Goal: Task Accomplishment & Management: Manage account settings

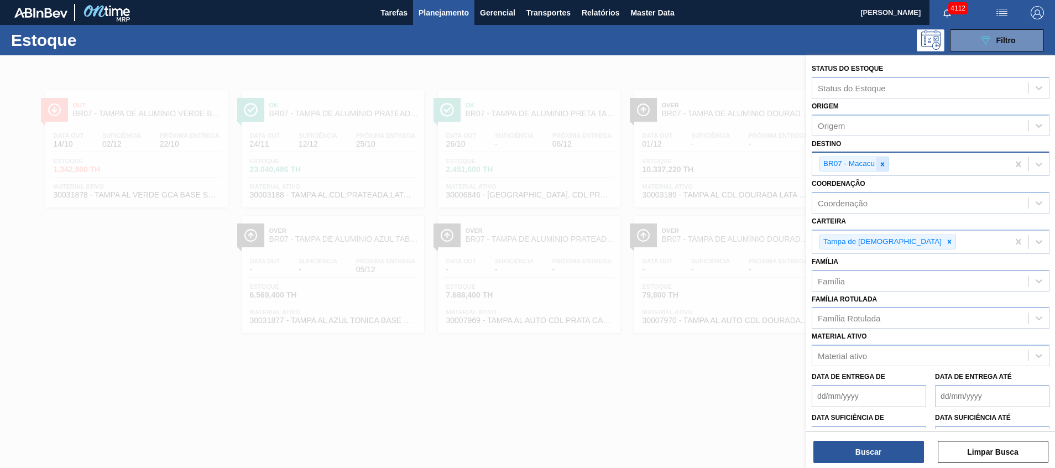
click at [881, 166] on icon at bounding box center [883, 164] width 4 height 4
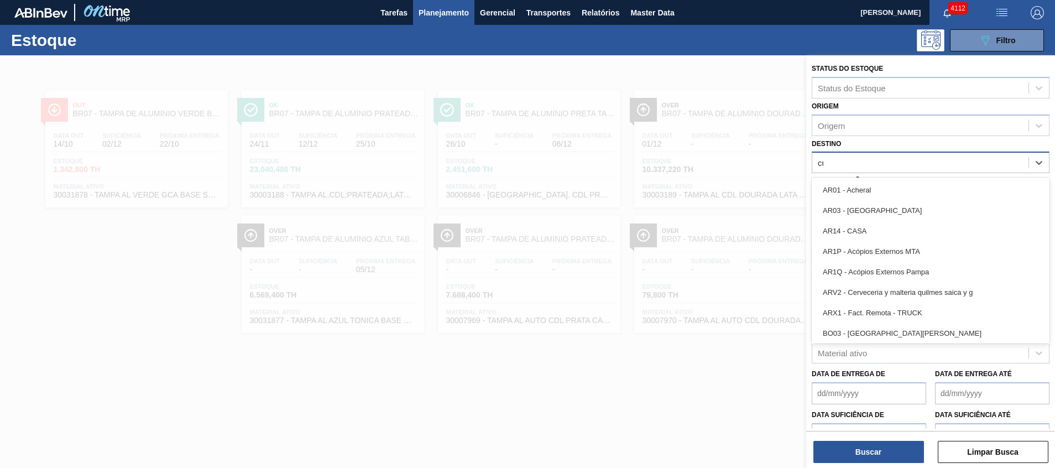
type input "cui"
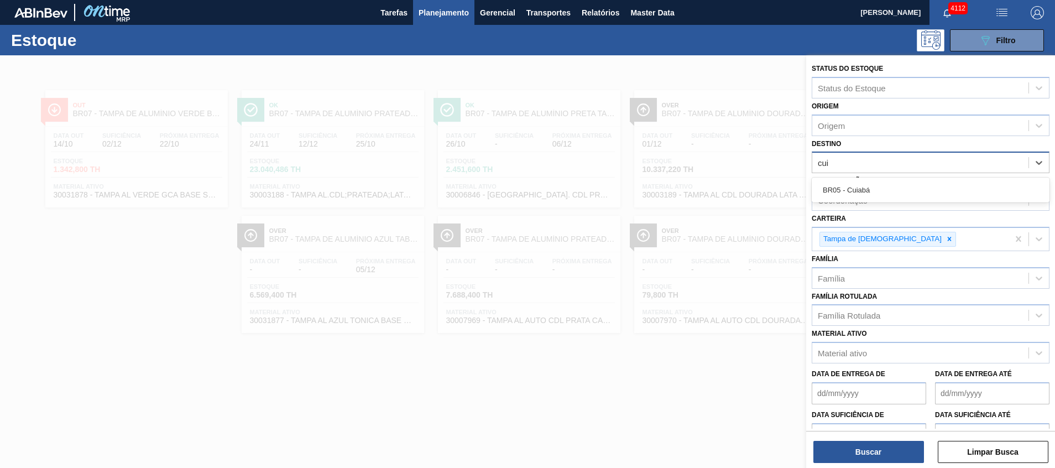
click at [878, 188] on div "BR05 - Cuiabá" at bounding box center [931, 190] width 238 height 20
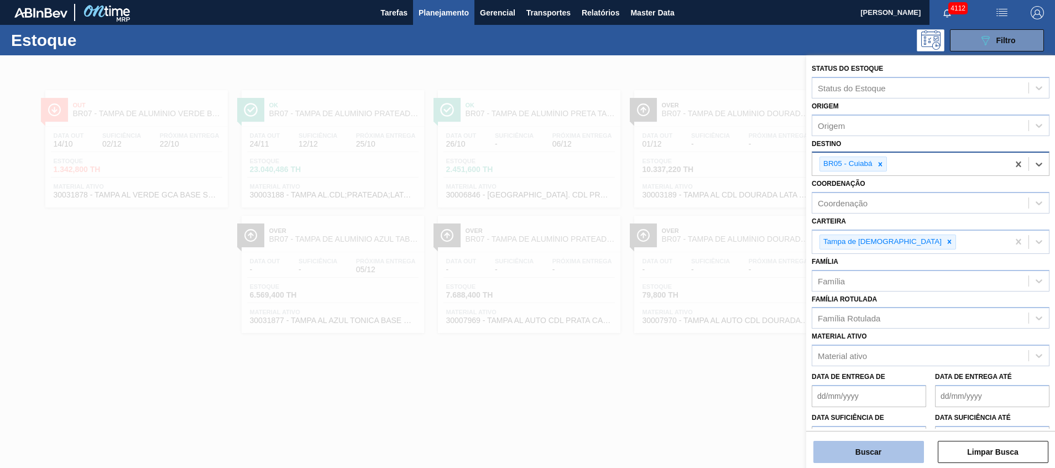
click at [867, 460] on button "Buscar" at bounding box center [868, 452] width 111 height 22
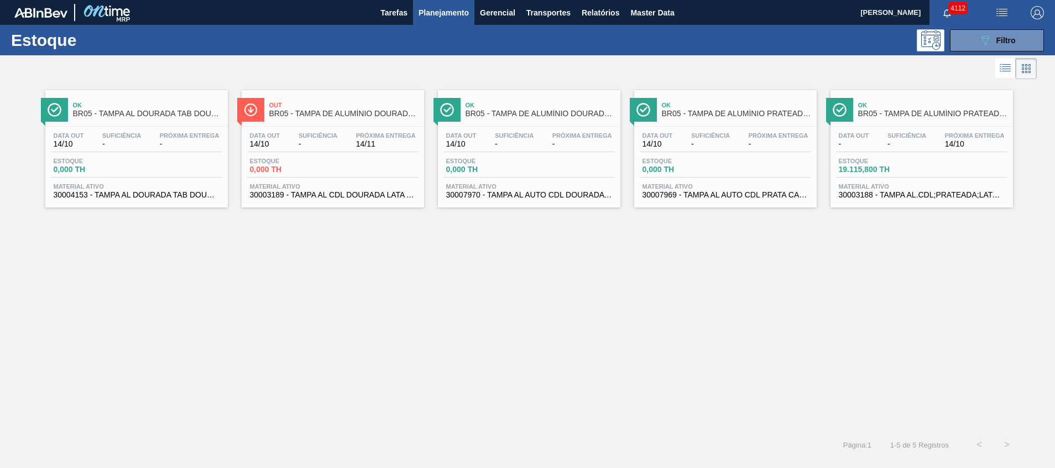
click at [942, 144] on div "Próxima Entrega 14/10" at bounding box center [974, 140] width 65 height 16
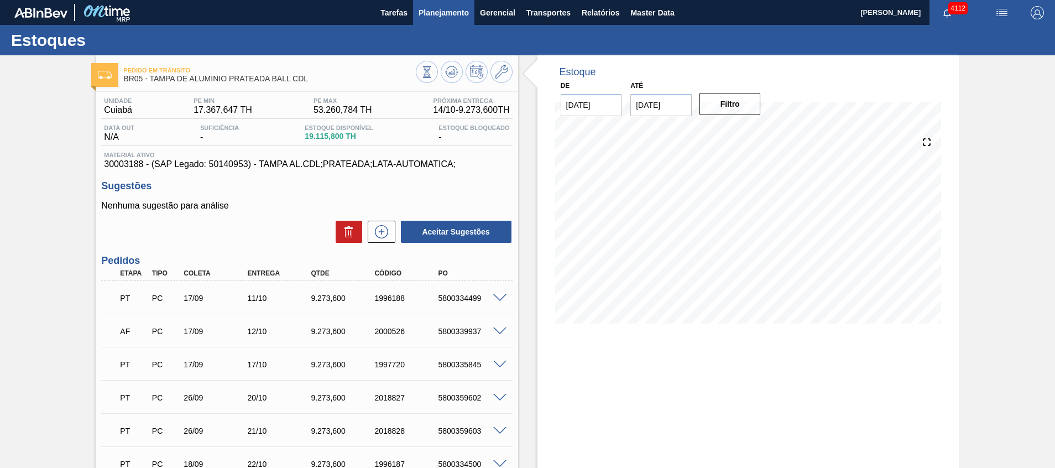
click at [463, 20] on button "Planejamento" at bounding box center [443, 12] width 61 height 25
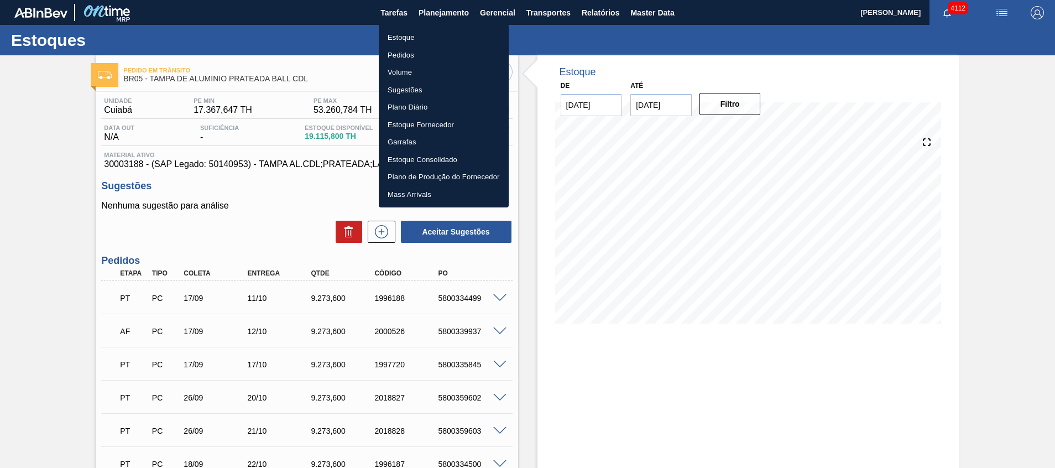
drag, startPoint x: 453, startPoint y: 58, endPoint x: 241, endPoint y: 413, distance: 413.5
click at [453, 58] on li "Pedidos" at bounding box center [444, 55] width 130 height 18
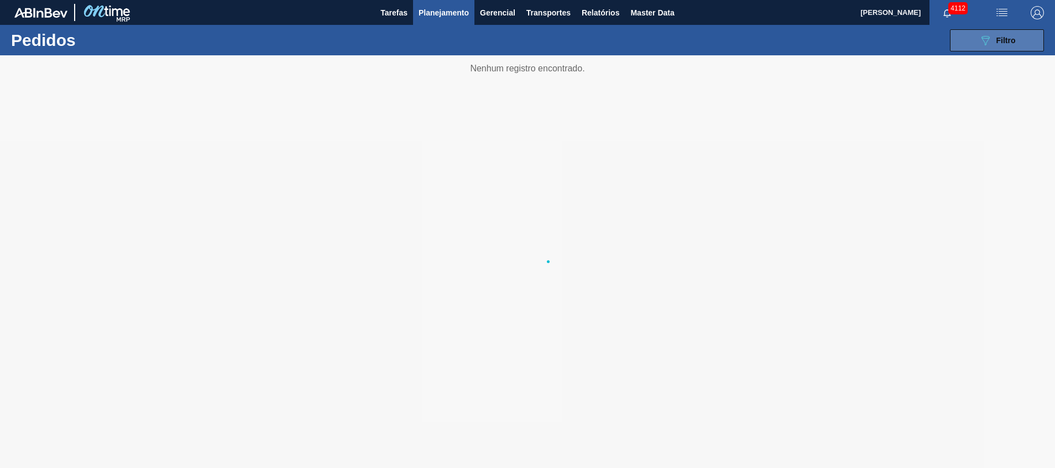
click at [981, 38] on icon "089F7B8B-B2A5-4AFE-B5C0-19BA573D28AC" at bounding box center [984, 40] width 13 height 13
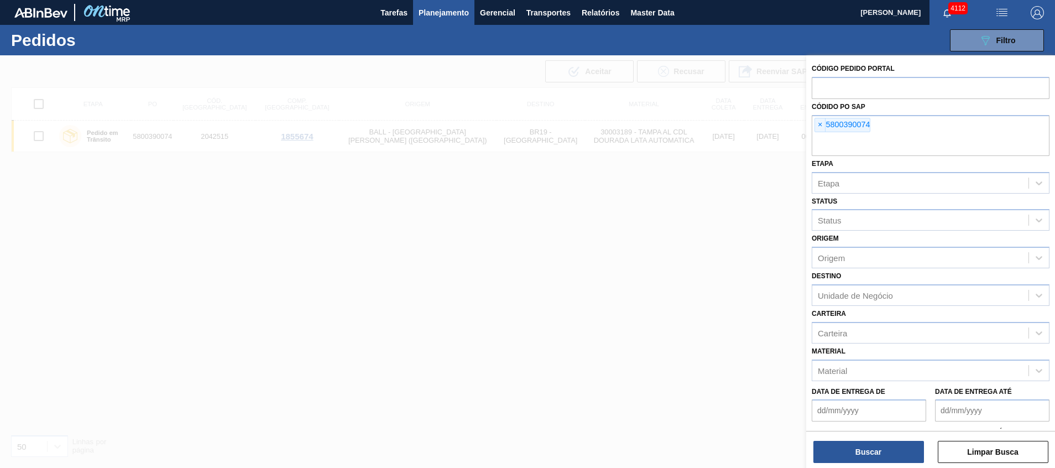
click at [884, 149] on input "text" at bounding box center [931, 145] width 238 height 21
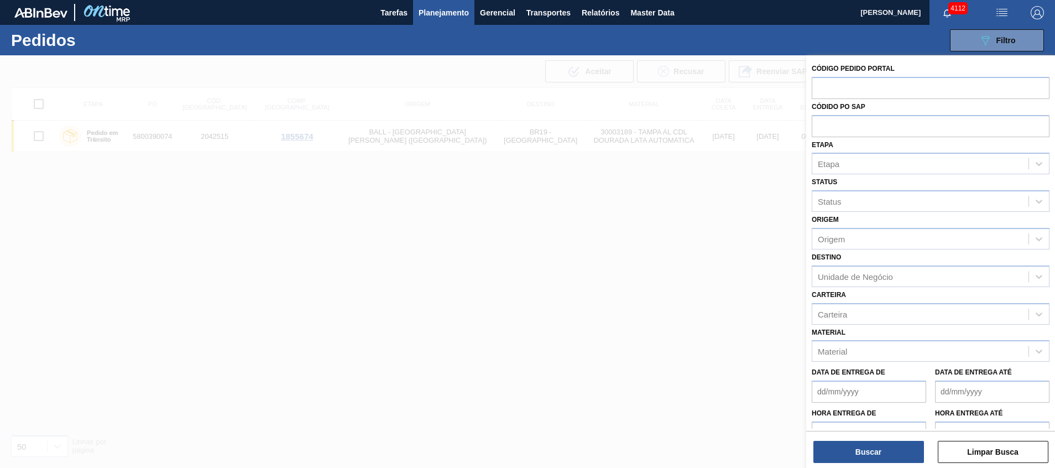
paste input "5800340030"
type input "5800340030"
paste input "5800340030"
type input "5800340030"
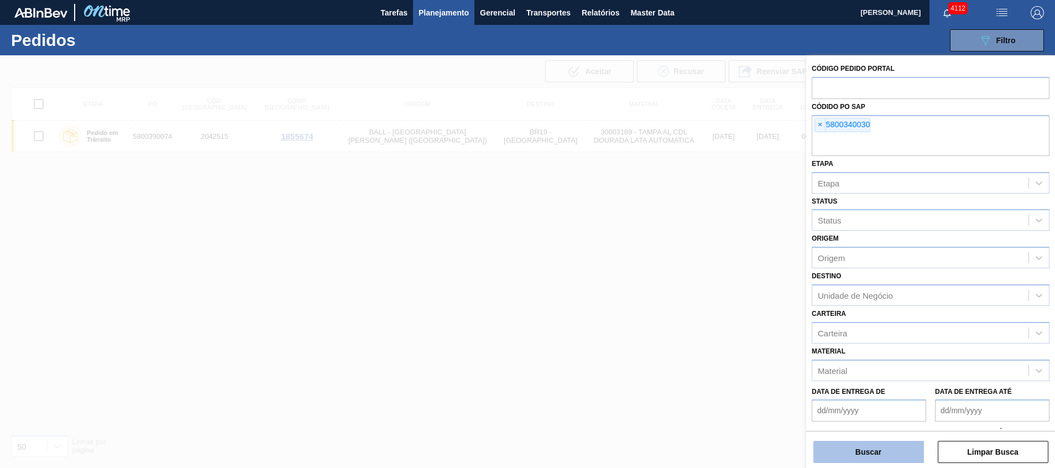
click at [852, 459] on button "Buscar" at bounding box center [868, 452] width 111 height 22
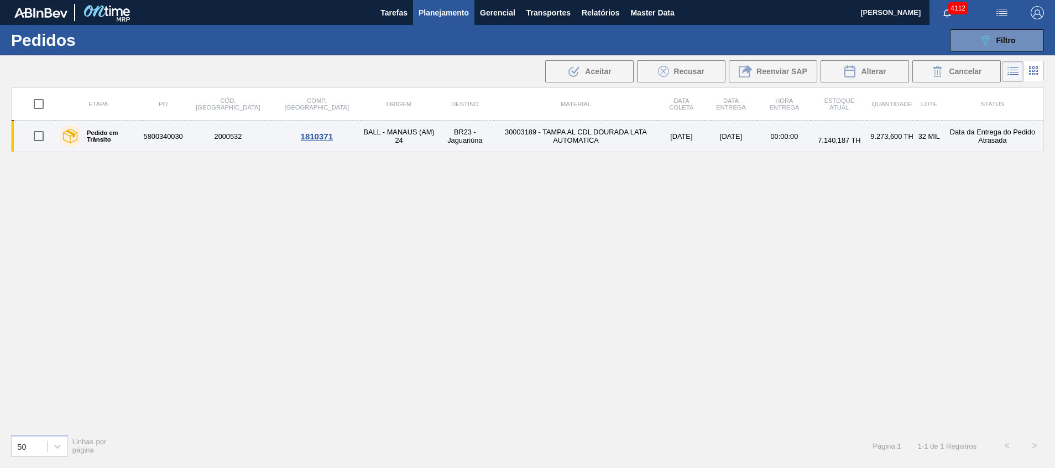
click at [596, 135] on td "30003189 - TAMPA AL CDL DOURADA LATA AUTOMATICA" at bounding box center [576, 137] width 164 height 32
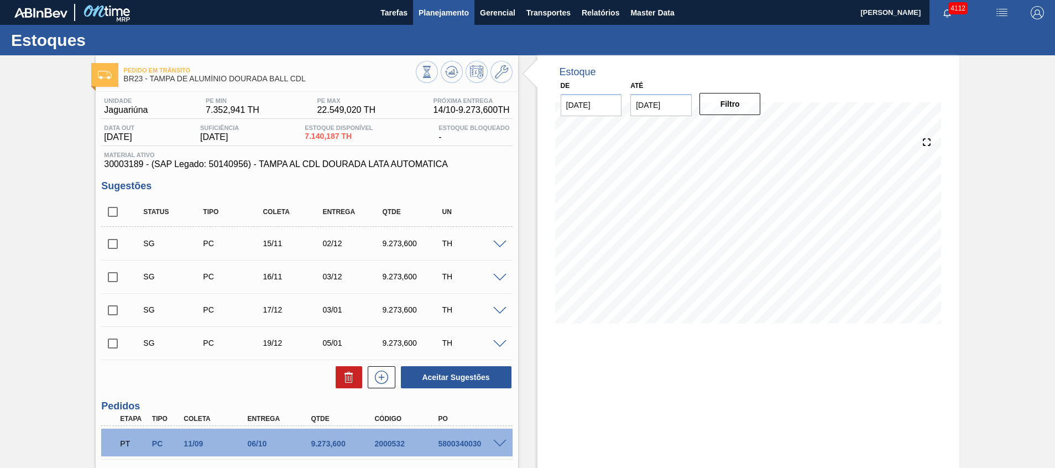
click at [444, 16] on span "Planejamento" at bounding box center [443, 12] width 50 height 13
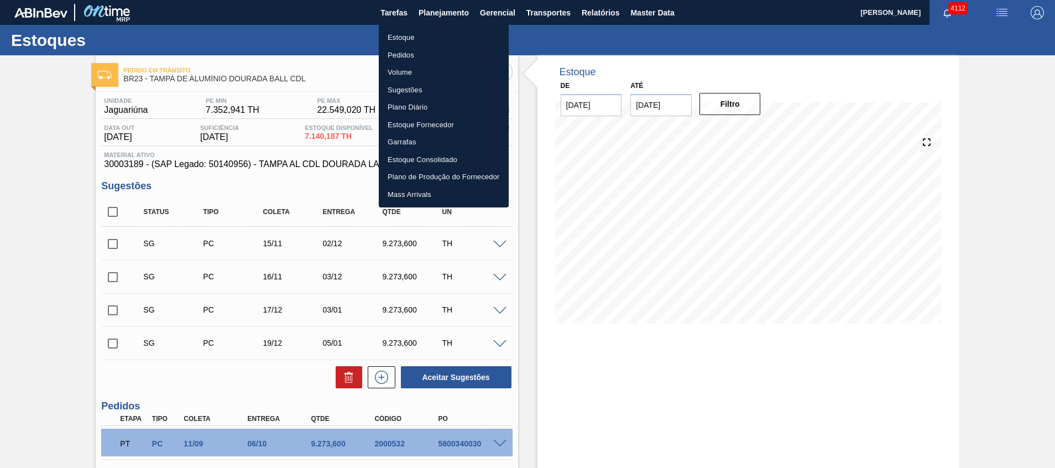
click at [30, 292] on div at bounding box center [527, 234] width 1055 height 468
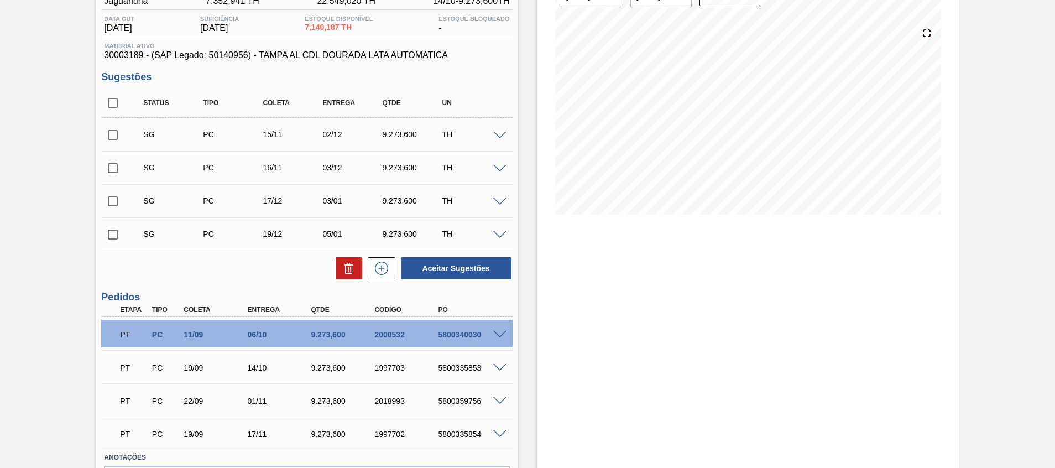
scroll to position [83, 0]
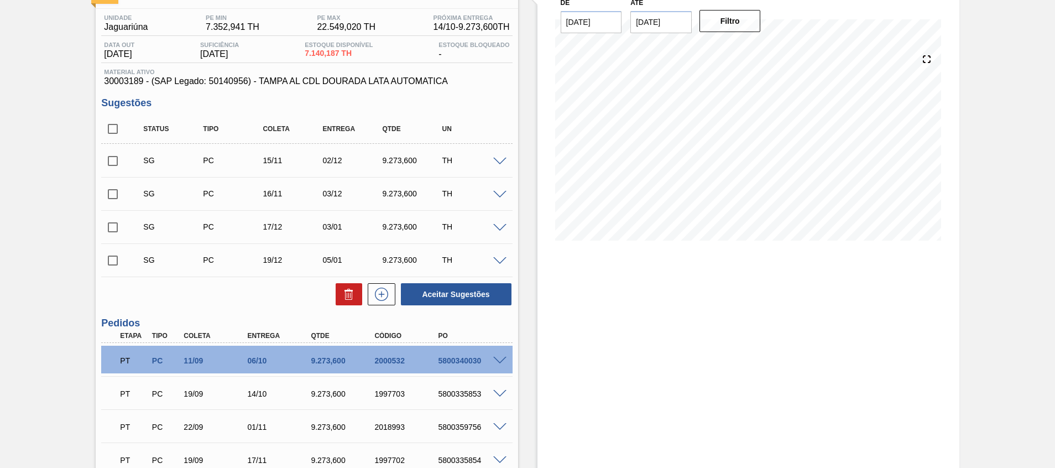
click at [470, 391] on div "5800335853" at bounding box center [470, 393] width 71 height 9
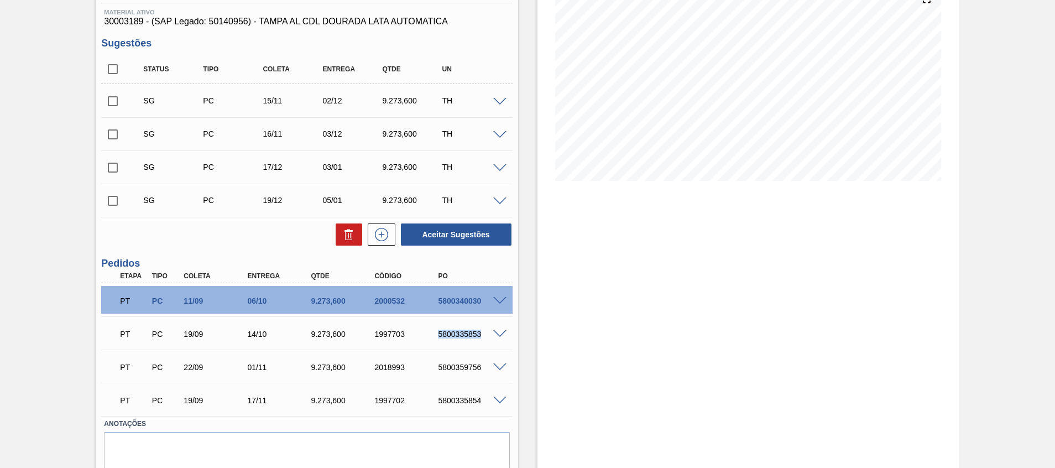
scroll to position [166, 0]
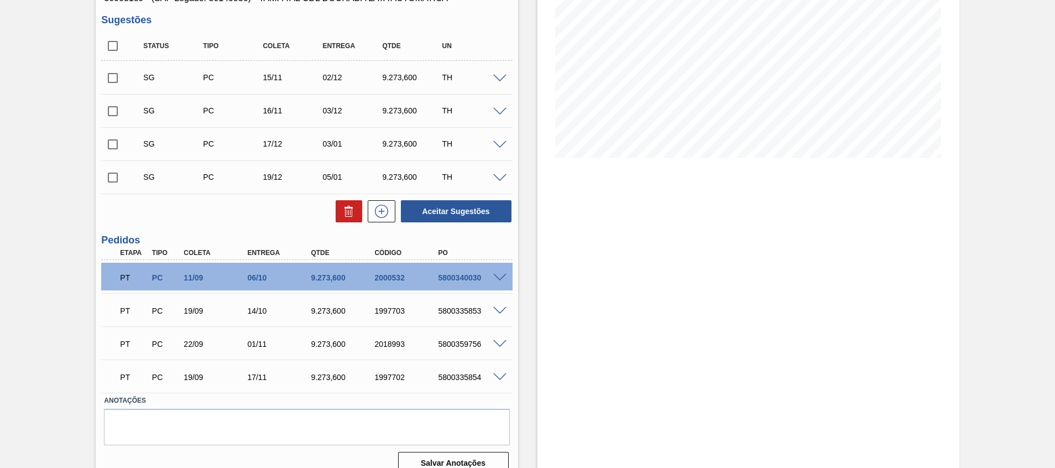
click at [498, 273] on div at bounding box center [501, 277] width 22 height 8
click at [496, 282] on div "PT PC 11/09 06/10 9.273,600 2000532 5800340030" at bounding box center [306, 277] width 411 height 28
click at [500, 276] on span at bounding box center [499, 278] width 13 height 8
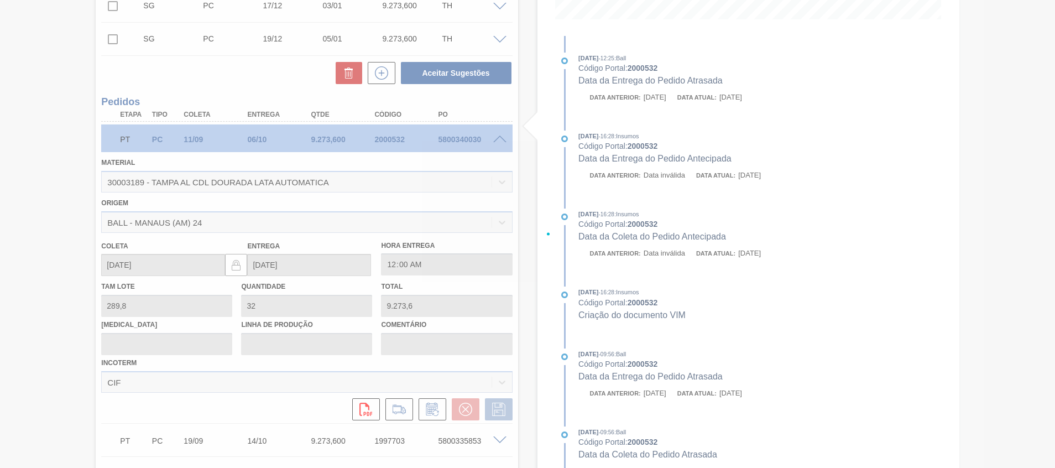
scroll to position [313, 0]
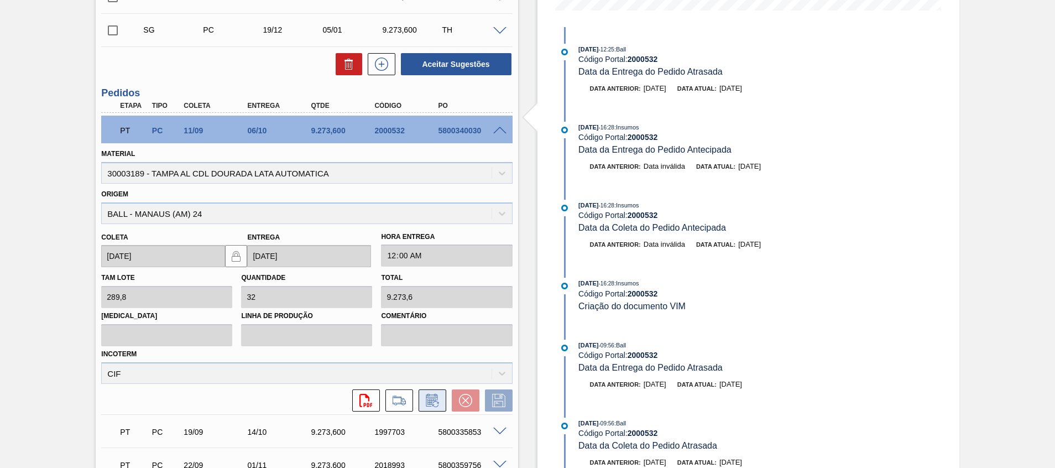
click at [433, 399] on icon at bounding box center [431, 401] width 8 height 7
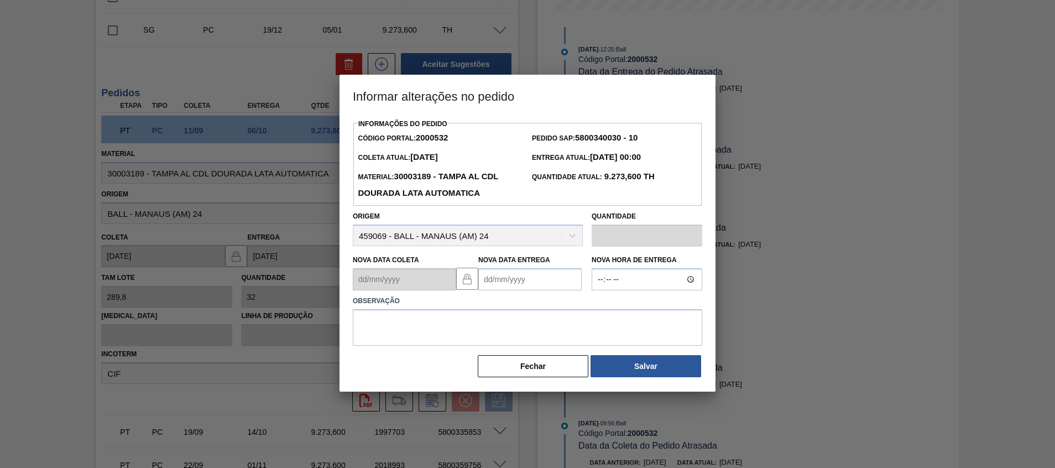
click at [510, 286] on Entrega2000532 "Nova Data Entrega" at bounding box center [529, 279] width 103 height 22
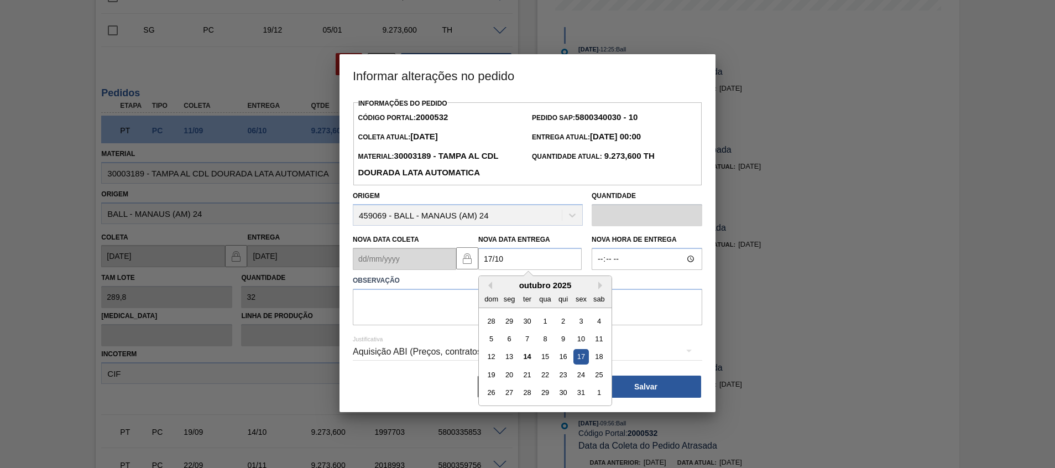
click at [578, 353] on div "17" at bounding box center [580, 356] width 15 height 15
type Entrega2000532 "17/10/2025"
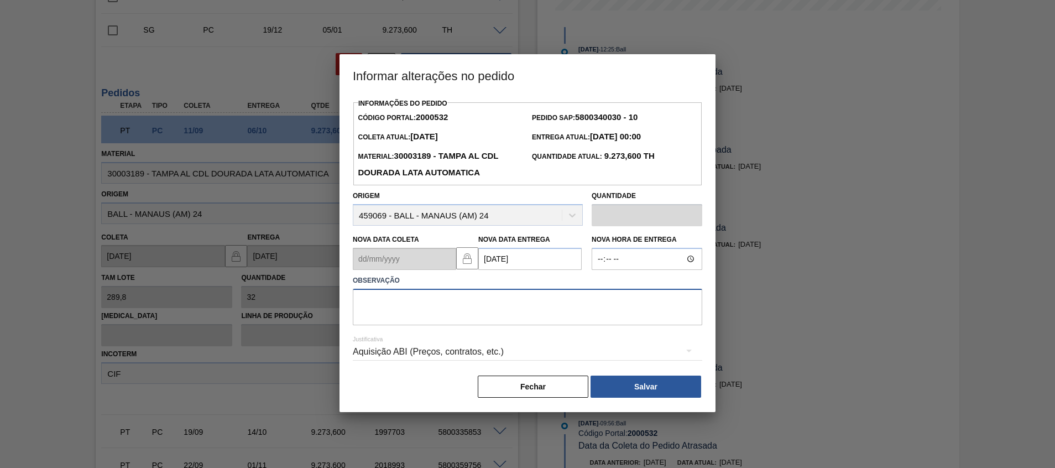
click at [578, 314] on textarea at bounding box center [527, 307] width 349 height 36
type textarea "Atraso entrega"
click at [627, 375] on div "Informações do Pedido Código Portal: 2000532 Pedido SAP: 5800340030 - 10 Coleta…" at bounding box center [527, 247] width 349 height 303
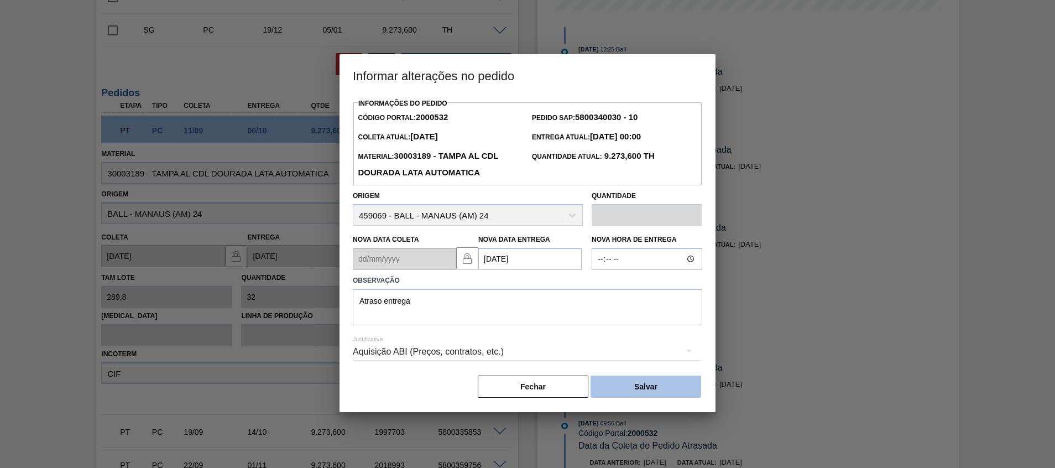
click at [629, 390] on button "Salvar" at bounding box center [645, 386] width 111 height 22
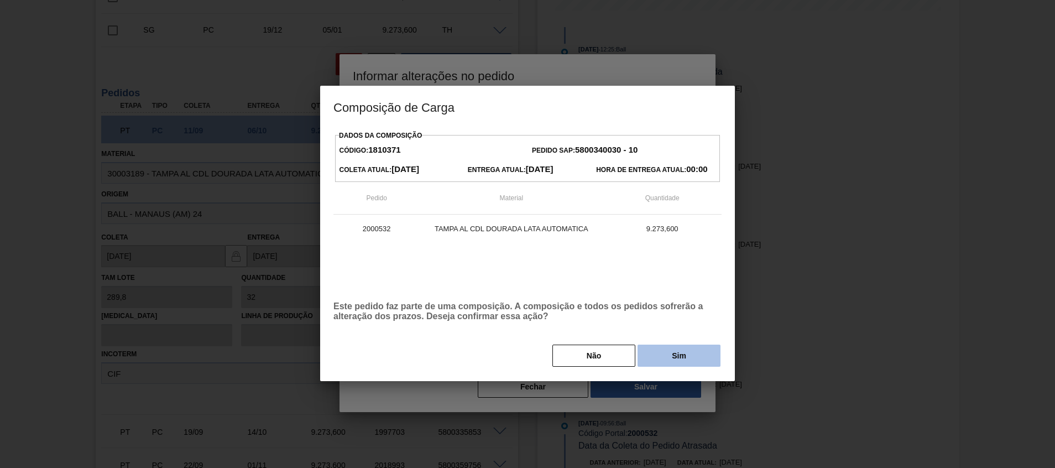
click at [659, 347] on button "Sim" at bounding box center [678, 355] width 83 height 22
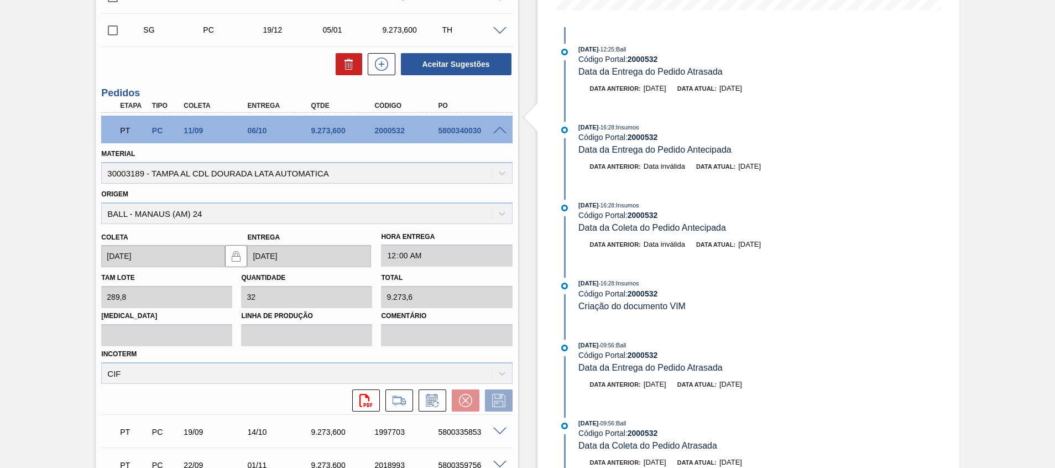
click at [467, 133] on div "5800340030" at bounding box center [470, 130] width 71 height 9
copy div "5800340030"
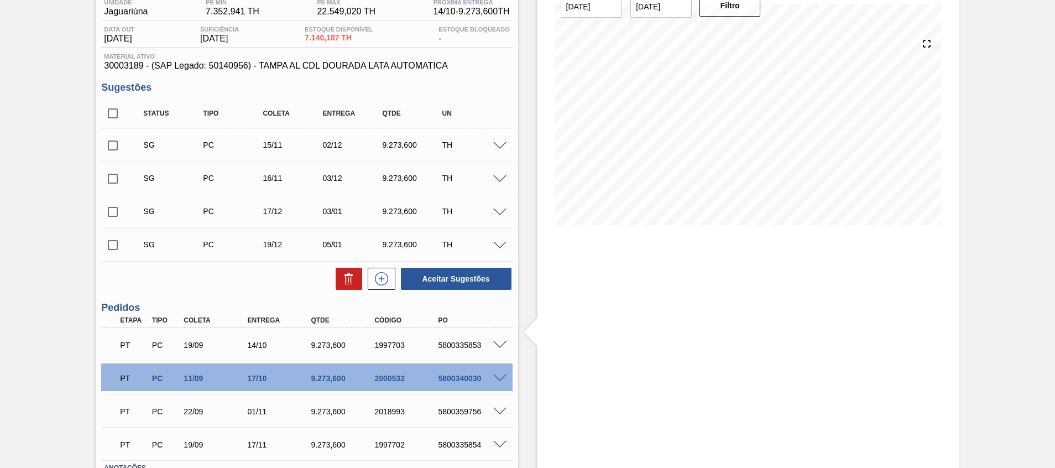
scroll to position [181, 0]
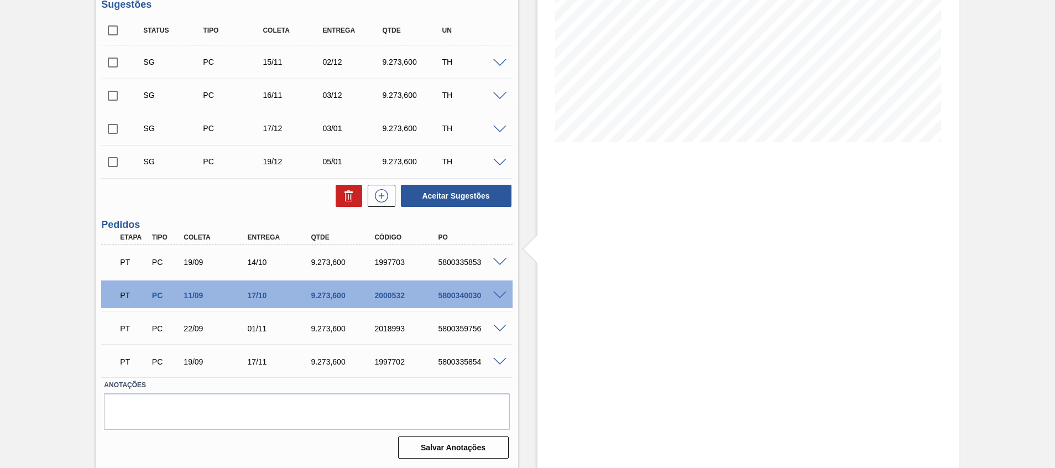
click at [498, 295] on span at bounding box center [499, 295] width 13 height 8
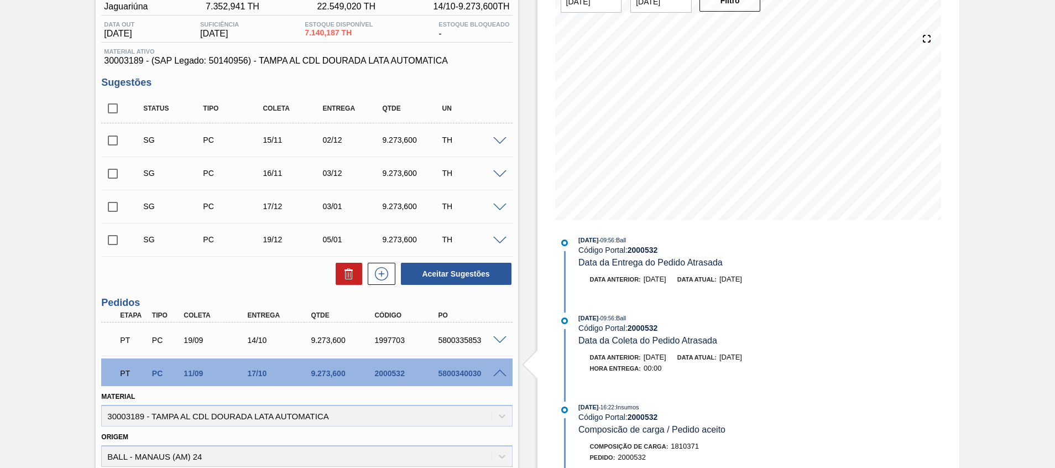
scroll to position [186, 0]
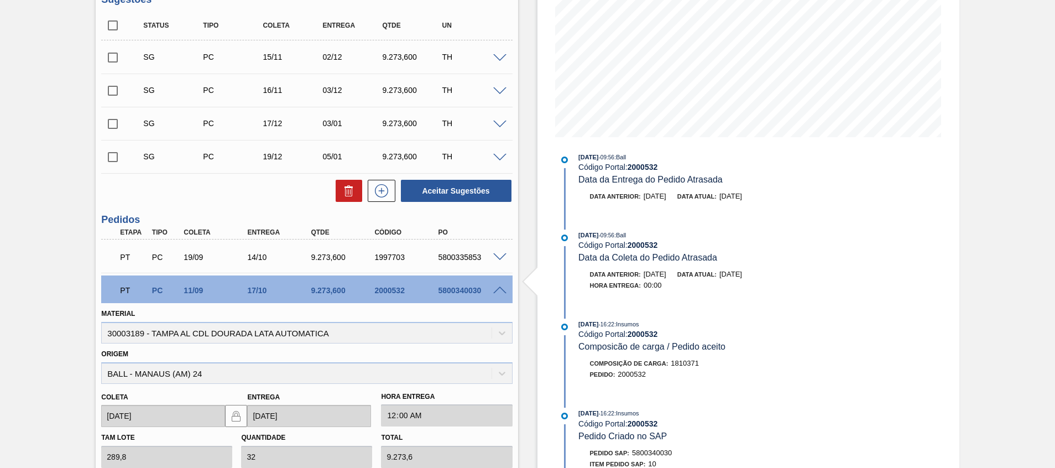
click at [501, 291] on span at bounding box center [499, 290] width 13 height 8
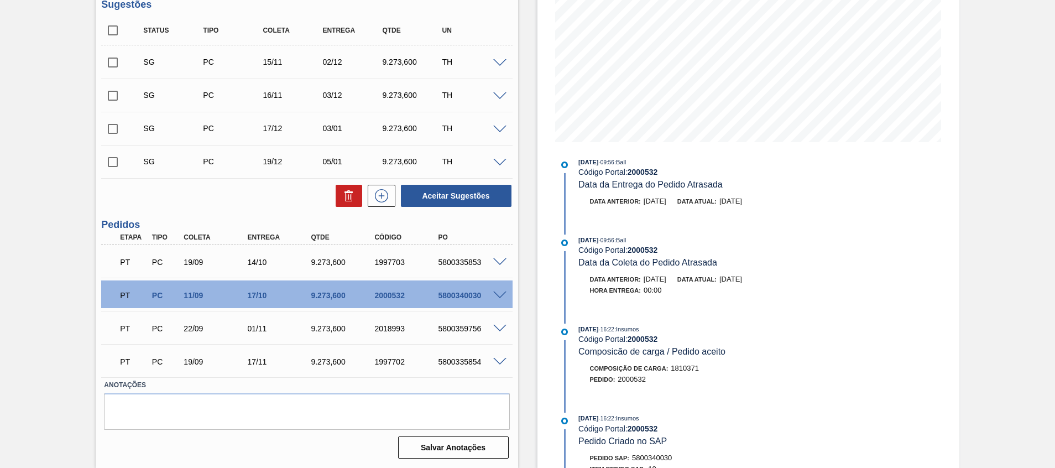
scroll to position [181, 0]
click at [502, 261] on span at bounding box center [499, 262] width 13 height 8
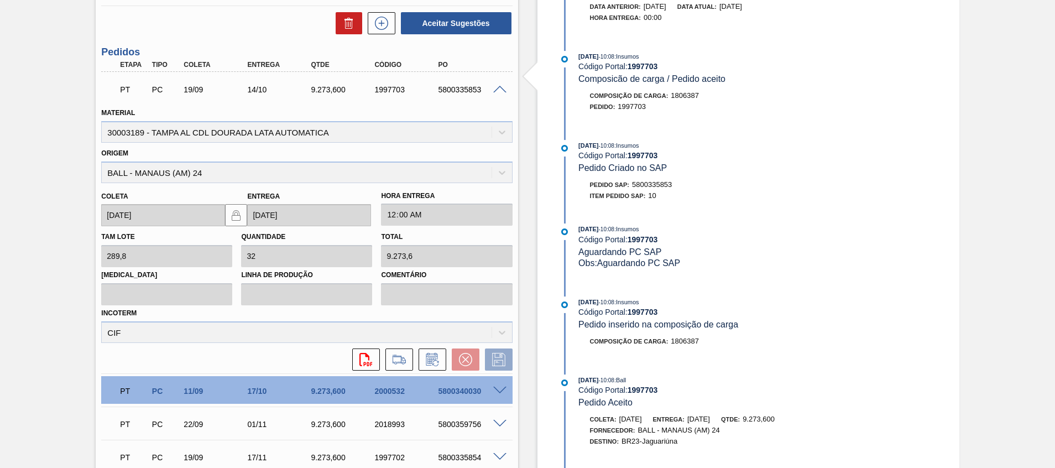
scroll to position [284, 0]
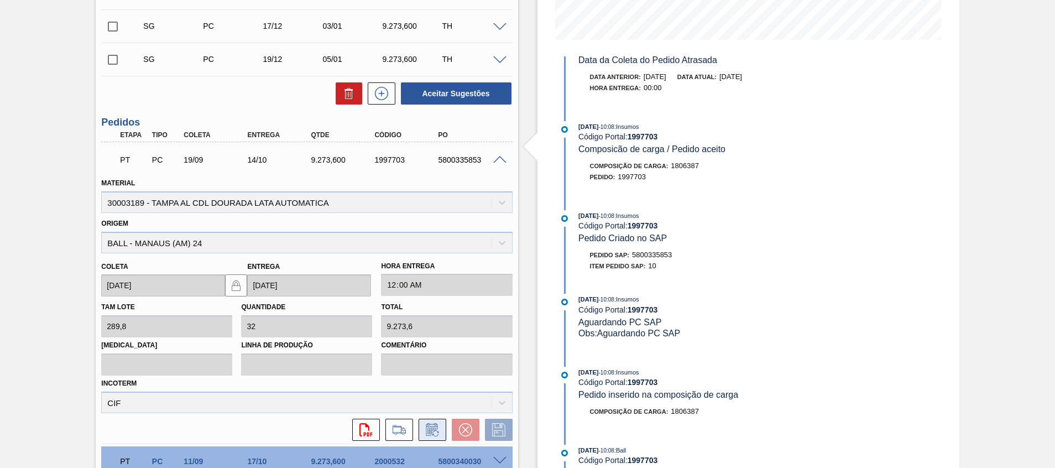
click at [432, 427] on icon at bounding box center [432, 429] width 18 height 13
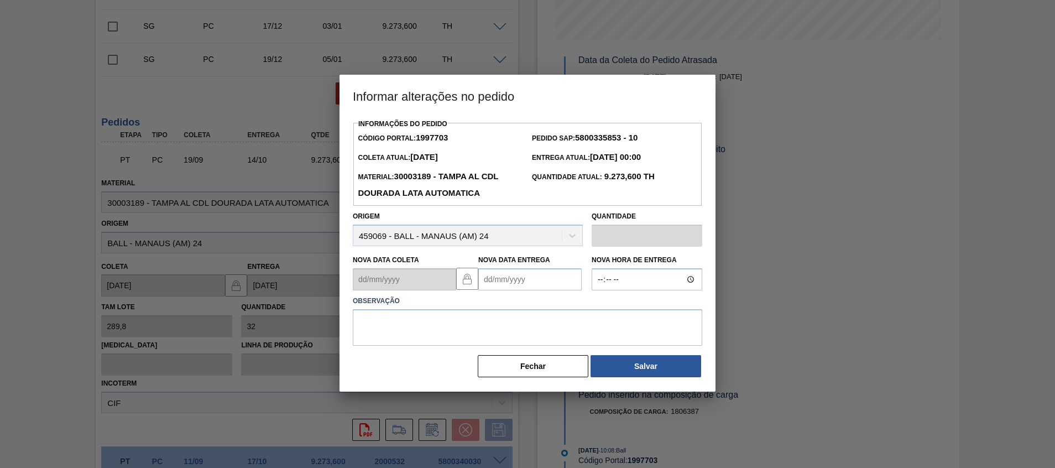
click at [516, 284] on Entrega1997703 "Nova Data Entrega" at bounding box center [529, 279] width 103 height 22
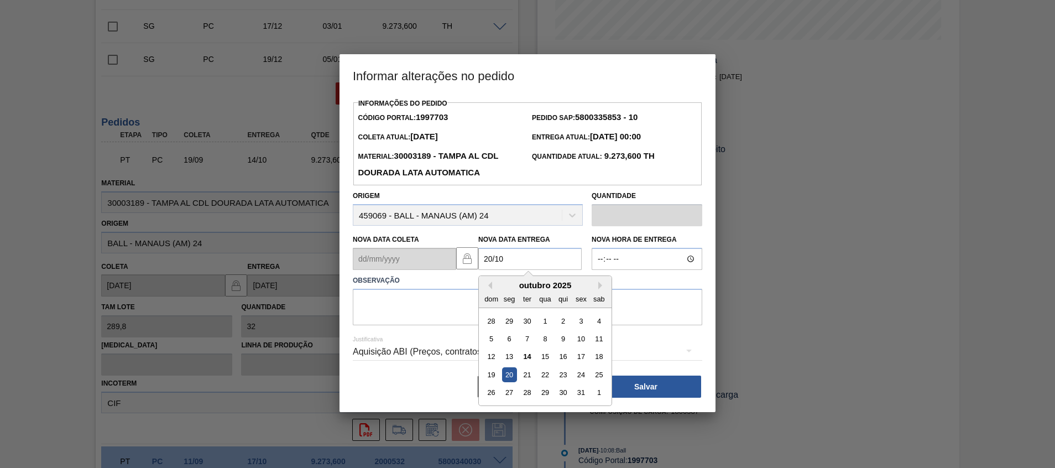
click at [510, 375] on div "20" at bounding box center [509, 374] width 15 height 15
type Entrega1997703 "[DATE]"
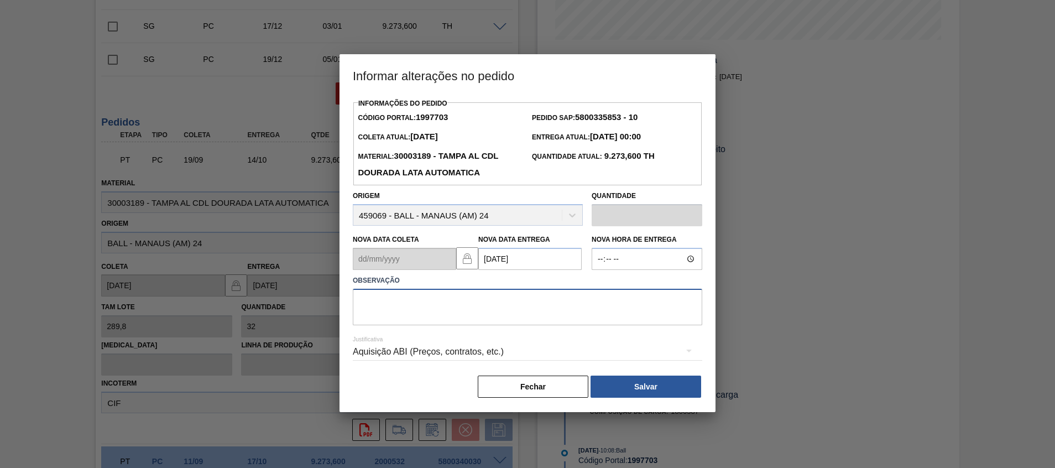
click at [491, 305] on textarea at bounding box center [527, 307] width 349 height 36
type textarea "Atraso entrega"
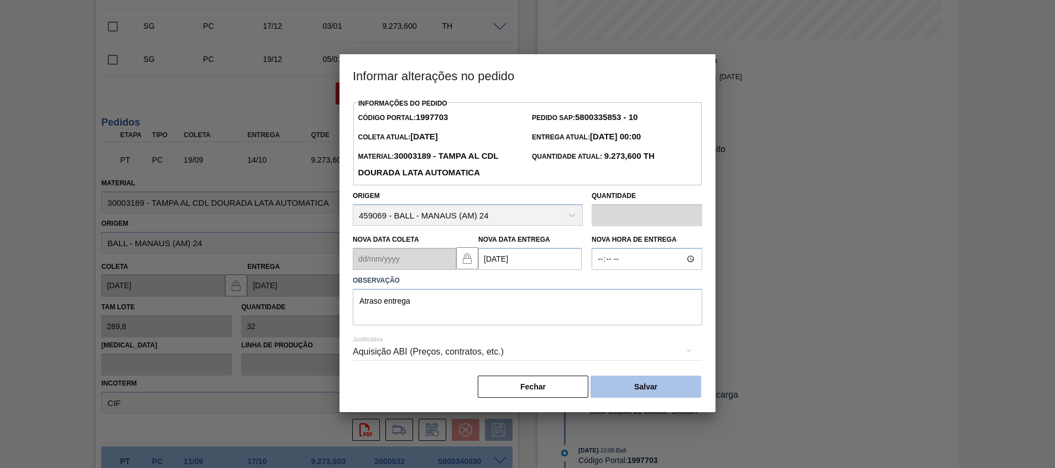
click at [626, 388] on button "Salvar" at bounding box center [645, 386] width 111 height 22
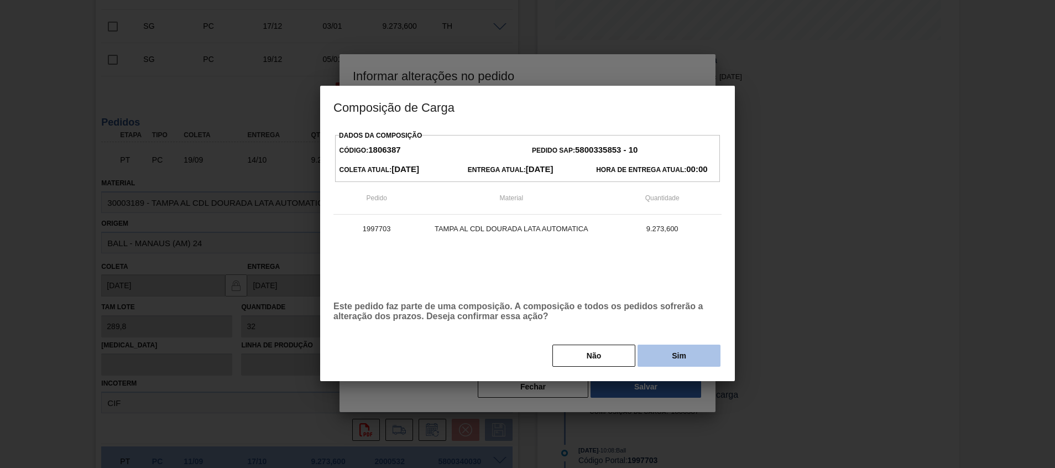
click at [677, 352] on button "Sim" at bounding box center [678, 355] width 83 height 22
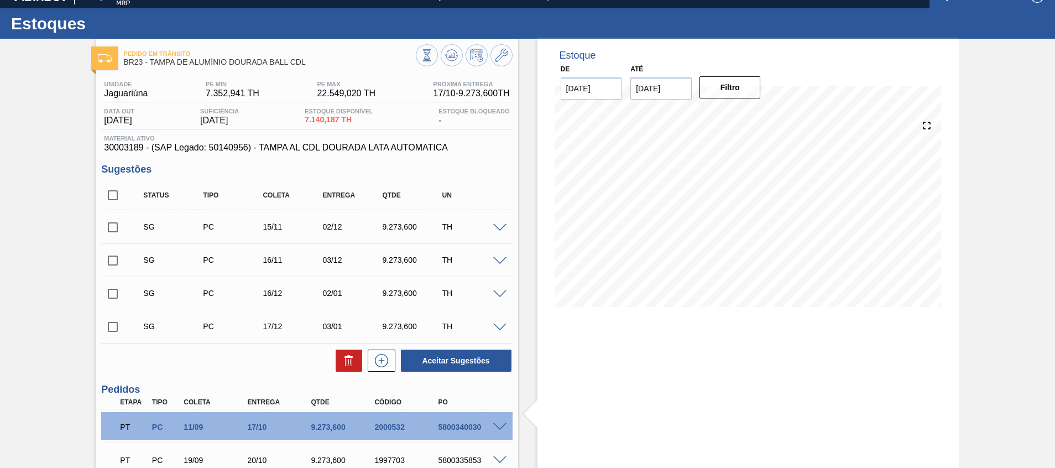
scroll to position [0, 0]
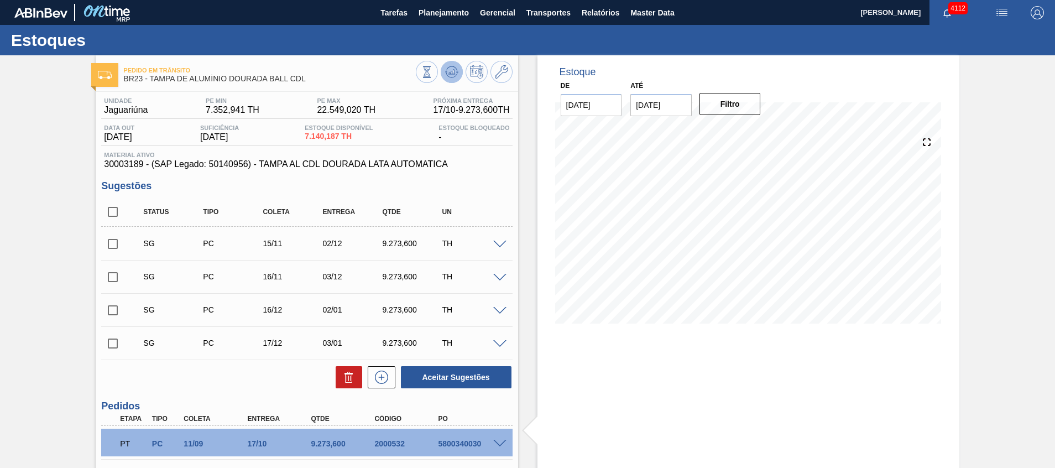
click at [452, 74] on icon at bounding box center [451, 71] width 7 height 5
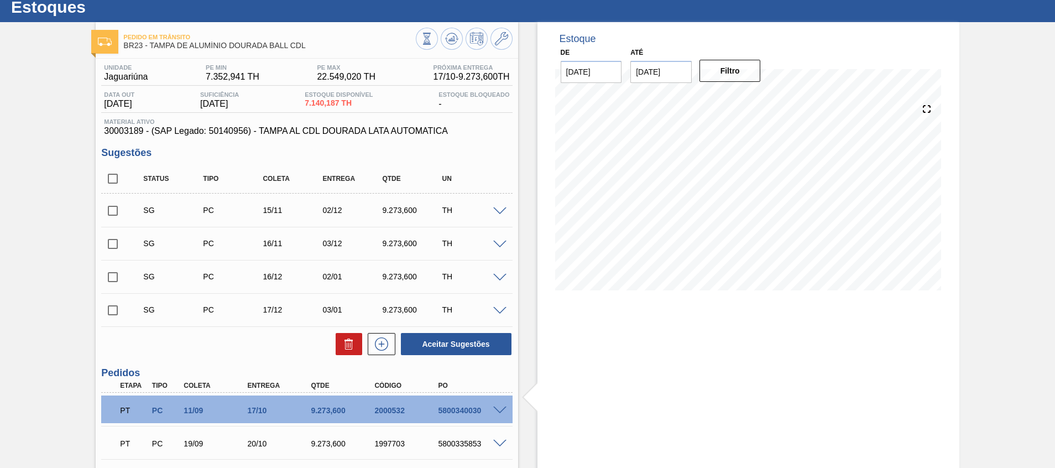
scroll to position [116, 0]
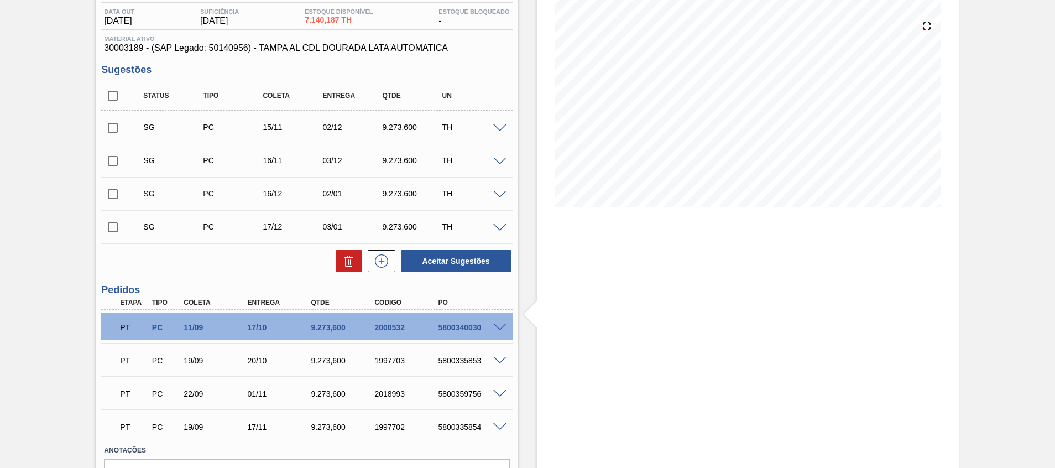
click at [457, 328] on div "5800340030" at bounding box center [470, 327] width 71 height 9
copy div "5800340030"
click at [478, 360] on div "5800335853" at bounding box center [470, 360] width 71 height 9
click at [467, 358] on div "5800335853" at bounding box center [470, 360] width 71 height 9
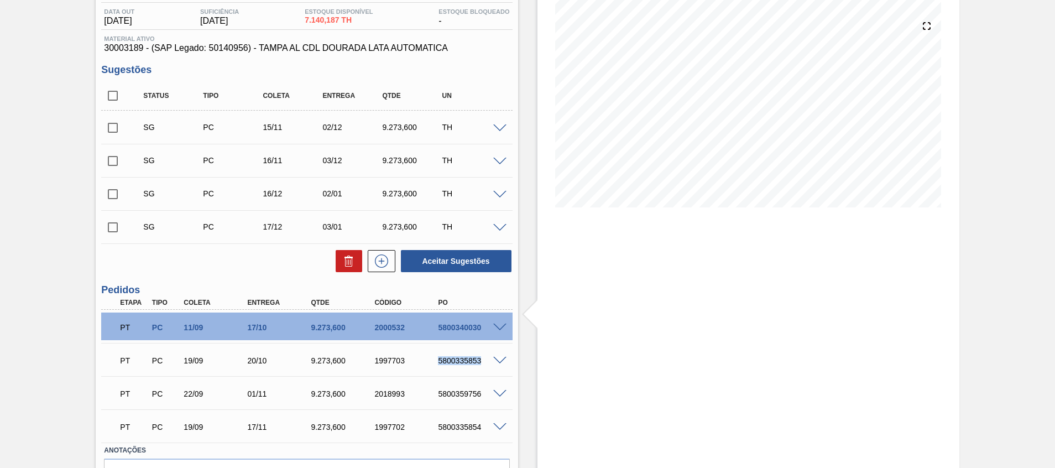
click at [467, 358] on div "5800335853" at bounding box center [470, 360] width 71 height 9
copy div "5800335853"
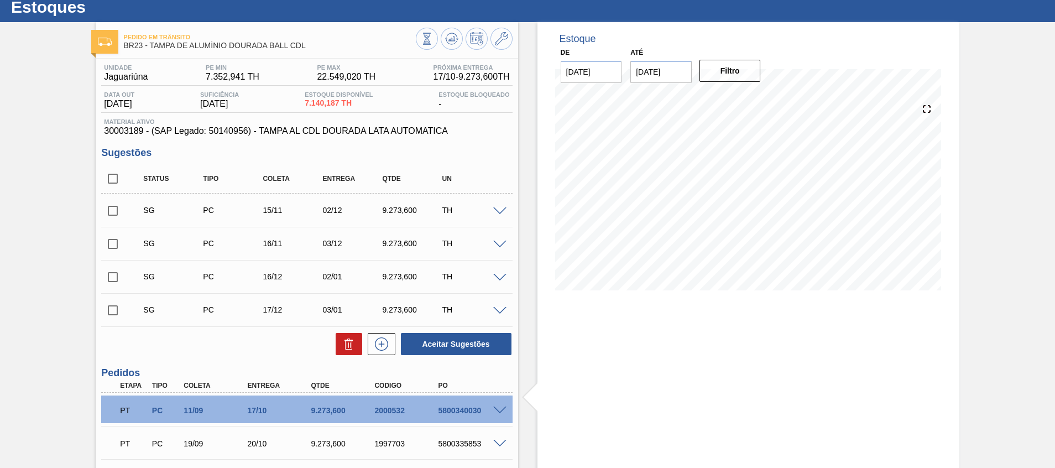
click at [929, 337] on div "Estoque De 14/10/2025 Até 31/12/2025 Filtro 20/10 Projeção de Estoque 18,887.37…" at bounding box center [748, 319] width 422 height 594
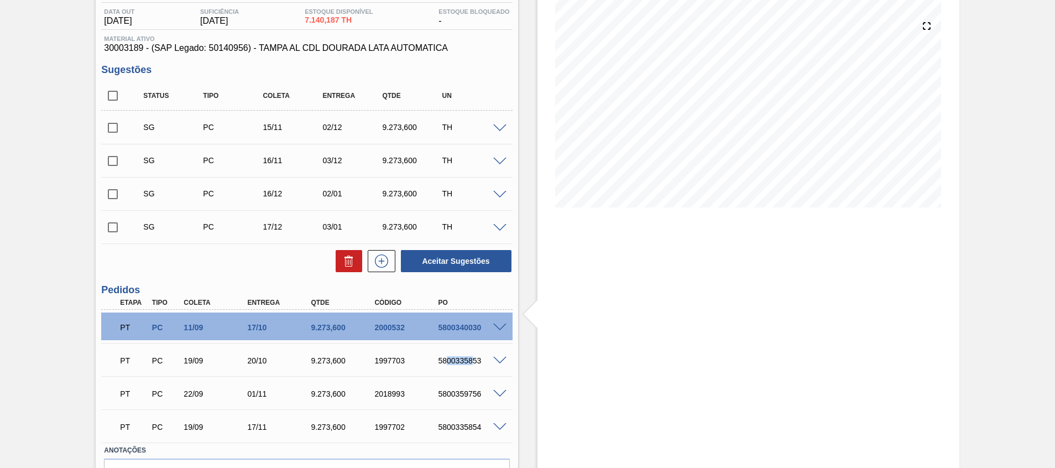
drag, startPoint x: 461, startPoint y: 359, endPoint x: 443, endPoint y: 360, distance: 18.3
click at [443, 360] on div "5800335853" at bounding box center [470, 360] width 71 height 9
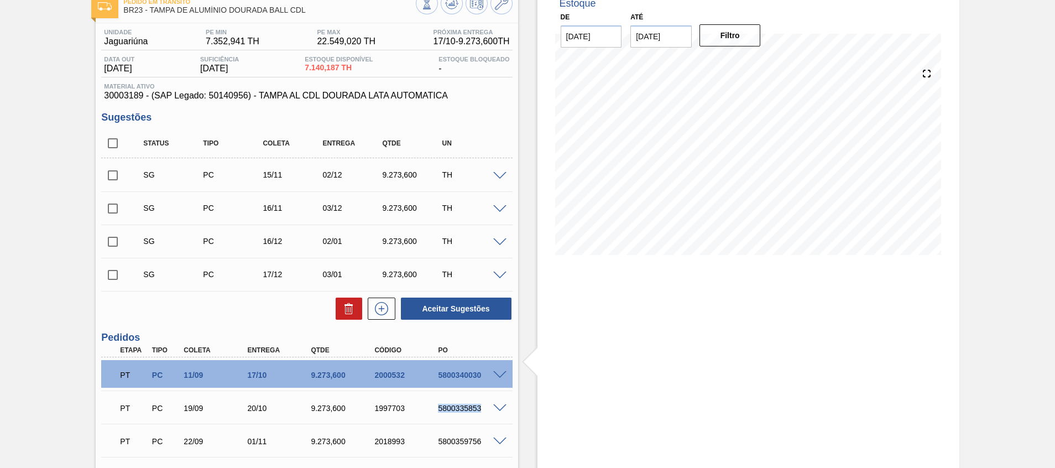
scroll to position [33, 0]
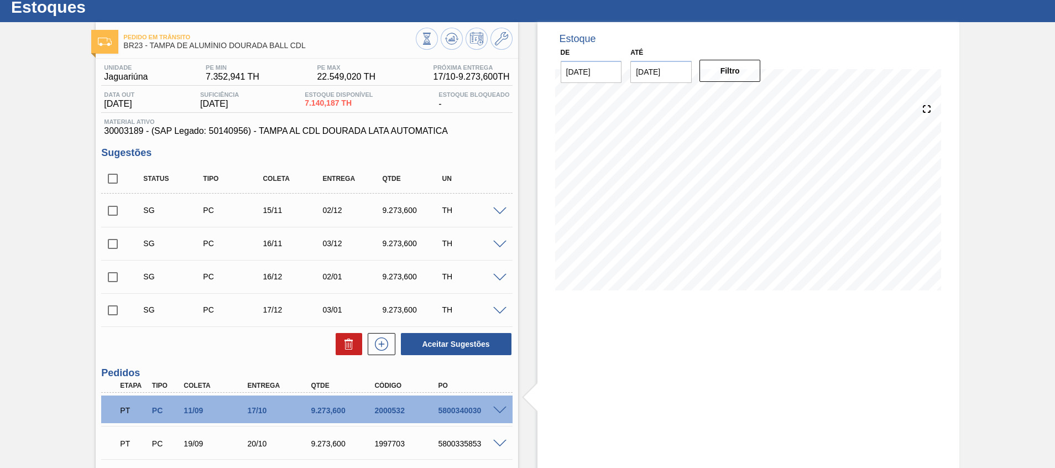
click at [565, 386] on div "Estoque De 14/10/2025 Até 31/12/2025 Filtro 20/10 Projeção de Estoque 18,887.37…" at bounding box center [748, 319] width 422 height 594
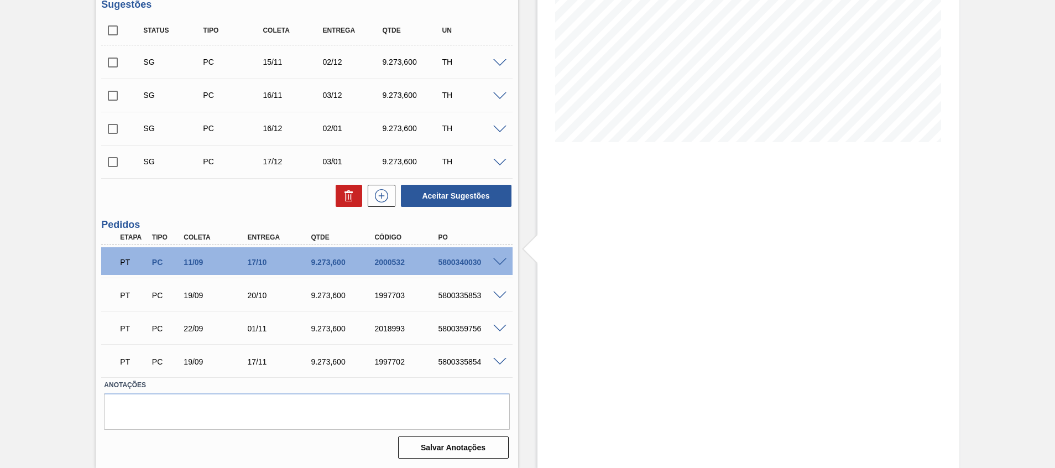
scroll to position [98, 0]
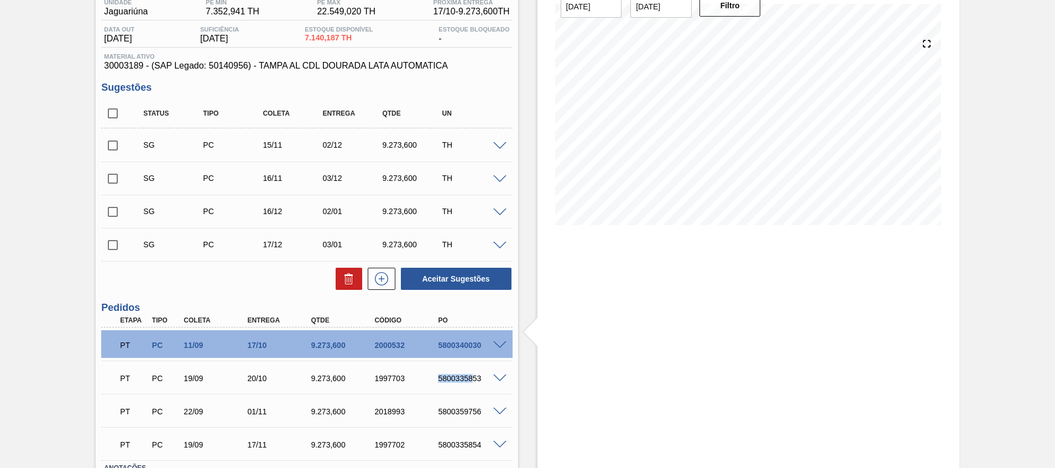
drag, startPoint x: 425, startPoint y: 373, endPoint x: 501, endPoint y: 373, distance: 76.3
click at [487, 376] on div "PT PC 19/09 20/10 9.273,600 1997703 5800335853" at bounding box center [303, 377] width 381 height 22
click at [669, 339] on div "Estoque De 14/10/2025 Até 31/12/2025 Filtro 06/11 Projeção de Estoque 18,875.26…" at bounding box center [748, 254] width 422 height 594
click at [959, 326] on div "Pedido em Trânsito BR23 - TAMPA DE ALUMÍNIO DOURADA BALL CDL Unidade Jaguariúna…" at bounding box center [527, 254] width 1055 height 594
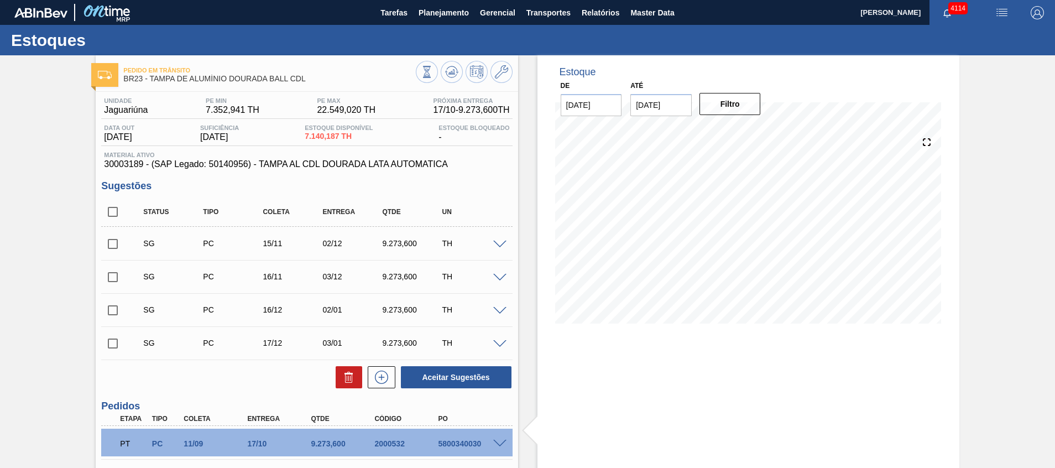
click at [599, 396] on div "Estoque De 14/10/2025 Até 31/12/2025 Filtro 23/10 Projeção de Estoque 14,601.66…" at bounding box center [748, 352] width 422 height 594
click at [494, 243] on span at bounding box center [499, 244] width 13 height 8
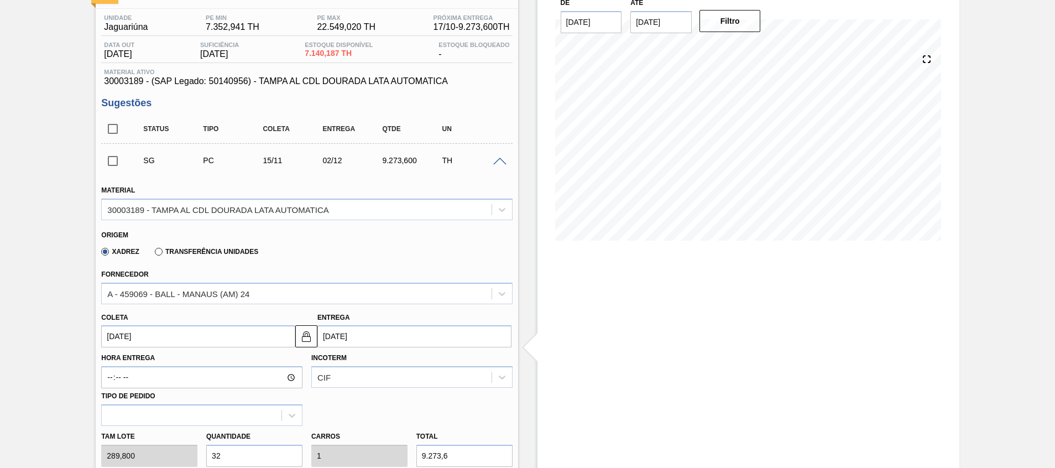
scroll to position [166, 0]
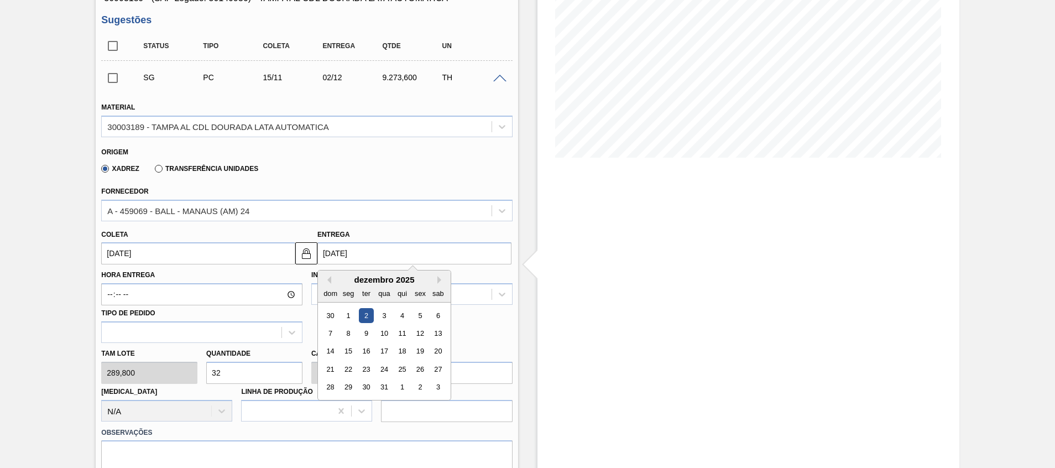
click at [328, 252] on input "02/12/2025" at bounding box center [414, 253] width 194 height 22
click at [329, 279] on button "Previous Month" at bounding box center [327, 280] width 8 height 8
click at [332, 284] on div "novembro 2025" at bounding box center [384, 279] width 133 height 9
click at [329, 281] on button "Previous Month" at bounding box center [327, 280] width 8 height 8
click at [396, 350] on div "16" at bounding box center [402, 351] width 15 height 15
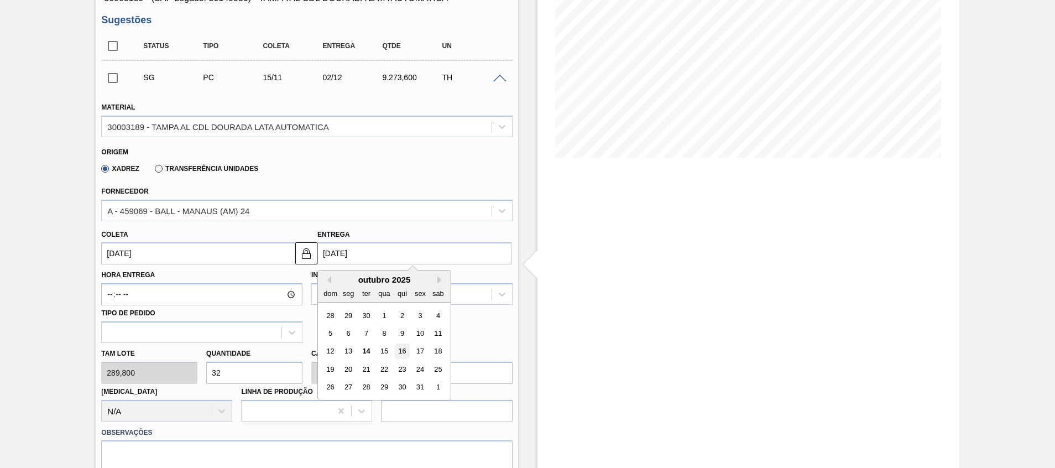
type input "29/09/2025"
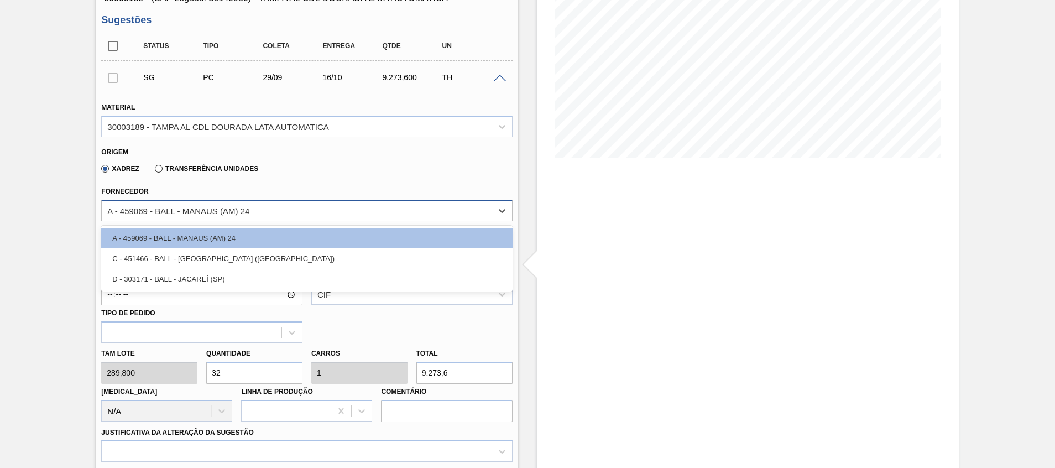
click at [282, 217] on div "A - 459069 - BALL - MANAUS (AM) 24" at bounding box center [296, 210] width 389 height 16
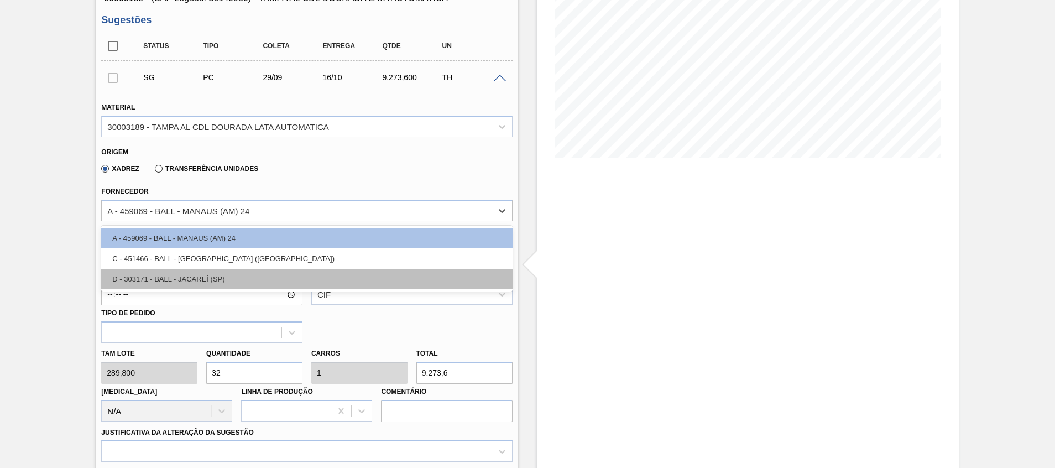
click at [227, 275] on div "D - 303171 - BALL - JACAREÍ (SP)" at bounding box center [306, 279] width 411 height 20
type input "01/10/2025"
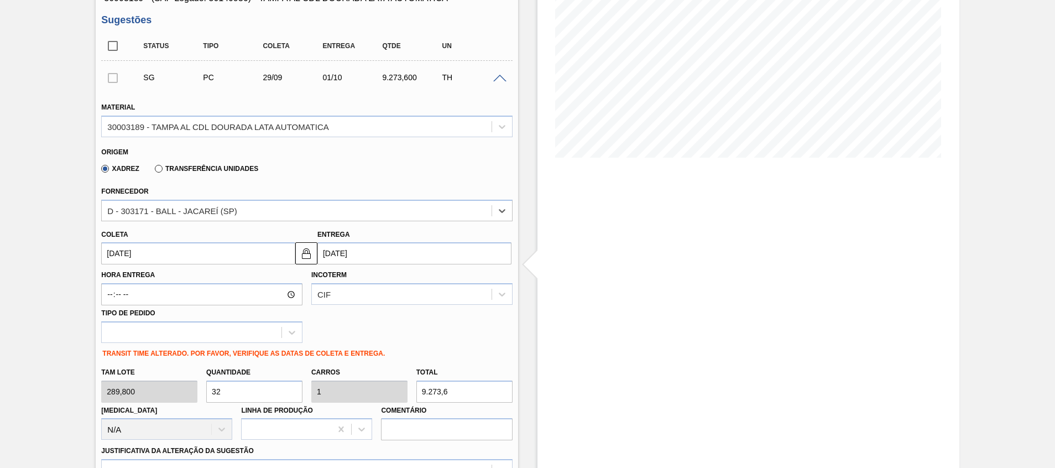
click at [344, 258] on input "01/10/2025" at bounding box center [414, 253] width 194 height 22
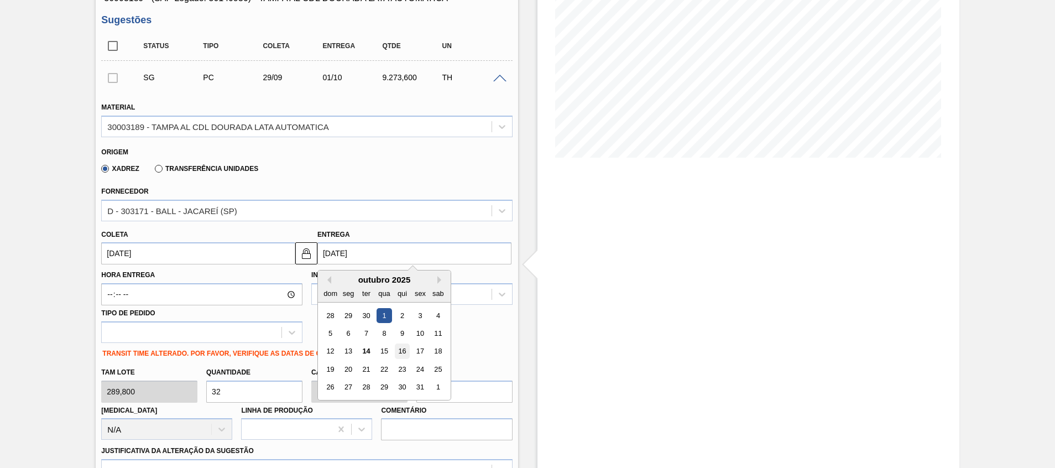
click at [401, 348] on div "16" at bounding box center [402, 351] width 15 height 15
type input "[DATE]"
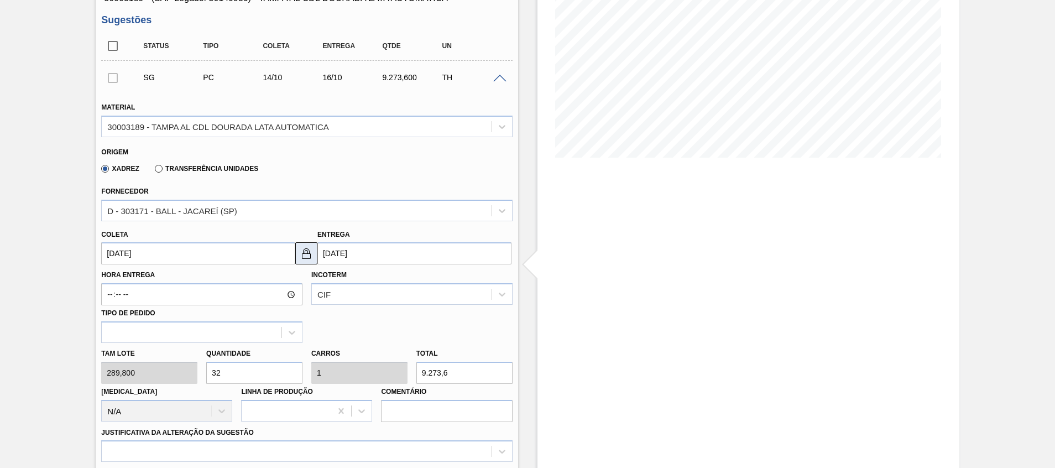
click at [306, 250] on img at bounding box center [306, 253] width 13 height 13
click at [347, 255] on input "16/10/2025" at bounding box center [414, 253] width 194 height 22
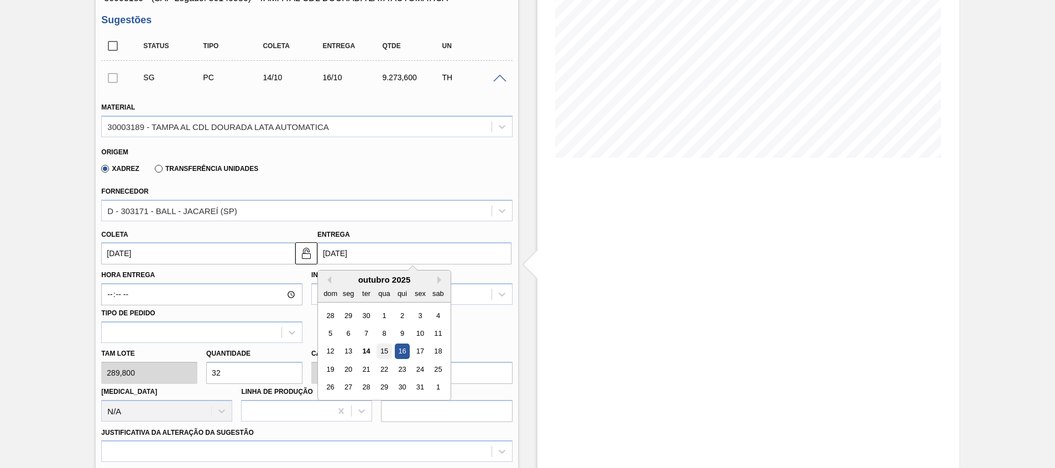
click at [389, 349] on div "15" at bounding box center [383, 351] width 15 height 15
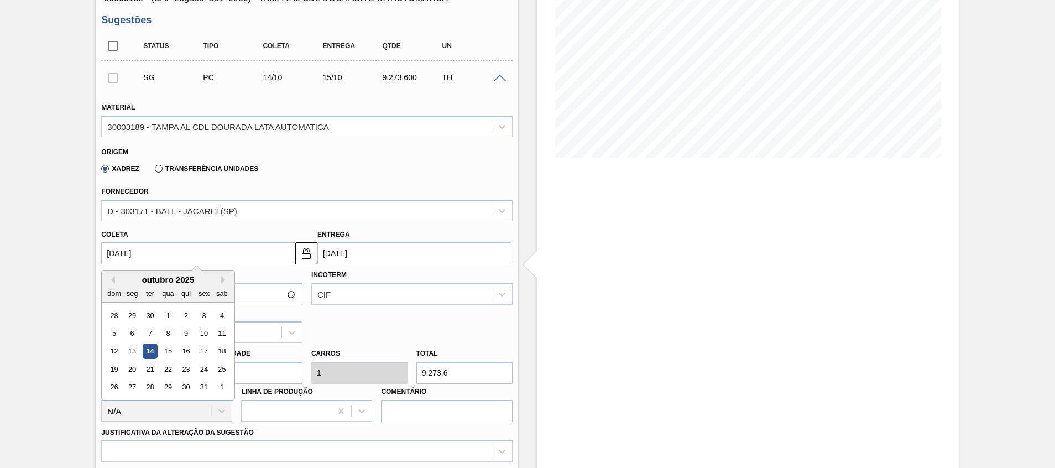
click at [266, 247] on input "[DATE]" at bounding box center [198, 253] width 194 height 22
click at [584, 298] on div "Estoque De 14/10/2025 Até 31/12/2025 Filtro 14/10 Projeção de Estoque 5,711.611…" at bounding box center [748, 412] width 422 height 1047
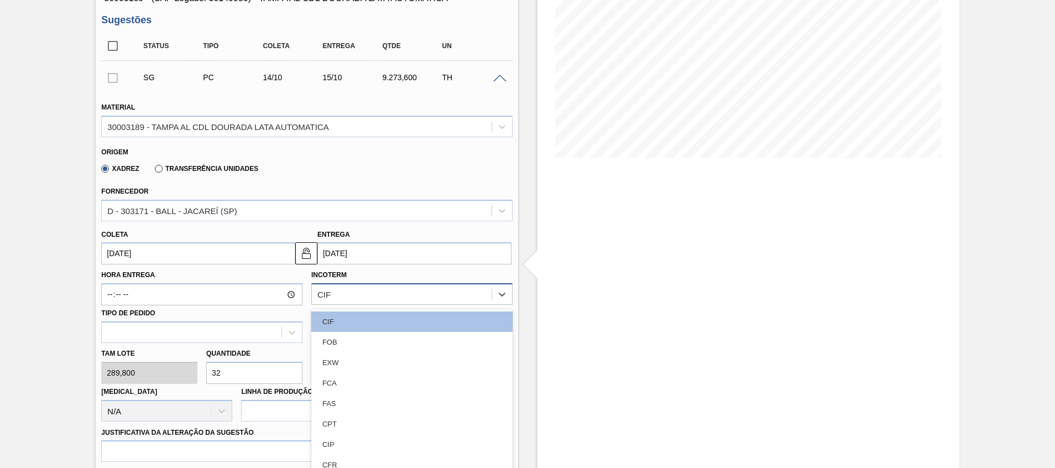
click at [386, 287] on div "CIF" at bounding box center [402, 294] width 180 height 16
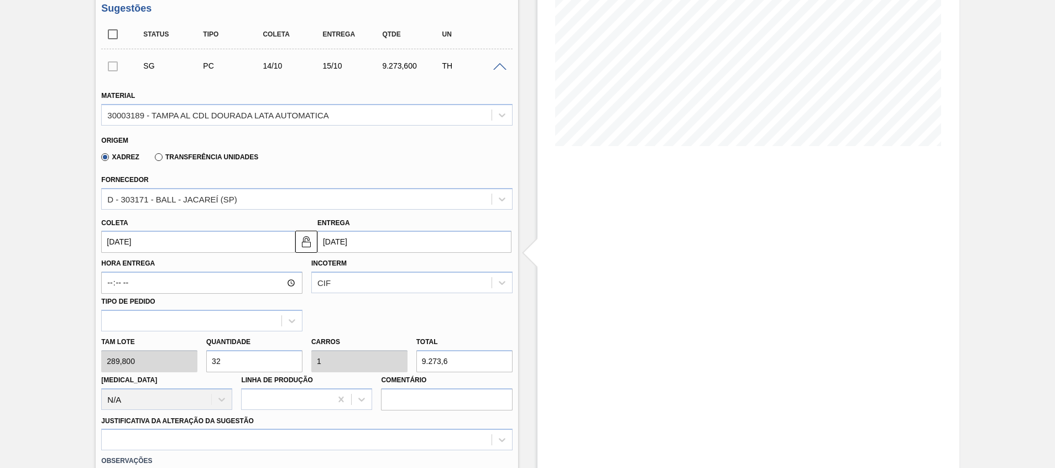
click at [283, 355] on input "32" at bounding box center [254, 361] width 96 height 22
click at [376, 242] on input "15/10/2025" at bounding box center [414, 242] width 194 height 22
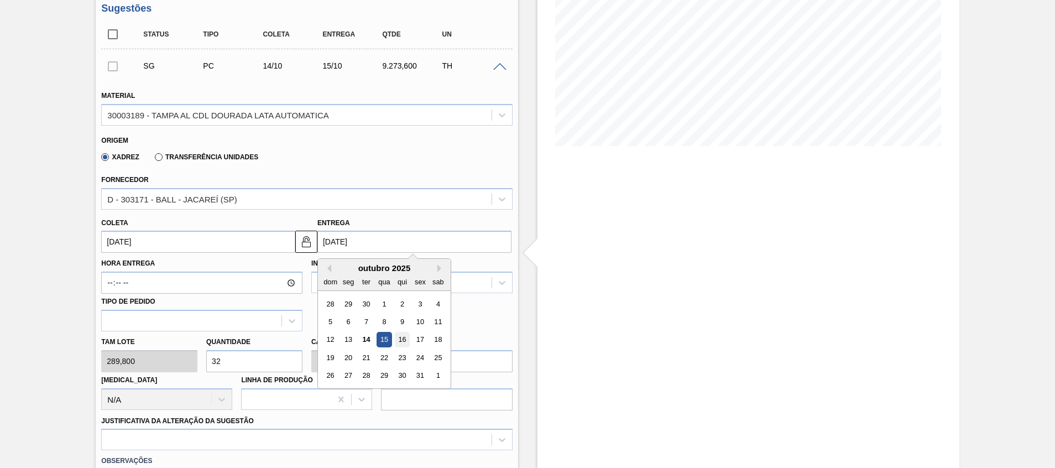
click at [403, 341] on div "16" at bounding box center [402, 339] width 15 height 15
type input "16/10/2025"
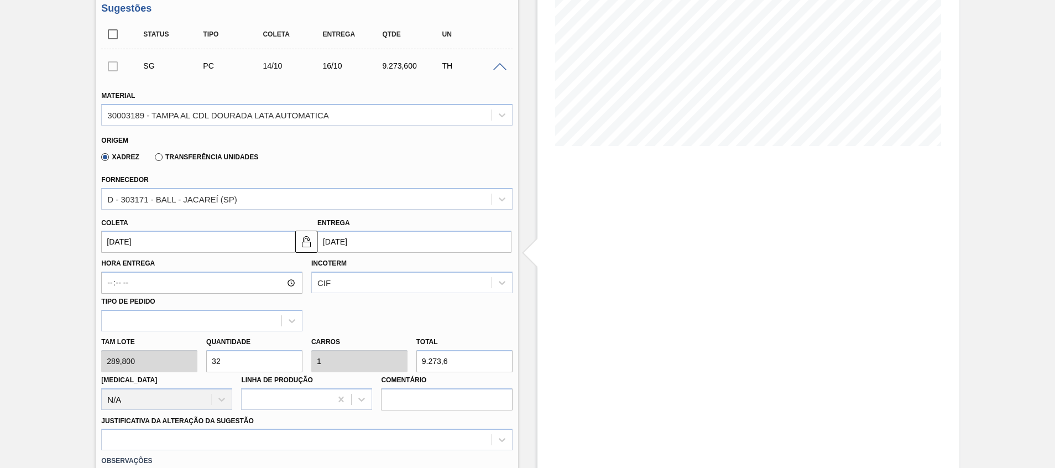
click at [222, 237] on input "[DATE]" at bounding box center [198, 242] width 194 height 22
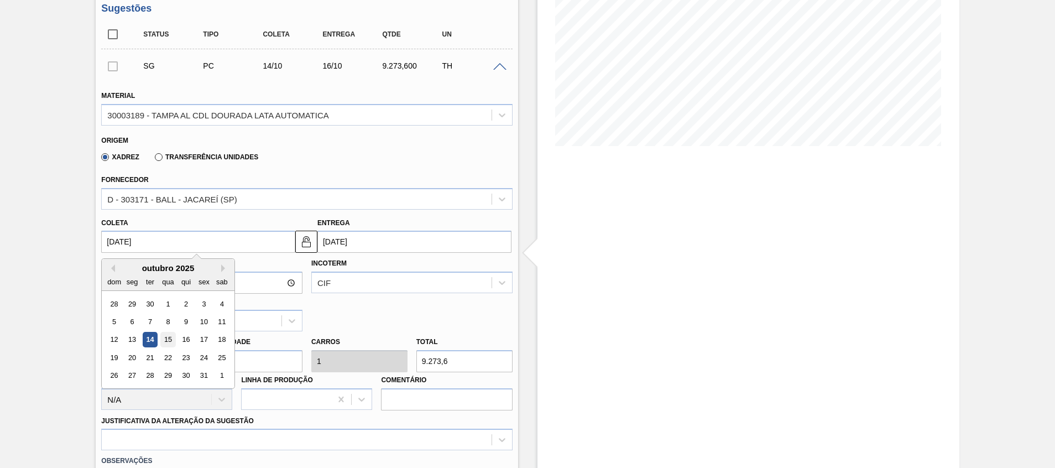
click at [163, 336] on div "15" at bounding box center [168, 339] width 15 height 15
type input "15/10/2025"
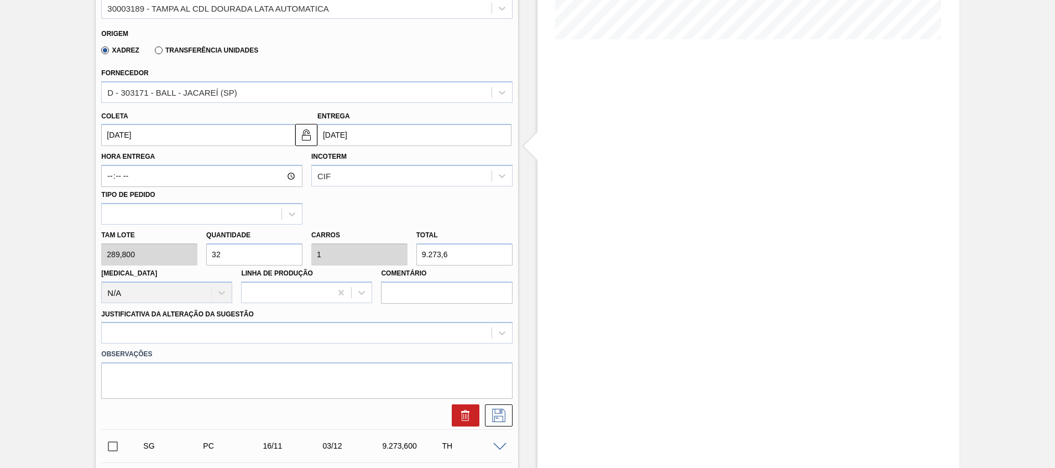
scroll to position [343, 0]
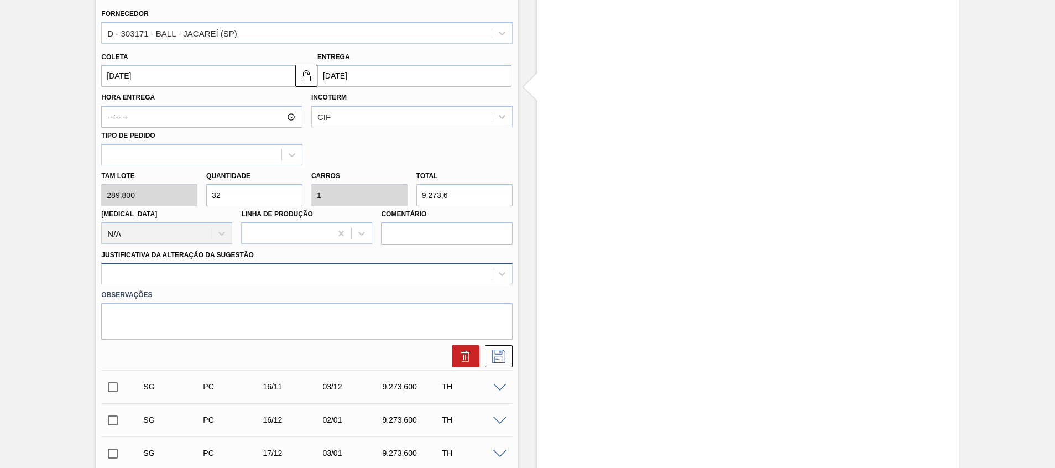
click at [241, 281] on div at bounding box center [296, 274] width 389 height 16
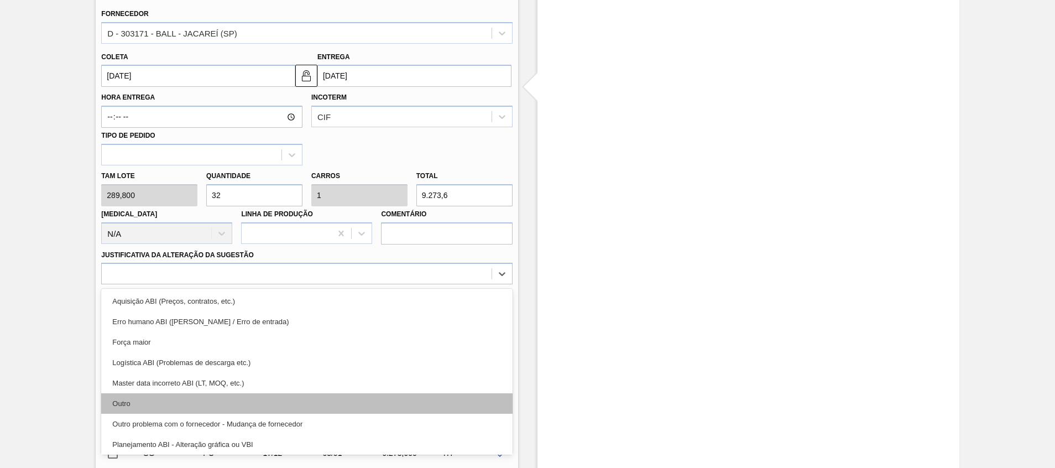
click at [215, 410] on div "Outro" at bounding box center [306, 403] width 411 height 20
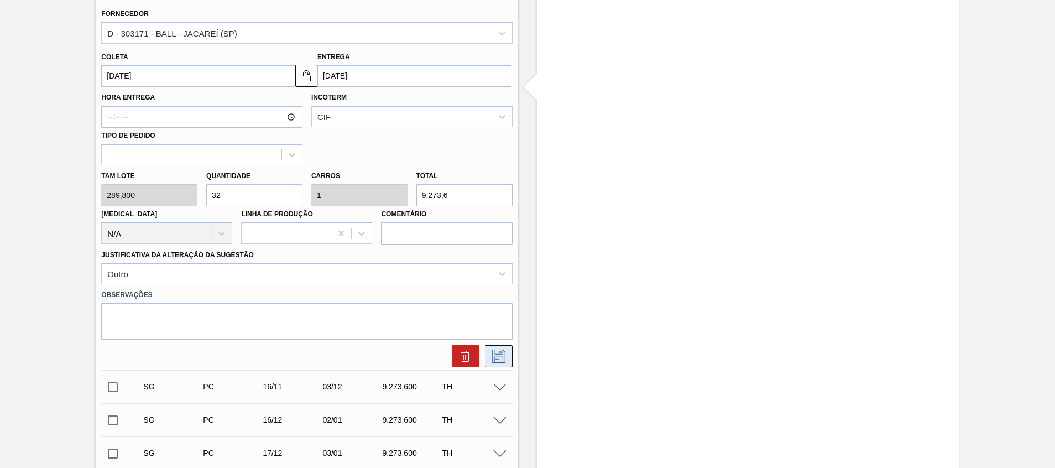
click at [493, 359] on icon at bounding box center [498, 355] width 13 height 13
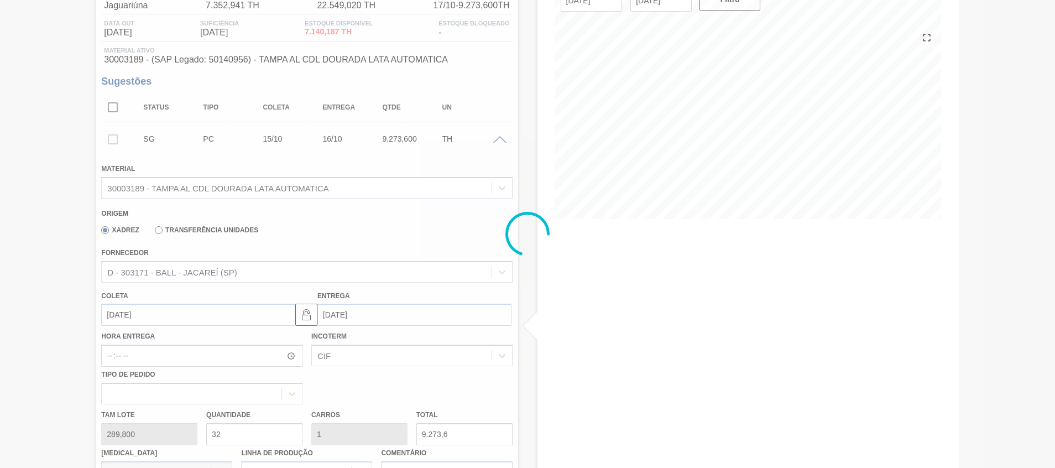
scroll to position [40, 0]
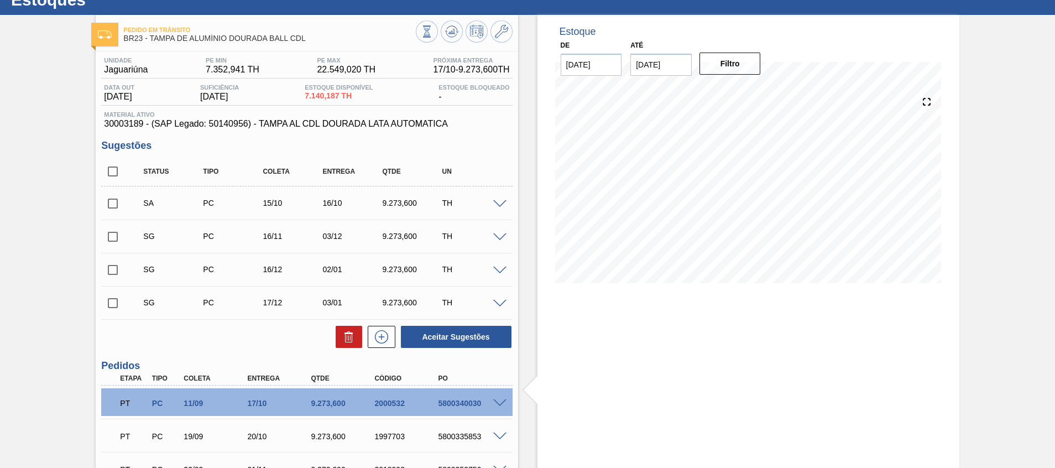
click at [493, 202] on span at bounding box center [499, 204] width 13 height 8
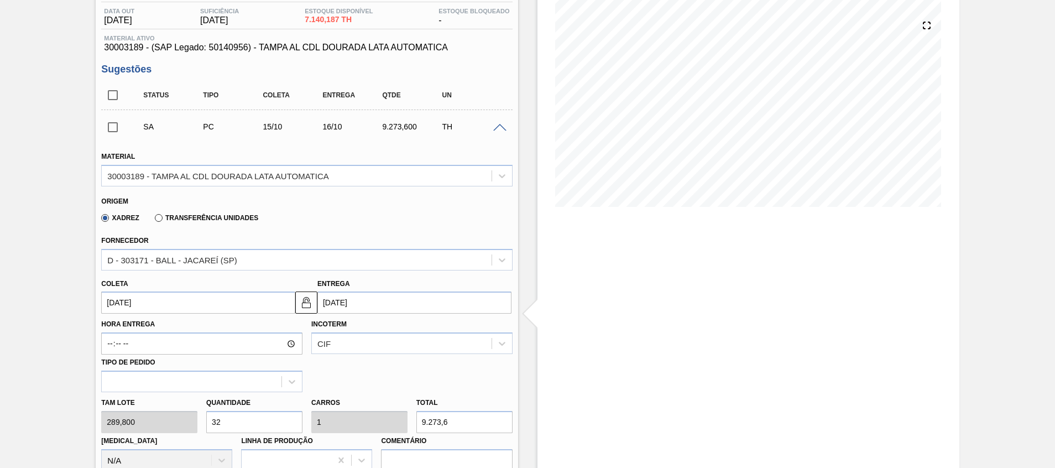
scroll to position [0, 0]
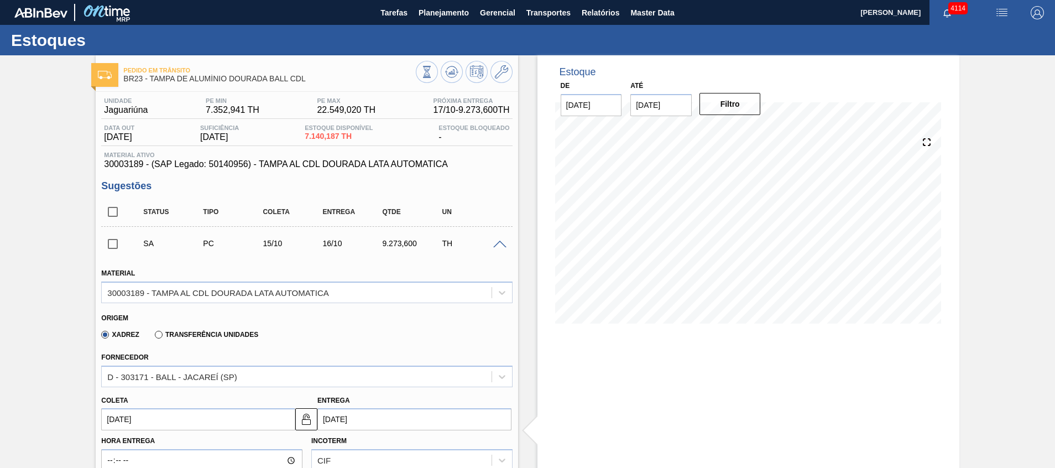
click at [495, 249] on div "SA PC 15/10 16/10 9.273,600 TH" at bounding box center [306, 243] width 411 height 28
click at [496, 244] on span at bounding box center [499, 244] width 13 height 8
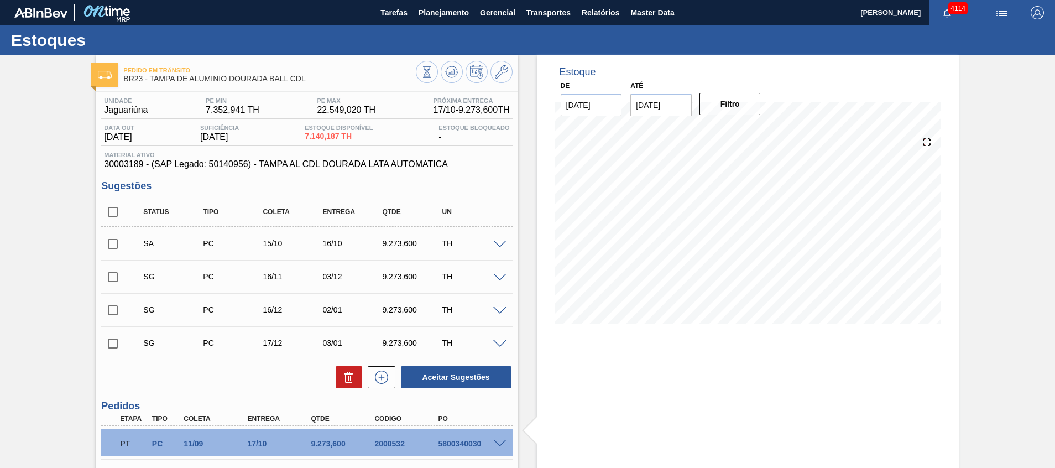
click at [128, 167] on span "30003189 - (SAP Legado: 50140956) - TAMPA AL CDL DOURADA LATA AUTOMATICA" at bounding box center [306, 164] width 405 height 10
click at [500, 243] on span at bounding box center [499, 244] width 13 height 8
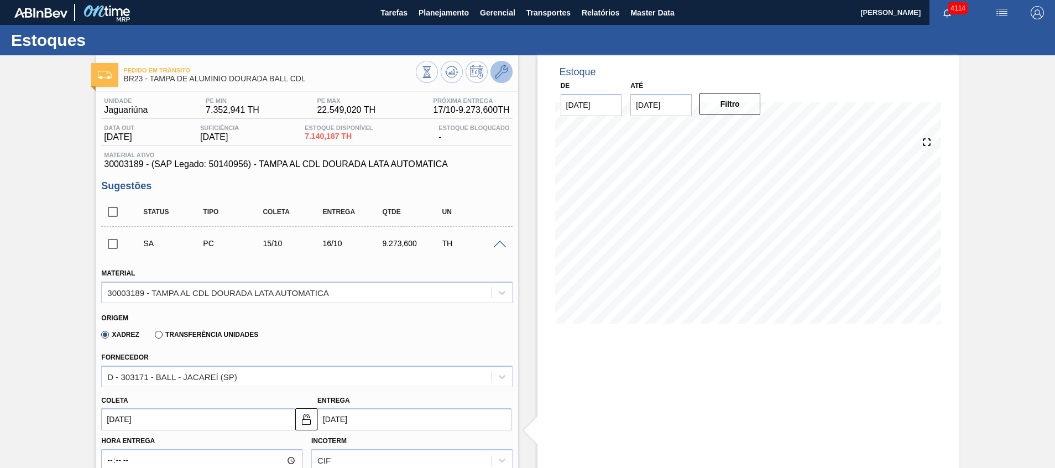
click at [493, 75] on button at bounding box center [501, 72] width 22 height 22
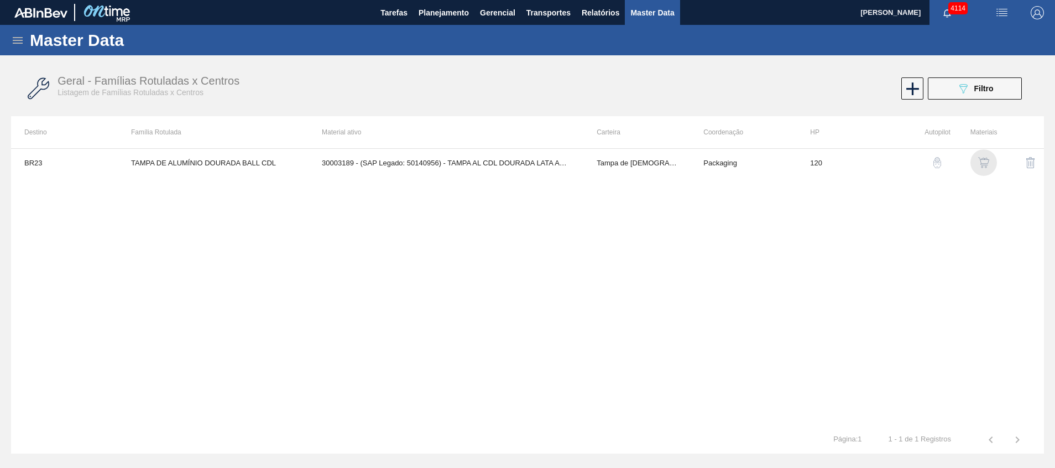
click at [985, 161] on img "button" at bounding box center [983, 162] width 11 height 11
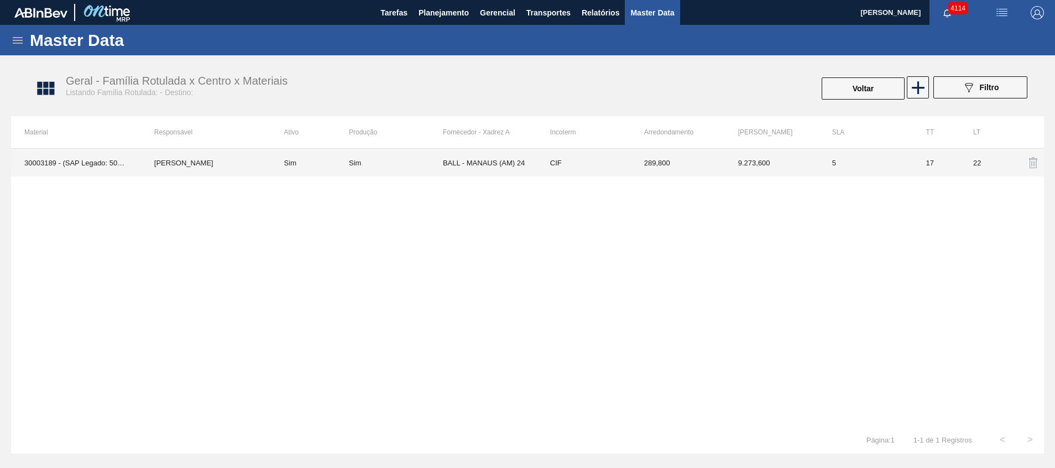
click at [485, 164] on td "BALL - MANAUS (AM) 24" at bounding box center [490, 163] width 94 height 28
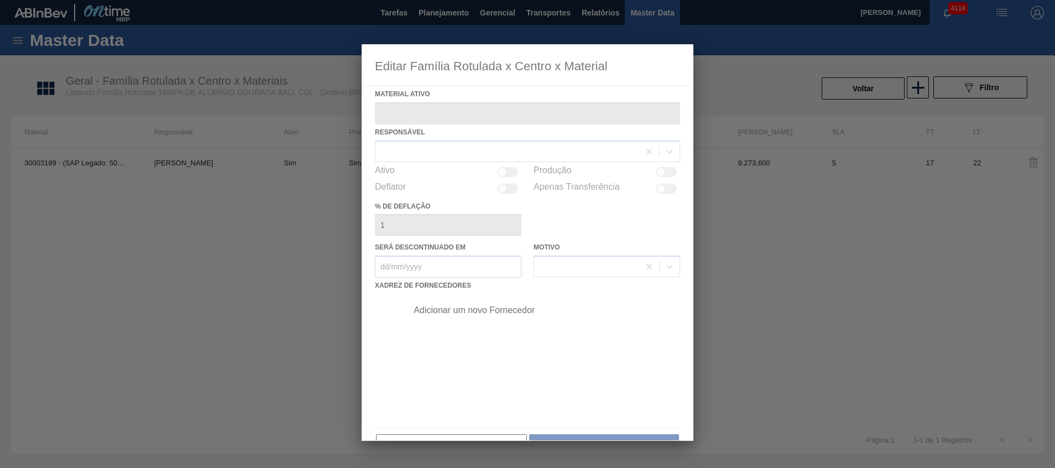
type ativo "30003189 - (SAP Legado: 50140956) - TAMPA AL CDL DOURADA LATA AUTOMATICA"
checkbox input "true"
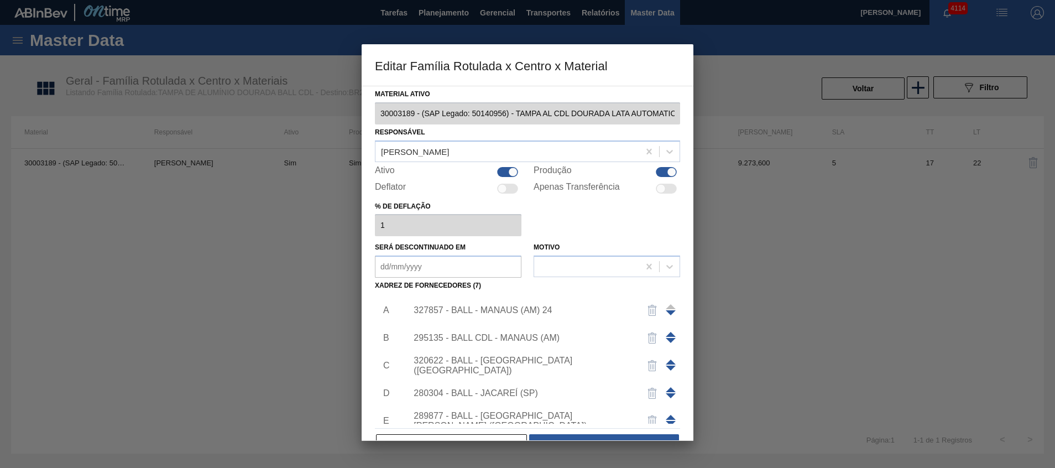
click at [670, 389] on span at bounding box center [671, 389] width 10 height 5
click at [669, 362] on span at bounding box center [671, 361] width 10 height 5
click at [668, 334] on span at bounding box center [671, 334] width 10 height 5
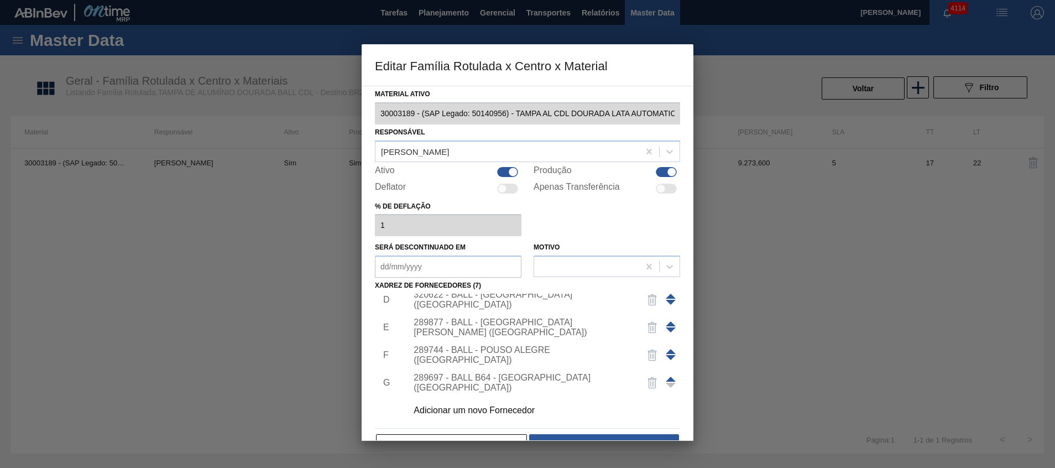
scroll to position [94, 0]
click at [591, 437] on button "Salvar" at bounding box center [604, 445] width 150 height 22
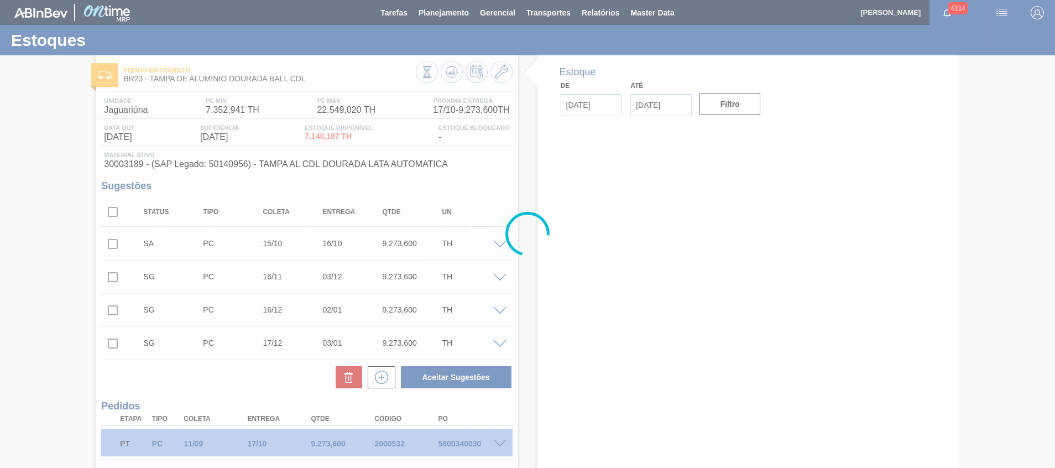
click at [528, 169] on div at bounding box center [527, 234] width 1055 height 468
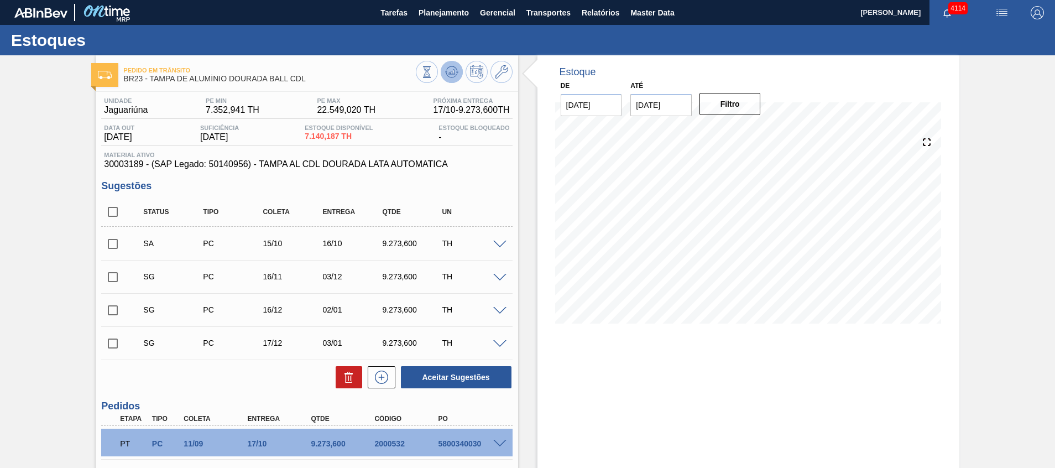
click at [452, 77] on icon at bounding box center [451, 71] width 13 height 13
click at [502, 243] on span at bounding box center [499, 244] width 13 height 8
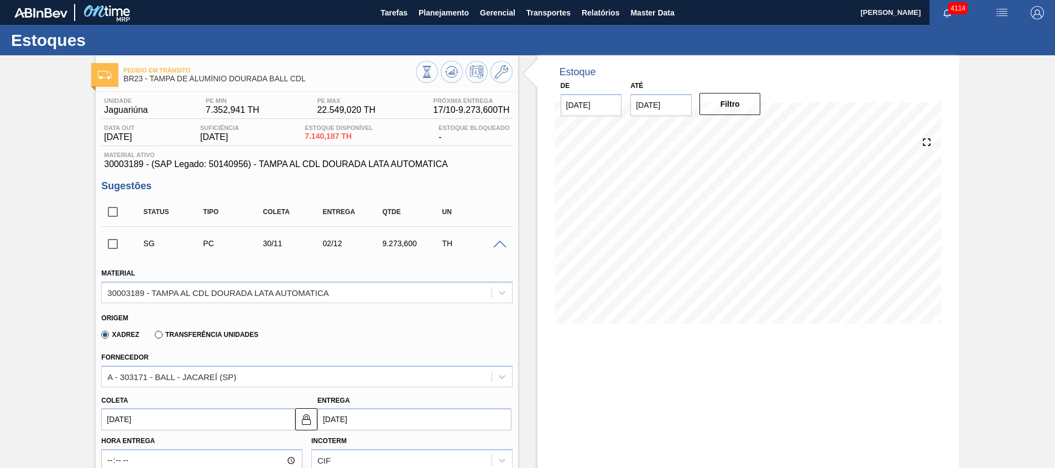
click at [502, 243] on span at bounding box center [499, 244] width 13 height 8
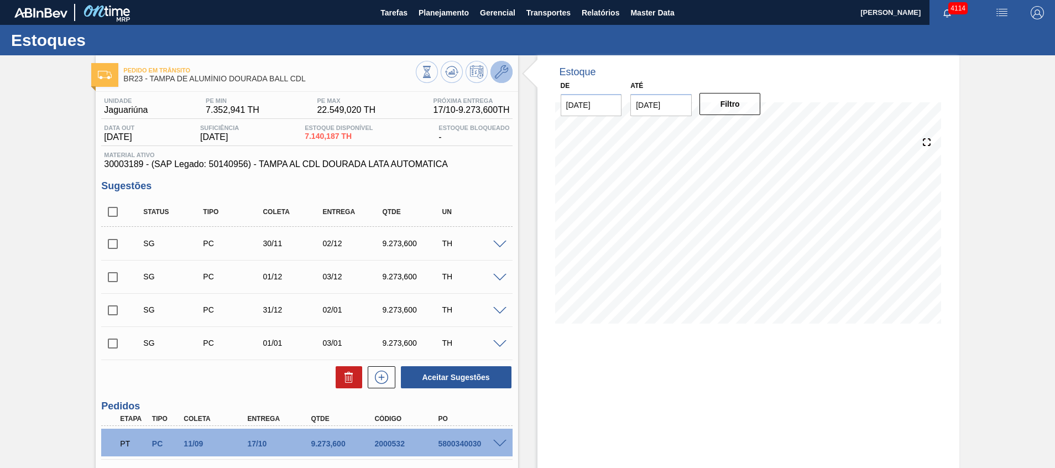
click at [496, 74] on icon at bounding box center [501, 71] width 13 height 13
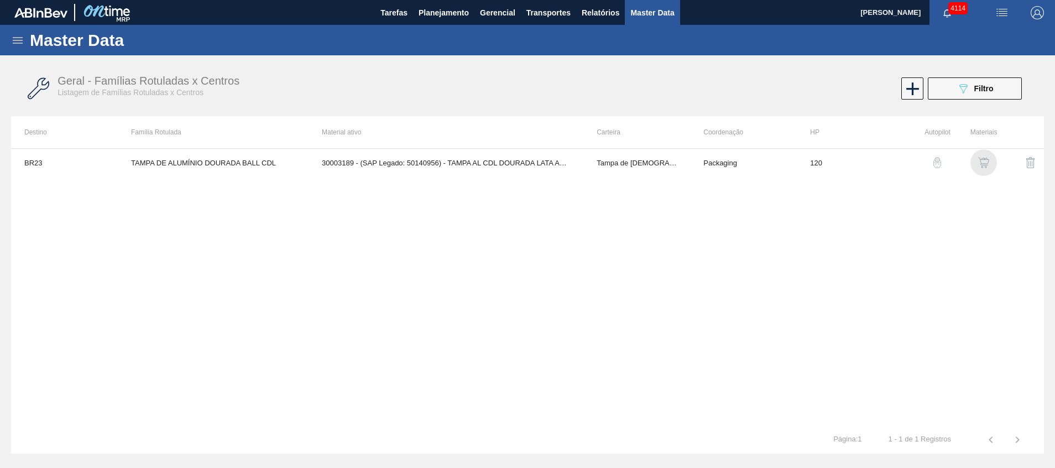
click at [988, 163] on img "button" at bounding box center [983, 162] width 11 height 11
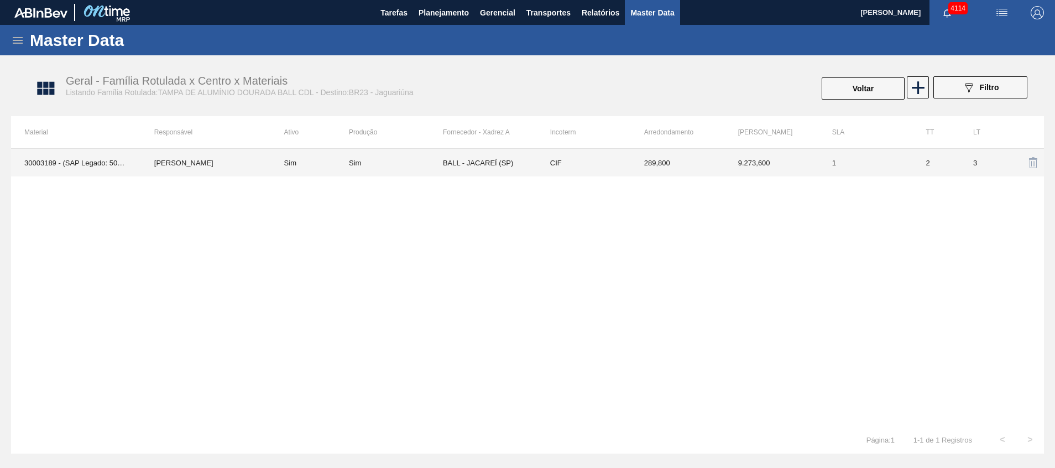
click at [700, 169] on td "289,800" at bounding box center [678, 163] width 94 height 28
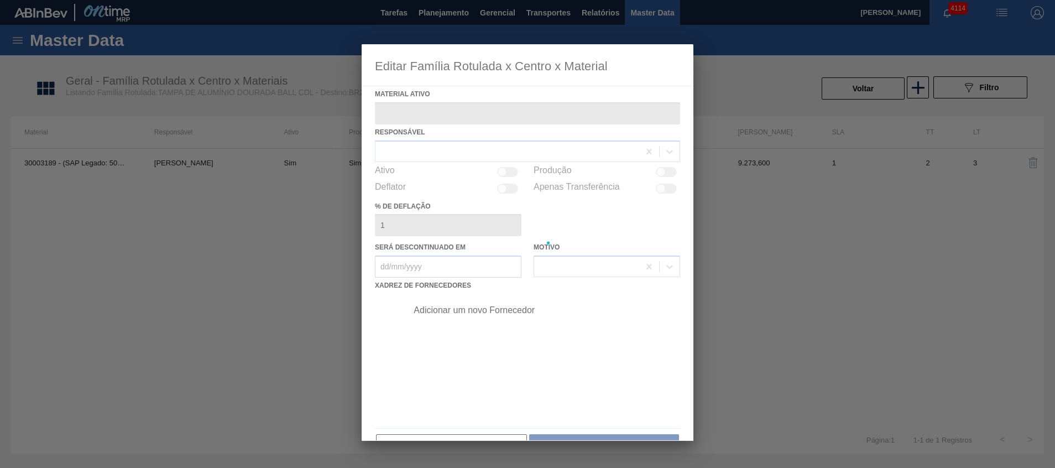
type ativo "30003189 - (SAP Legado: 50140956) - TAMPA AL CDL DOURADA LATA AUTOMATICA"
checkbox input "true"
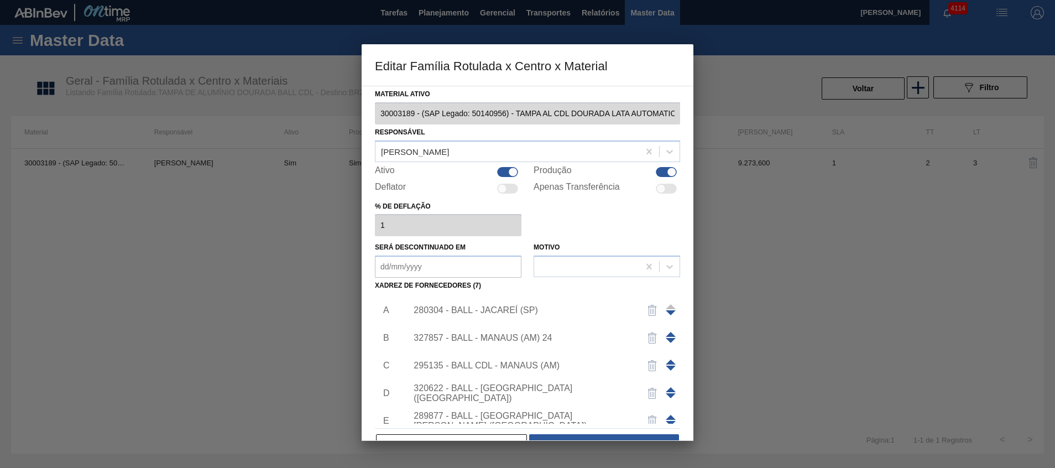
click at [537, 313] on div "280304 - BALL - JACAREÍ (SP)" at bounding box center [521, 310] width 217 height 10
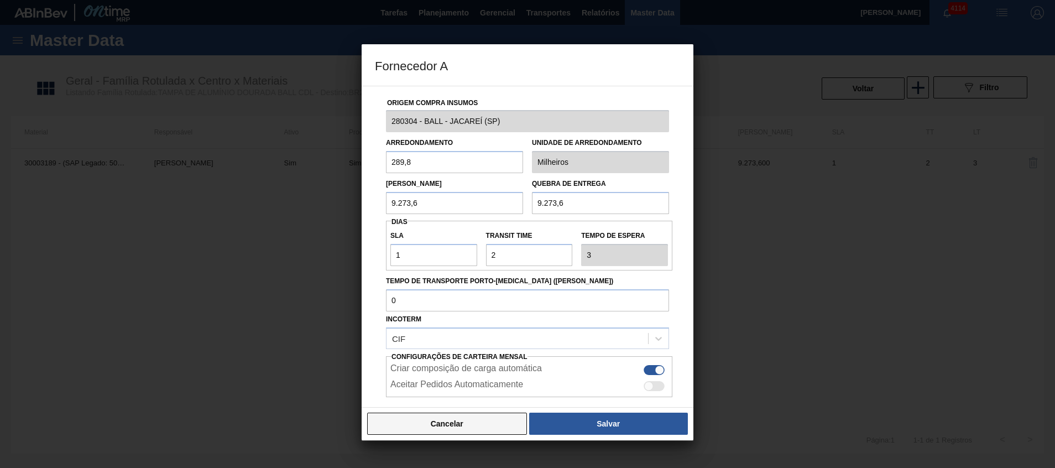
click at [438, 432] on button "Cancelar" at bounding box center [447, 423] width 160 height 22
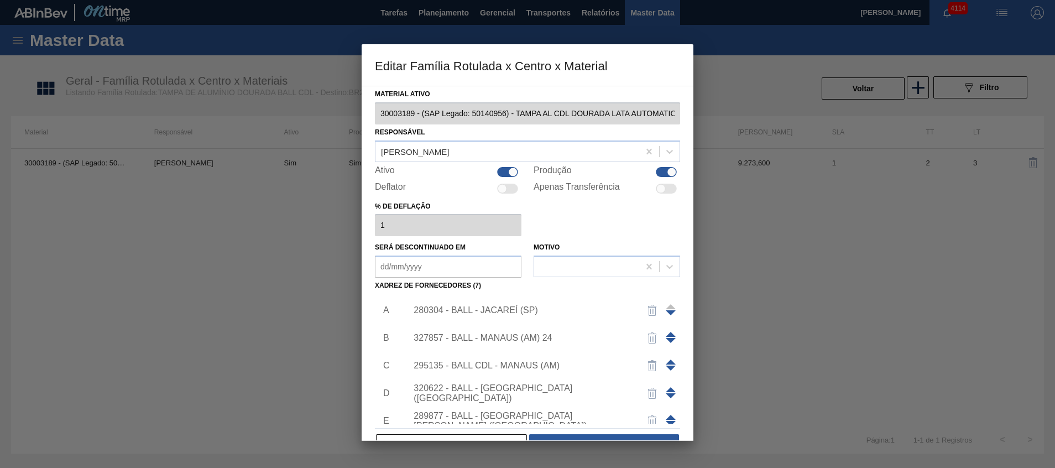
click at [668, 336] on span at bounding box center [671, 334] width 10 height 5
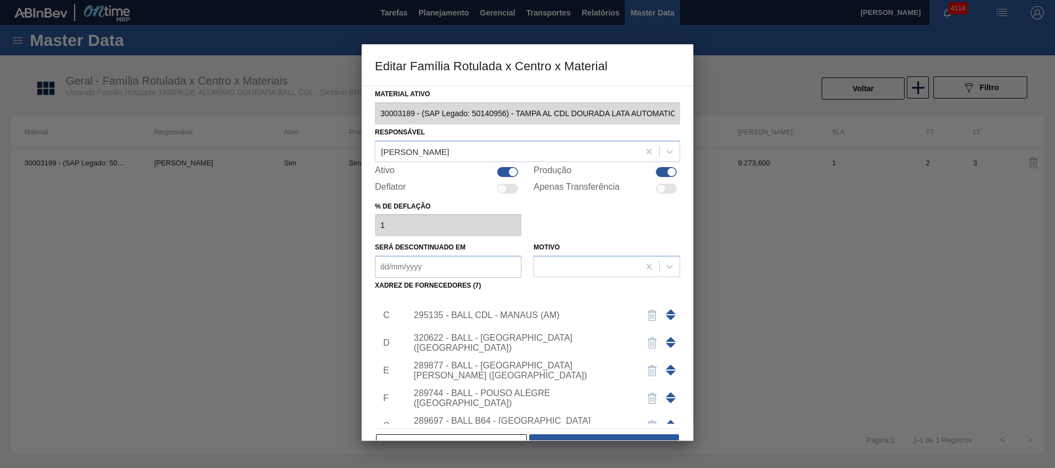
scroll to position [94, 0]
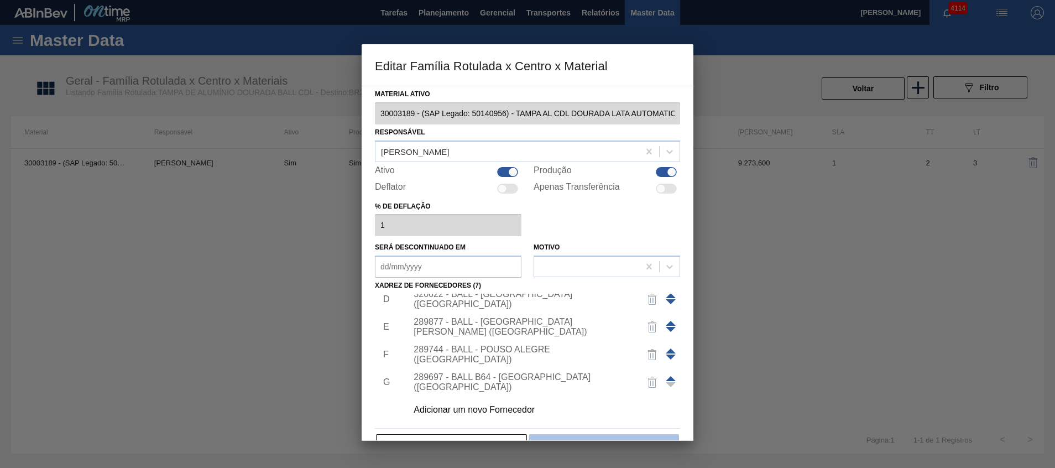
click at [539, 438] on button "Salvar" at bounding box center [604, 445] width 150 height 22
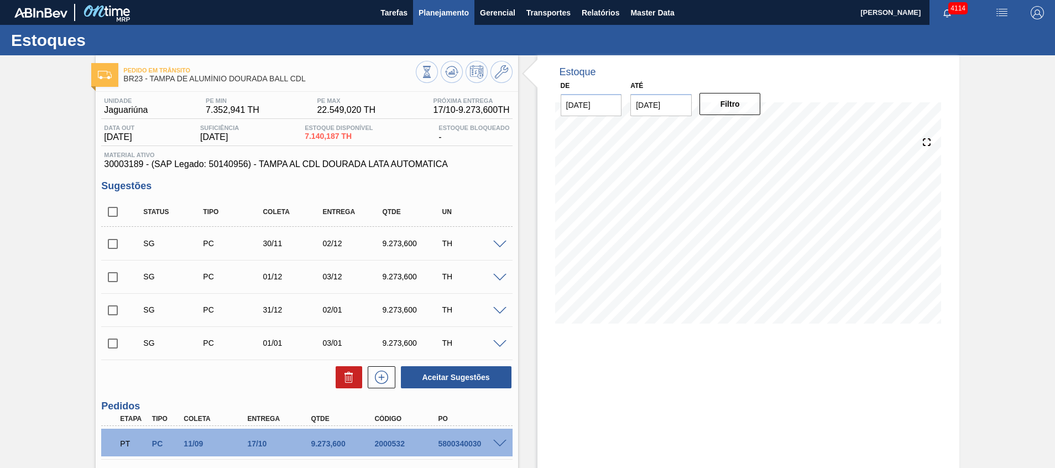
click at [426, 14] on span "Planejamento" at bounding box center [443, 12] width 50 height 13
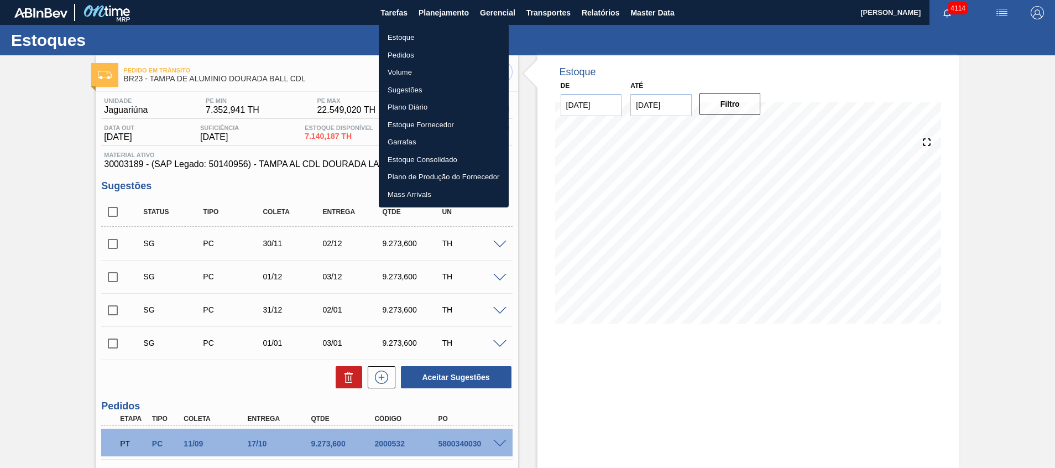
click at [609, 328] on div at bounding box center [527, 234] width 1055 height 468
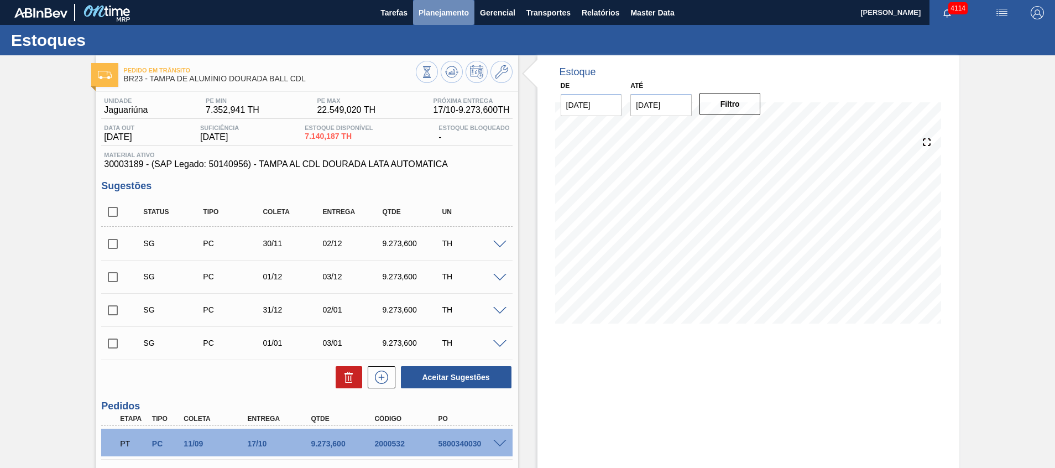
click at [435, 13] on span "Planejamento" at bounding box center [443, 12] width 50 height 13
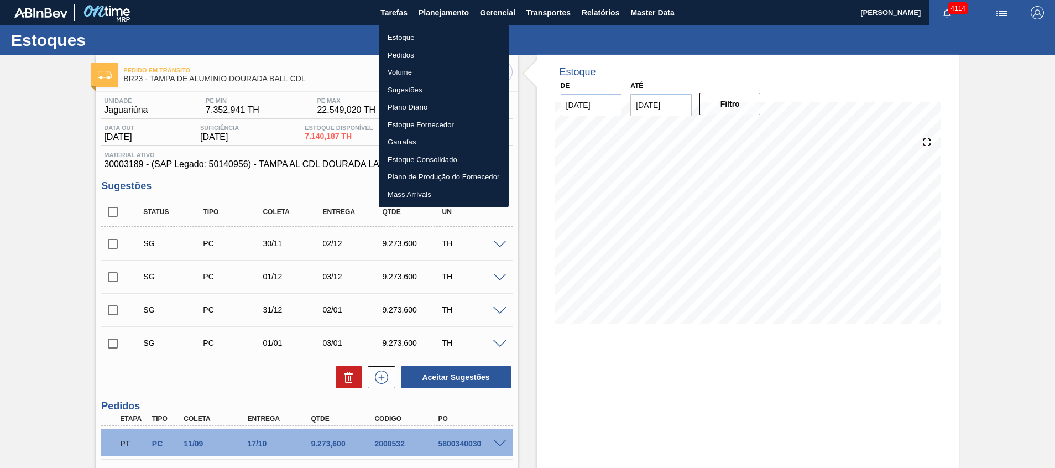
click at [423, 55] on li "Pedidos" at bounding box center [444, 55] width 130 height 18
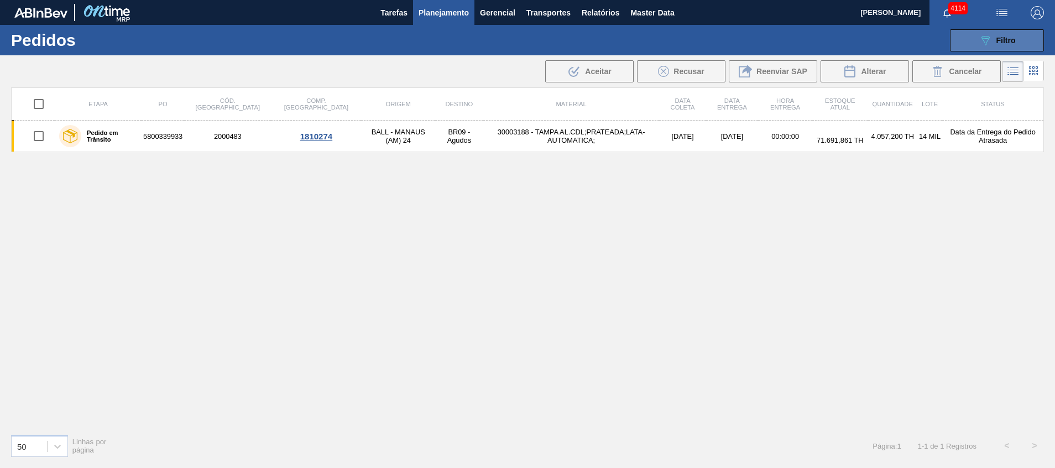
click at [1027, 43] on button "089F7B8B-B2A5-4AFE-B5C0-19BA573D28AC Filtro" at bounding box center [997, 40] width 94 height 22
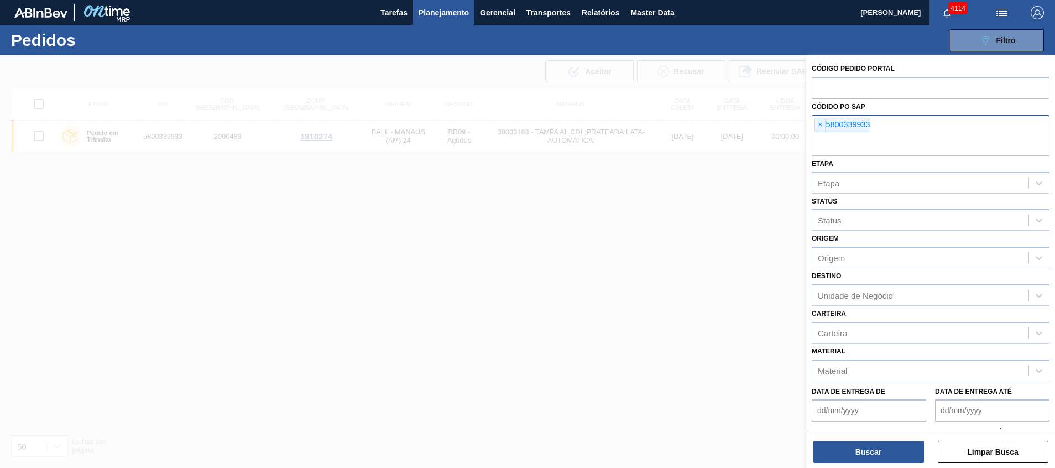
click at [880, 127] on div "× 5800339933" at bounding box center [931, 135] width 238 height 41
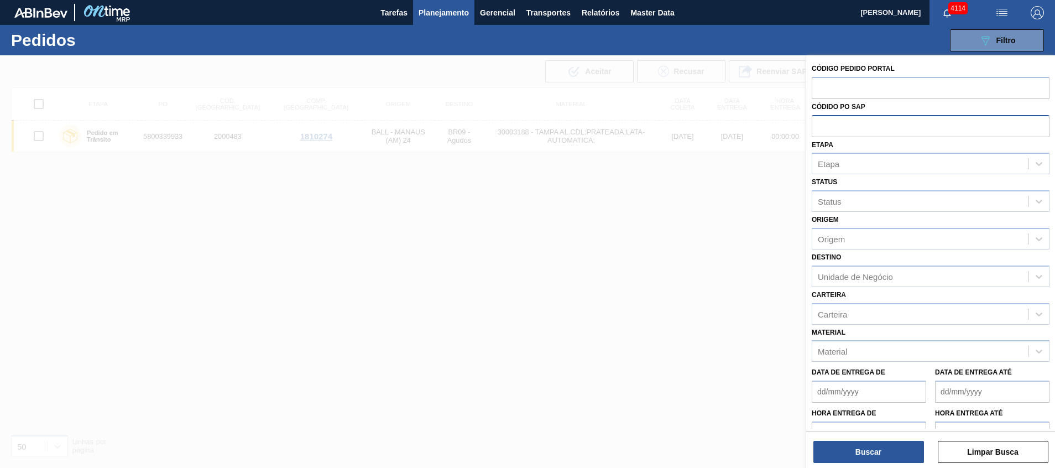
paste input "5800359755"
type input "5800359755"
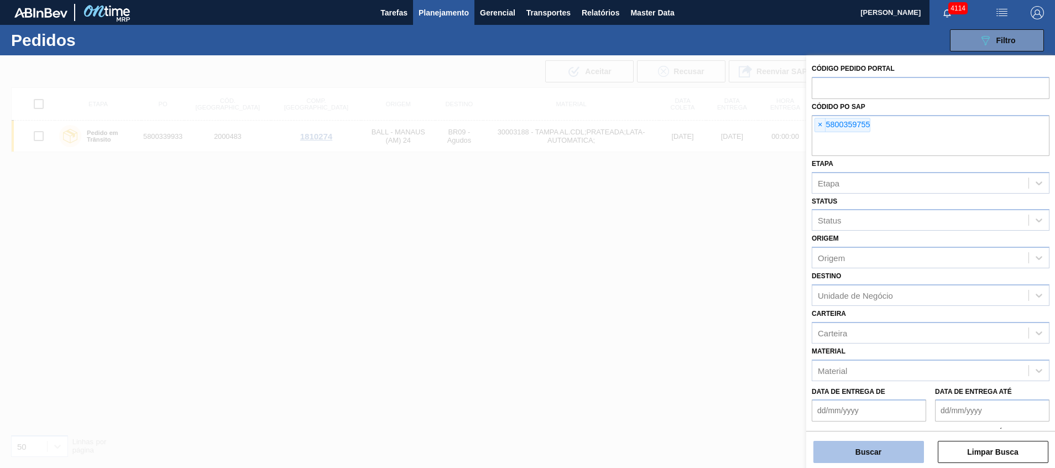
click at [849, 451] on button "Buscar" at bounding box center [868, 452] width 111 height 22
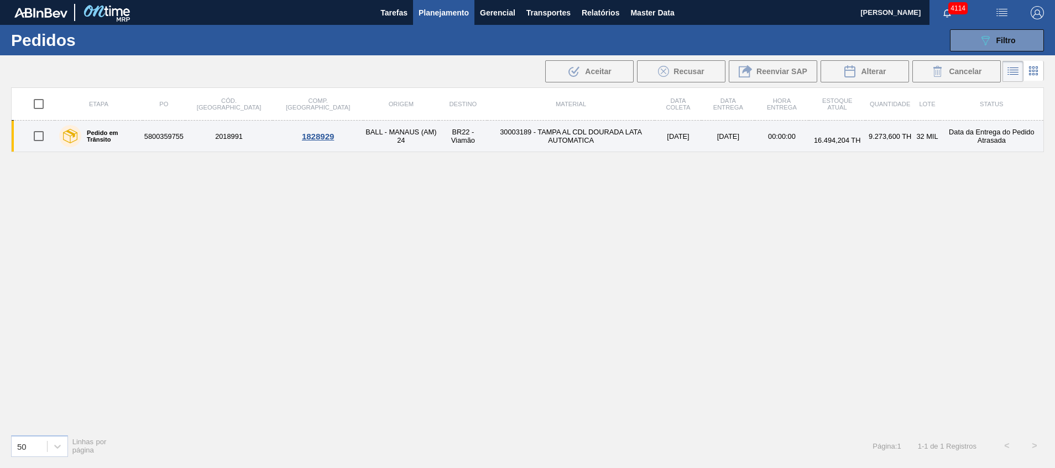
click at [573, 128] on td "30003189 - TAMPA AL CDL DOURADA LATA AUTOMATICA" at bounding box center [570, 137] width 167 height 32
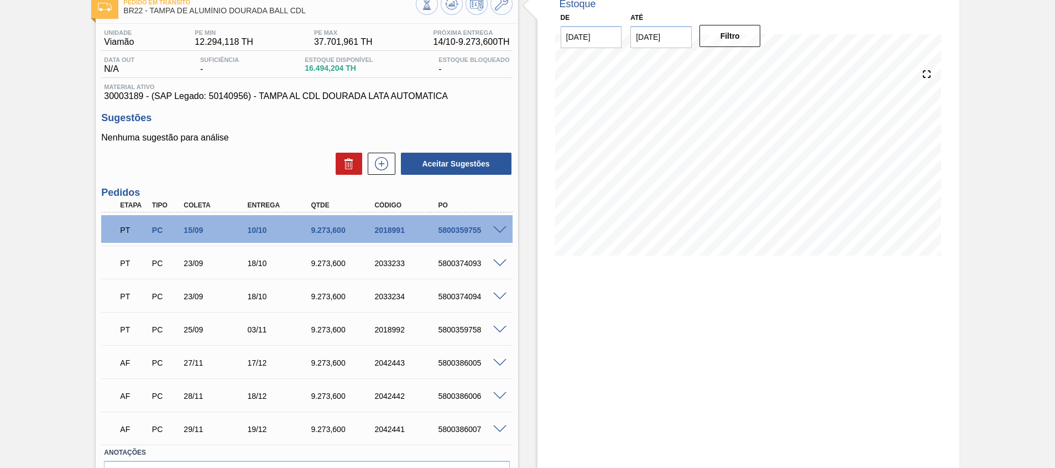
scroll to position [83, 0]
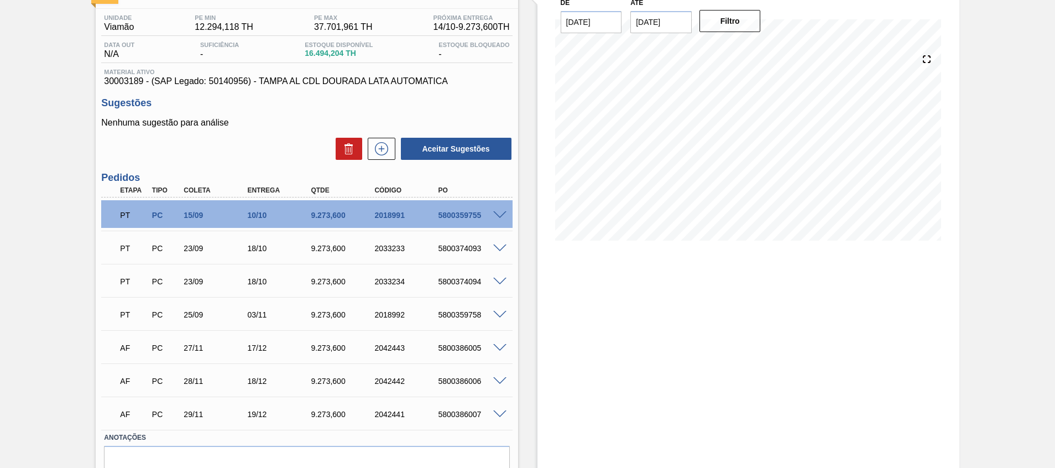
click at [458, 250] on div "5800374093" at bounding box center [470, 248] width 71 height 9
copy div "5800374093"
click at [457, 278] on div "5800374094" at bounding box center [470, 281] width 71 height 9
click at [500, 280] on span at bounding box center [499, 282] width 13 height 8
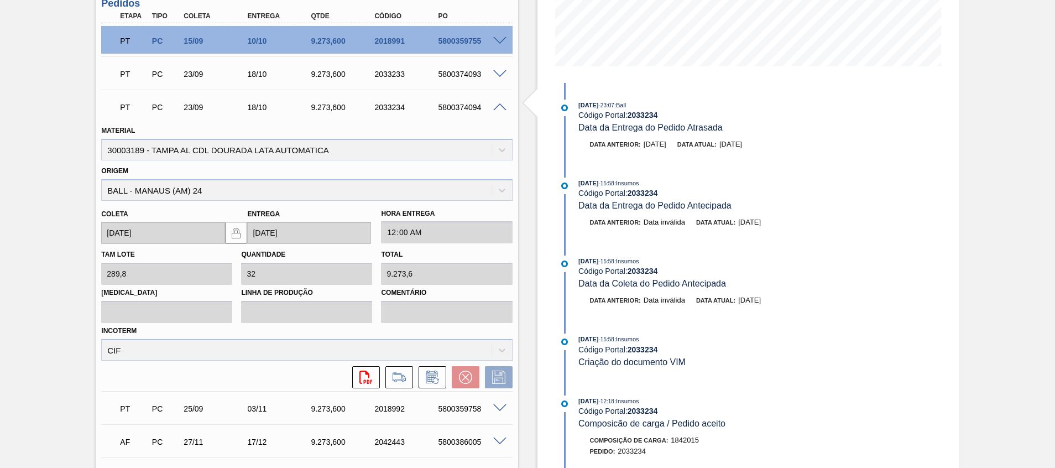
scroll to position [404, 0]
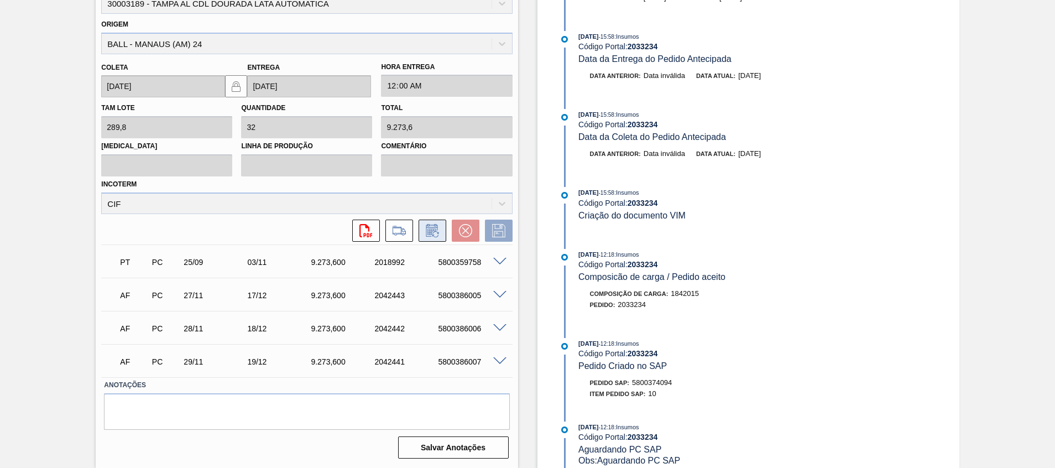
click at [433, 231] on icon at bounding box center [432, 230] width 18 height 13
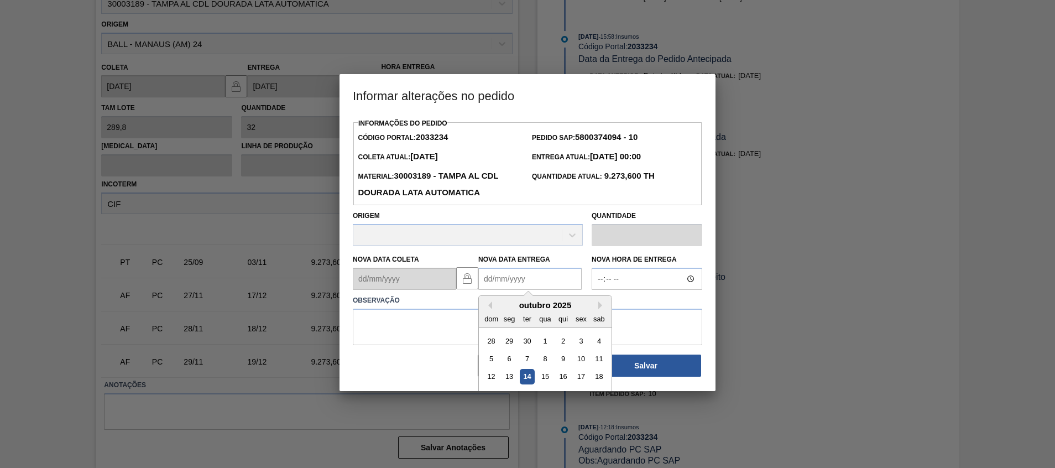
click at [545, 280] on Entrega2033234 "Nova Data Entrega" at bounding box center [529, 279] width 103 height 22
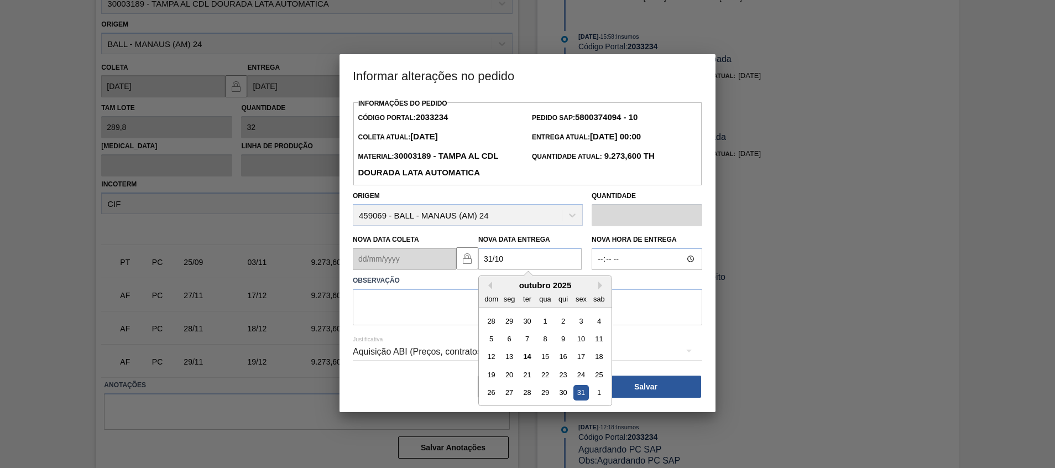
click at [582, 392] on div "31" at bounding box center [580, 392] width 15 height 15
type Entrega2033234 "[DATE]"
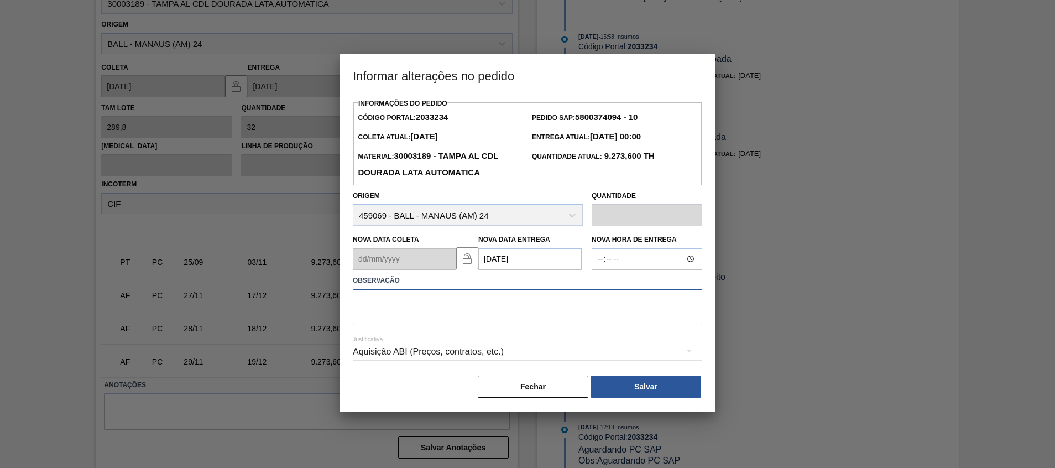
click at [567, 313] on textarea at bounding box center [527, 307] width 349 height 36
type textarea "Ajuste fup"
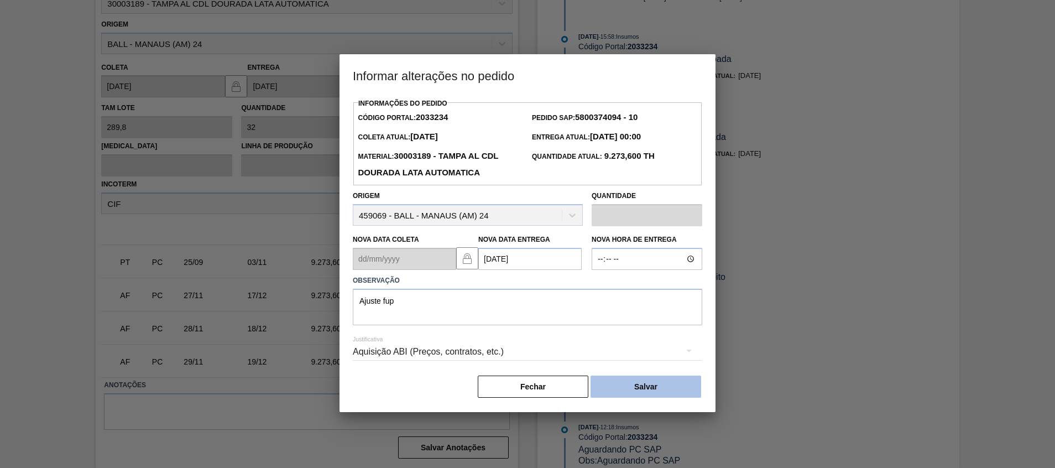
click at [637, 382] on button "Salvar" at bounding box center [645, 386] width 111 height 22
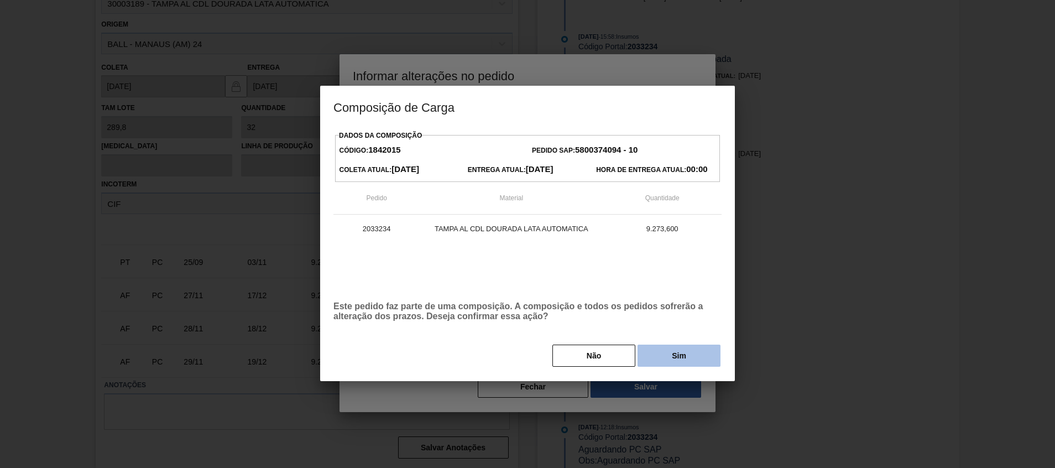
click at [672, 362] on button "Sim" at bounding box center [678, 355] width 83 height 22
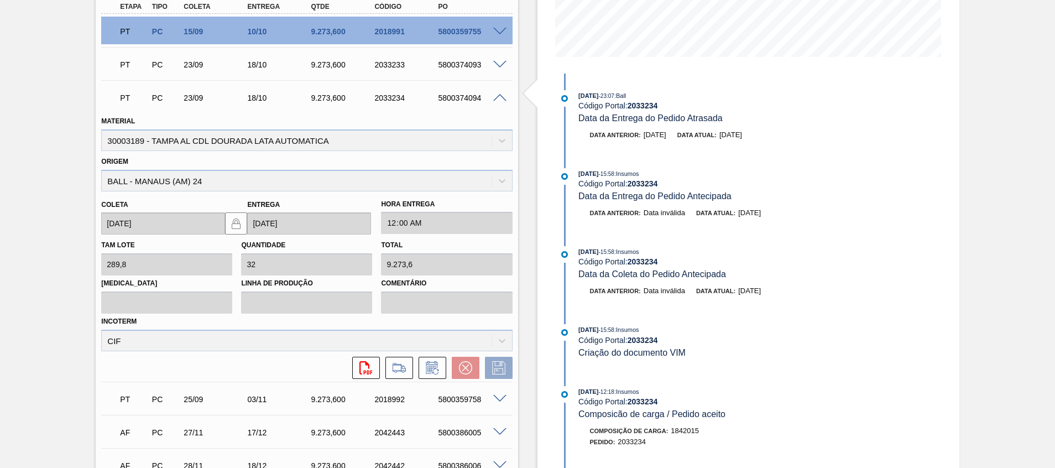
scroll to position [155, 0]
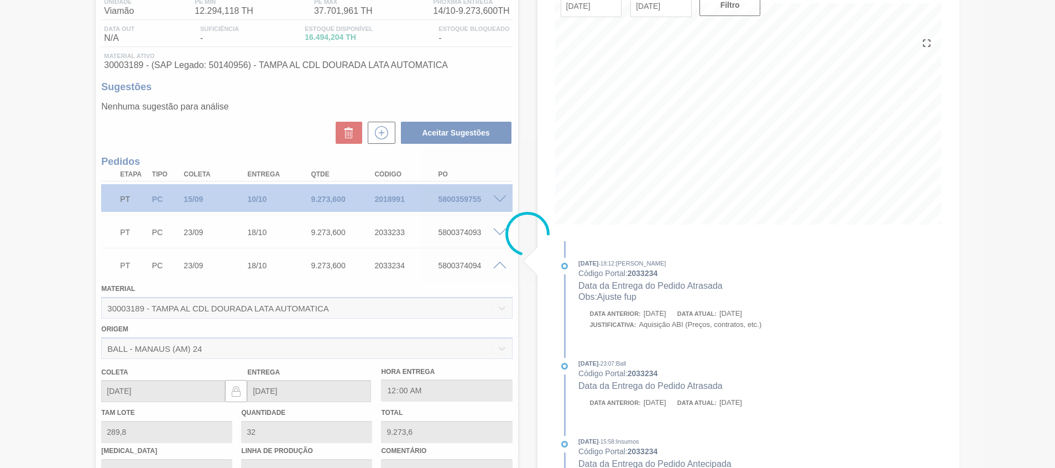
type input "Ajuste fup"
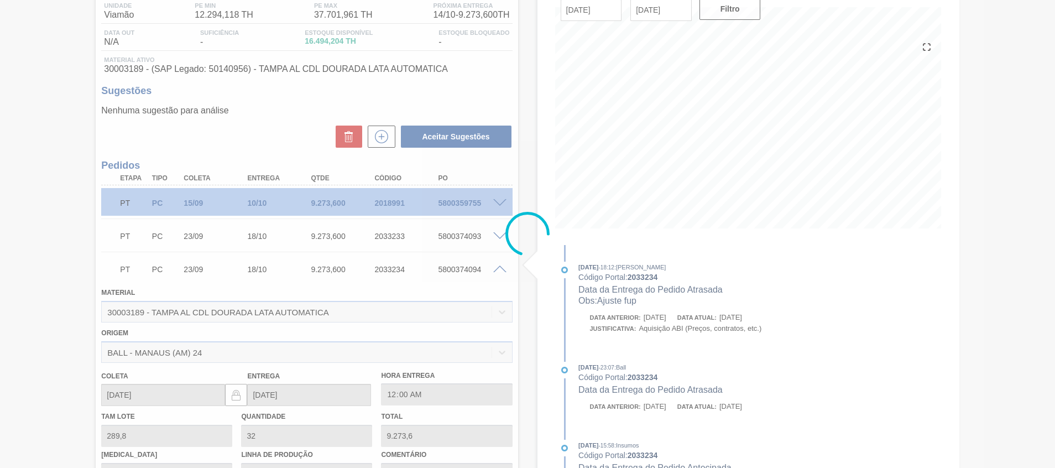
type input "[DATE]"
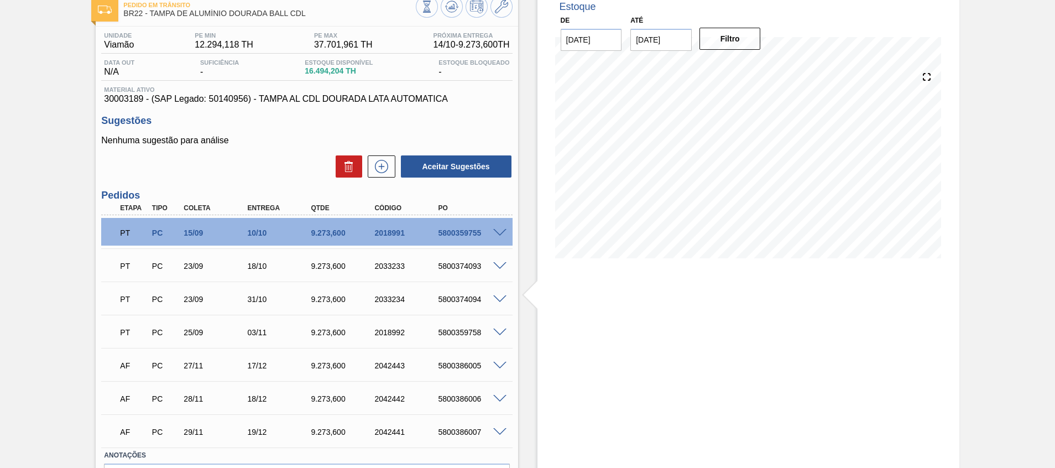
scroll to position [0, 0]
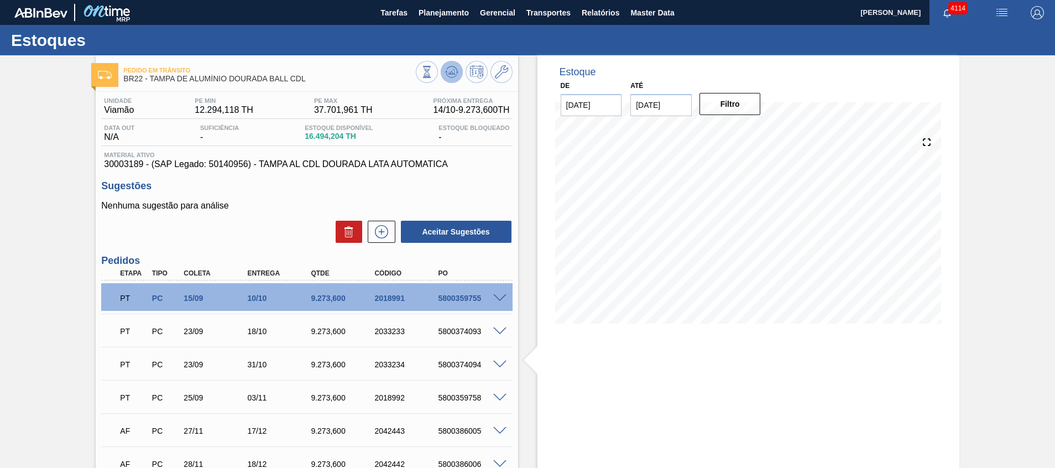
click at [453, 75] on icon at bounding box center [451, 71] width 13 height 13
click at [466, 364] on div "5800374094" at bounding box center [470, 364] width 71 height 9
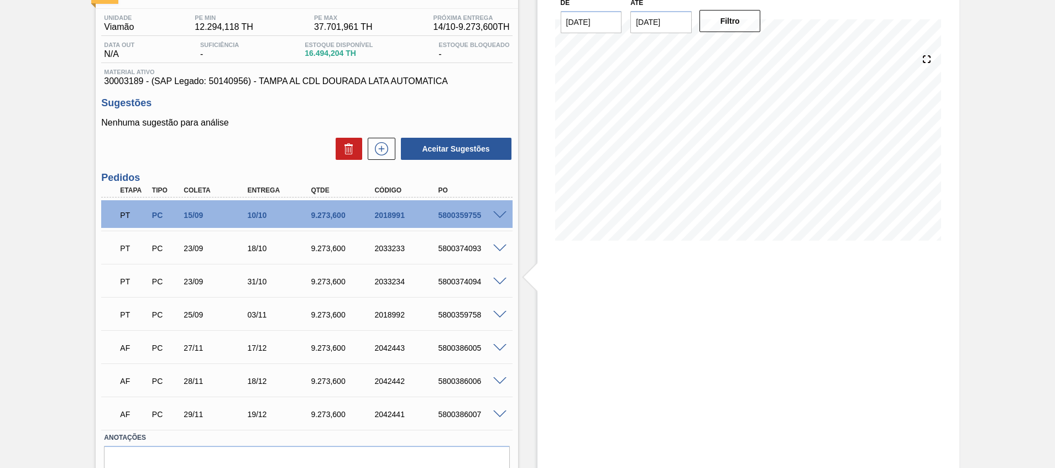
click at [497, 248] on span at bounding box center [499, 248] width 13 height 8
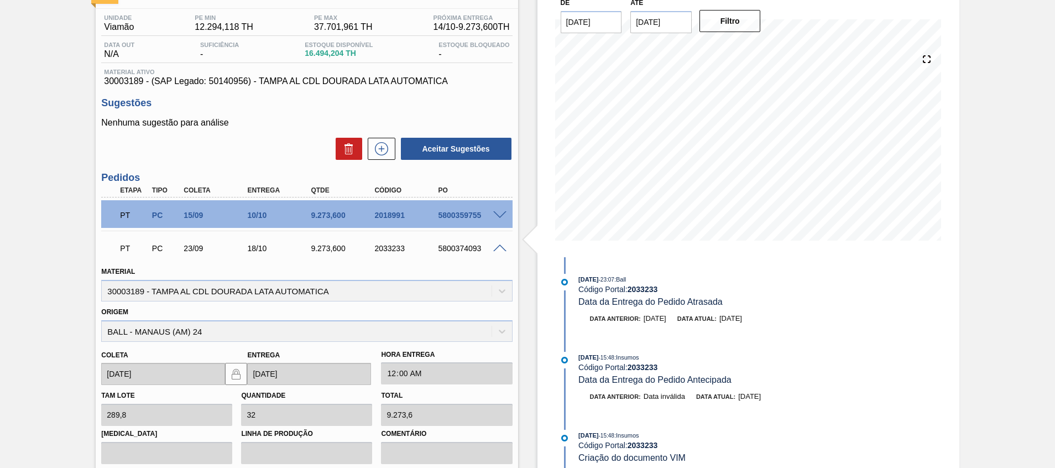
scroll to position [240, 0]
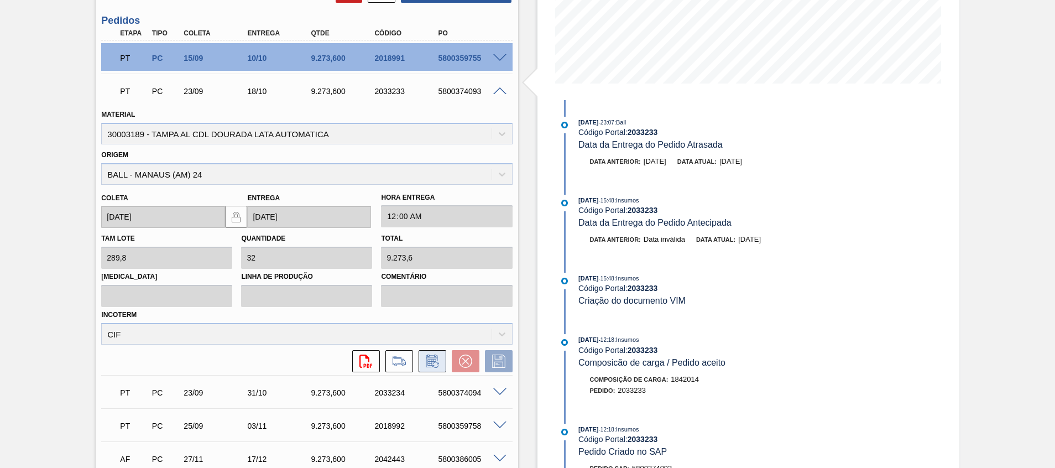
click at [423, 357] on icon at bounding box center [432, 360] width 18 height 13
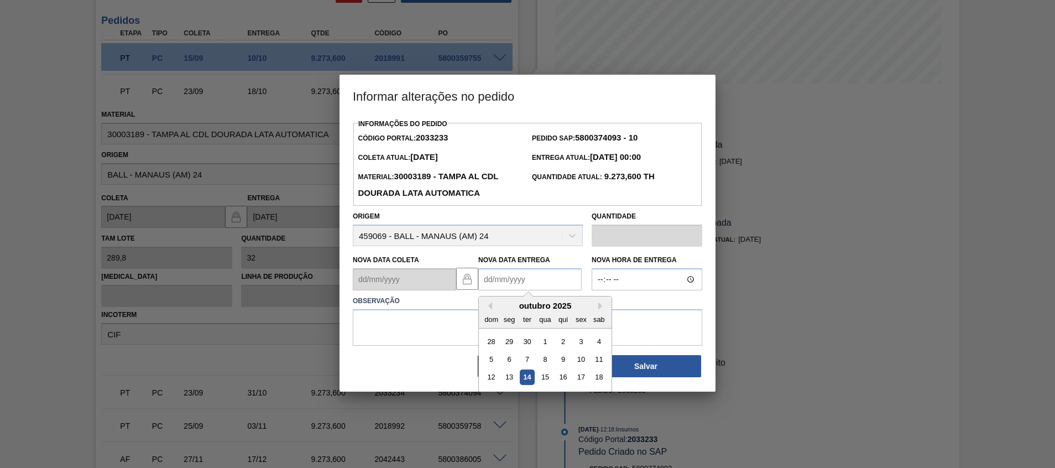
click at [519, 282] on Entrega2033233 "Nova Data Entrega" at bounding box center [529, 279] width 103 height 22
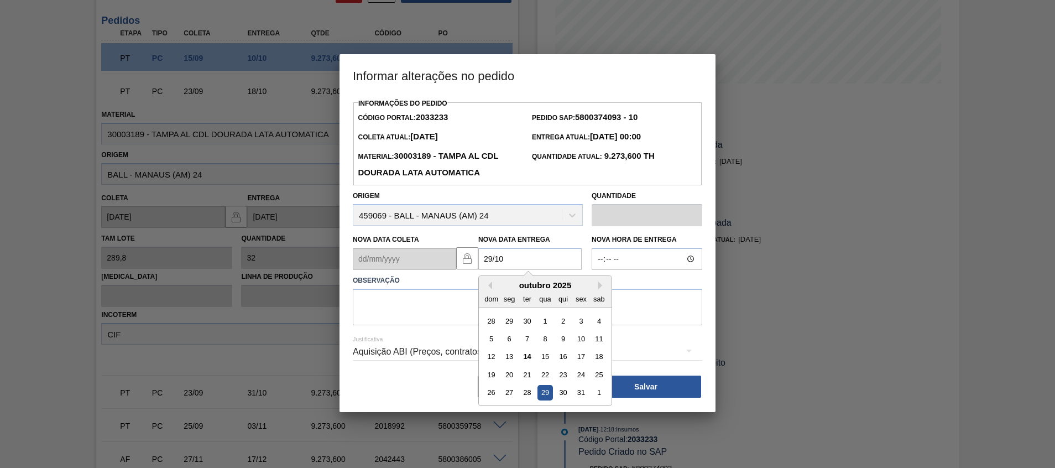
drag, startPoint x: 541, startPoint y: 391, endPoint x: 538, endPoint y: 378, distance: 13.6
click at [541, 391] on div "29" at bounding box center [544, 392] width 15 height 15
type Entrega2033233 "[DATE]"
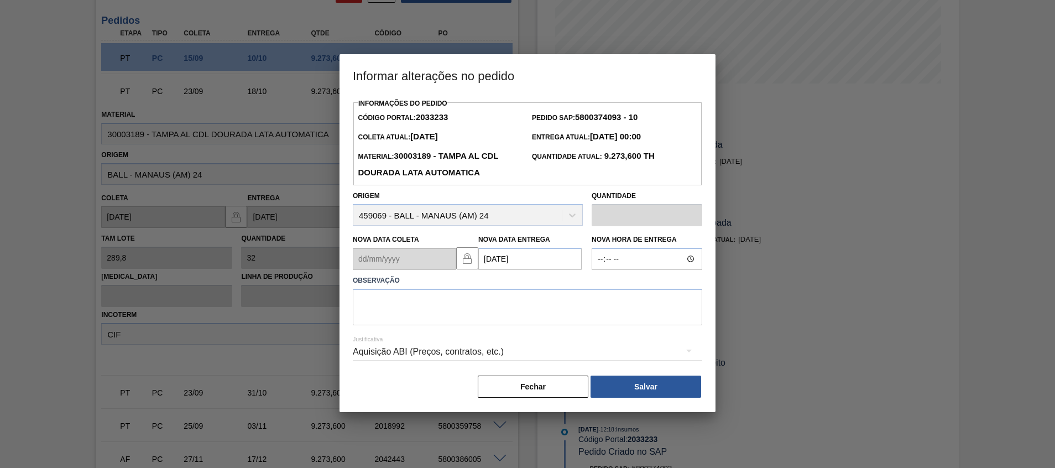
click at [534, 331] on div "Justificativa Aquisição ABI (Preços, contratos, etc.)" at bounding box center [527, 345] width 349 height 40
click at [535, 316] on textarea at bounding box center [527, 307] width 349 height 36
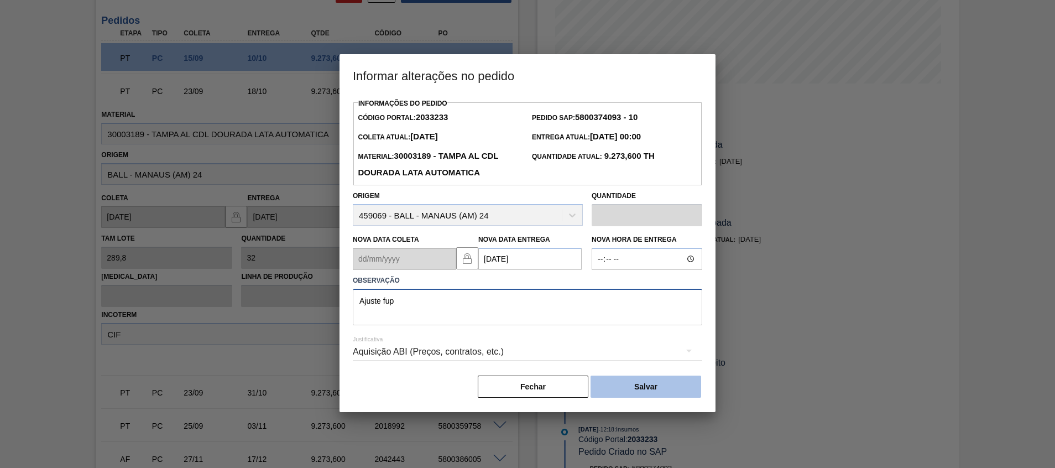
type textarea "Ajuste fup"
click at [616, 397] on button "Salvar" at bounding box center [645, 386] width 111 height 22
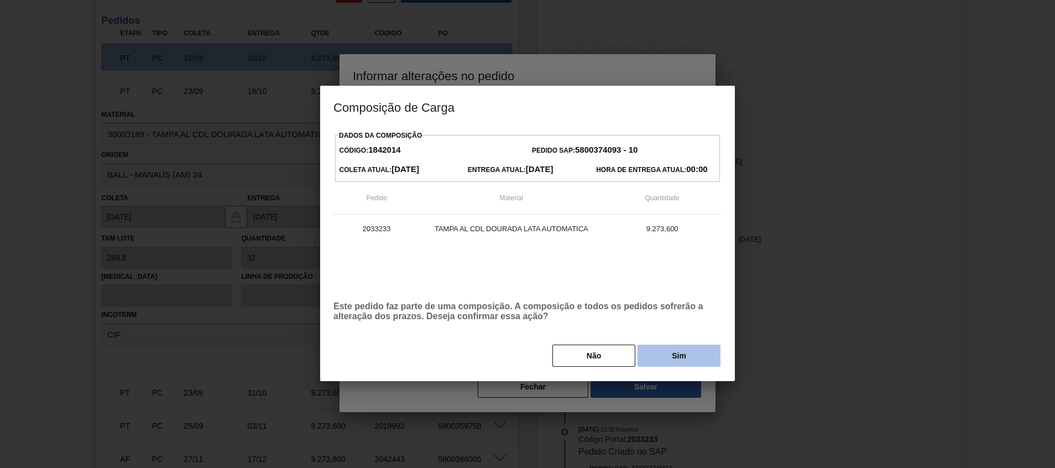
click at [653, 351] on button "Sim" at bounding box center [678, 355] width 83 height 22
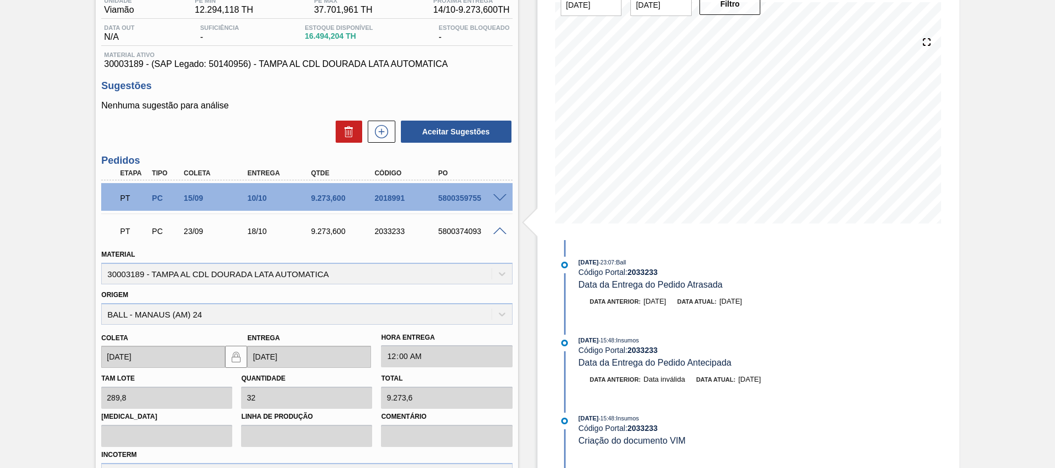
scroll to position [74, 0]
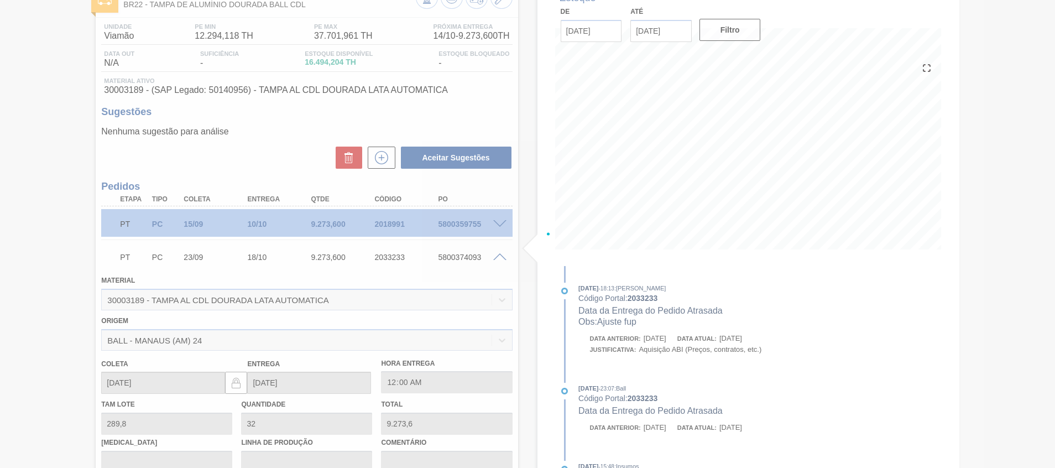
type input "Ajuste fup"
type input "[DATE]"
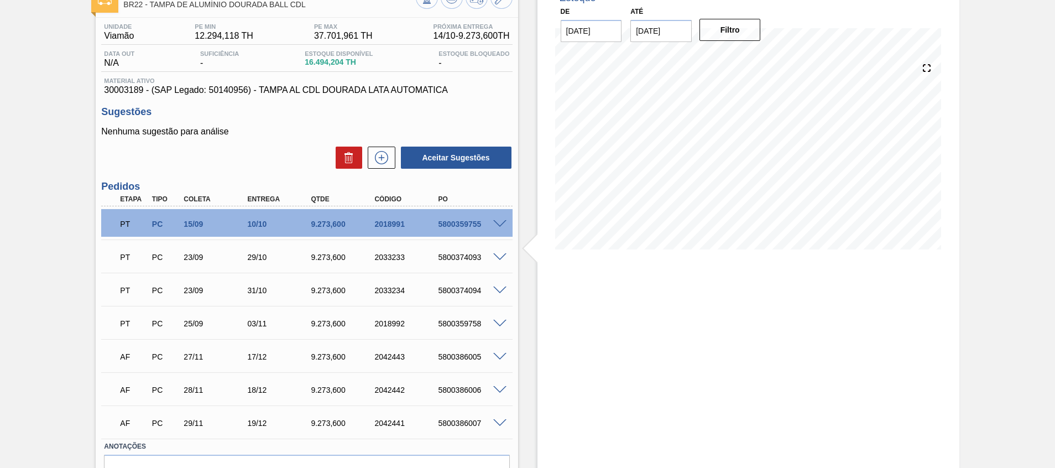
click at [467, 223] on div "5800359755" at bounding box center [470, 223] width 71 height 9
copy div "5800359755"
click at [497, 218] on div "PT PC 15/09 10/10 9.273,600 2018991 5800359755" at bounding box center [306, 223] width 411 height 28
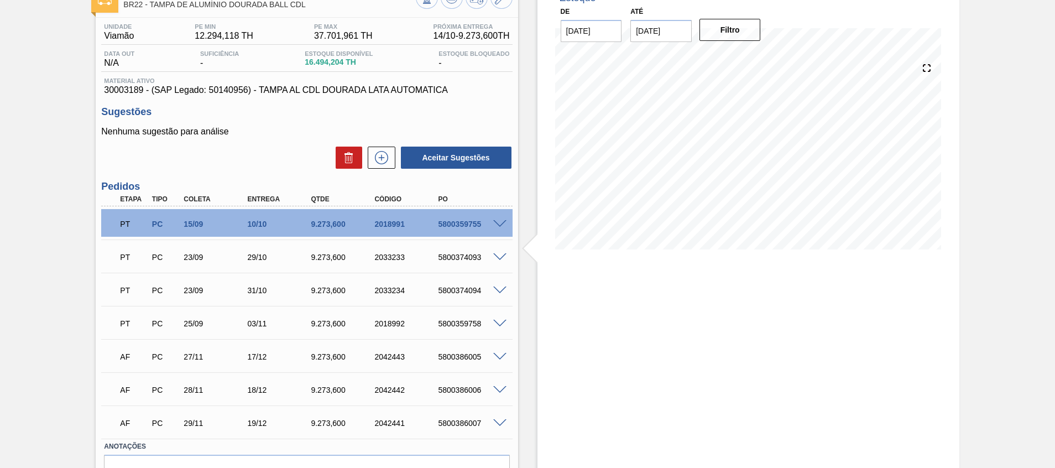
click at [497, 222] on span at bounding box center [499, 224] width 13 height 8
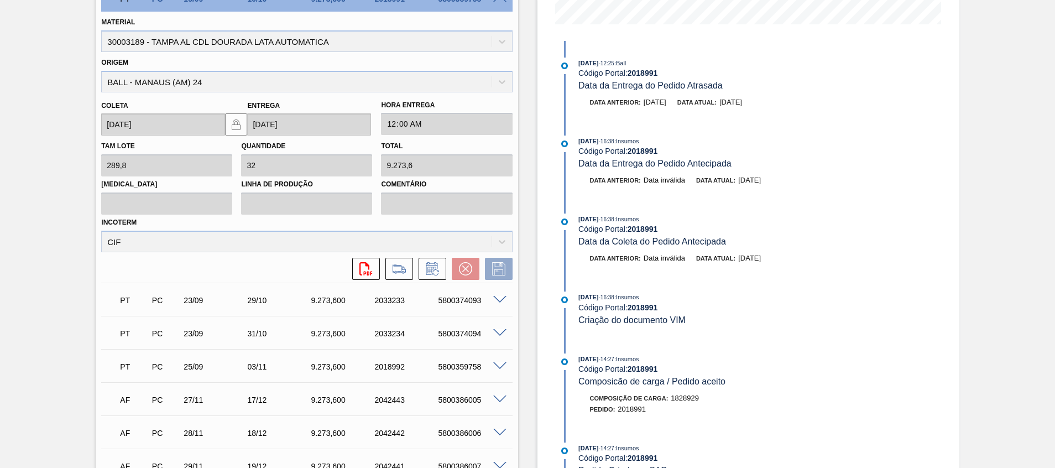
scroll to position [323, 0]
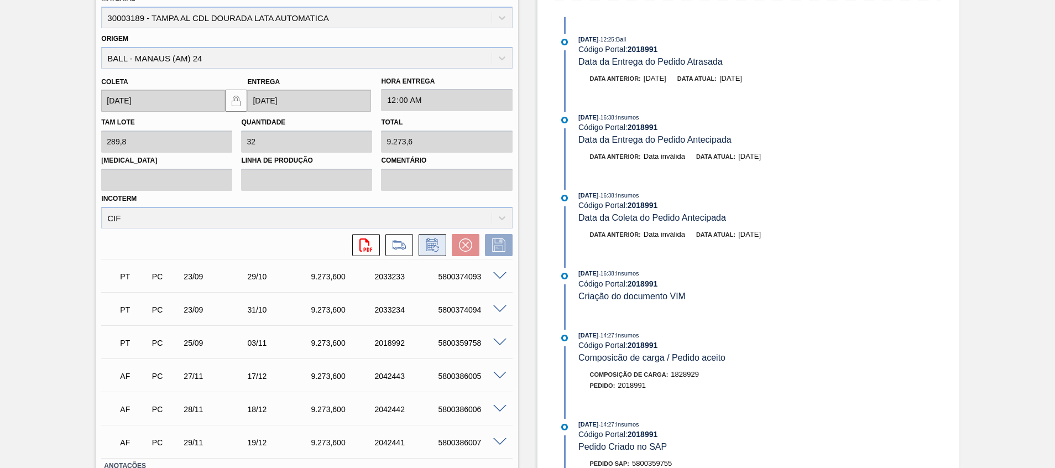
click at [422, 244] on button at bounding box center [432, 245] width 28 height 22
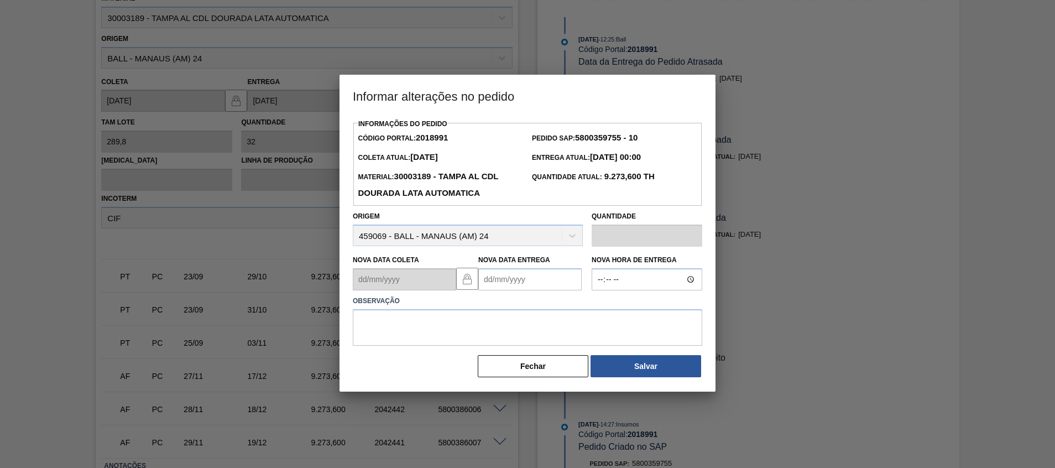
click at [512, 284] on Entrega2018991 "Nova Data Entrega" at bounding box center [529, 279] width 103 height 22
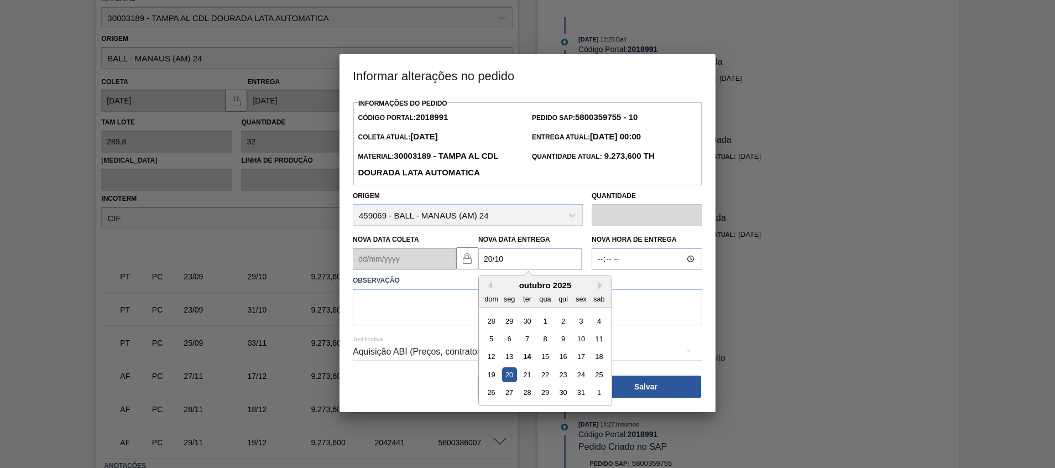
click at [512, 371] on div "20" at bounding box center [509, 374] width 15 height 15
type Entrega2018991 "[DATE]"
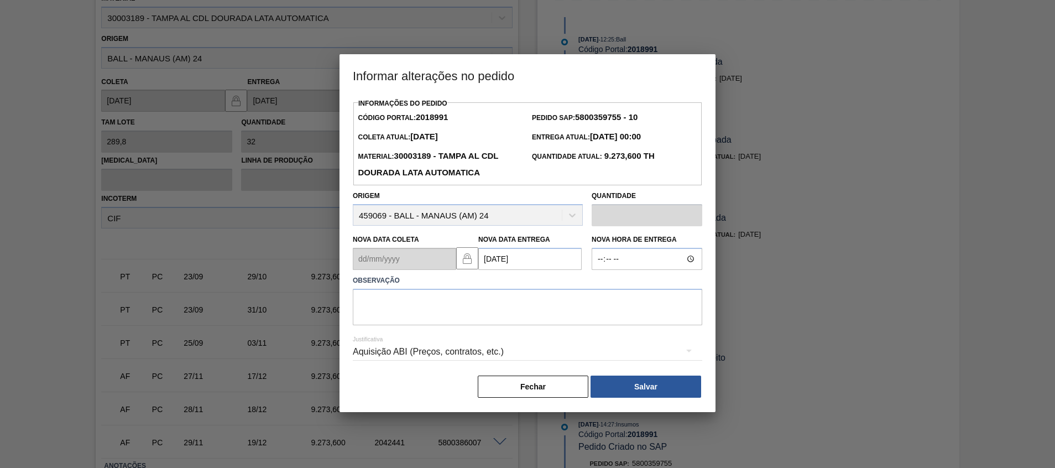
click at [507, 329] on div "Justificativa Aquisição ABI (Preços, contratos, etc.)" at bounding box center [527, 345] width 349 height 40
click at [507, 311] on textarea at bounding box center [527, 307] width 349 height 36
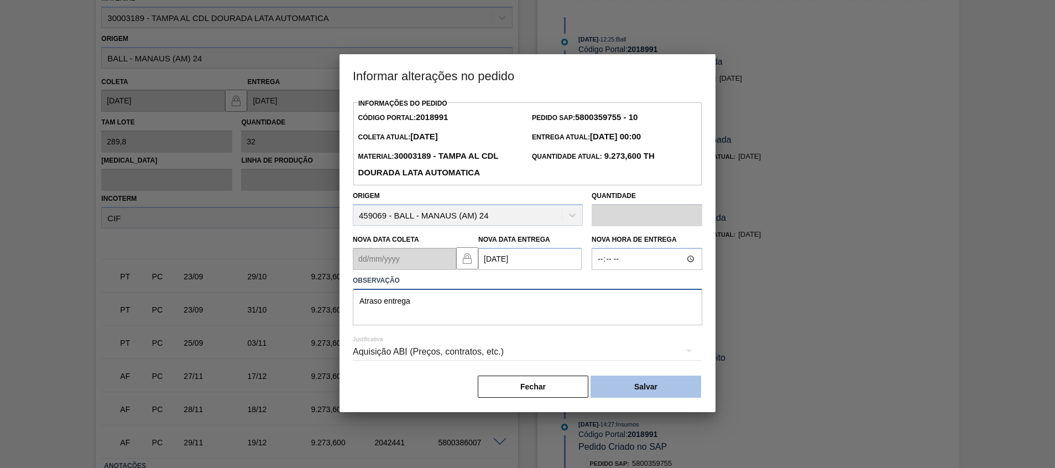
type textarea "Atraso entrega"
click at [596, 383] on button "Salvar" at bounding box center [645, 386] width 111 height 22
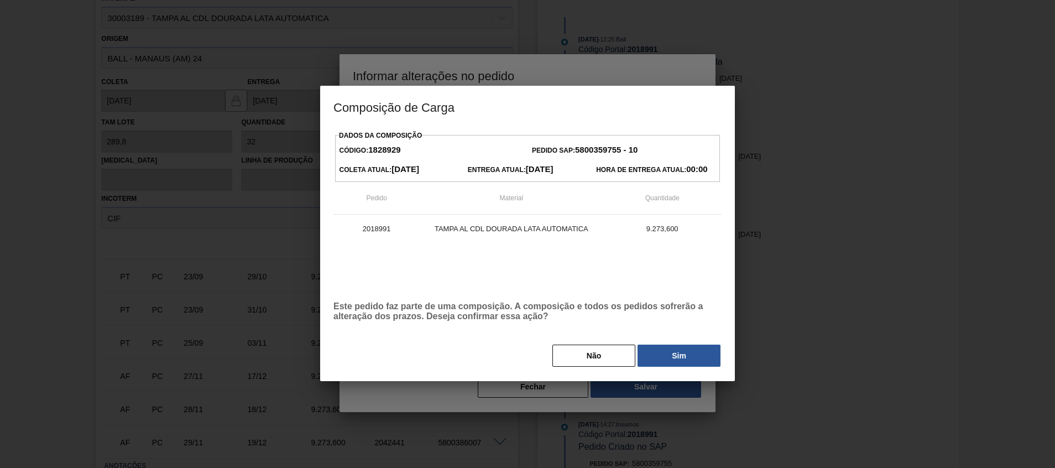
click at [657, 344] on div "Dados da Composição Código: 1828929 Pedido SAP: 5800359755 - 10 Coleta Atual: 1…" at bounding box center [527, 248] width 388 height 240
click at [656, 352] on button "Sim" at bounding box center [678, 355] width 83 height 22
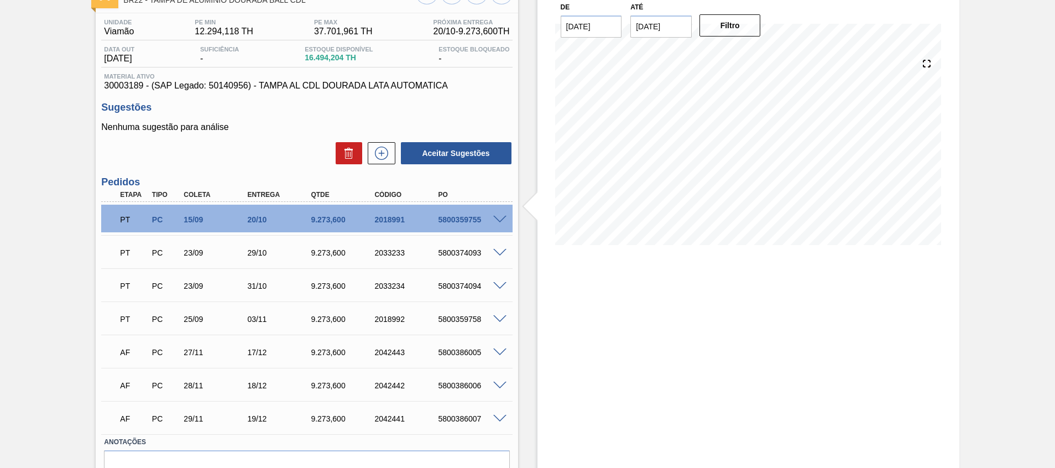
scroll to position [53, 0]
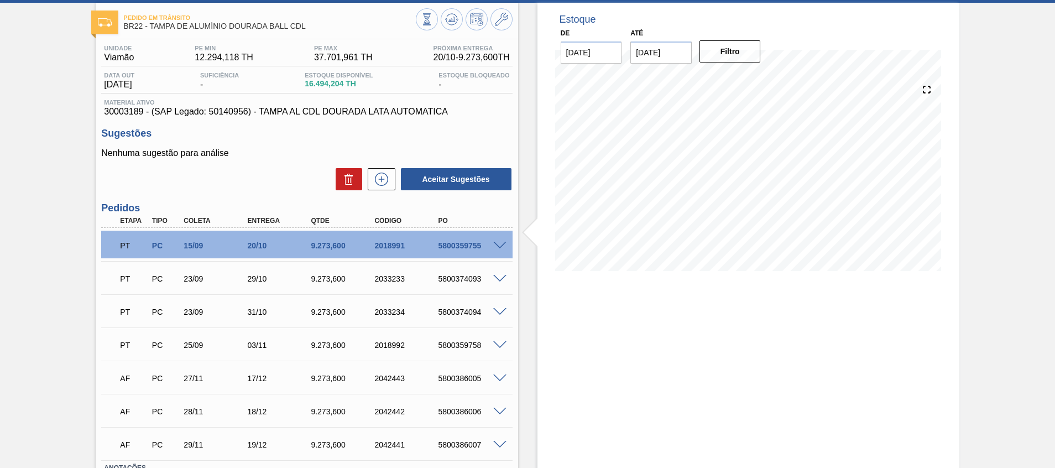
click at [462, 245] on div "5800359755" at bounding box center [470, 245] width 71 height 9
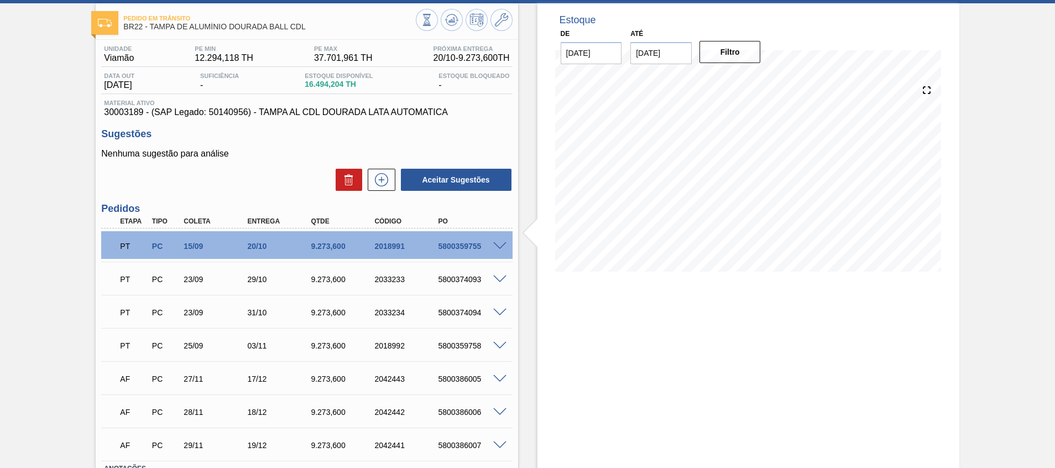
scroll to position [0, 0]
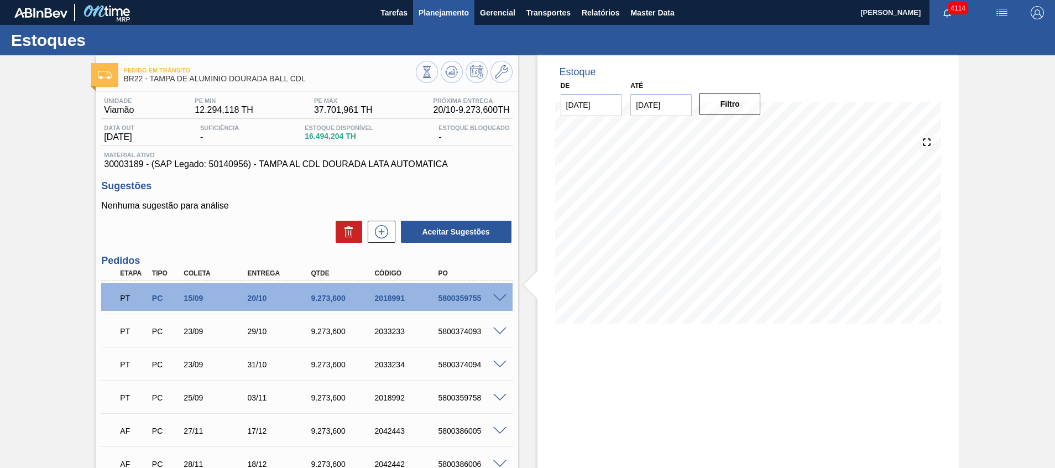
click at [470, 9] on button "Planejamento" at bounding box center [443, 12] width 61 height 25
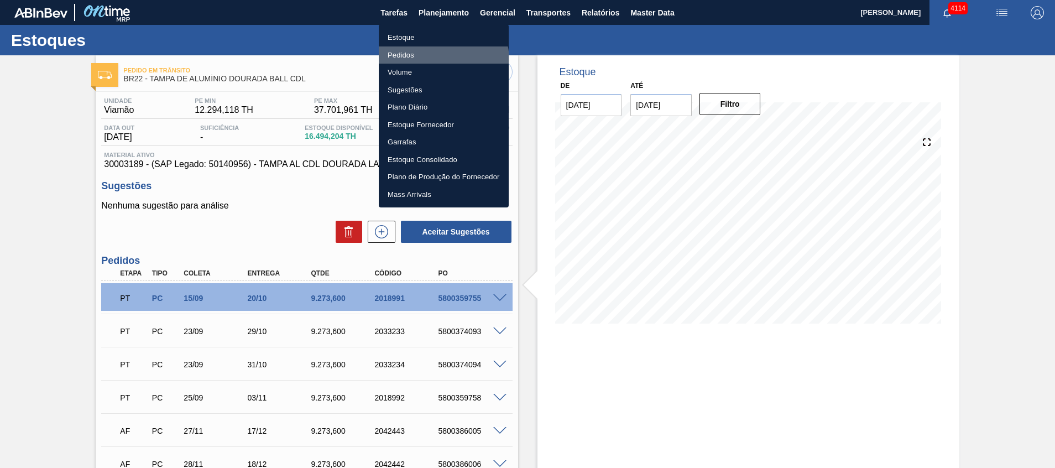
click at [439, 60] on li "Pedidos" at bounding box center [444, 55] width 130 height 18
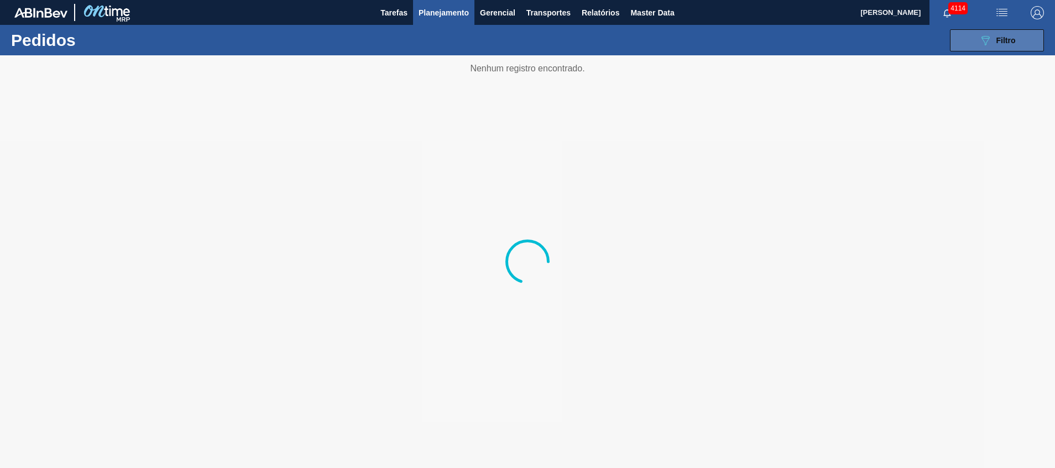
click at [990, 35] on icon "089F7B8B-B2A5-4AFE-B5C0-19BA573D28AC" at bounding box center [984, 40] width 13 height 13
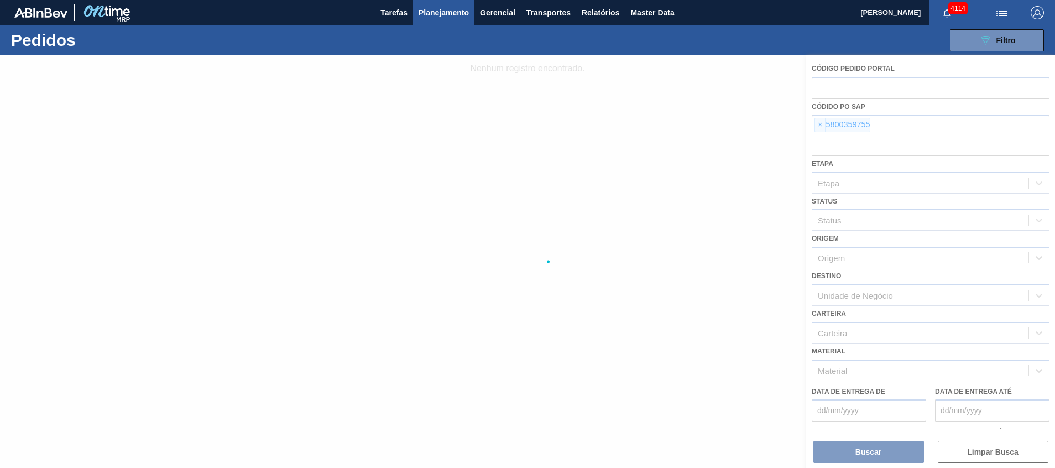
click at [911, 151] on div at bounding box center [527, 261] width 1055 height 412
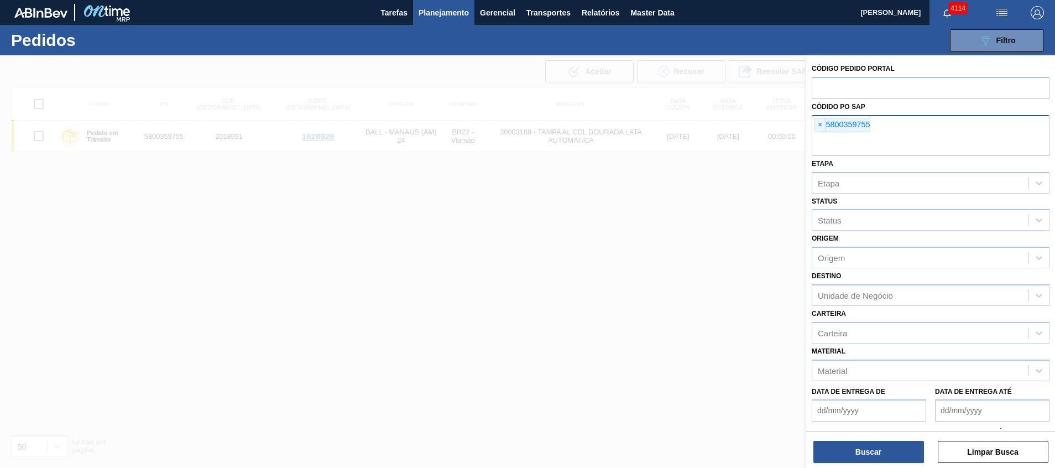
click at [907, 148] on input "text" at bounding box center [931, 145] width 238 height 21
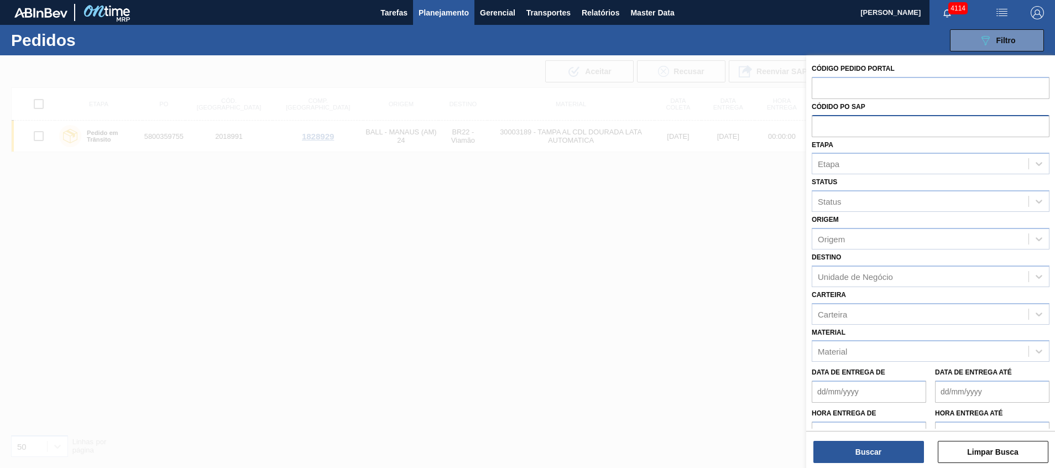
click at [907, 148] on div "Etapa Etapa" at bounding box center [931, 156] width 238 height 38
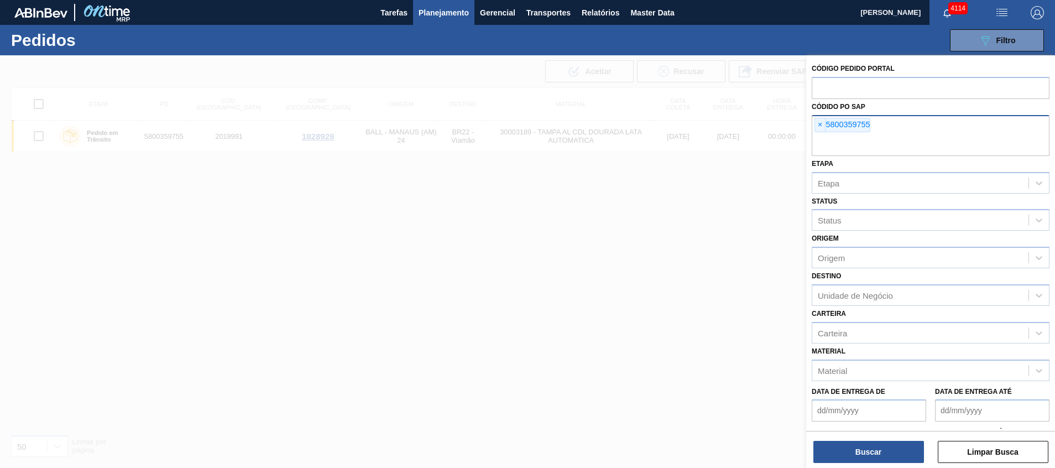
click at [895, 128] on div "× 5800359755" at bounding box center [931, 135] width 238 height 41
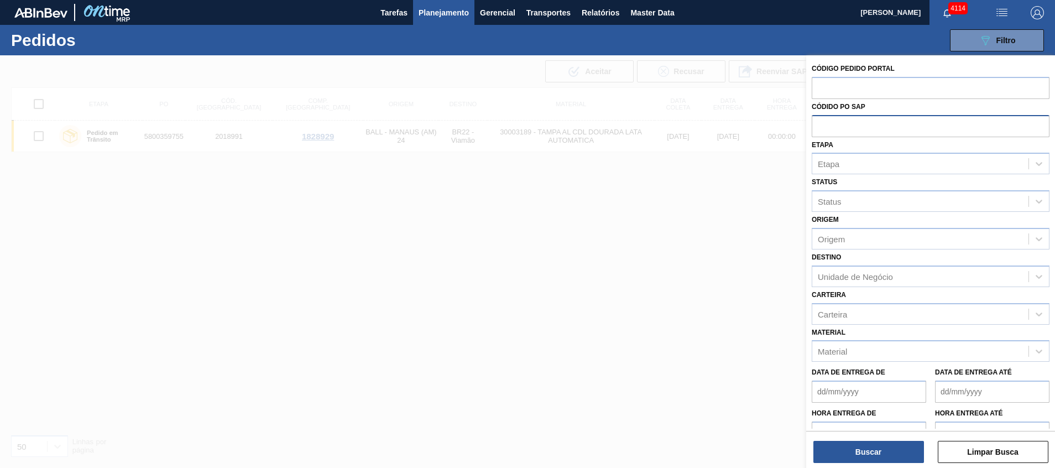
paste input "5800339937"
type input "5800339937"
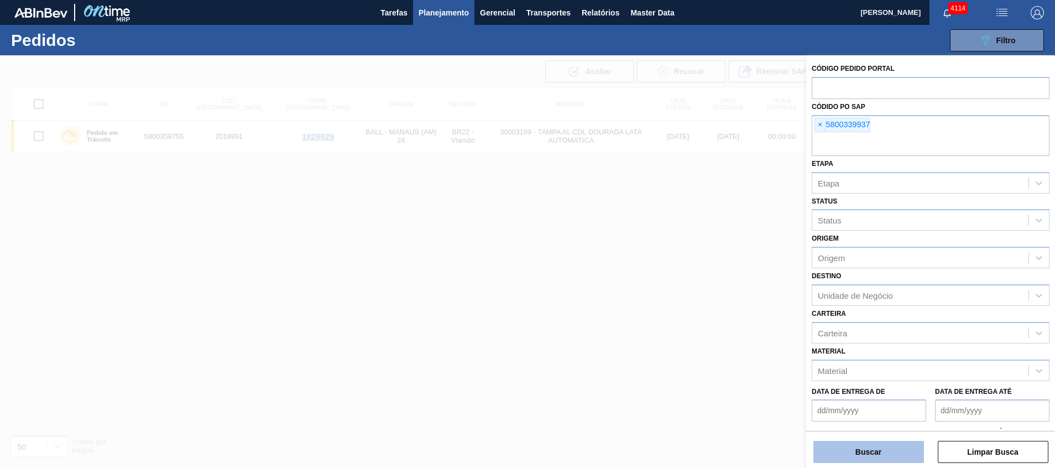
click at [850, 460] on button "Buscar" at bounding box center [868, 452] width 111 height 22
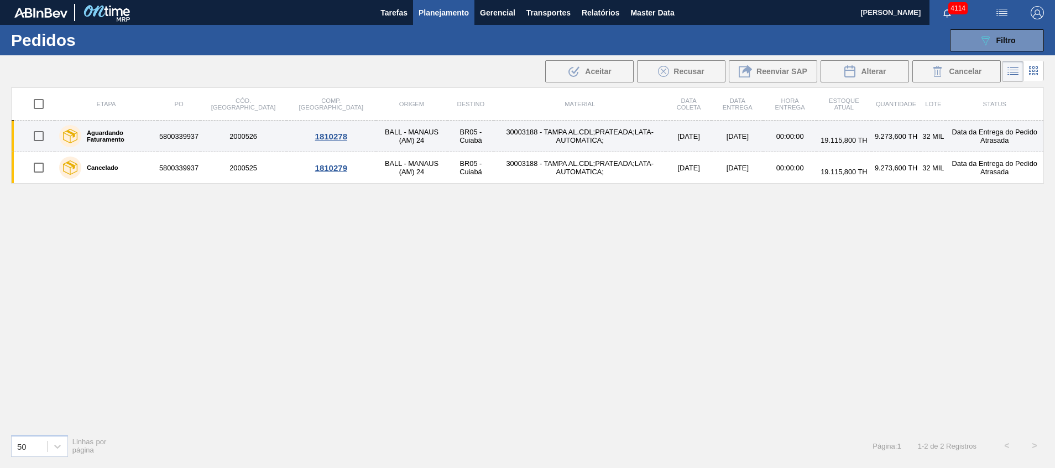
click at [191, 138] on td "5800339937" at bounding box center [179, 137] width 43 height 32
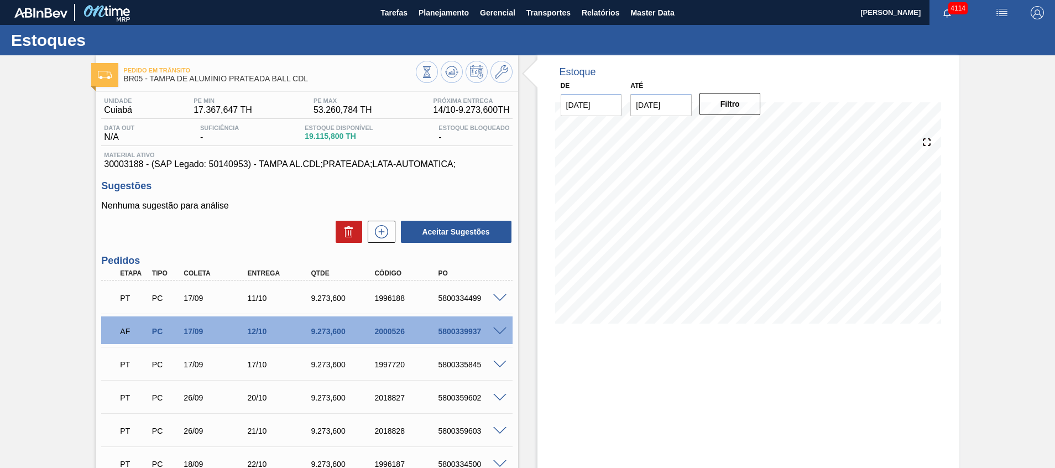
click at [493, 331] on span at bounding box center [499, 331] width 13 height 8
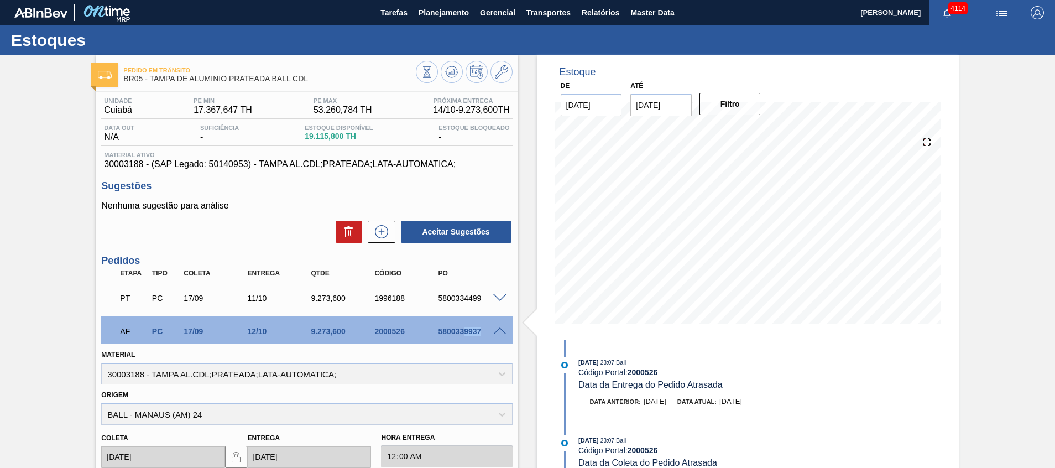
drag, startPoint x: 463, startPoint y: 333, endPoint x: 480, endPoint y: 332, distance: 17.2
click at [480, 332] on div "5800339937" at bounding box center [470, 331] width 71 height 9
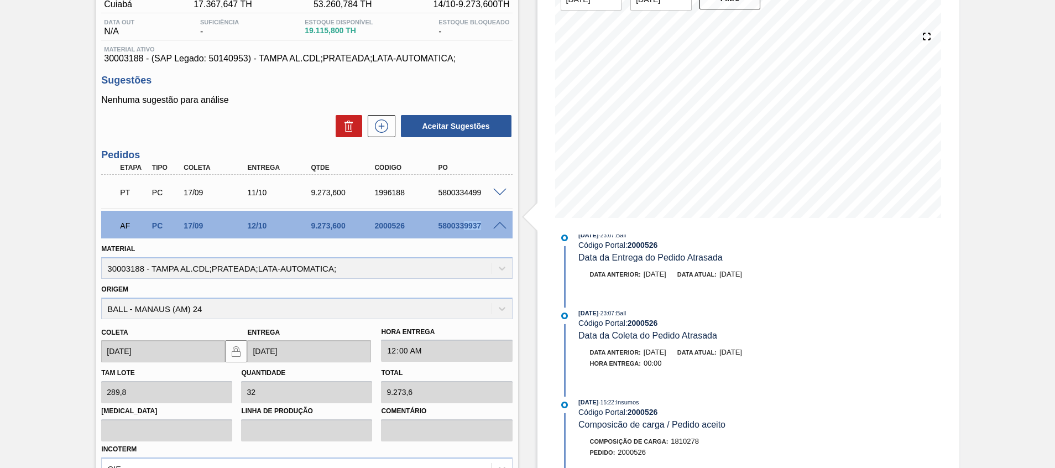
scroll to position [83, 0]
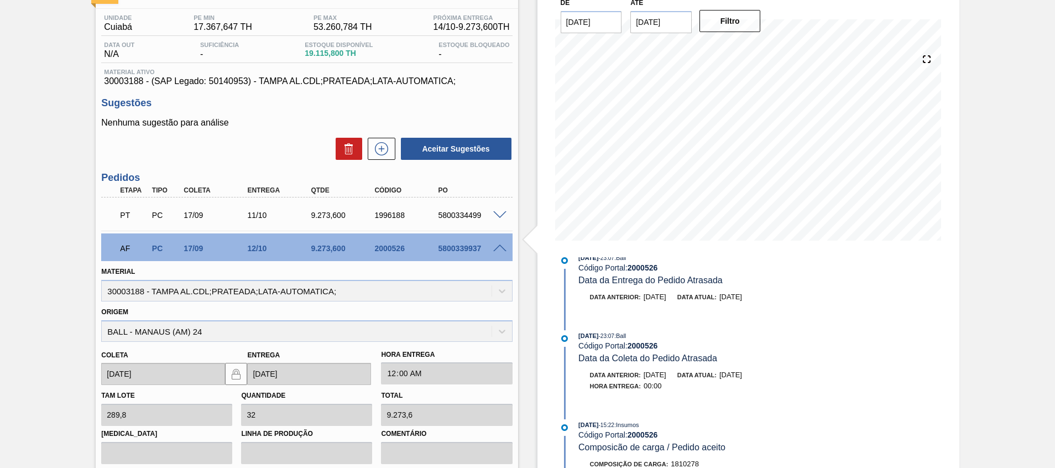
click at [496, 245] on span at bounding box center [499, 248] width 13 height 8
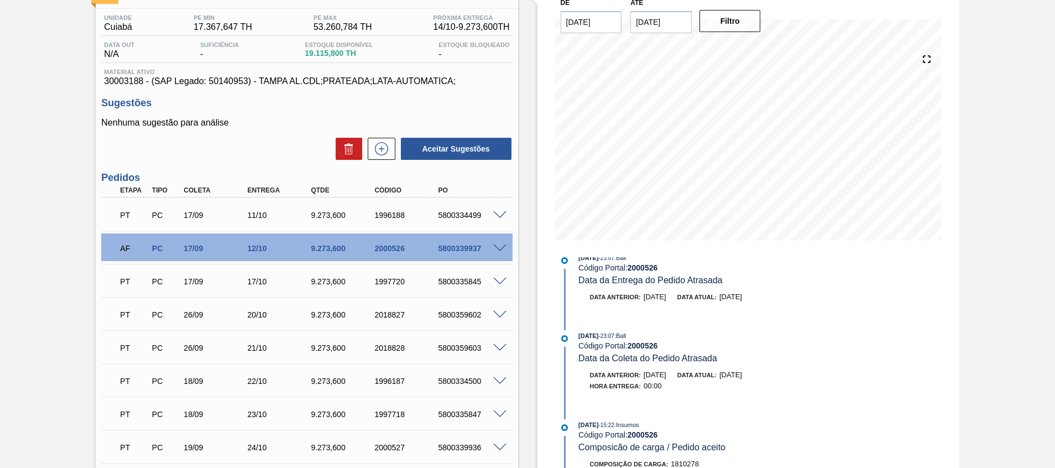
click at [494, 244] on span at bounding box center [499, 248] width 13 height 8
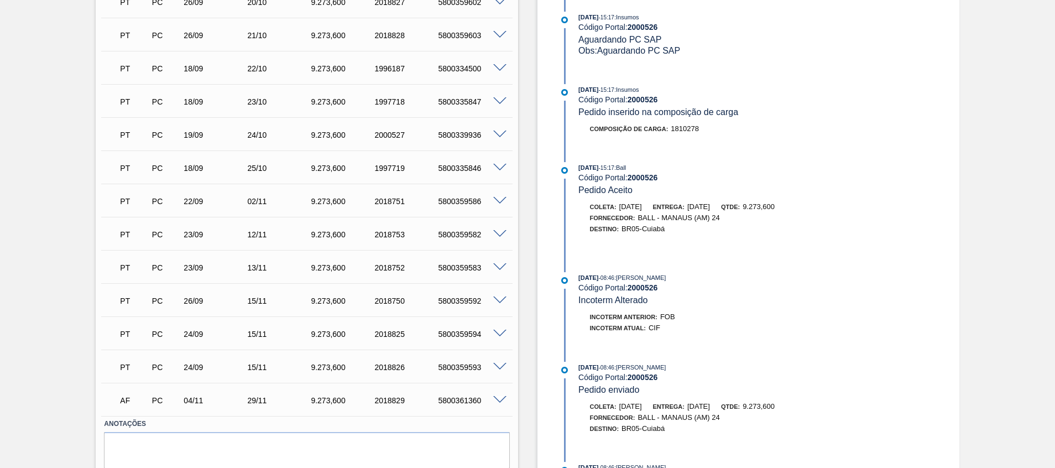
scroll to position [702, 0]
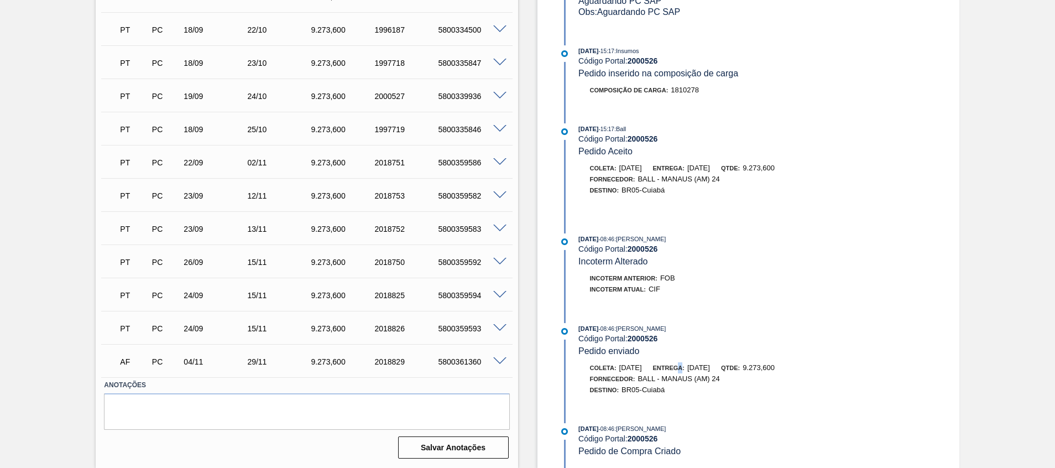
drag, startPoint x: 691, startPoint y: 365, endPoint x: 723, endPoint y: 365, distance: 32.1
click at [699, 365] on div "Entrega: 09/10/2025" at bounding box center [681, 367] width 57 height 11
drag, startPoint x: 723, startPoint y: 365, endPoint x: 747, endPoint y: 365, distance: 24.3
click at [747, 365] on div "Coleta: 14/09/2025 Entrega: 09/10/2025 Qtde: 9.273,600" at bounding box center [710, 367] width 263 height 11
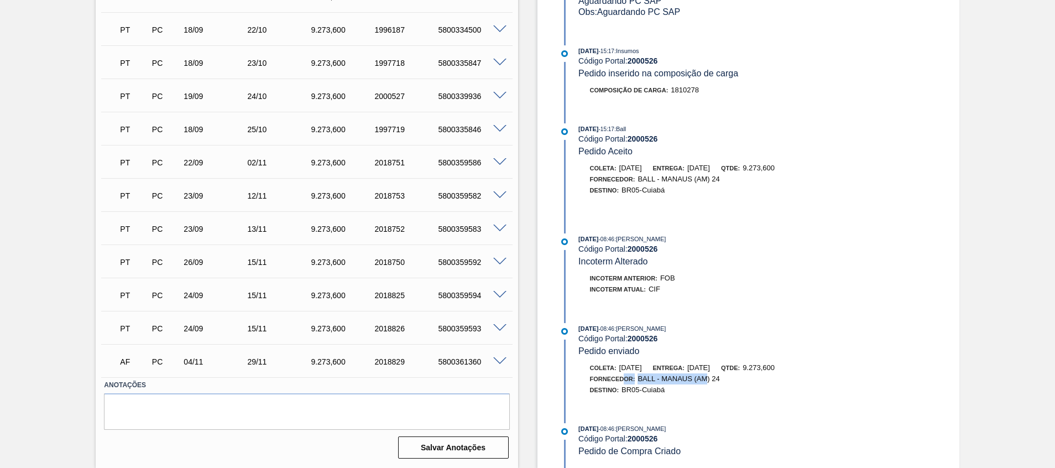
drag, startPoint x: 624, startPoint y: 375, endPoint x: 704, endPoint y: 374, distance: 80.2
click at [704, 374] on div "Fornecedor: BALL - MANAUS (AM) 24" at bounding box center [655, 378] width 130 height 11
drag, startPoint x: 683, startPoint y: 363, endPoint x: 754, endPoint y: 368, distance: 71.0
click at [753, 368] on div "Coleta: 14/09/2025 Entrega: 09/10/2025 Qtde: 9.273,600" at bounding box center [710, 367] width 263 height 11
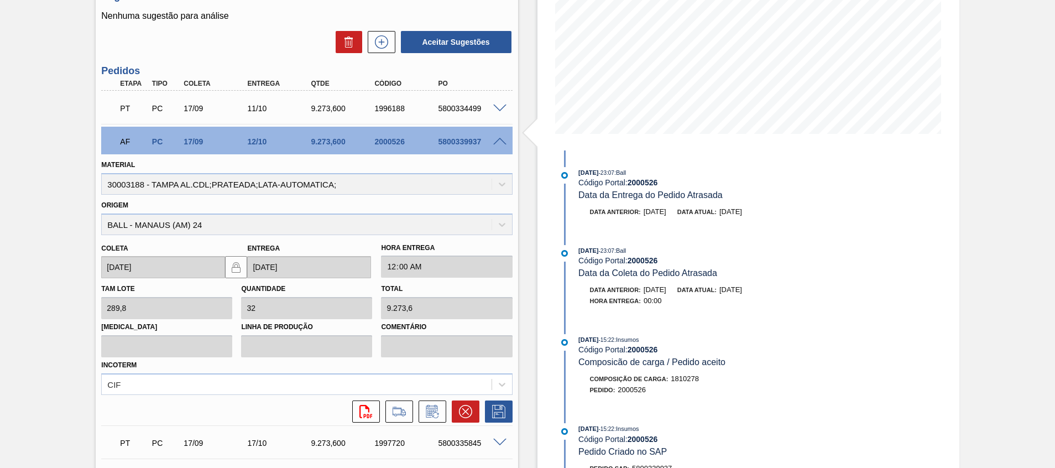
scroll to position [122, 0]
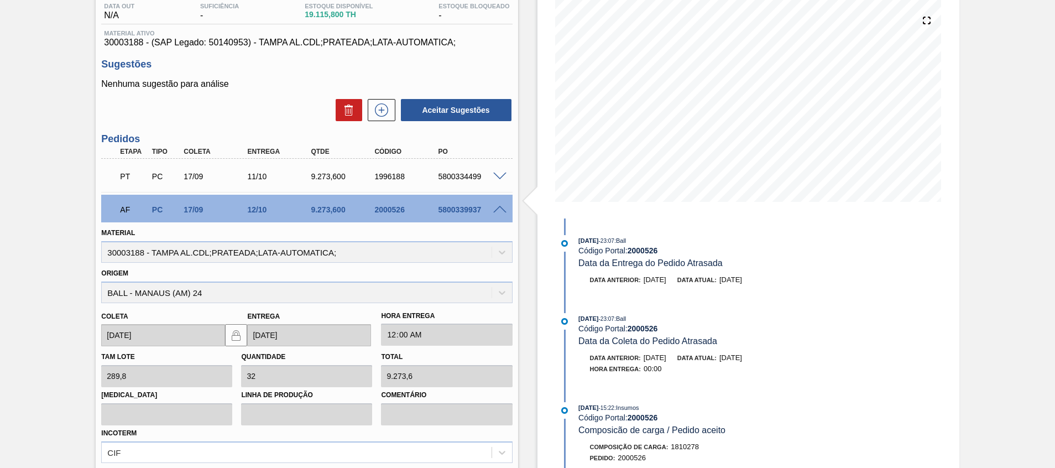
click at [504, 208] on span at bounding box center [499, 210] width 13 height 8
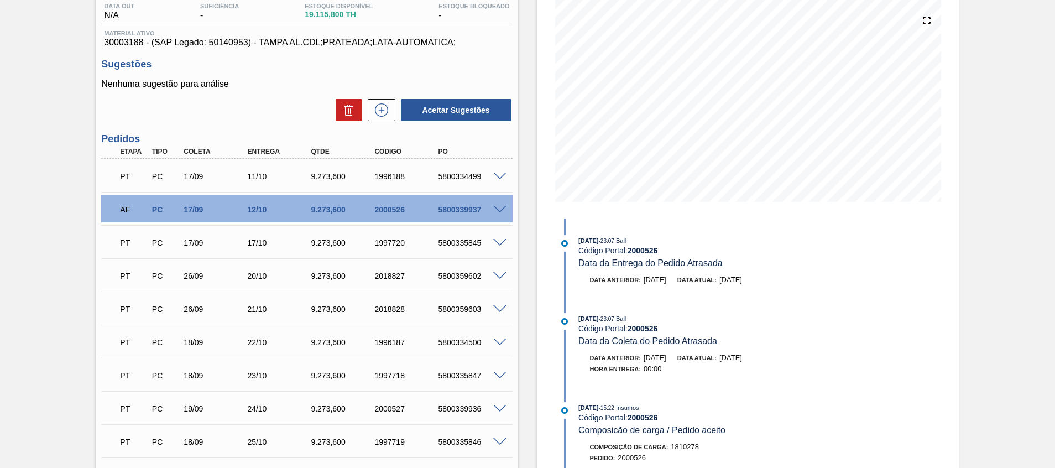
click at [496, 178] on span at bounding box center [499, 176] width 13 height 8
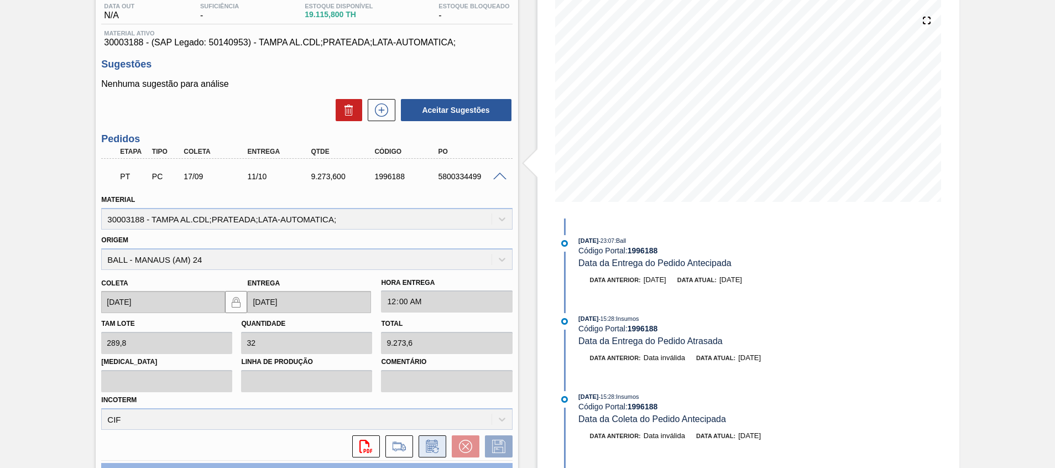
click at [430, 441] on icon at bounding box center [432, 445] width 12 height 13
click at [426, 446] on icon at bounding box center [432, 445] width 18 height 13
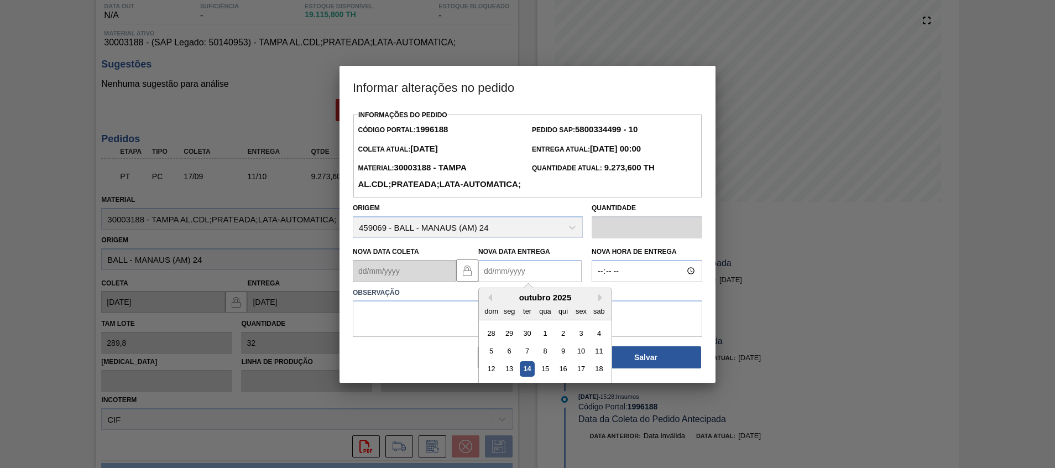
click at [500, 282] on Entrega1996188 "Nova Data Entrega" at bounding box center [529, 271] width 103 height 22
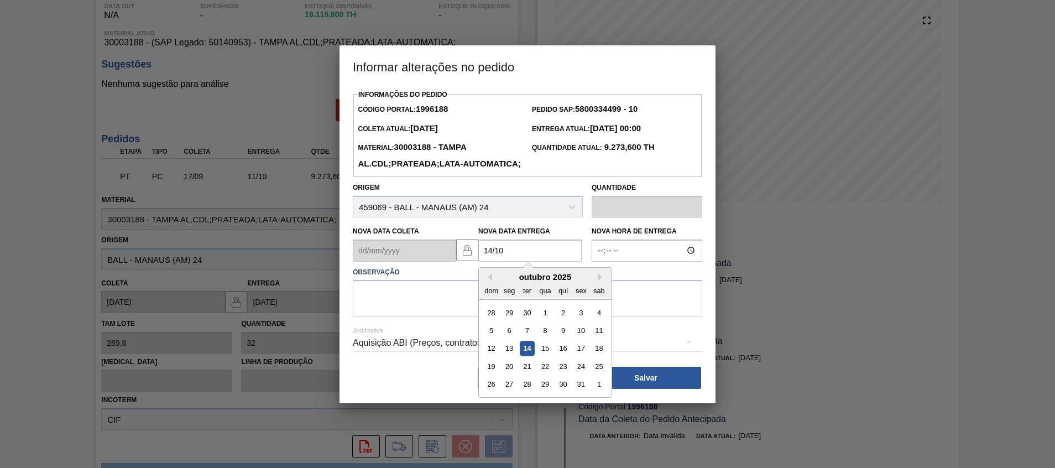
click at [525, 355] on div "14" at bounding box center [527, 348] width 15 height 15
type Entrega1996188 "[DATE]"
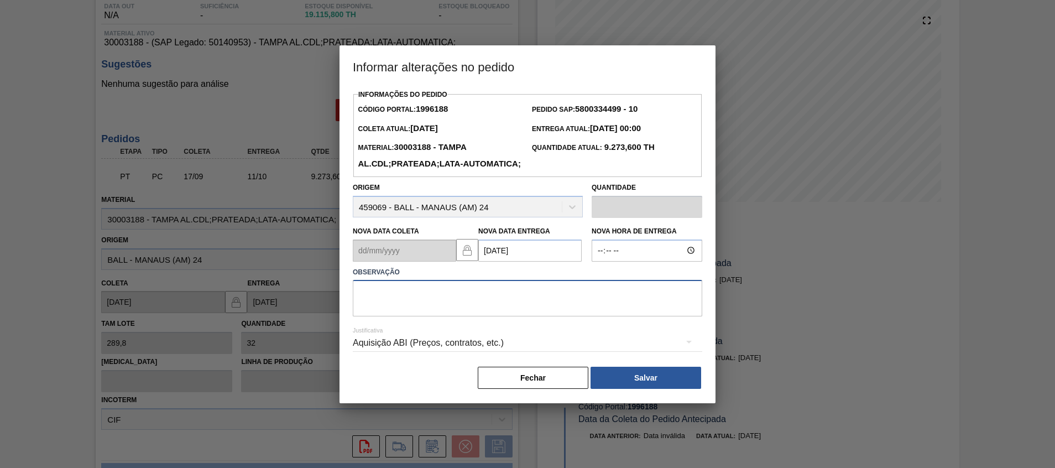
click at [531, 316] on textarea at bounding box center [527, 298] width 349 height 36
type textarea "Ajuste fup"
click at [600, 389] on button "Salvar" at bounding box center [645, 378] width 111 height 22
click at [669, 389] on button "Salvar" at bounding box center [645, 378] width 111 height 22
click at [570, 316] on textarea "Ajuste fup" at bounding box center [527, 298] width 349 height 36
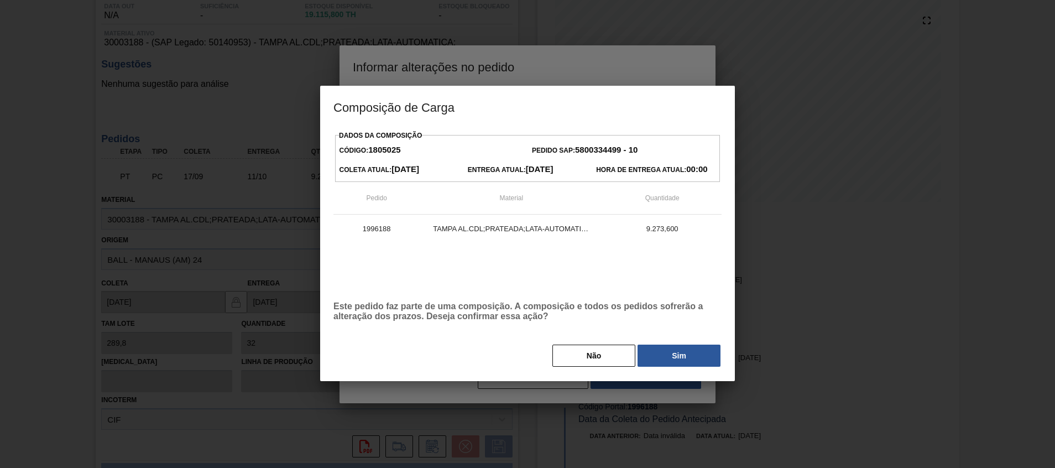
click at [660, 354] on button "Sim" at bounding box center [678, 355] width 83 height 22
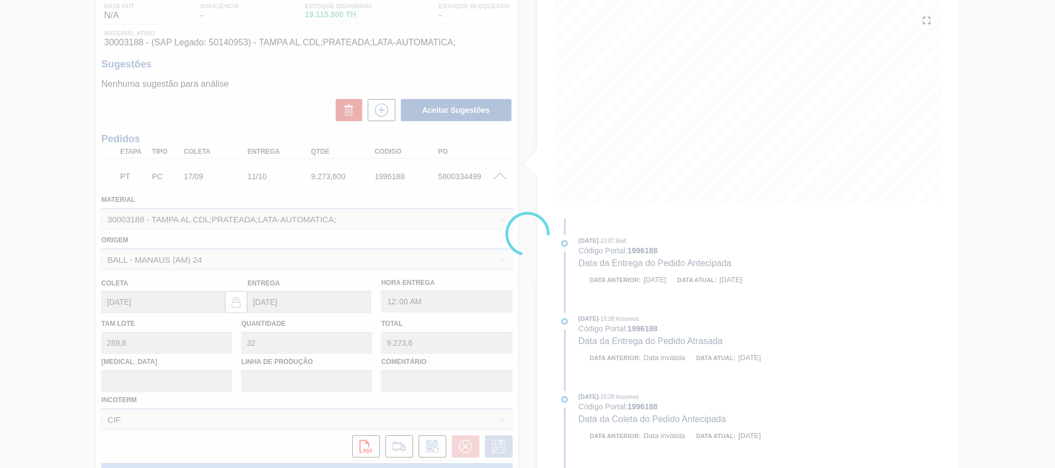
type input "Ajuste fup"
type input "[DATE]"
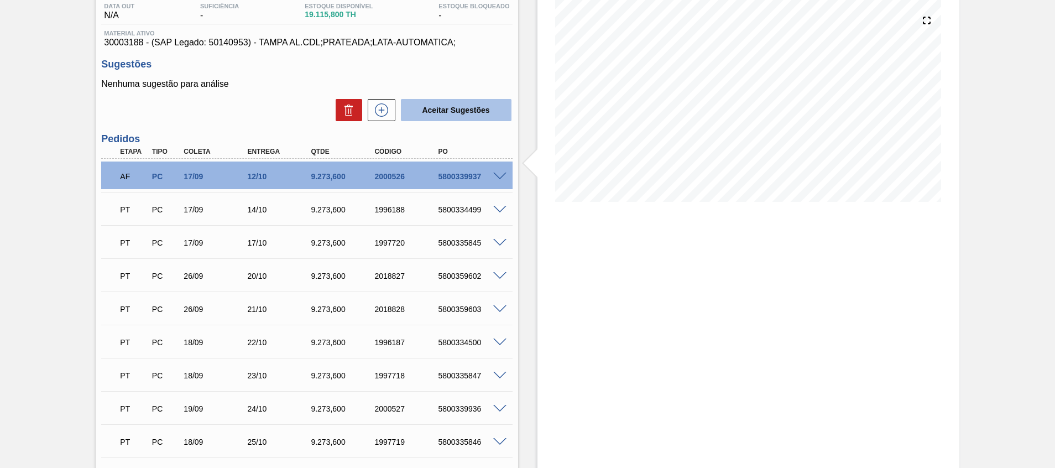
scroll to position [0, 0]
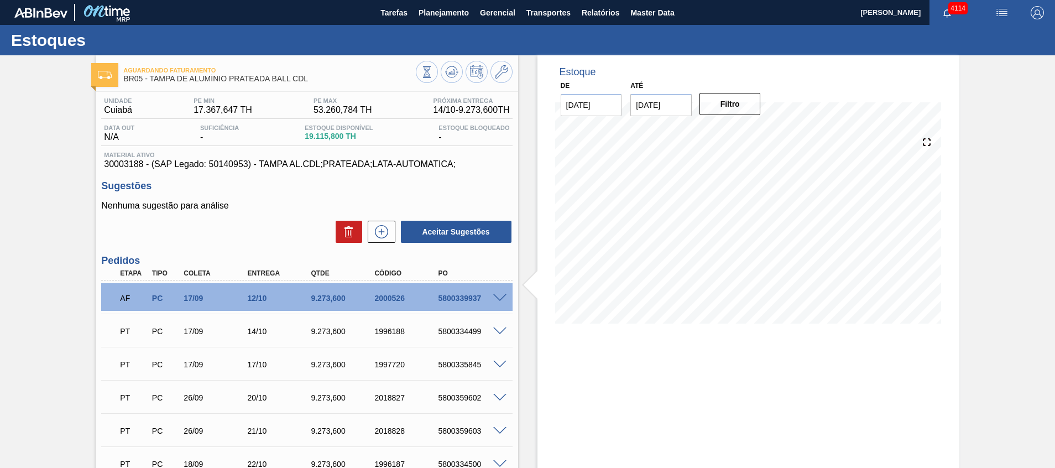
click at [473, 331] on div "5800334499" at bounding box center [470, 331] width 71 height 9
drag, startPoint x: 459, startPoint y: 327, endPoint x: 494, endPoint y: 328, distance: 35.4
click at [494, 328] on div "PT PC 17/09 14/10 9.273,600 1996188 5800334499" at bounding box center [306, 330] width 411 height 28
drag, startPoint x: 244, startPoint y: 332, endPoint x: 478, endPoint y: 344, distance: 234.1
click at [468, 343] on div "PT PC 17/09 14/10 9.273,600 1996188 5800334499" at bounding box center [306, 330] width 411 height 28
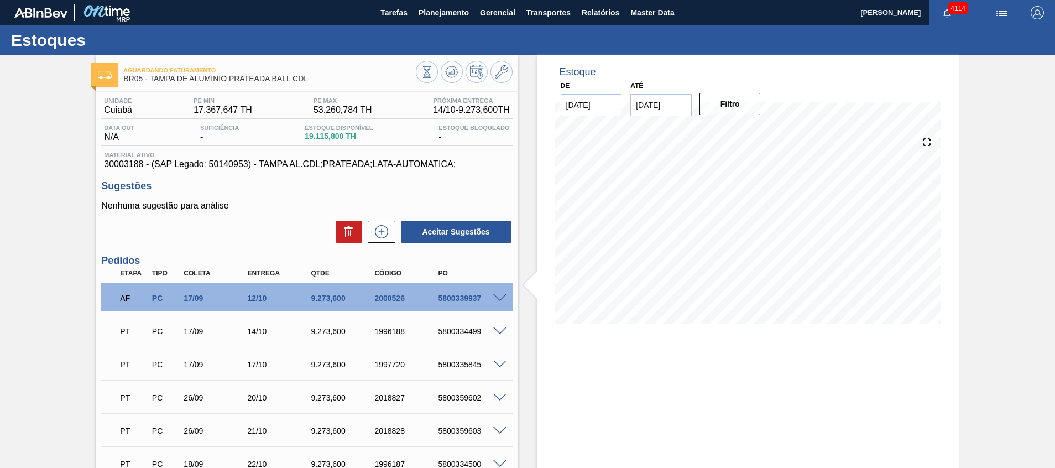
click at [499, 328] on span at bounding box center [499, 331] width 13 height 8
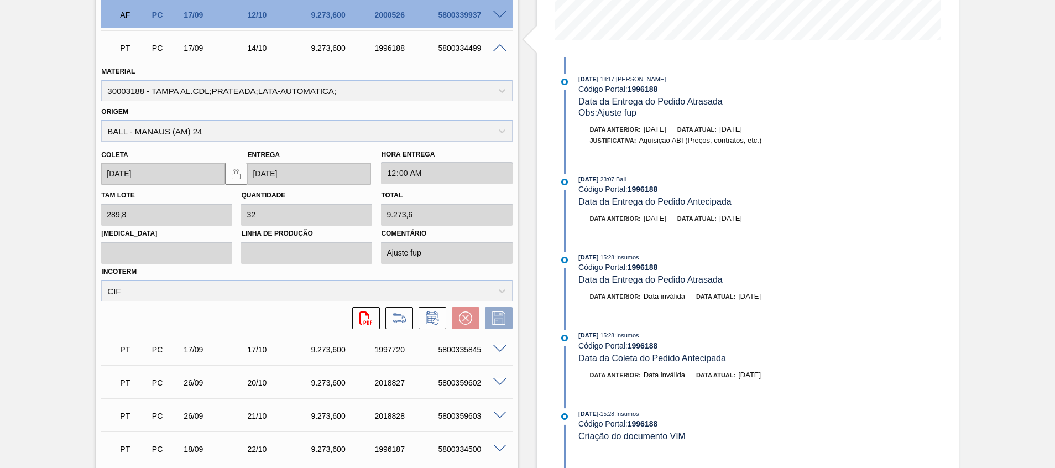
scroll to position [284, 0]
click at [474, 385] on div "5800359602" at bounding box center [470, 382] width 71 height 9
copy div "5800359602"
click at [441, 315] on button at bounding box center [432, 317] width 28 height 22
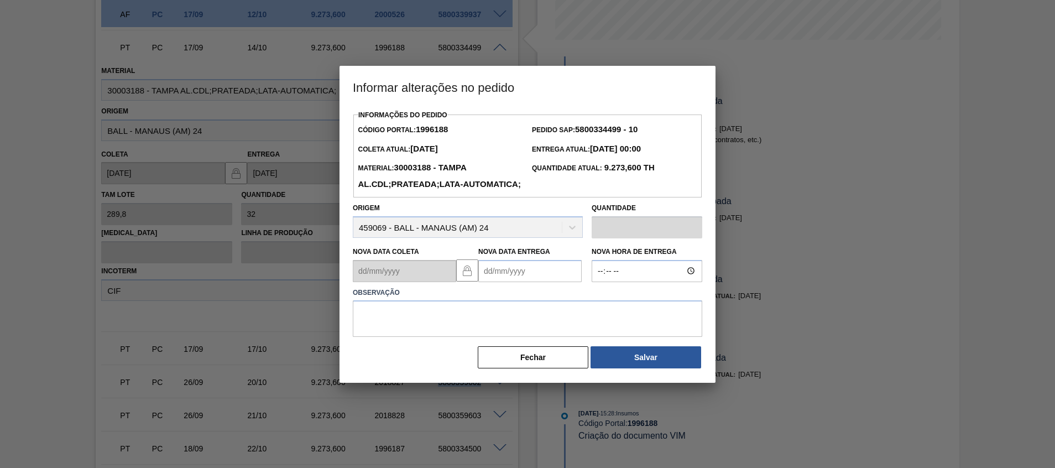
click at [551, 368] on button "Fechar" at bounding box center [533, 357] width 111 height 22
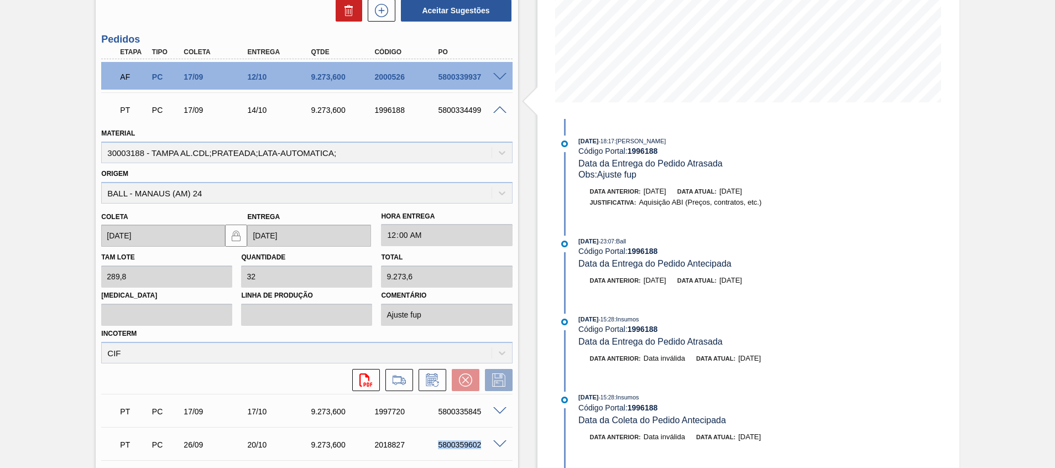
scroll to position [118, 0]
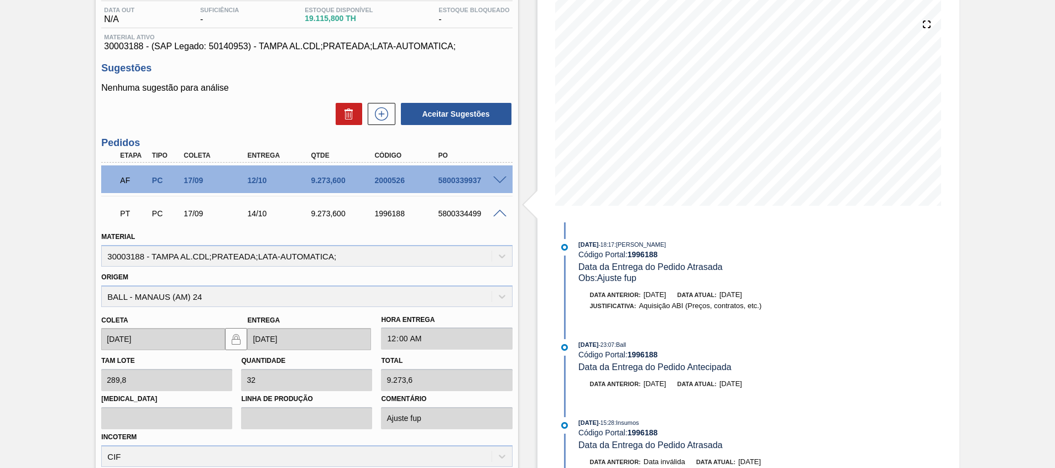
click at [495, 173] on div "AF PC 17/09 12/10 9.273,600 2000526 5800339937" at bounding box center [306, 179] width 411 height 28
click at [499, 180] on span at bounding box center [499, 180] width 13 height 8
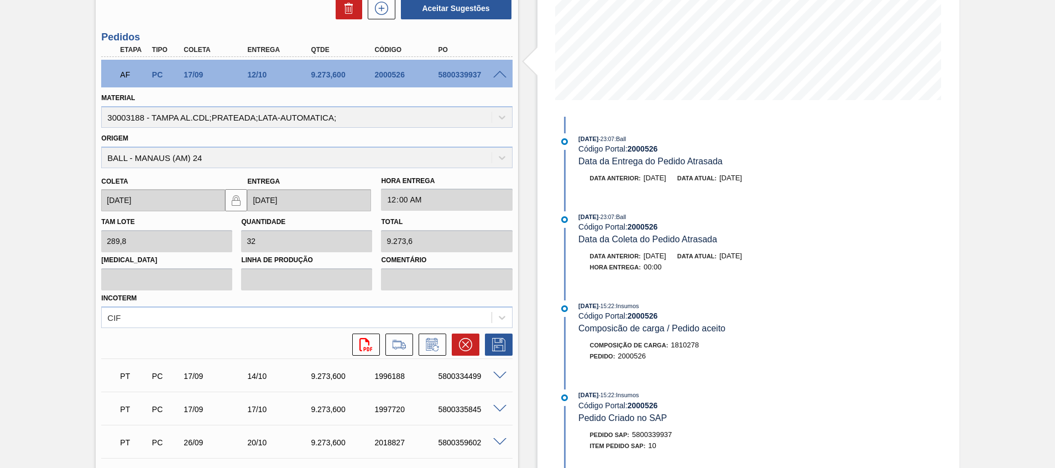
scroll to position [220, 0]
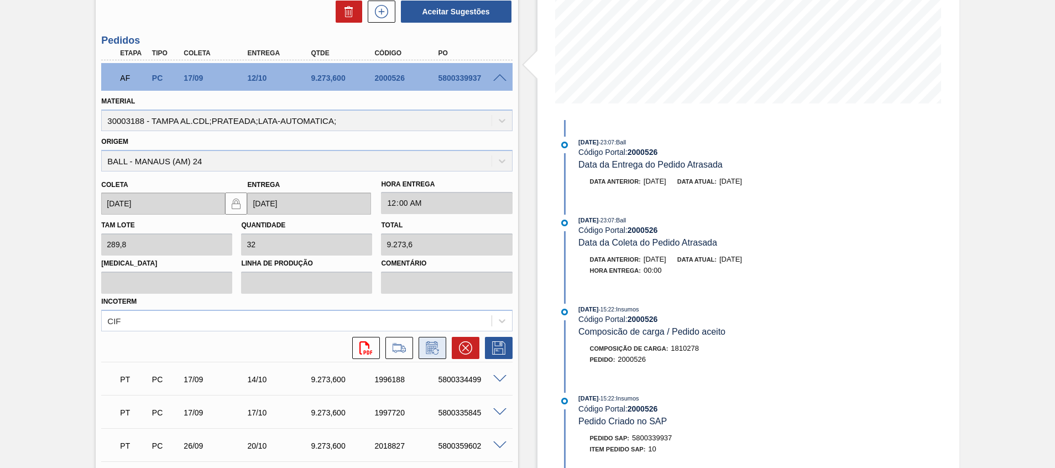
click at [437, 345] on icon at bounding box center [432, 347] width 18 height 13
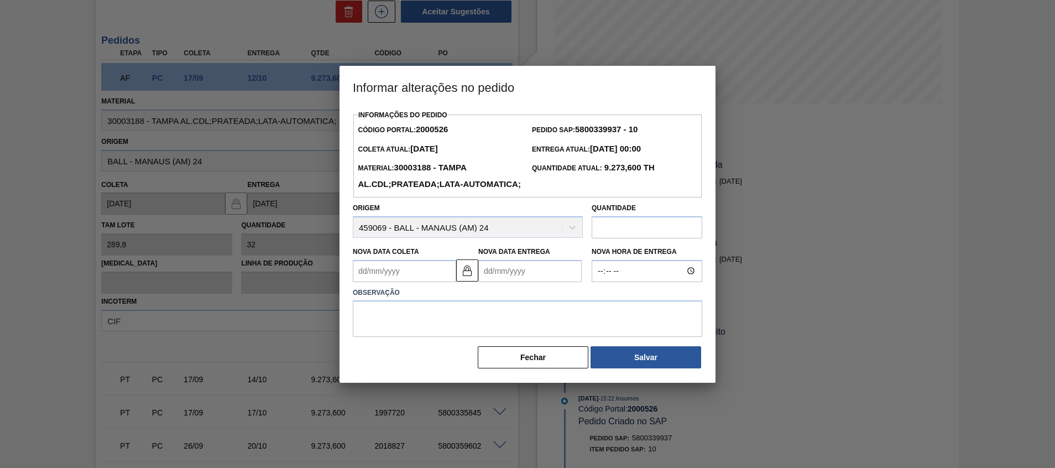
click at [492, 282] on Entrega2000526 "Nova Data Entrega" at bounding box center [529, 271] width 103 height 22
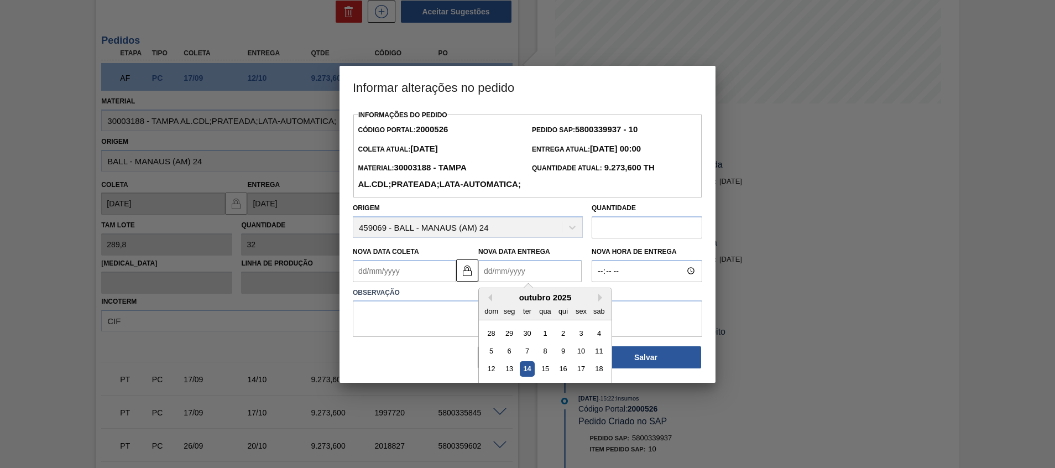
type Coleta2000526 "02/09/2025"
type Entrega2000526 "2"
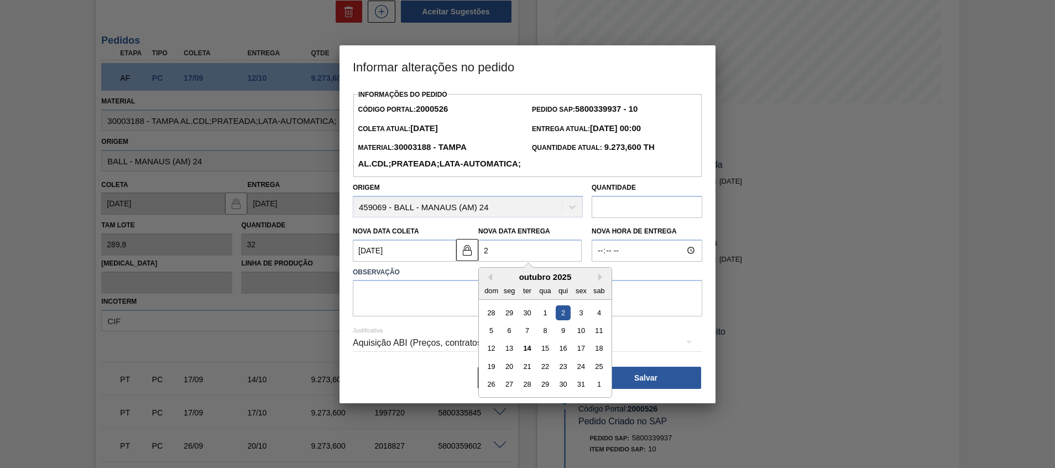
type Coleta2000526 "20/09/2025"
type Entrega2000526 "20/"
type Coleta2000526 "21/12/2024"
type Entrega2000526 "20/1"
type Coleta2000526 "20/09/2025"
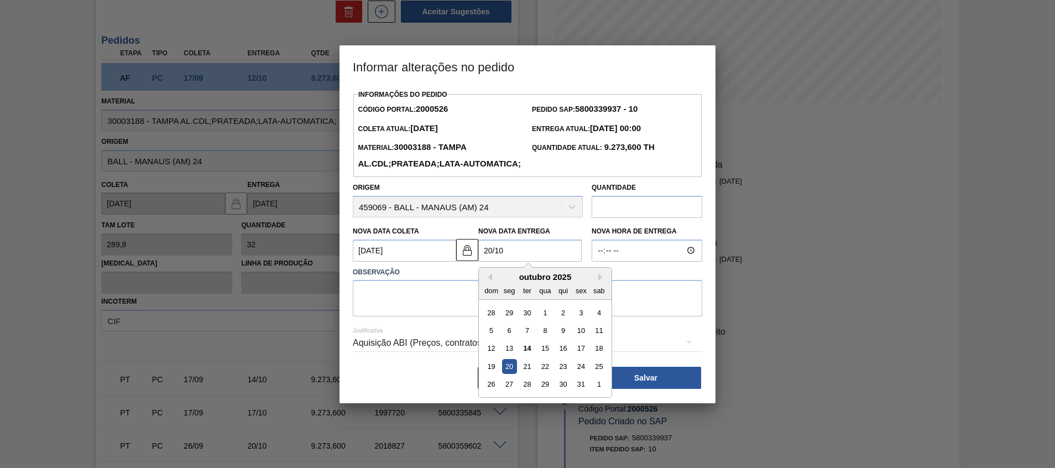
click at [512, 374] on div "20" at bounding box center [509, 366] width 15 height 15
type Entrega2000526 "[DATE]"
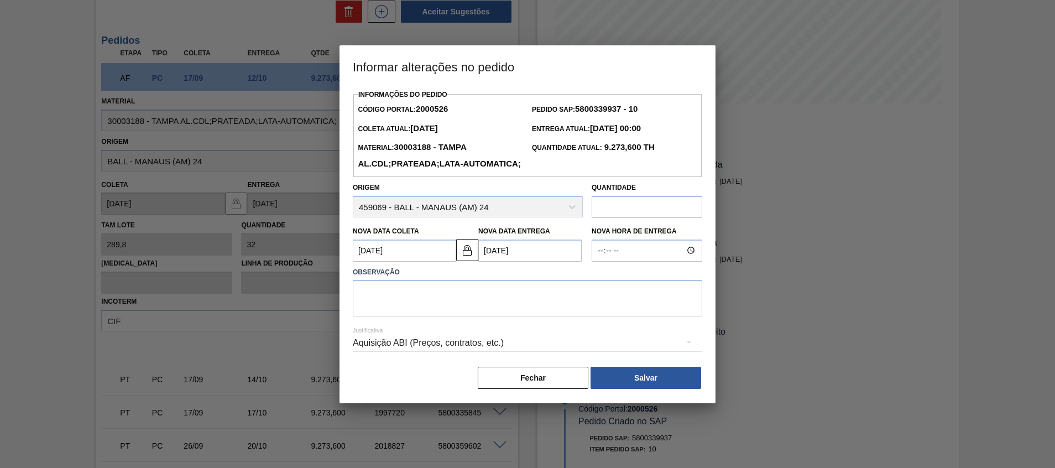
click at [508, 338] on div "Justificativa Aquisição ABI (Preços, contratos, etc.)" at bounding box center [527, 336] width 349 height 40
click at [507, 316] on textarea at bounding box center [527, 298] width 349 height 36
type textarea "a"
type textarea "Atraso entrega"
click at [631, 403] on div "Informações do Pedido Código Portal: 2000526 Pedido SAP: 5800339937 - 10 Coleta…" at bounding box center [527, 245] width 376 height 316
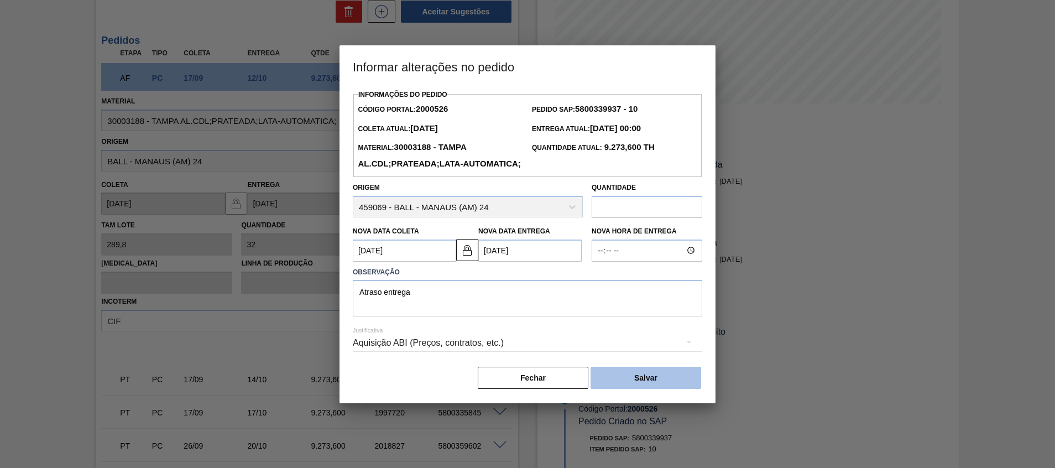
click at [636, 389] on button "Salvar" at bounding box center [645, 378] width 111 height 22
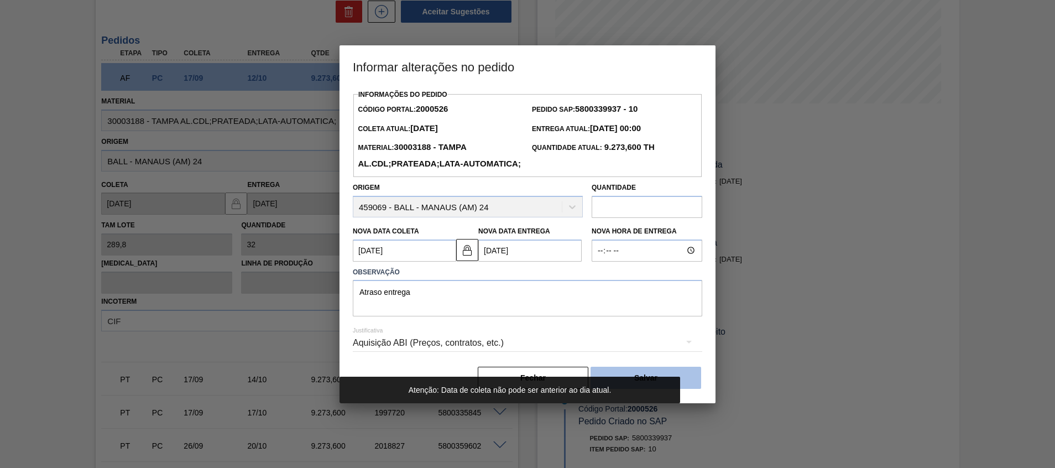
click at [627, 389] on button "Salvar" at bounding box center [645, 378] width 111 height 22
click at [474, 261] on button at bounding box center [467, 250] width 22 height 22
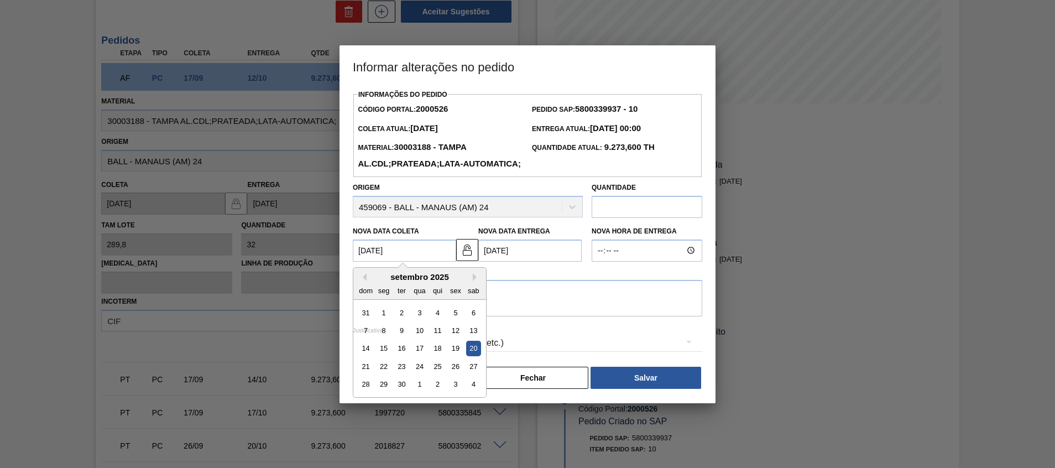
click at [426, 261] on Coleta2000526 "20/09/2025" at bounding box center [404, 250] width 103 height 22
click at [524, 389] on button "Fechar" at bounding box center [533, 378] width 111 height 22
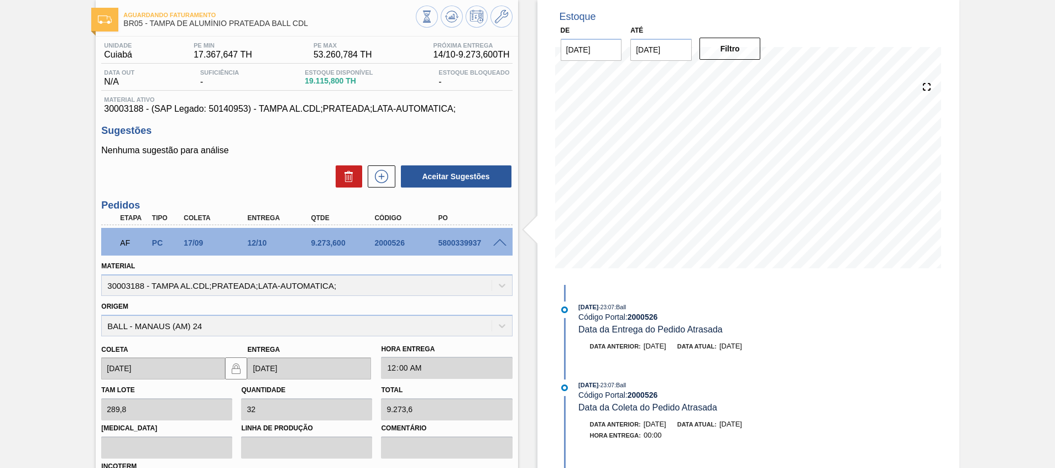
scroll to position [54, 0]
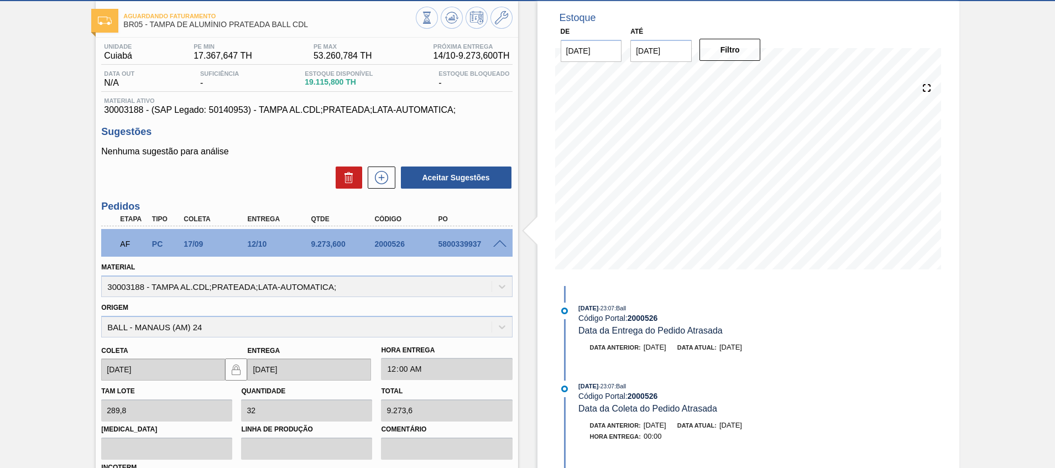
click at [502, 243] on span at bounding box center [499, 244] width 13 height 8
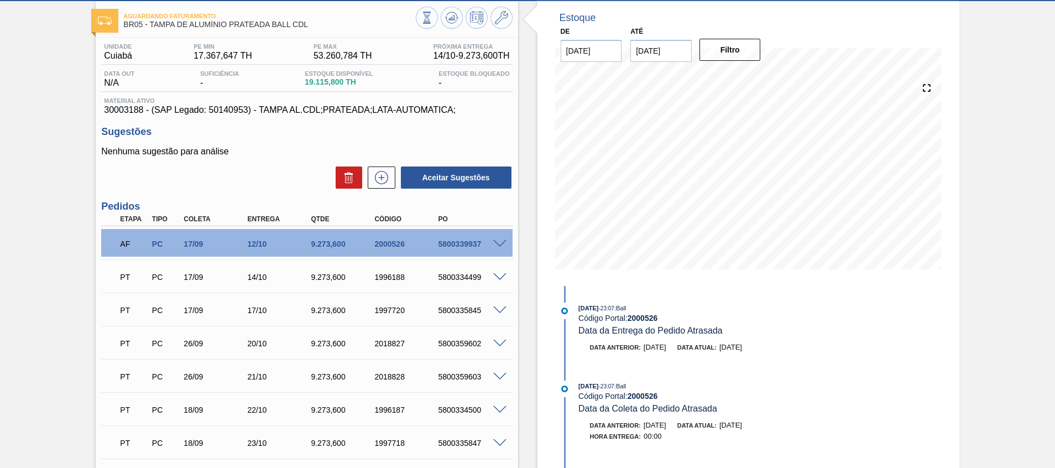
click at [502, 243] on span at bounding box center [499, 244] width 13 height 8
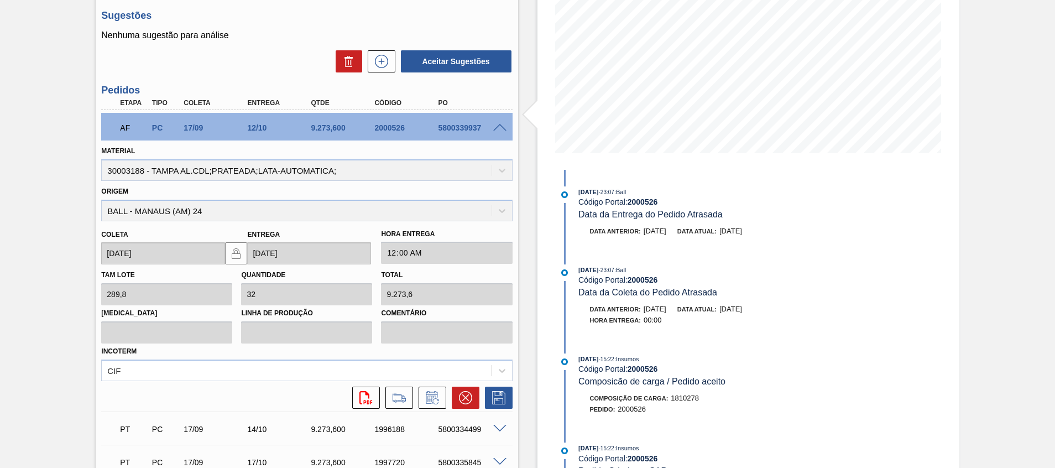
scroll to position [137, 0]
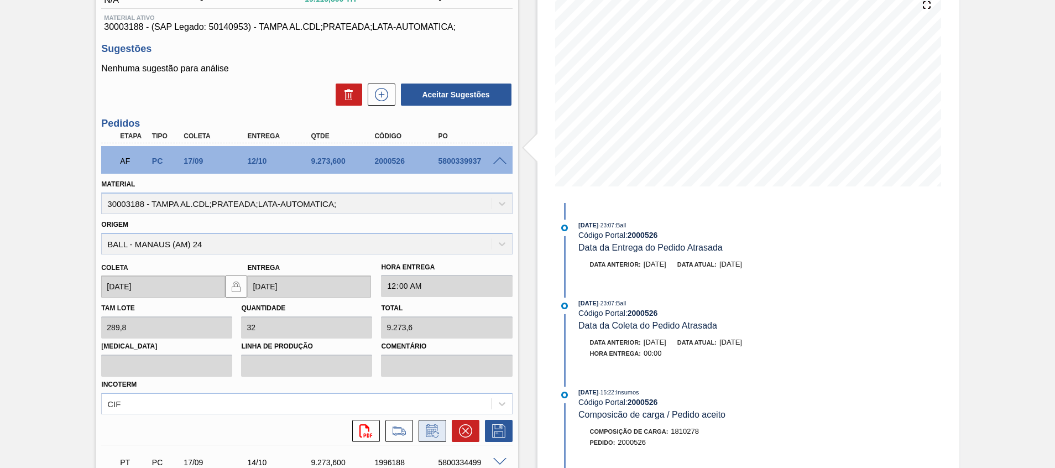
click at [437, 426] on icon at bounding box center [432, 430] width 18 height 13
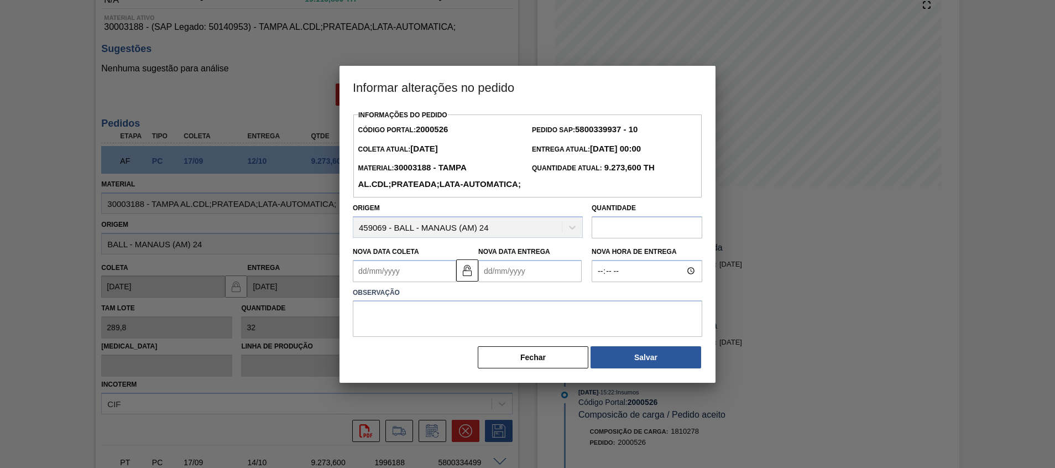
click at [511, 282] on Entrega2000526 "Nova Data Entrega" at bounding box center [529, 271] width 103 height 22
drag, startPoint x: 572, startPoint y: 188, endPoint x: 609, endPoint y: 320, distance: 137.2
click at [572, 188] on div "Quantidade Atual: 9.273,600 TH" at bounding box center [614, 176] width 174 height 33
click at [551, 368] on button "Fechar" at bounding box center [533, 357] width 111 height 22
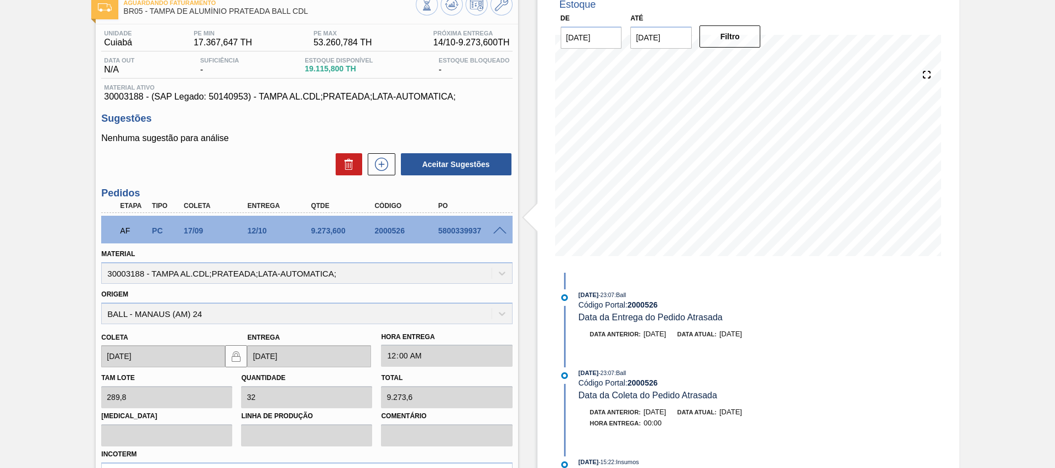
scroll to position [0, 0]
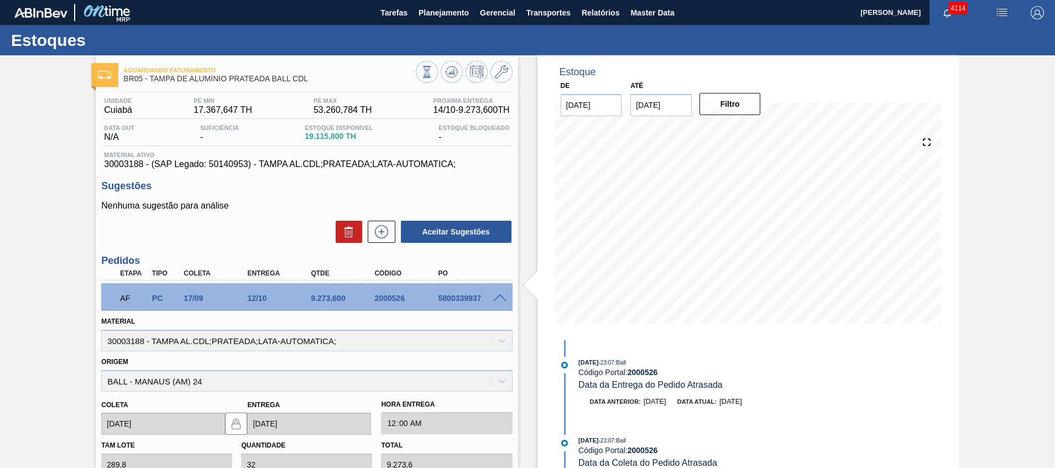
click at [448, 294] on div "5800339937" at bounding box center [470, 298] width 71 height 9
copy div "5800339937"
click at [500, 299] on span at bounding box center [499, 298] width 13 height 8
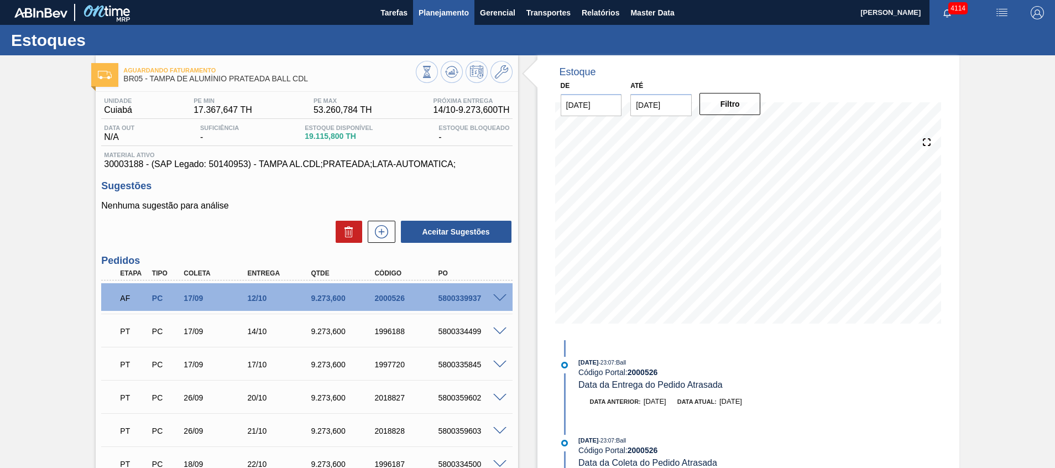
click at [444, 15] on span "Planejamento" at bounding box center [443, 12] width 50 height 13
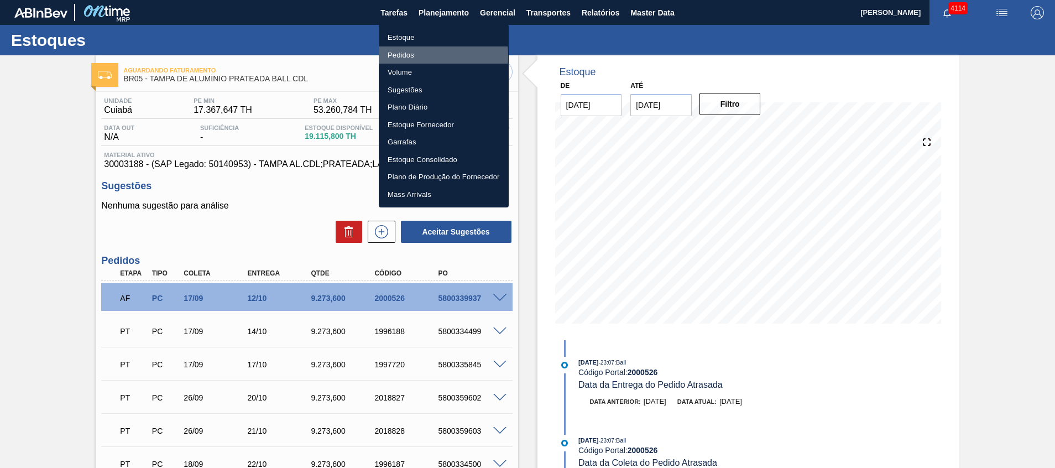
click at [418, 56] on li "Pedidos" at bounding box center [444, 55] width 130 height 18
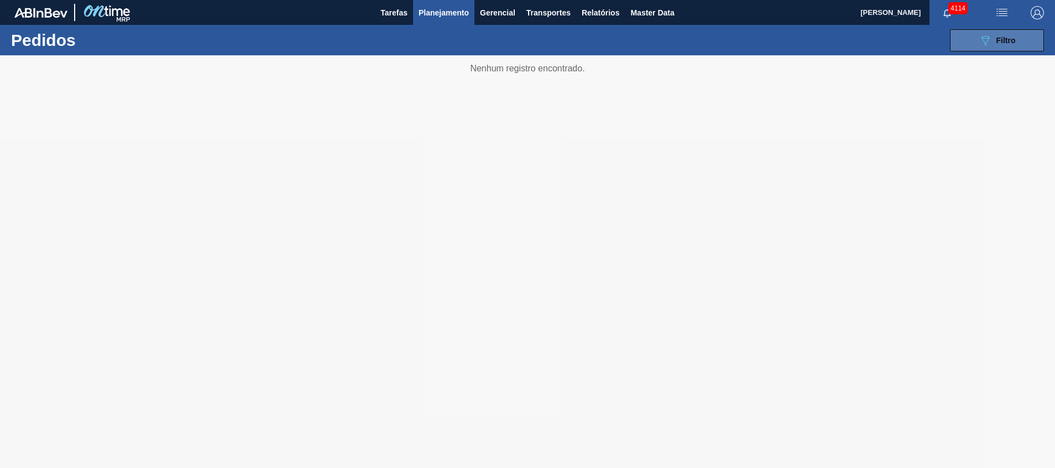
click at [979, 40] on icon "089F7B8B-B2A5-4AFE-B5C0-19BA573D28AC" at bounding box center [984, 40] width 13 height 13
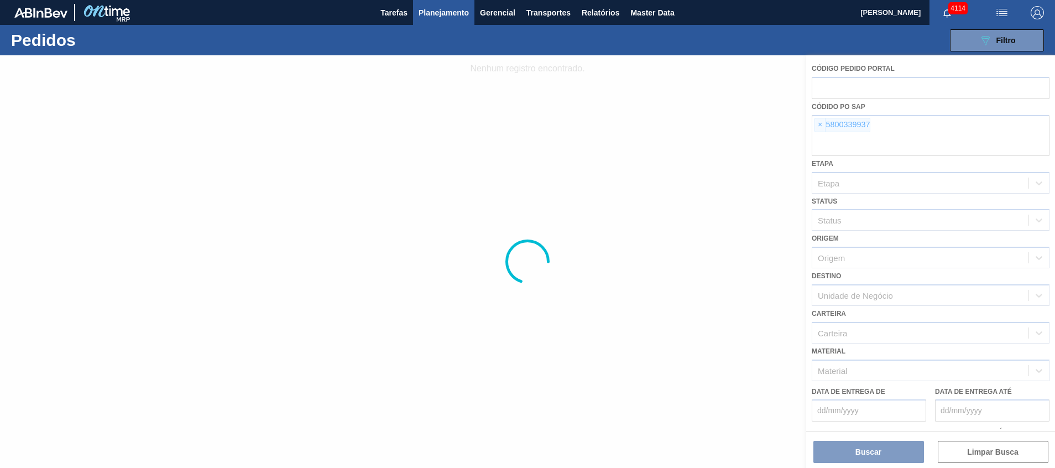
click at [881, 148] on div at bounding box center [527, 261] width 1055 height 412
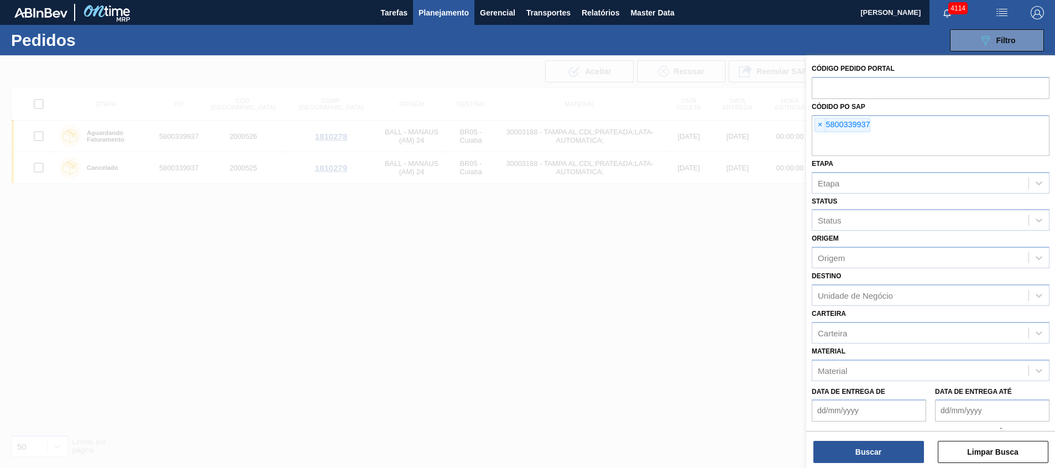
click at [881, 148] on input "text" at bounding box center [931, 145] width 238 height 21
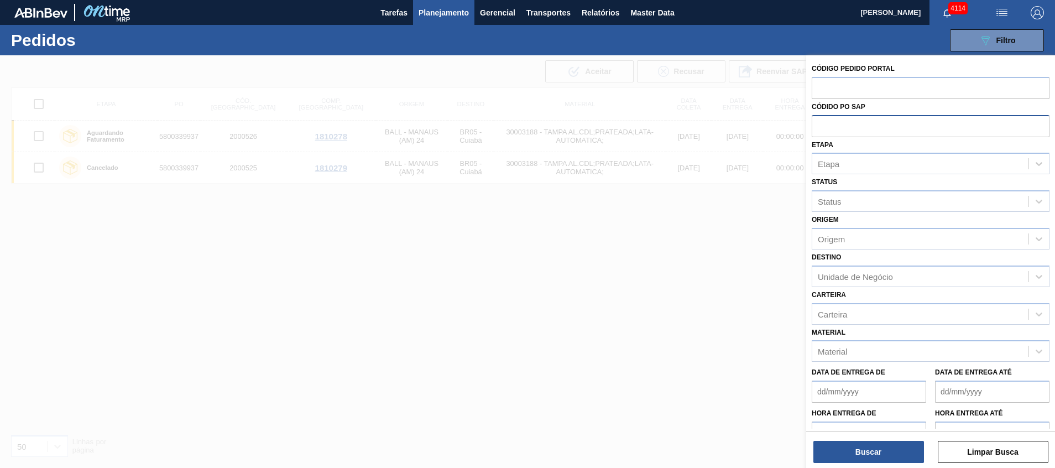
paste input "text"
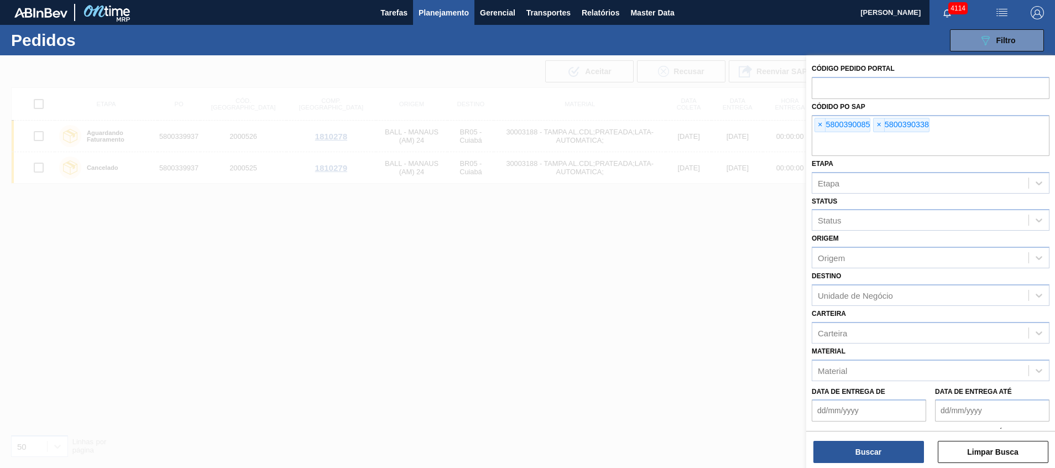
click at [885, 438] on div "Buscar Limpar Busca" at bounding box center [930, 446] width 249 height 31
click at [885, 444] on button "Buscar" at bounding box center [868, 452] width 111 height 22
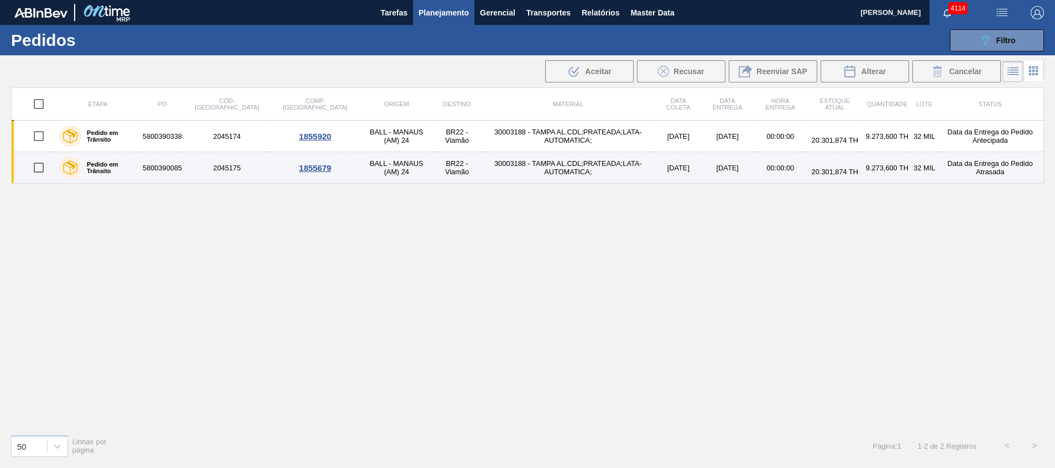
click at [716, 165] on td "02/11/2025" at bounding box center [728, 168] width 52 height 32
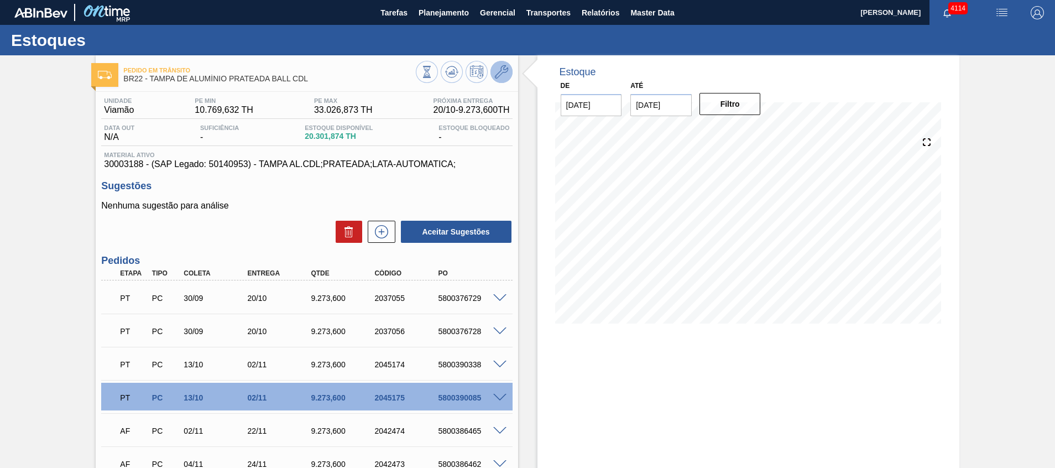
click at [507, 75] on button at bounding box center [501, 72] width 22 height 22
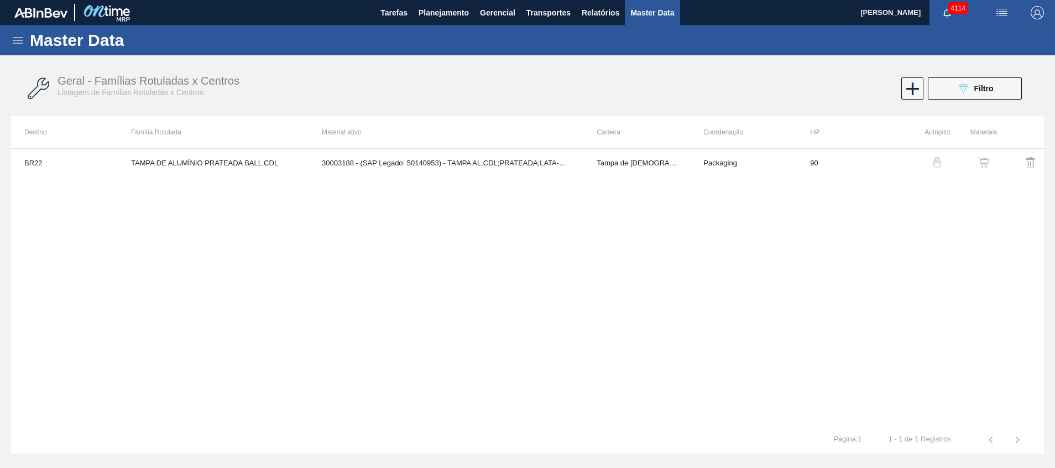
click at [986, 162] on img "button" at bounding box center [983, 162] width 11 height 11
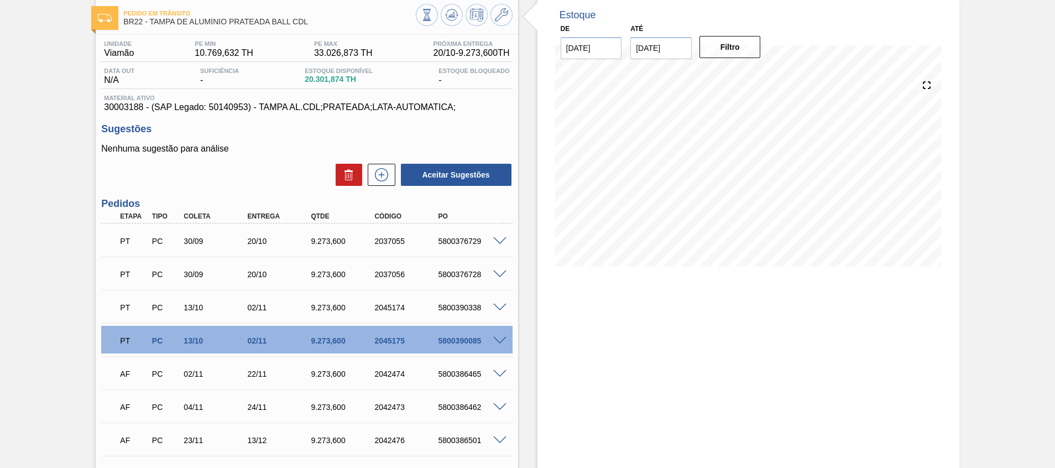
scroll to position [83, 0]
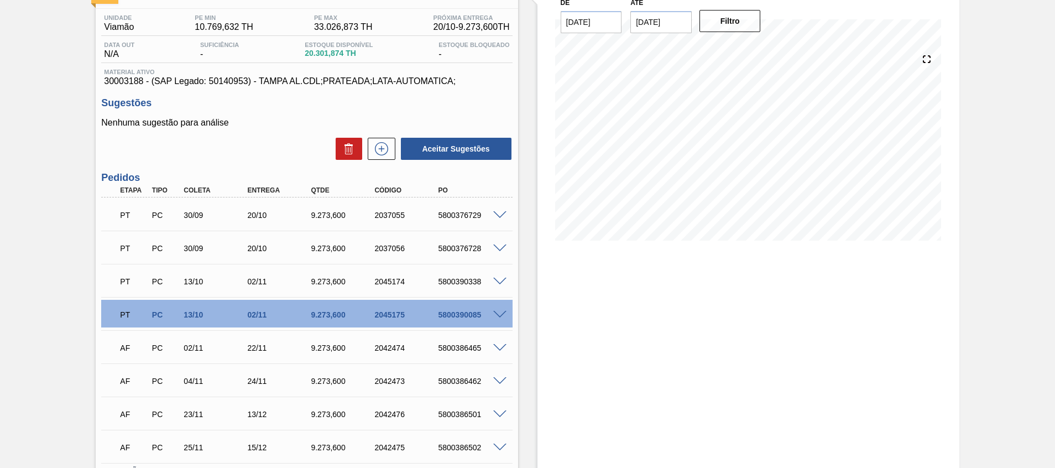
click at [502, 315] on span at bounding box center [499, 315] width 13 height 8
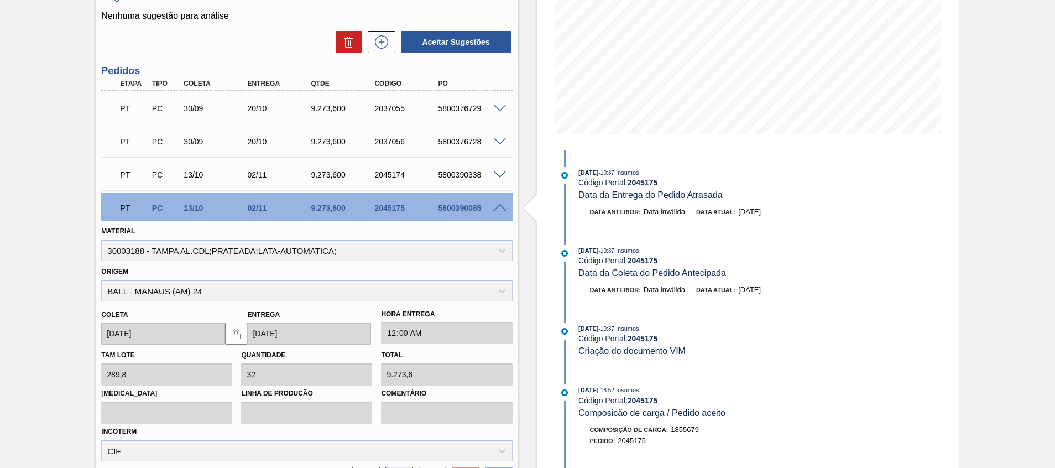
scroll to position [249, 0]
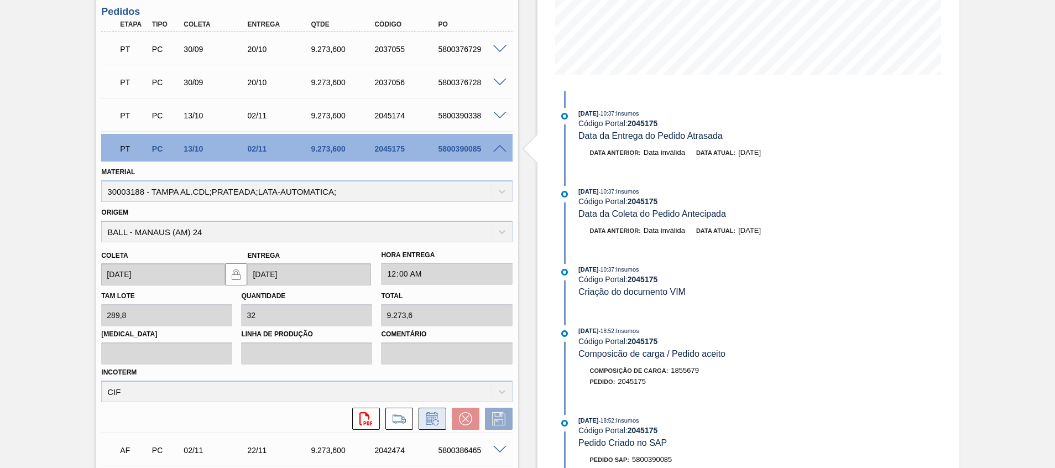
click at [427, 419] on icon at bounding box center [431, 419] width 8 height 7
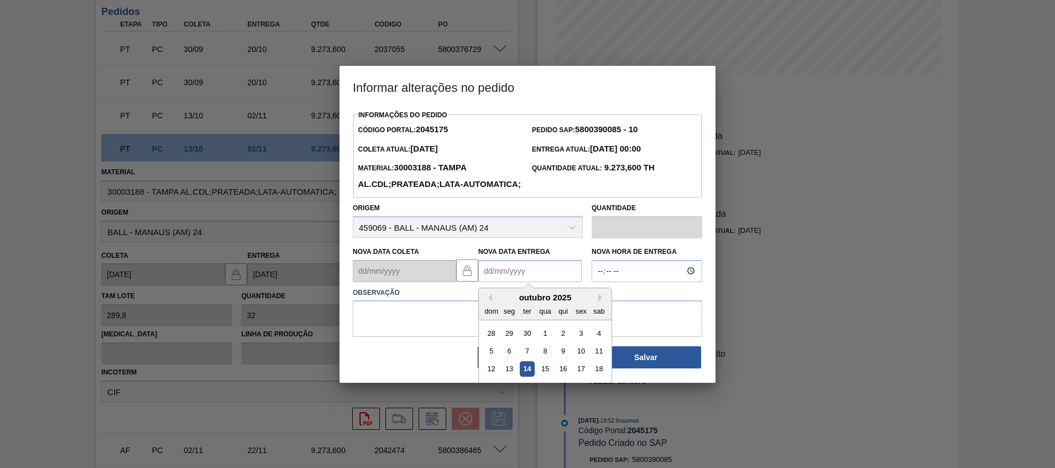
click at [533, 279] on Entrega2045175 "Nova Data Entrega" at bounding box center [529, 271] width 103 height 22
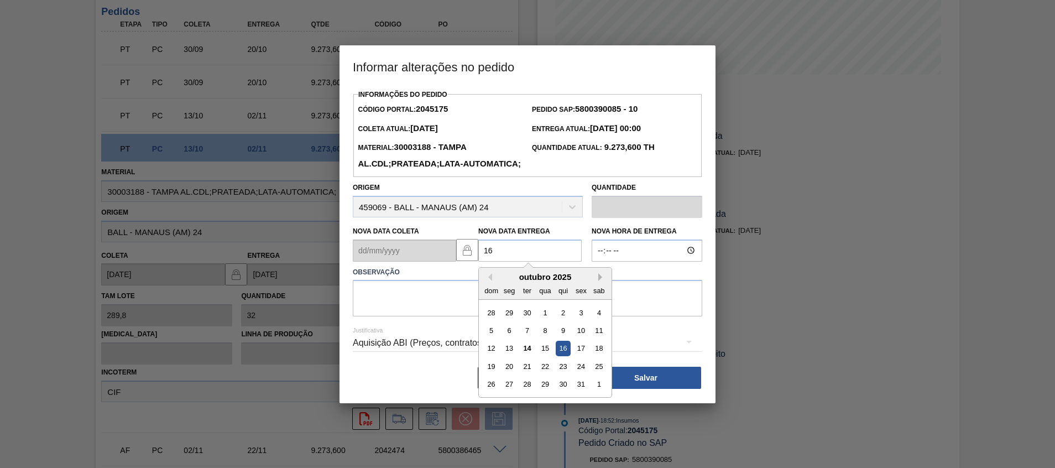
click at [598, 281] on button "Next Month" at bounding box center [602, 277] width 8 height 8
click at [516, 261] on Entrega2045175 "16" at bounding box center [529, 250] width 103 height 22
click at [508, 374] on div "17" at bounding box center [509, 366] width 15 height 15
type Entrega2045175 "17/11/2025"
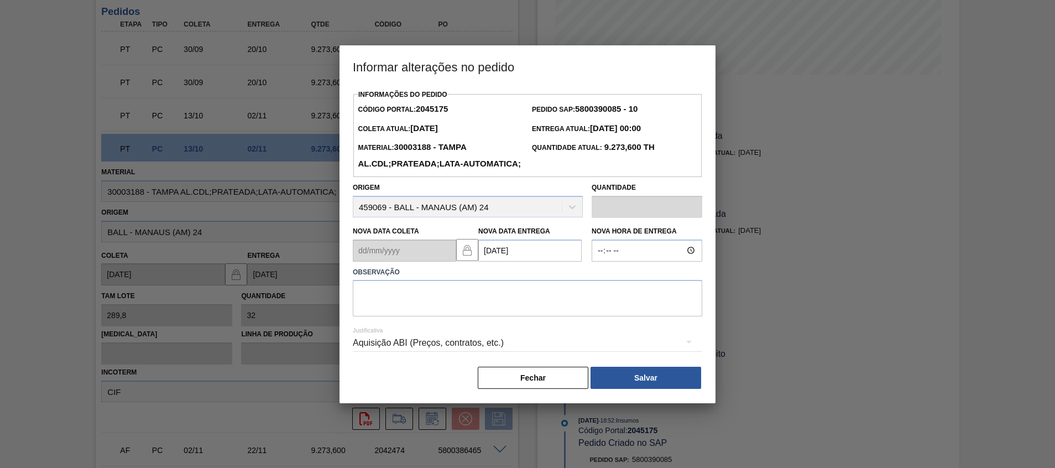
click at [385, 280] on label "Observação" at bounding box center [527, 272] width 349 height 16
click at [391, 316] on textarea at bounding box center [527, 298] width 349 height 36
type textarea "Atraso entrega"
click at [618, 385] on div "Fechar Salvar" at bounding box center [527, 377] width 349 height 24
click at [627, 389] on button "Salvar" at bounding box center [645, 378] width 111 height 22
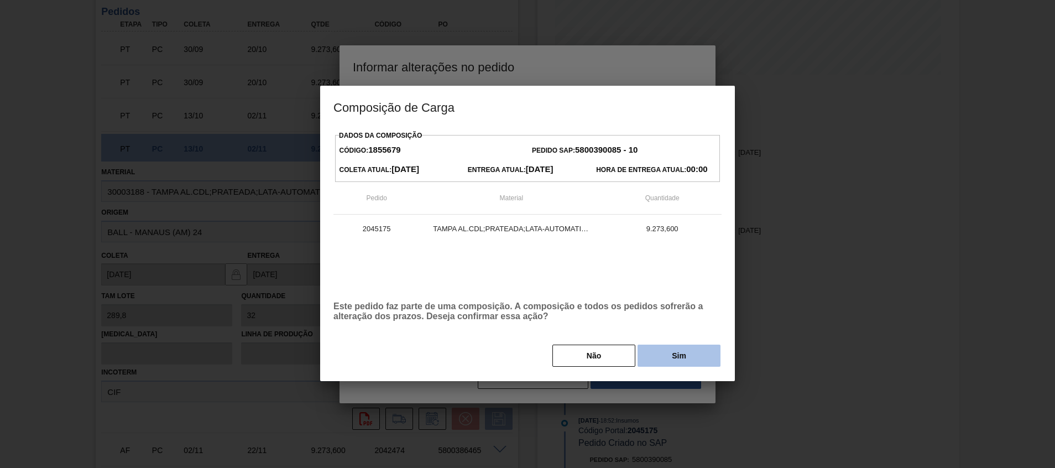
click at [659, 365] on button "Sim" at bounding box center [678, 355] width 83 height 22
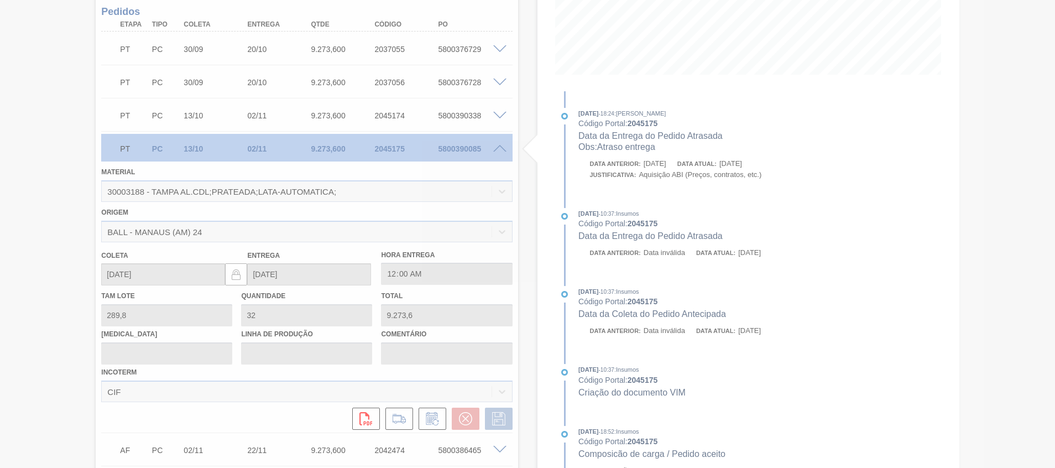
type input "Atraso entrega"
type input "17/11/2025"
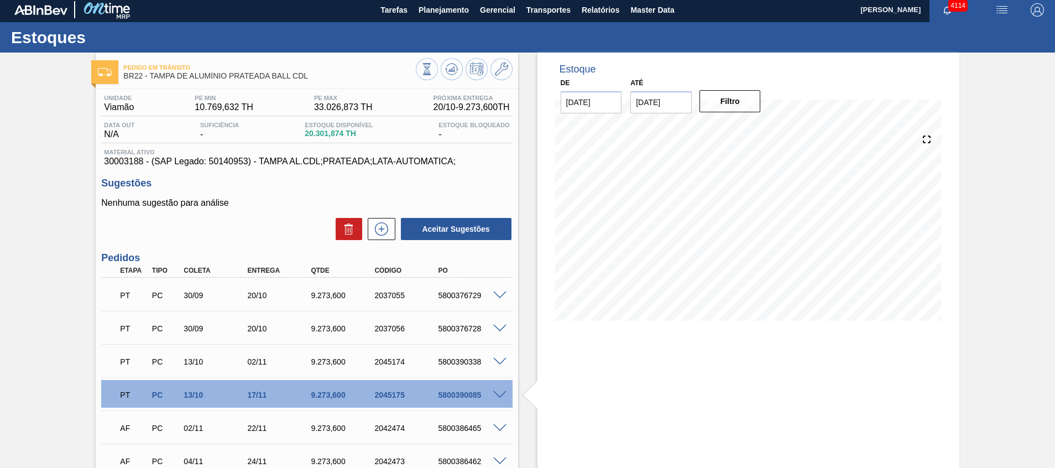
scroll to position [86, 0]
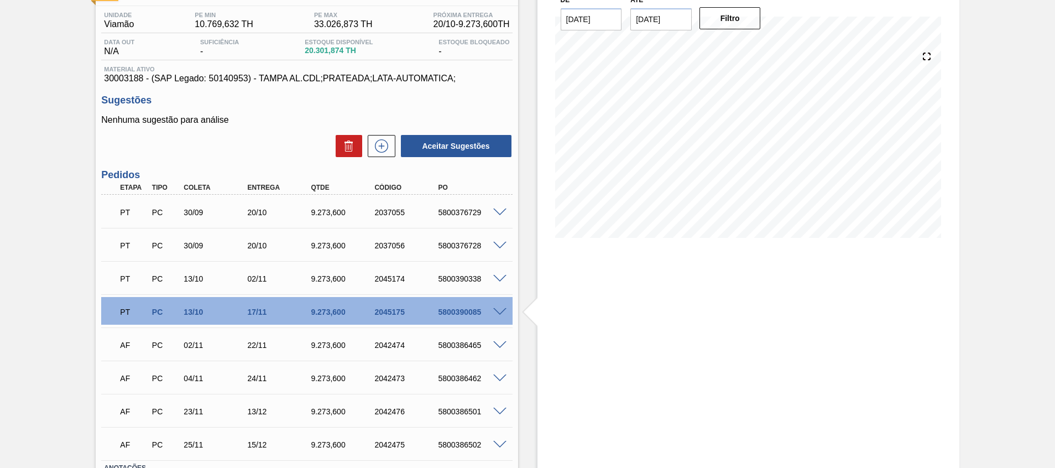
click at [460, 308] on div "5800390085" at bounding box center [470, 311] width 71 height 9
copy div "5800390085"
drag, startPoint x: 269, startPoint y: 316, endPoint x: 241, endPoint y: 314, distance: 27.7
click at [241, 314] on div "PT PC 13/10 17/11 9.273,600 2045175 5800390085" at bounding box center [303, 311] width 381 height 22
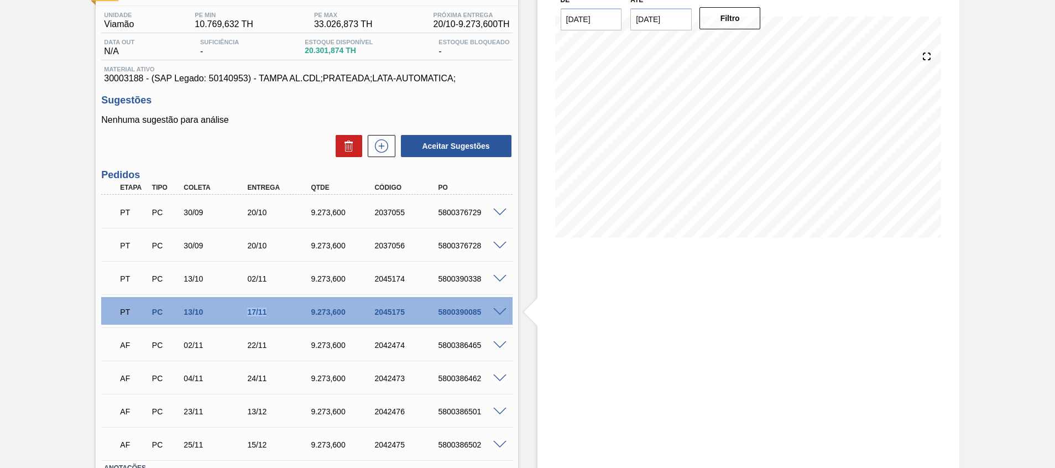
copy div "17/11"
click at [452, 217] on div "PT PC 30/09 20/10 9.273,600 2037055 5800376729" at bounding box center [303, 211] width 381 height 22
copy div "5800376729"
click at [495, 212] on span at bounding box center [499, 212] width 13 height 8
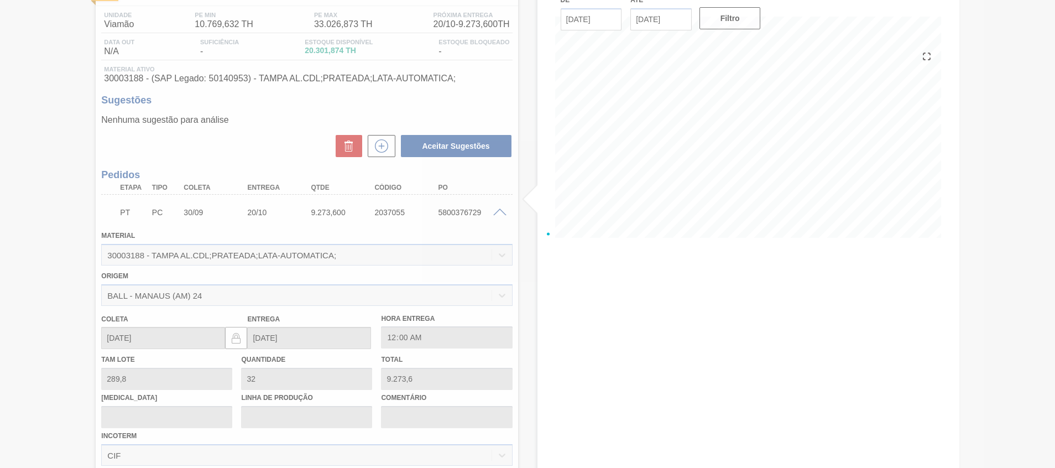
scroll to position [354, 0]
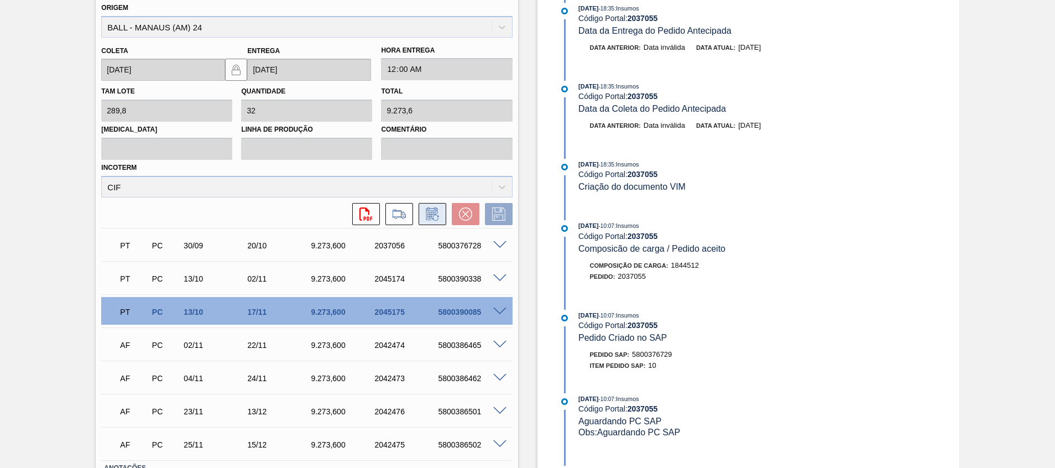
click at [436, 216] on icon at bounding box center [432, 213] width 18 height 13
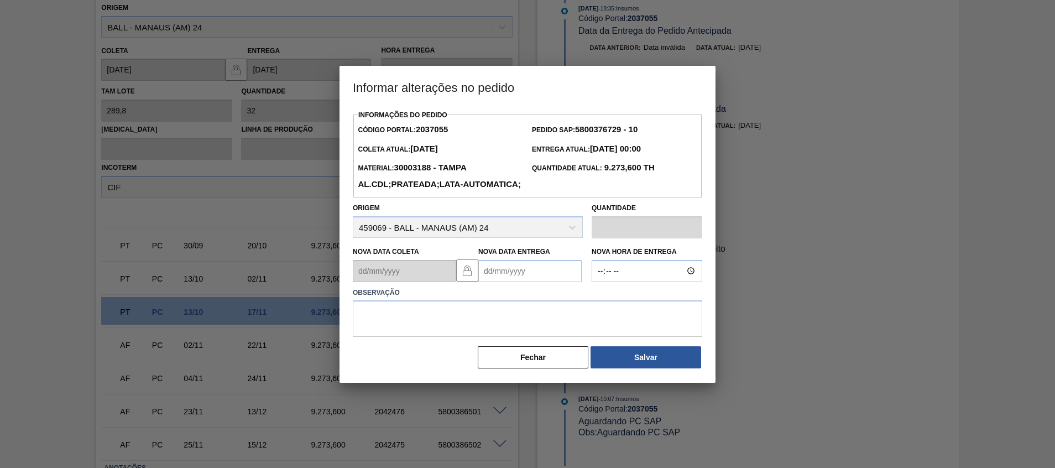
click at [511, 282] on Entrega2037055 "Nova Data Entrega" at bounding box center [529, 271] width 103 height 22
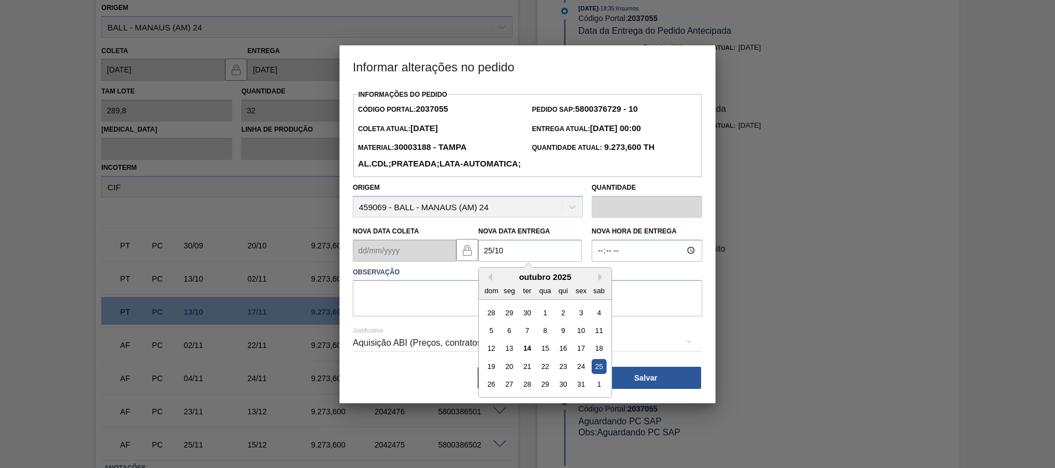
click at [600, 374] on div "25" at bounding box center [598, 366] width 15 height 15
type Entrega2037055 "25/10/2025"
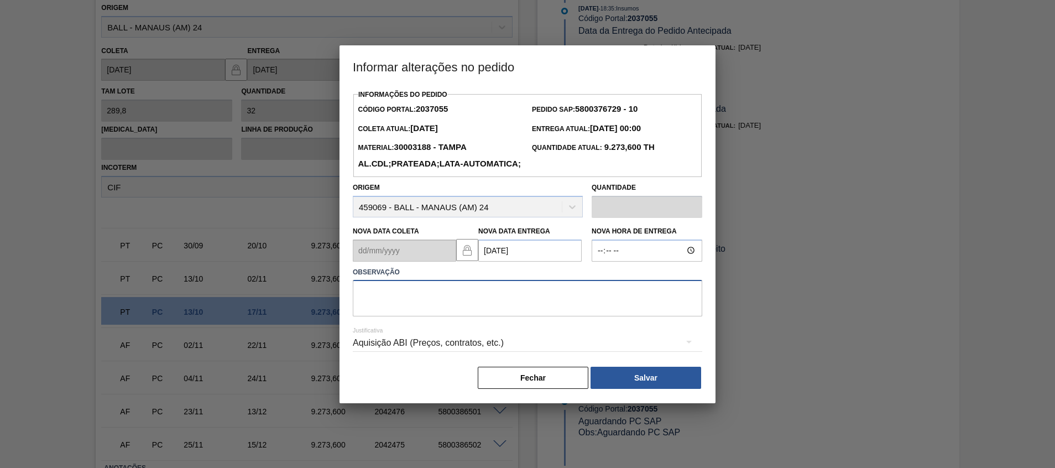
click at [591, 311] on textarea at bounding box center [527, 298] width 349 height 36
type textarea "Ajuste fup"
click at [650, 389] on button "Salvar" at bounding box center [645, 378] width 111 height 22
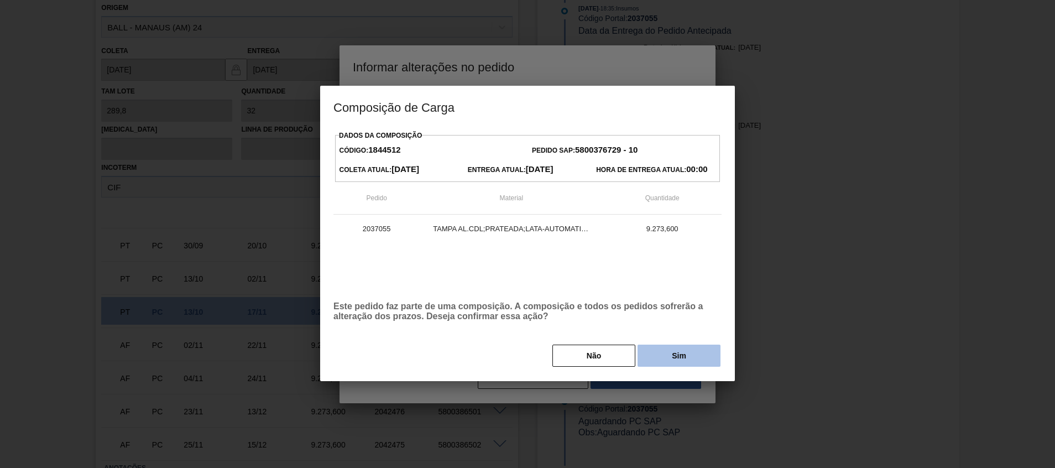
click at [708, 359] on button "Sim" at bounding box center [678, 355] width 83 height 22
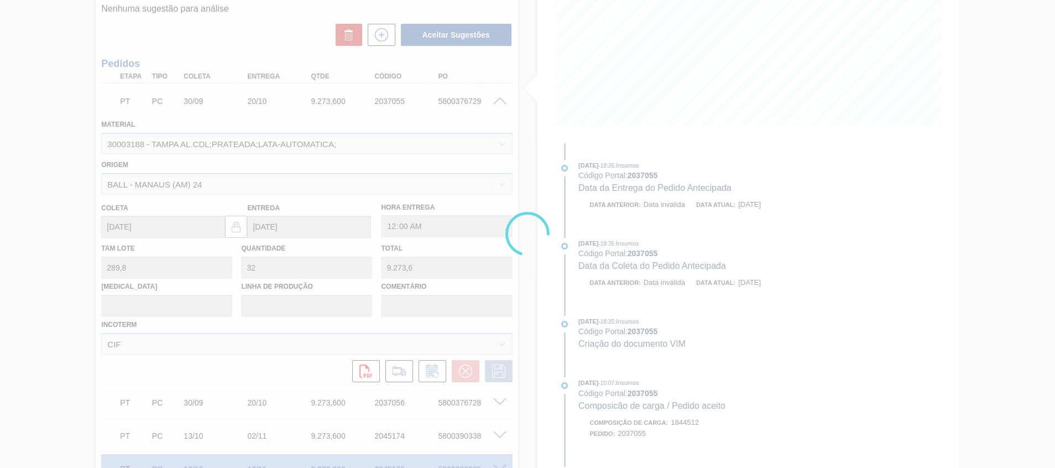
scroll to position [185, 0]
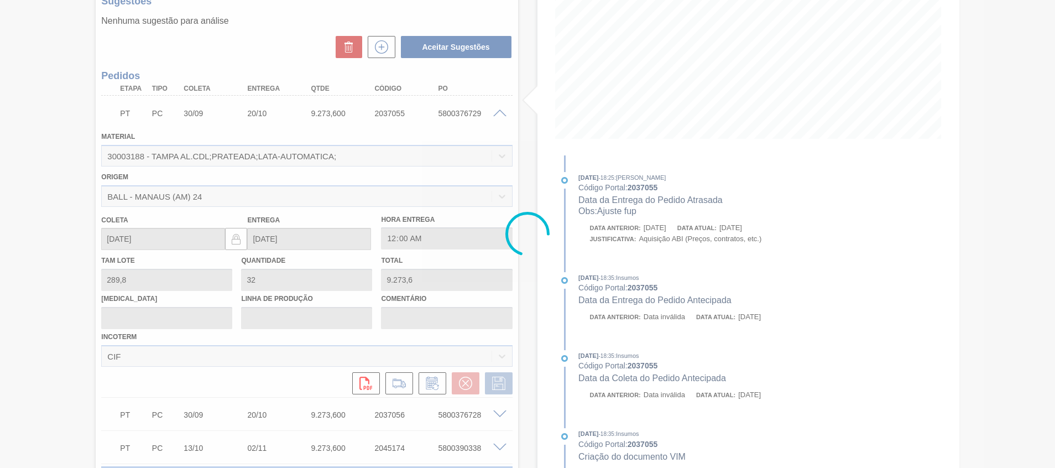
type input "Ajuste fup"
type input "25/10/2025"
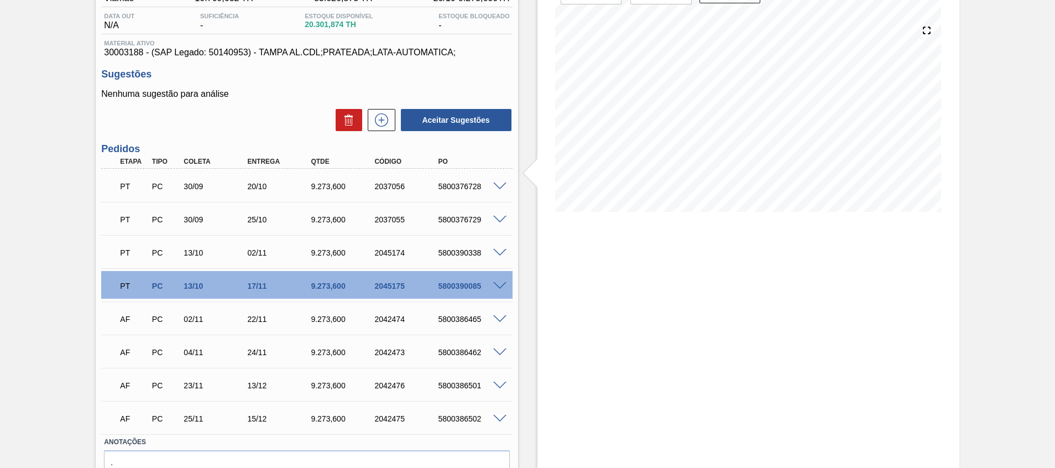
scroll to position [86, 0]
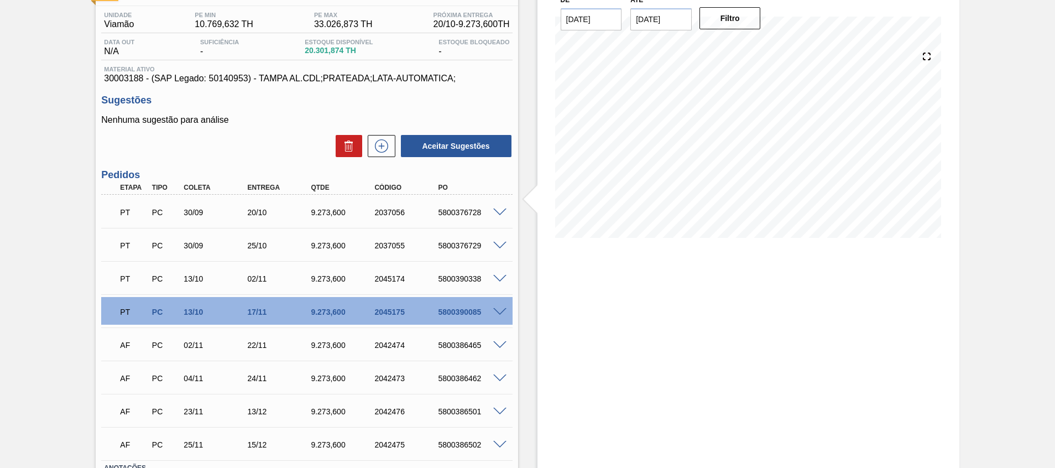
click at [465, 212] on div "5800376728" at bounding box center [470, 212] width 71 height 9
click at [497, 212] on span at bounding box center [499, 212] width 13 height 8
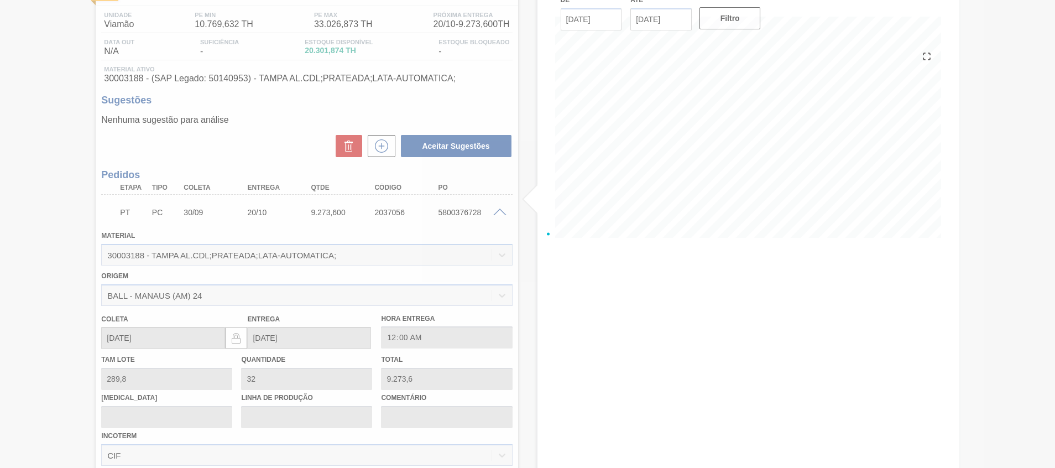
scroll to position [354, 0]
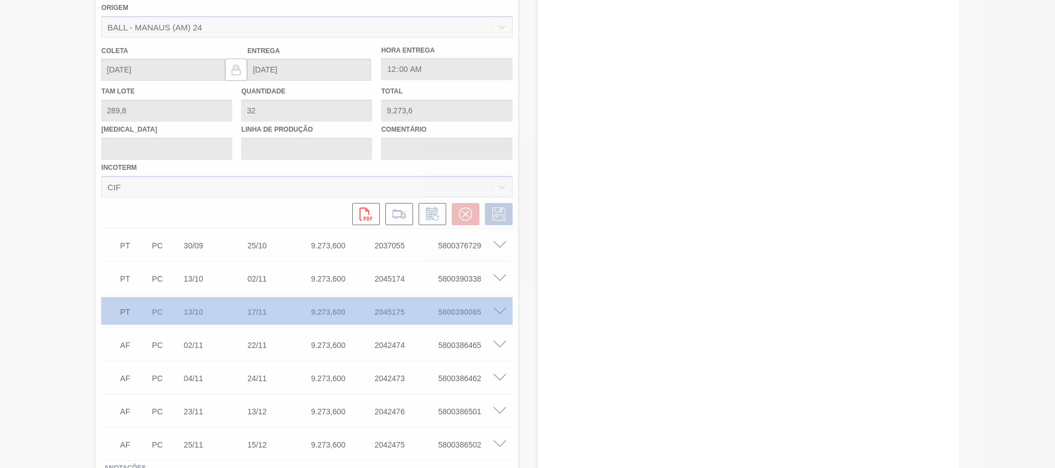
click at [438, 222] on div at bounding box center [527, 234] width 1055 height 468
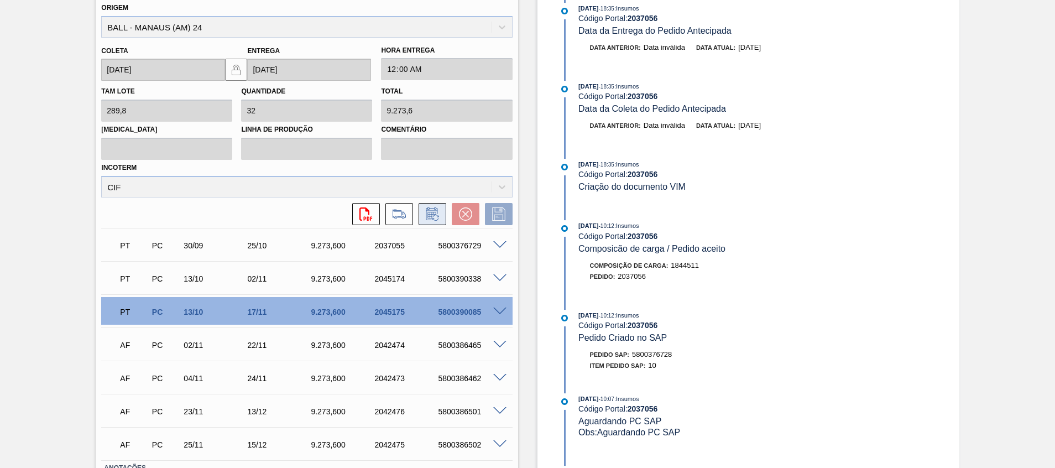
click at [436, 217] on icon at bounding box center [435, 217] width 6 height 6
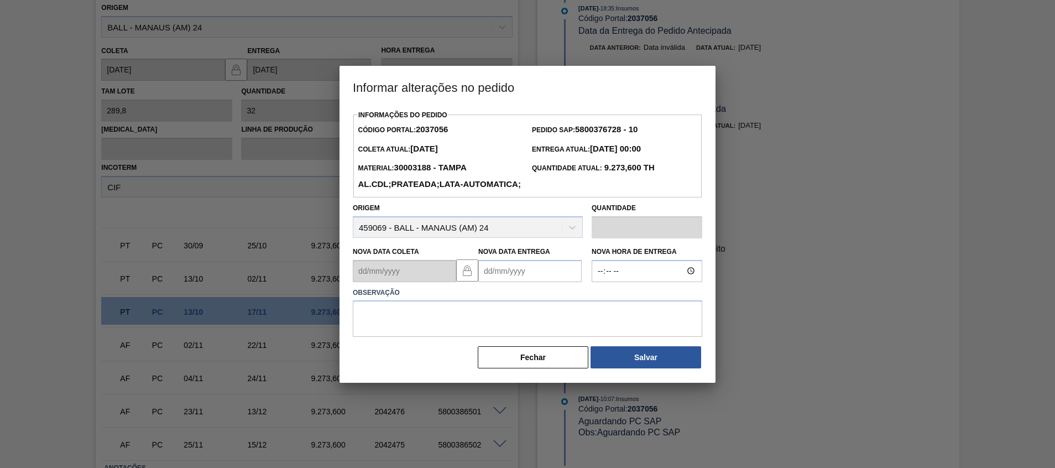
click at [534, 282] on Entrega2037056 "Nova Data Entrega" at bounding box center [529, 271] width 103 height 22
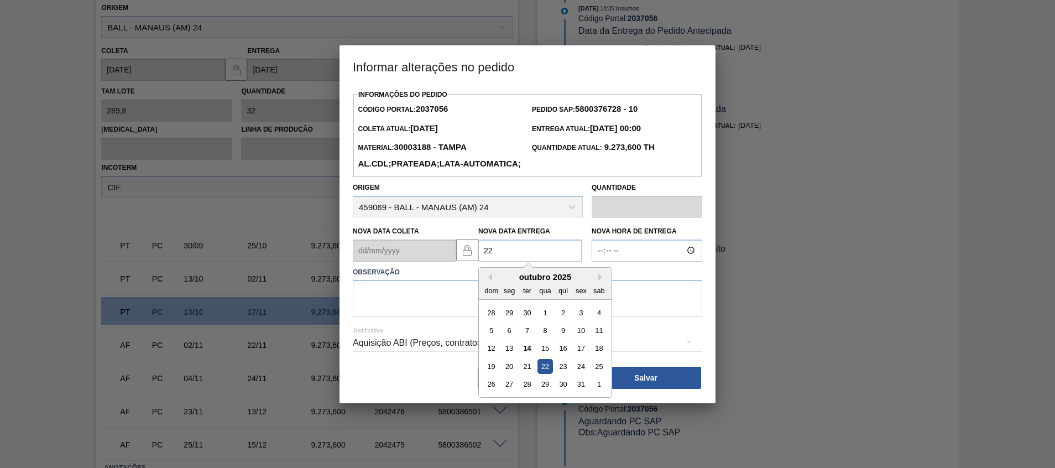
click at [549, 374] on div "22" at bounding box center [544, 366] width 15 height 15
type Entrega2037056 "22/10/2025"
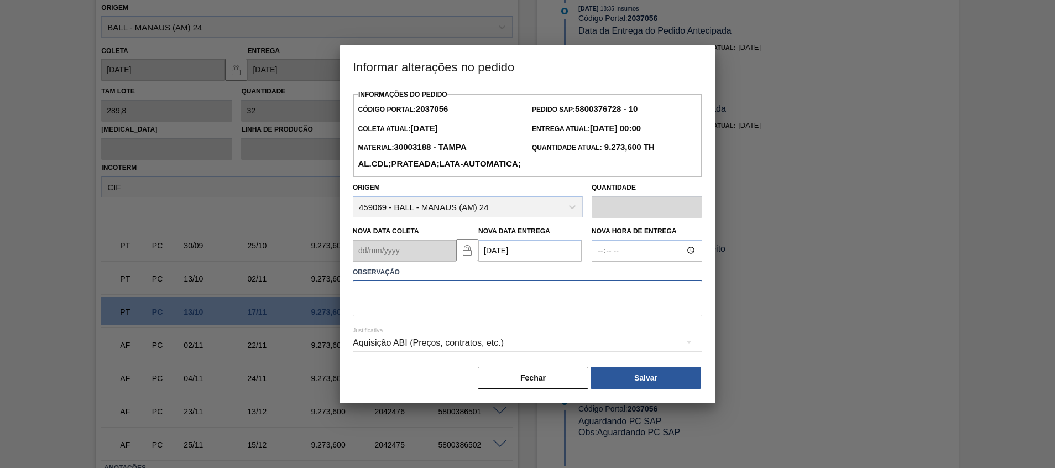
click at [533, 316] on textarea at bounding box center [527, 298] width 349 height 36
type textarea "Ajuste fup"
click at [522, 261] on Entrega2037056 "22/10/2025" at bounding box center [529, 250] width 103 height 22
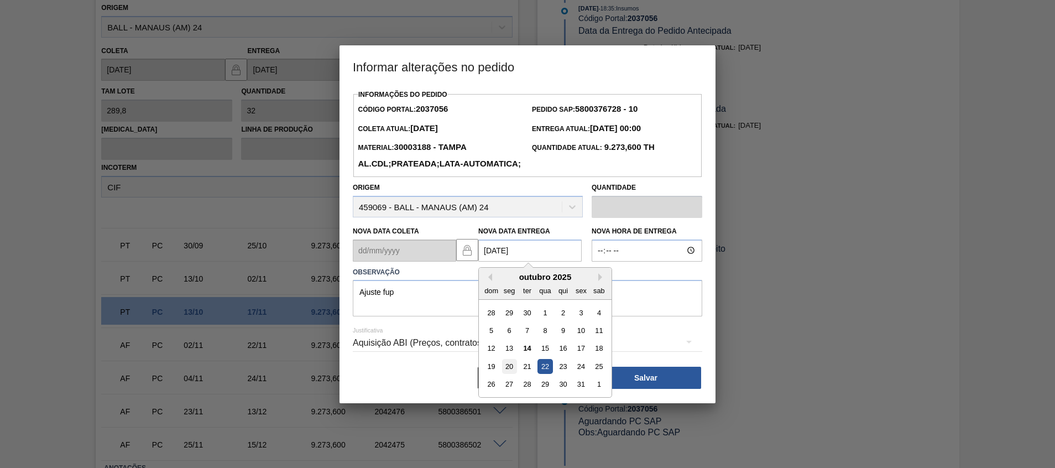
click at [508, 374] on div "20" at bounding box center [509, 366] width 15 height 15
type Entrega2037056 "[DATE]"
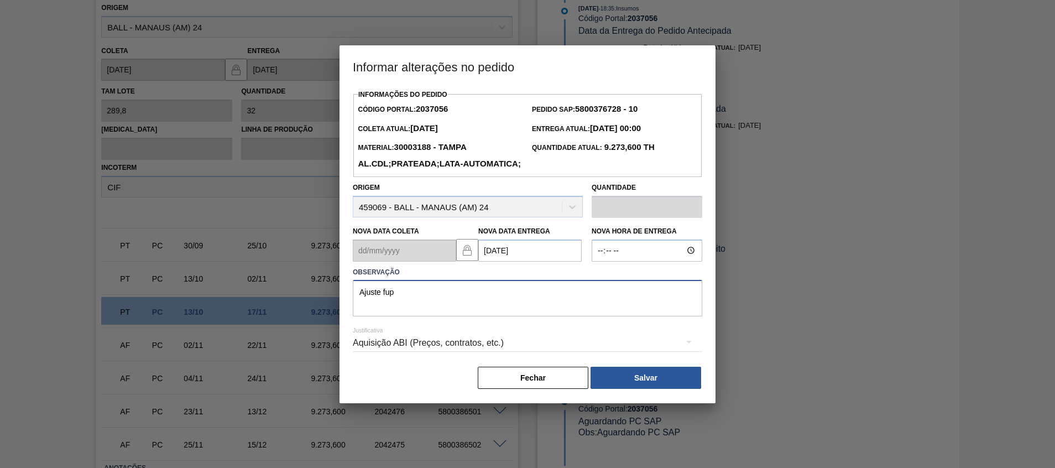
drag, startPoint x: 477, startPoint y: 312, endPoint x: 170, endPoint y: 313, distance: 306.3
click at [207, 313] on div "Informar alterações no pedido Informações do Pedido Código Portal: 2037056 Pedi…" at bounding box center [527, 234] width 1055 height 468
click at [533, 389] on button "Fechar" at bounding box center [533, 378] width 111 height 22
click at [533, 405] on div "Estoque De 14/10/2025 Até 31/12/2025 Filtro 30/09/2025 - 18:35 : Insumos Código…" at bounding box center [738, 125] width 441 height 849
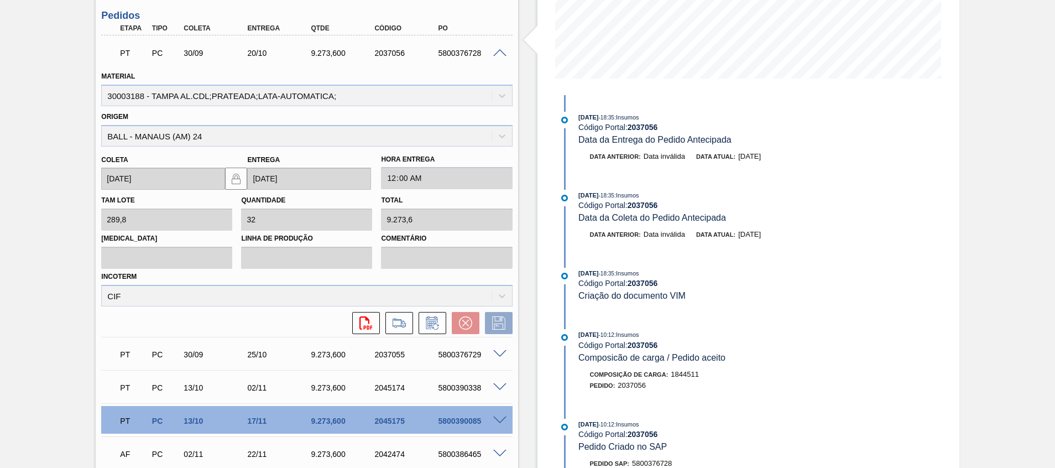
scroll to position [188, 0]
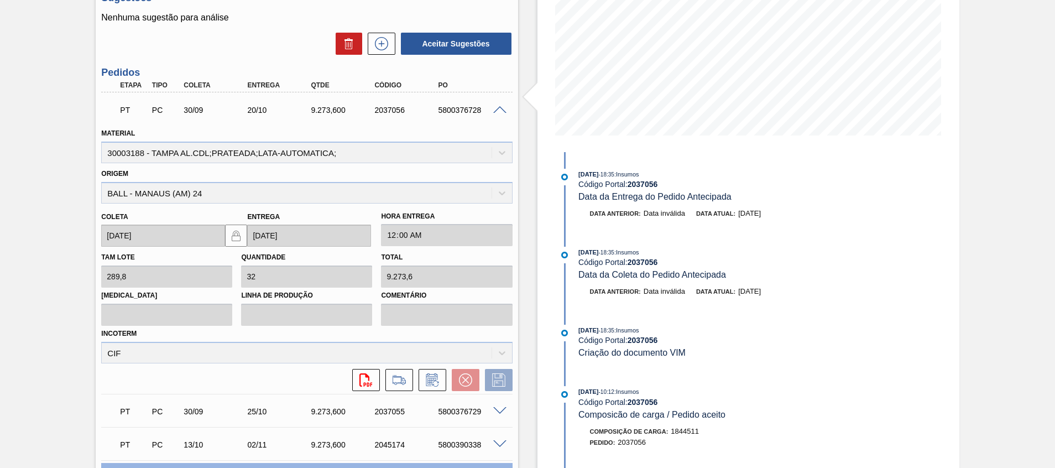
click at [454, 111] on div "5800376728" at bounding box center [470, 110] width 71 height 9
click at [495, 131] on div "Material 30003188 - TAMPA AL.CDL;PRATEADA;LATA-AUTOMATICA;" at bounding box center [306, 144] width 411 height 38
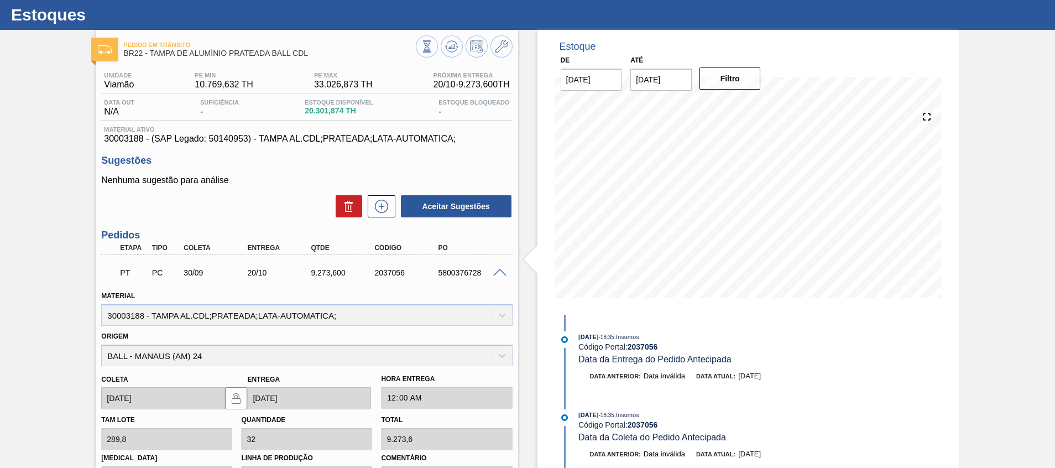
scroll to position [22, 0]
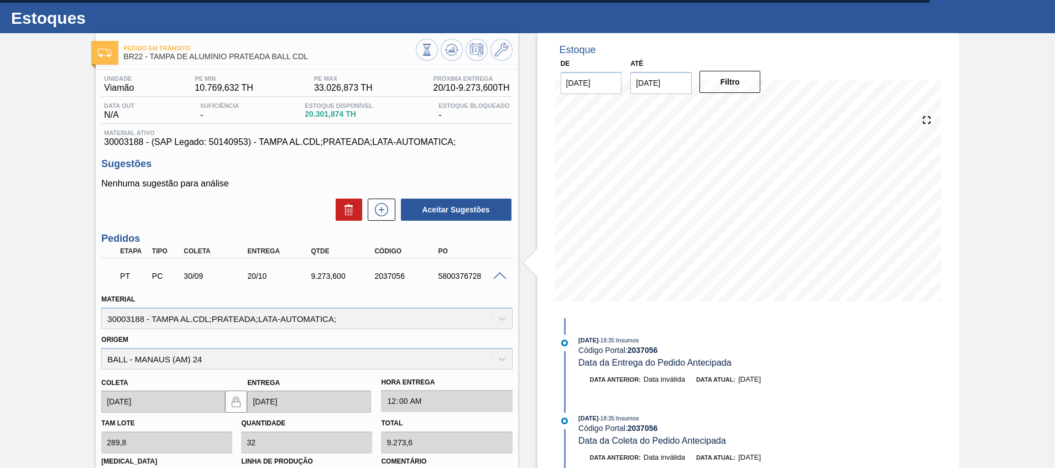
click at [502, 278] on span at bounding box center [499, 276] width 13 height 8
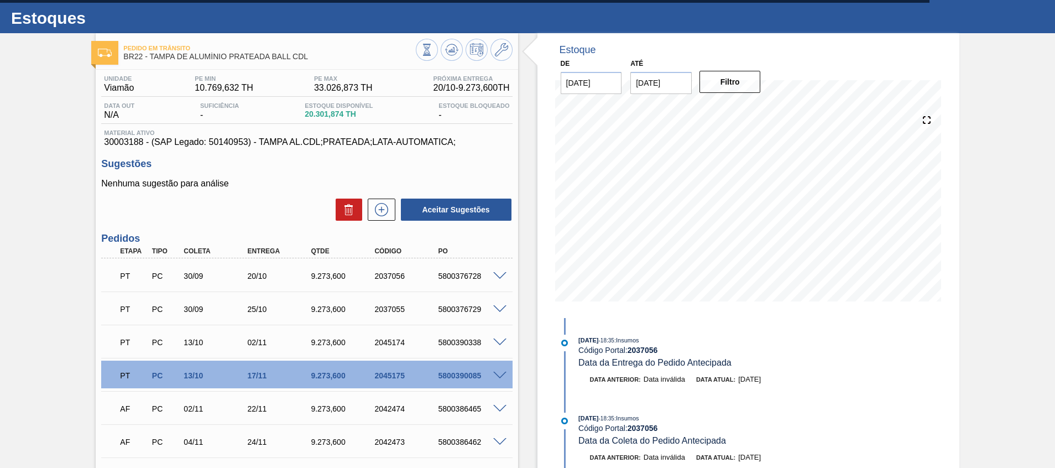
click at [501, 339] on span at bounding box center [499, 342] width 13 height 8
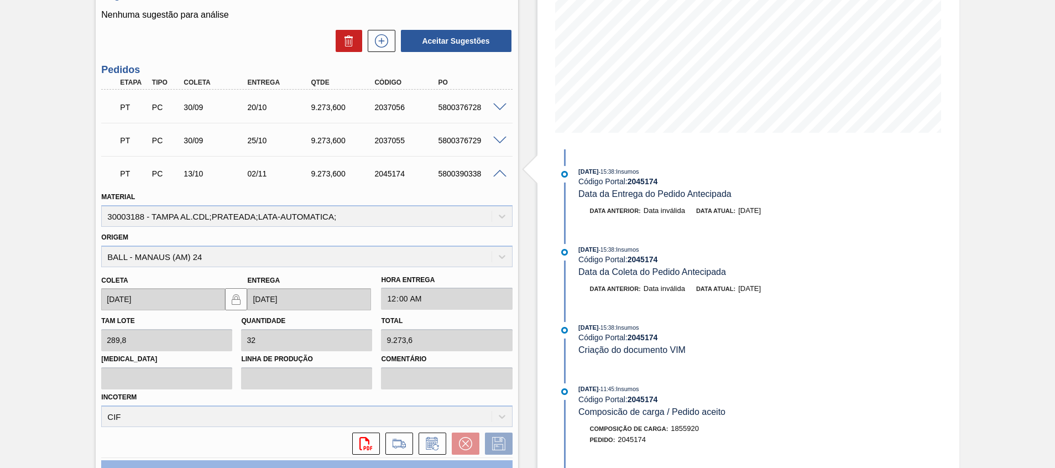
scroll to position [271, 0]
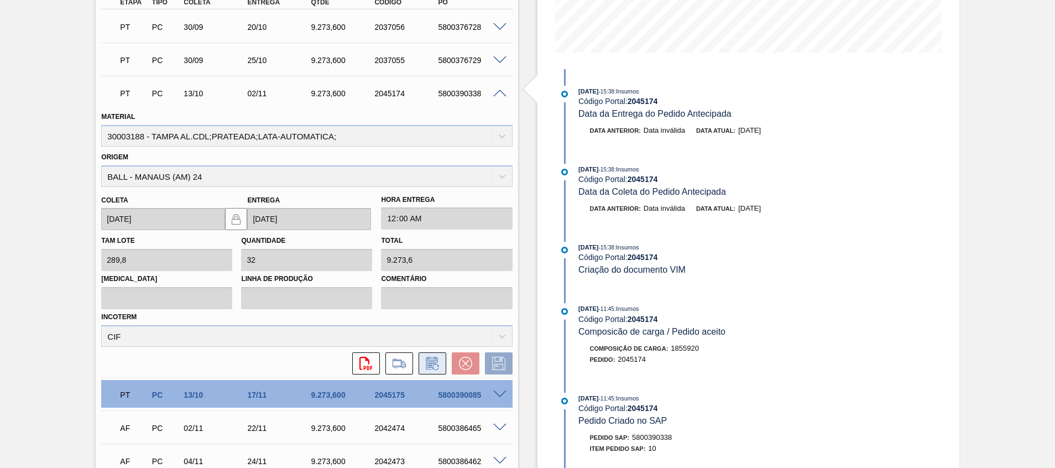
click at [422, 365] on button at bounding box center [432, 363] width 28 height 22
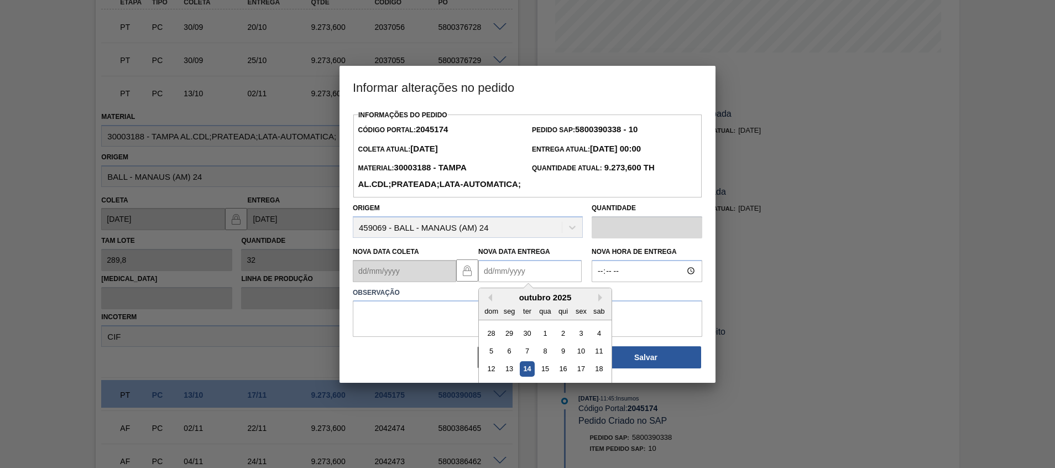
click at [533, 282] on Entrega2045174 "Nova Data Entrega" at bounding box center [529, 271] width 103 height 22
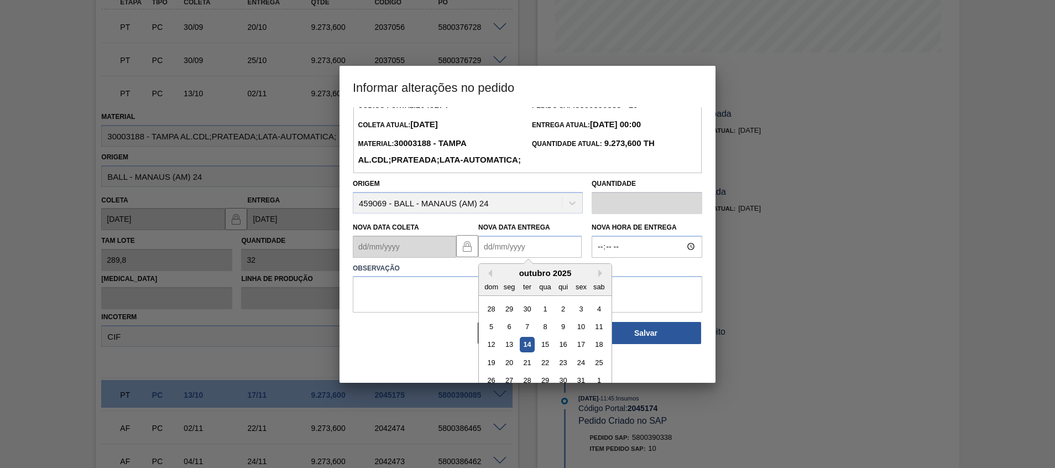
scroll to position [37, 0]
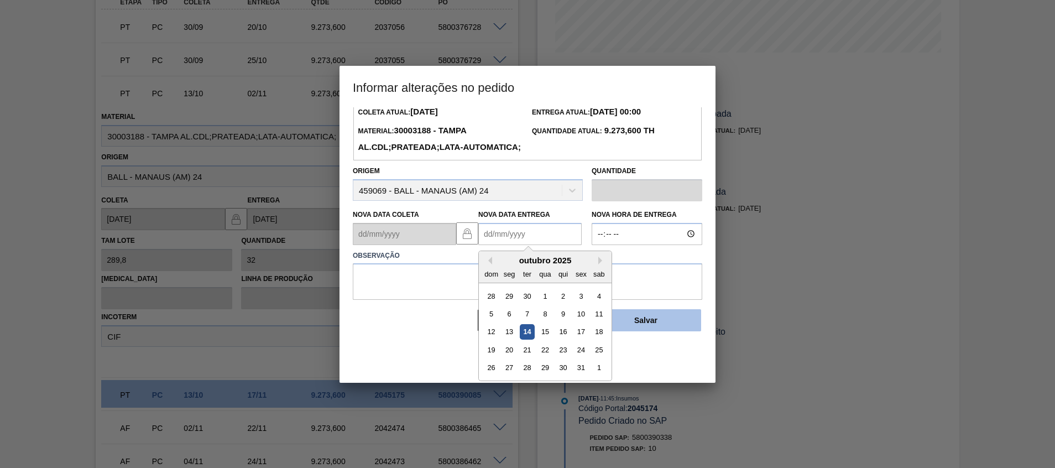
click at [662, 371] on div "Informações do Pedido Código Portal: 2045174 Pedido SAP: 5800390338 - 10 Coleta…" at bounding box center [527, 244] width 376 height 275
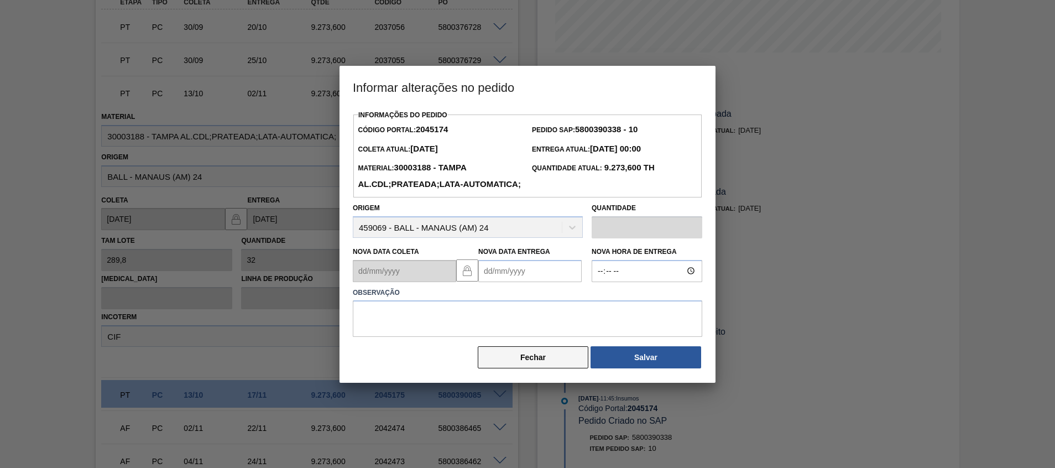
click at [554, 368] on button "Fechar" at bounding box center [533, 357] width 111 height 22
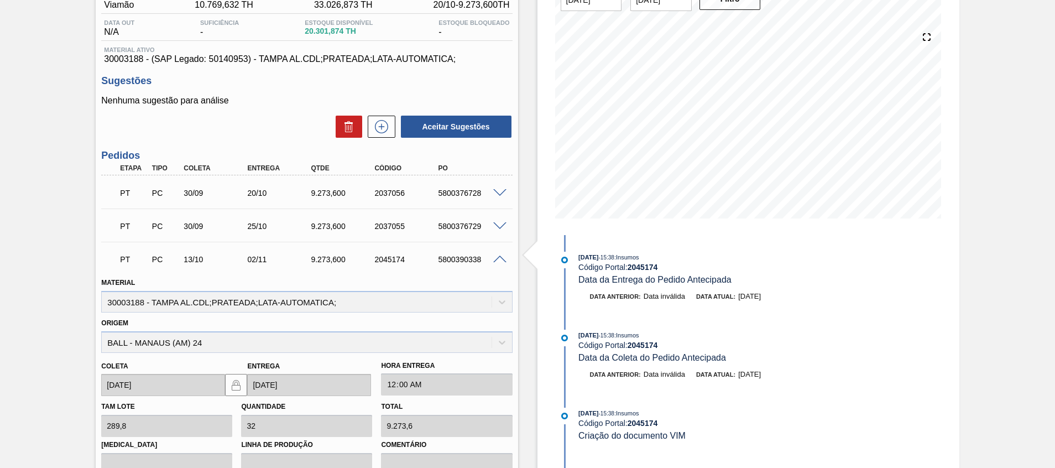
scroll to position [188, 0]
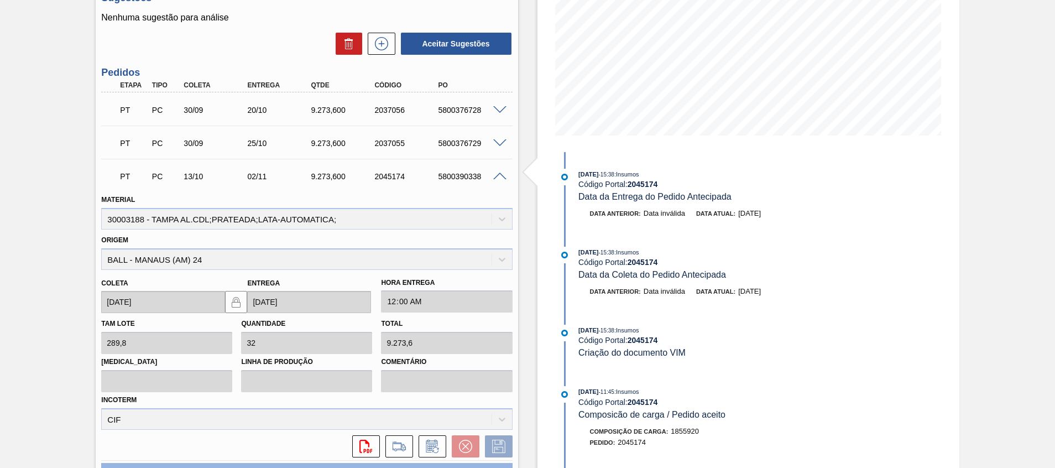
click at [477, 174] on div "5800390338" at bounding box center [470, 176] width 71 height 9
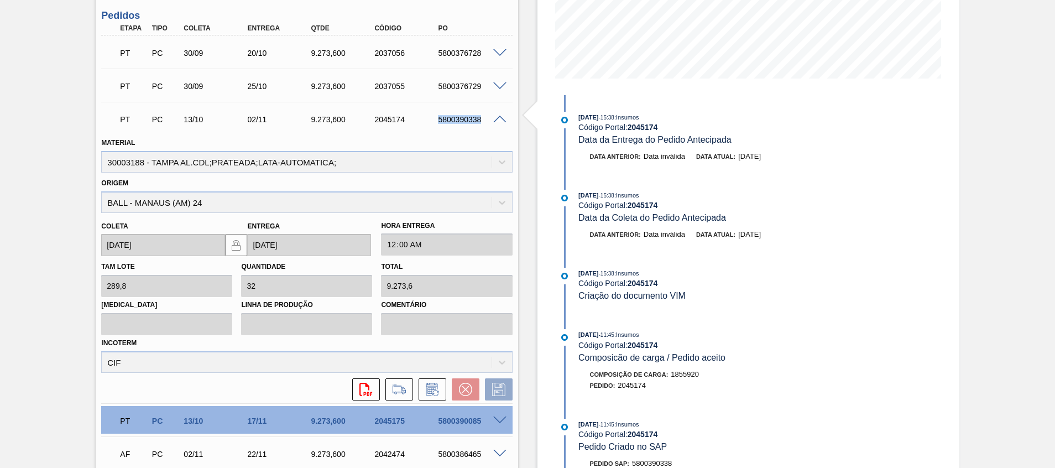
scroll to position [271, 0]
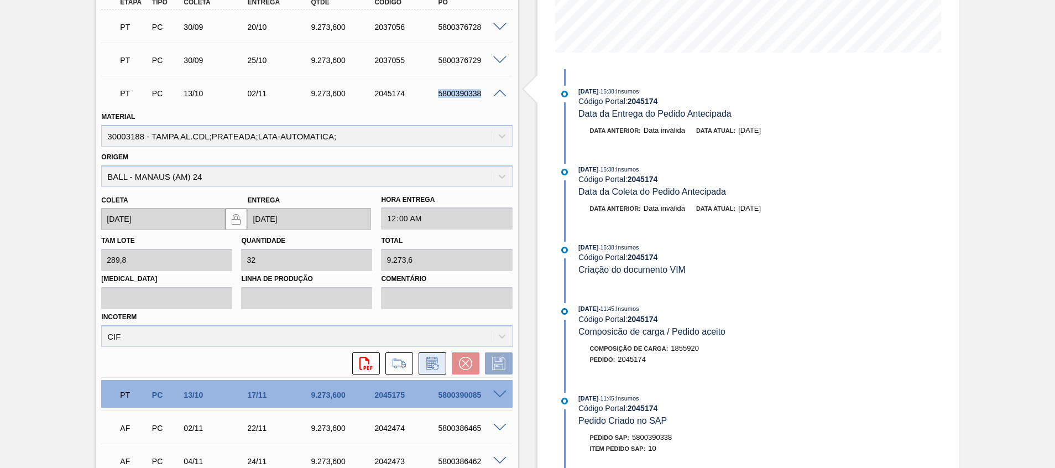
click at [434, 365] on icon at bounding box center [432, 363] width 18 height 13
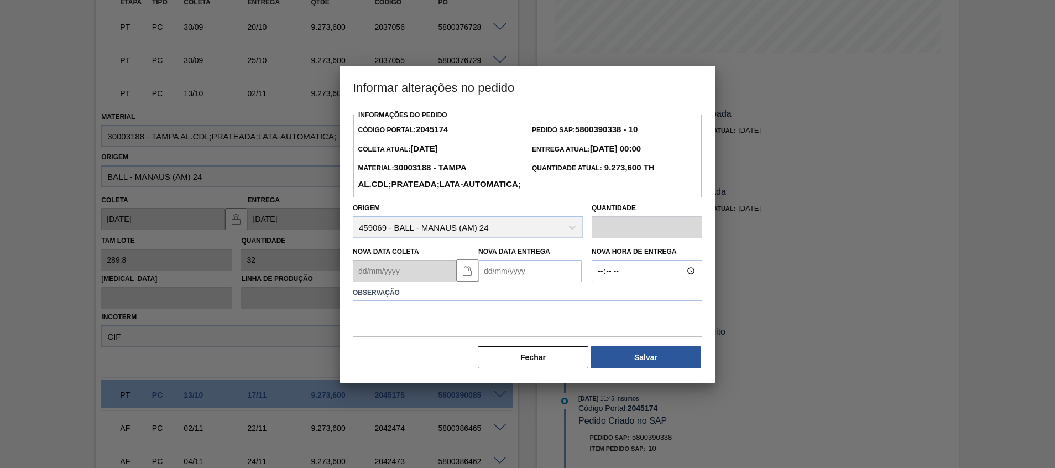
click at [523, 282] on Entrega2045174 "Nova Data Entrega" at bounding box center [529, 271] width 103 height 22
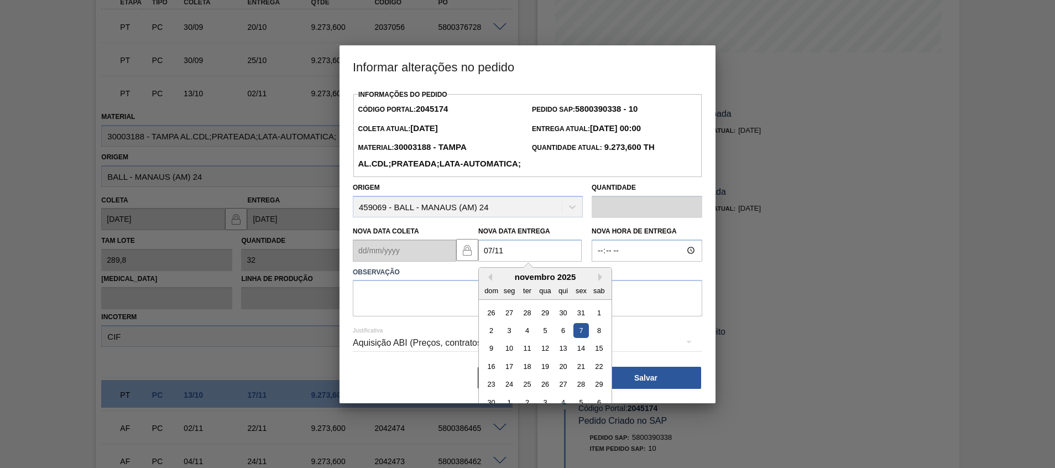
click at [581, 338] on div "7" at bounding box center [580, 330] width 15 height 15
type Entrega2045174 "07/11/2025"
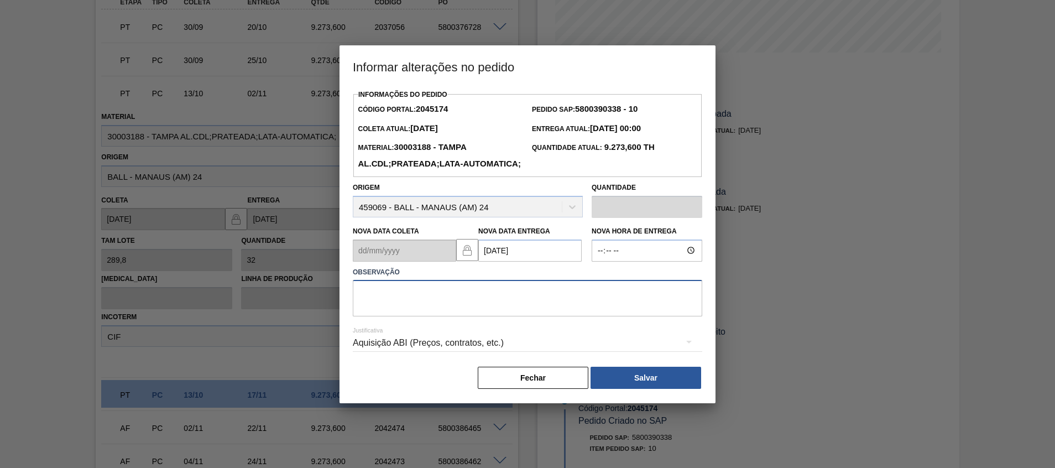
click at [553, 316] on textarea at bounding box center [527, 298] width 349 height 36
type textarea "A"
type textarea "Atraso entrega"
click at [664, 389] on button "Salvar" at bounding box center [645, 378] width 111 height 22
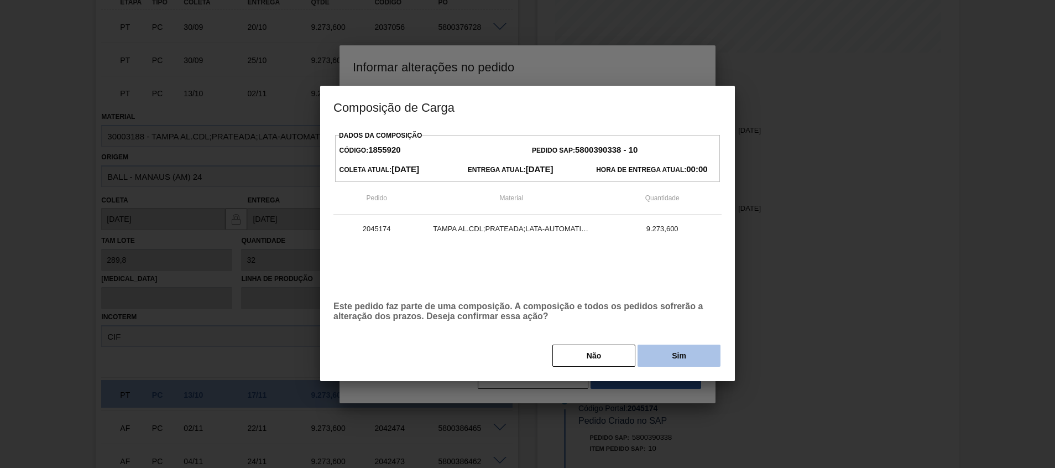
click at [682, 348] on button "Sim" at bounding box center [678, 355] width 83 height 22
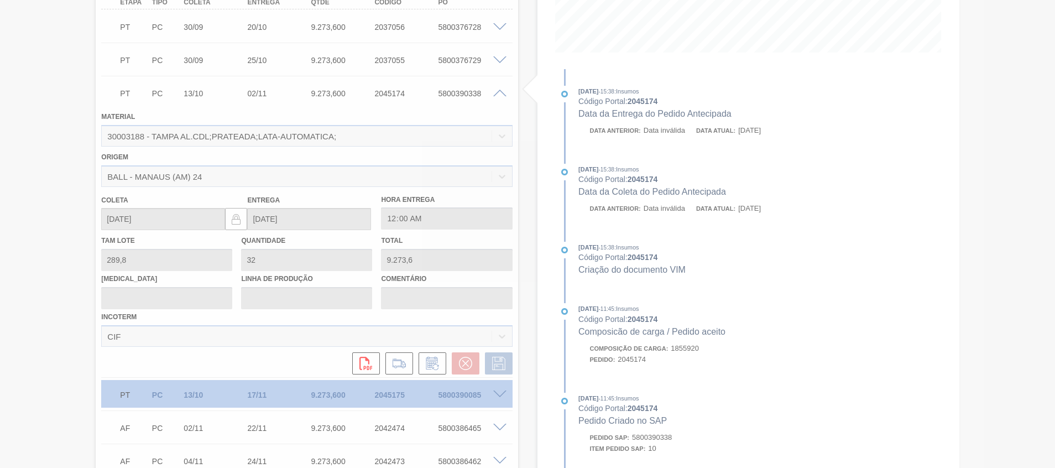
scroll to position [137, 0]
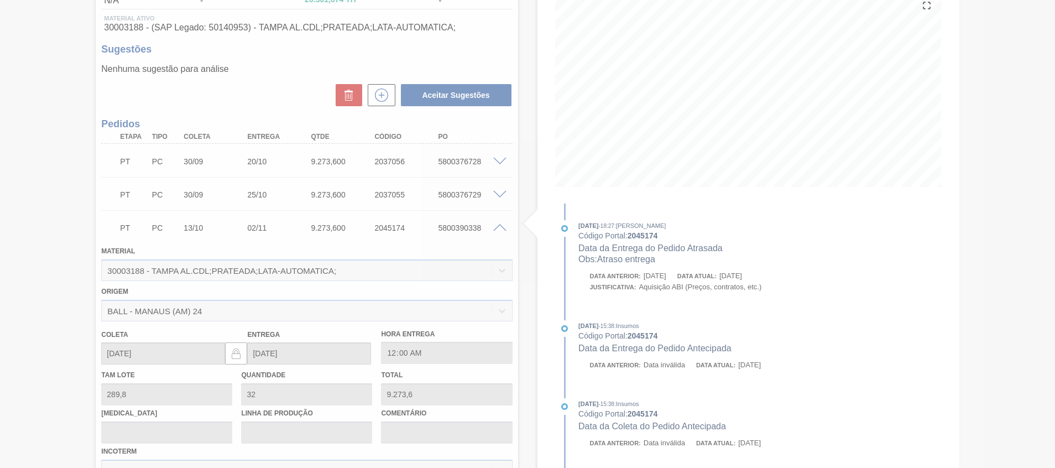
type input "Atraso entrega"
type input "07/11/2025"
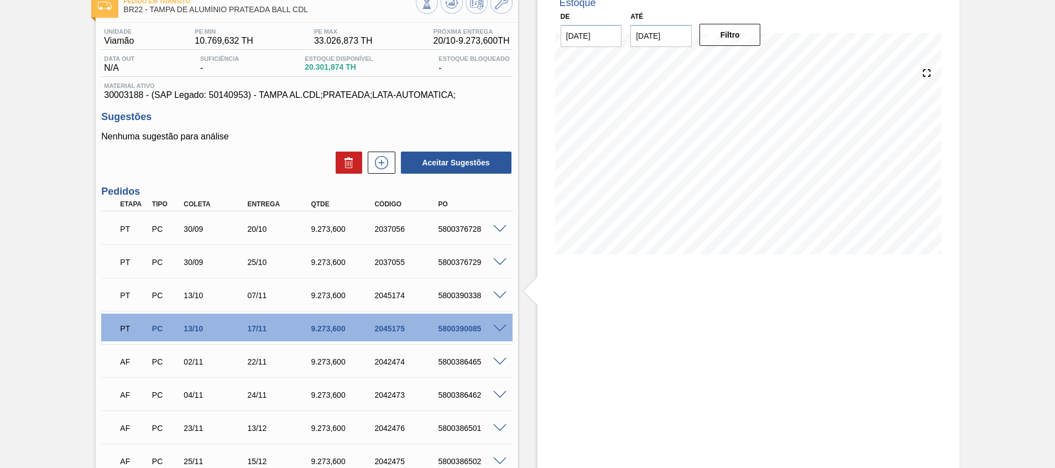
scroll to position [54, 0]
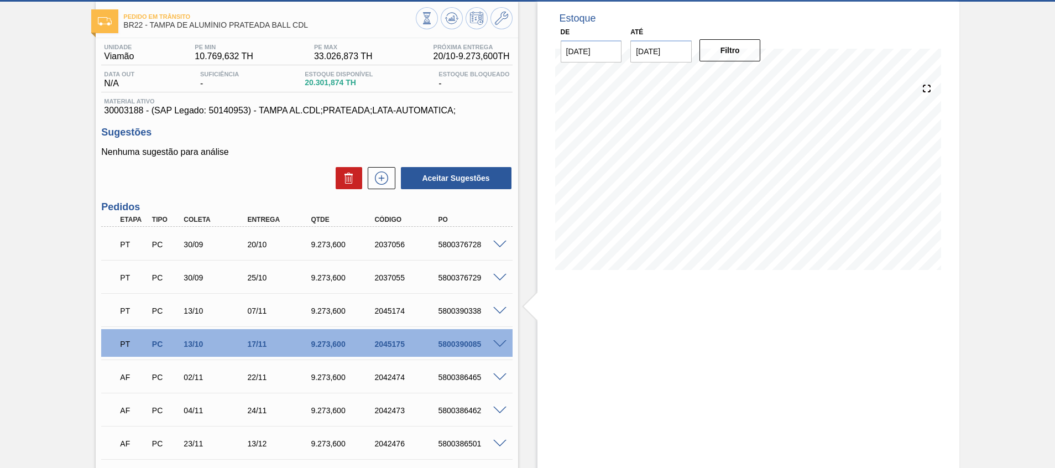
click at [632, 333] on div "Estoque De 14/10/2025 Até 31/12/2025 Filtro" at bounding box center [748, 292] width 422 height 581
click at [596, 308] on div "Estoque De 14/10/2025 Até 31/12/2025 Filtro" at bounding box center [748, 292] width 422 height 581
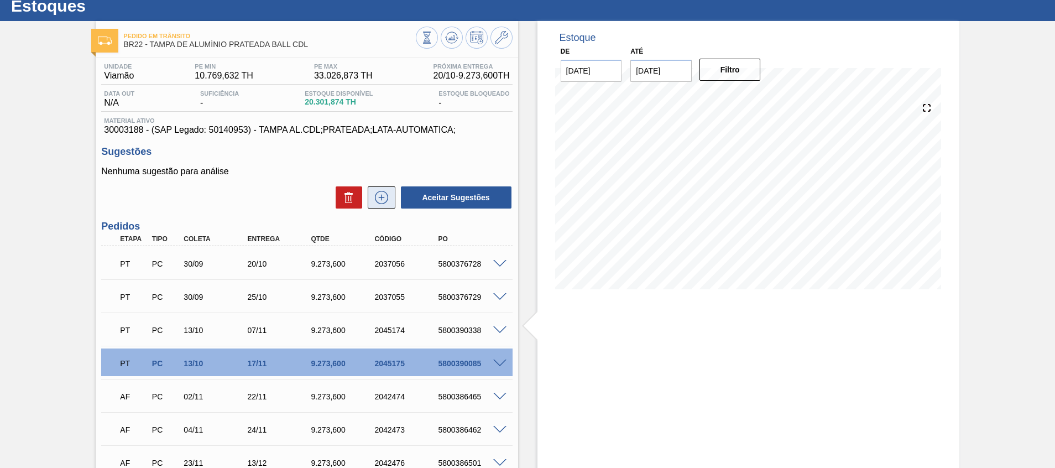
scroll to position [0, 0]
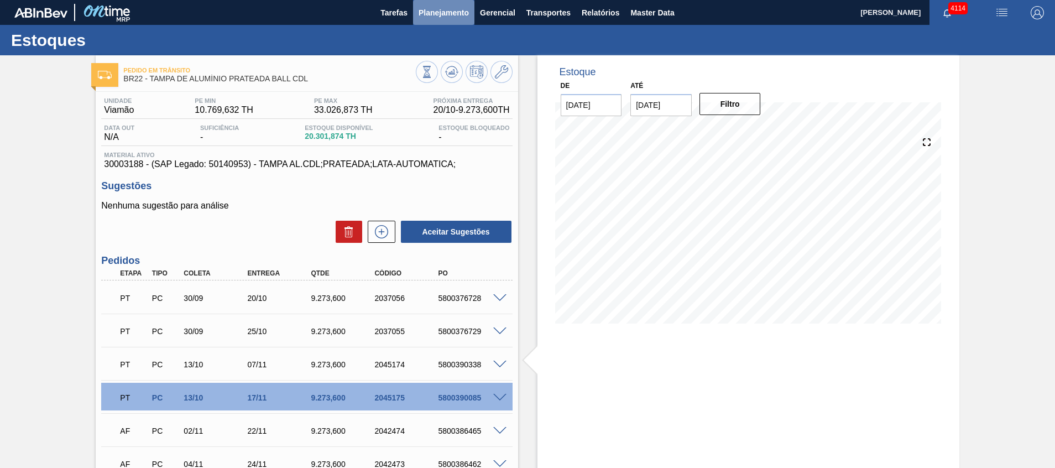
click at [441, 23] on button "Planejamento" at bounding box center [443, 12] width 61 height 25
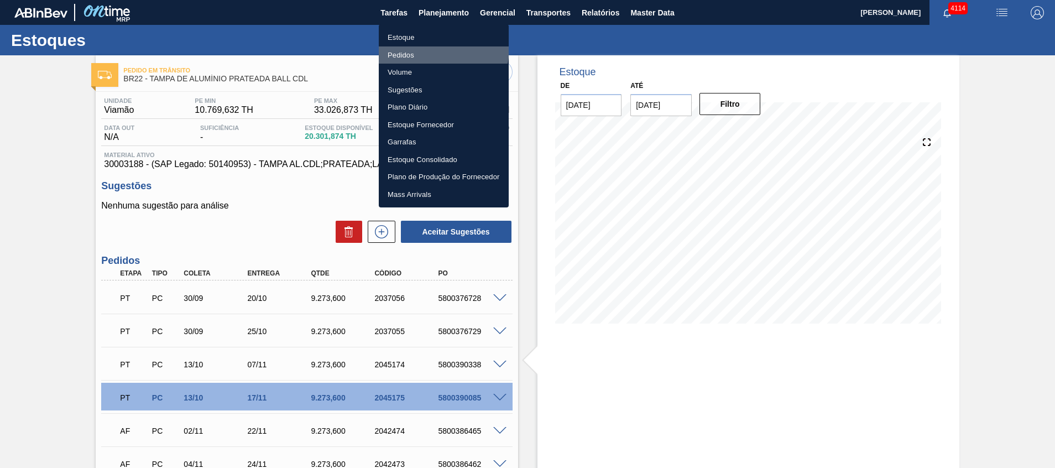
click at [431, 48] on li "Pedidos" at bounding box center [444, 55] width 130 height 18
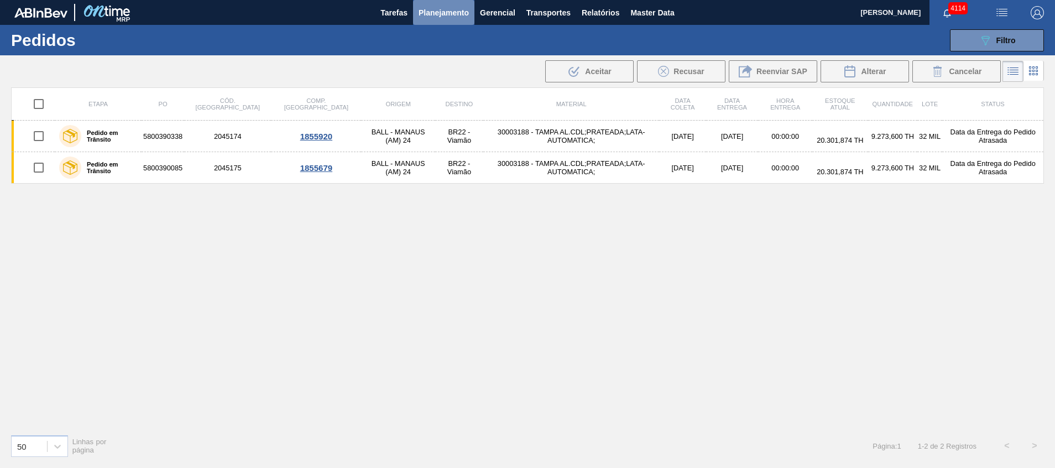
click at [423, 23] on button "Planejamento" at bounding box center [443, 12] width 61 height 25
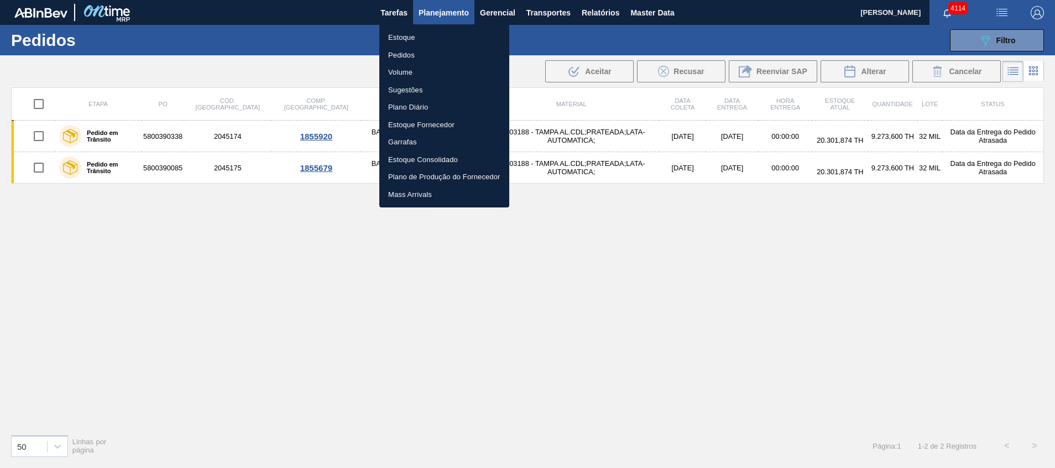
click at [417, 53] on li "Pedidos" at bounding box center [444, 55] width 130 height 18
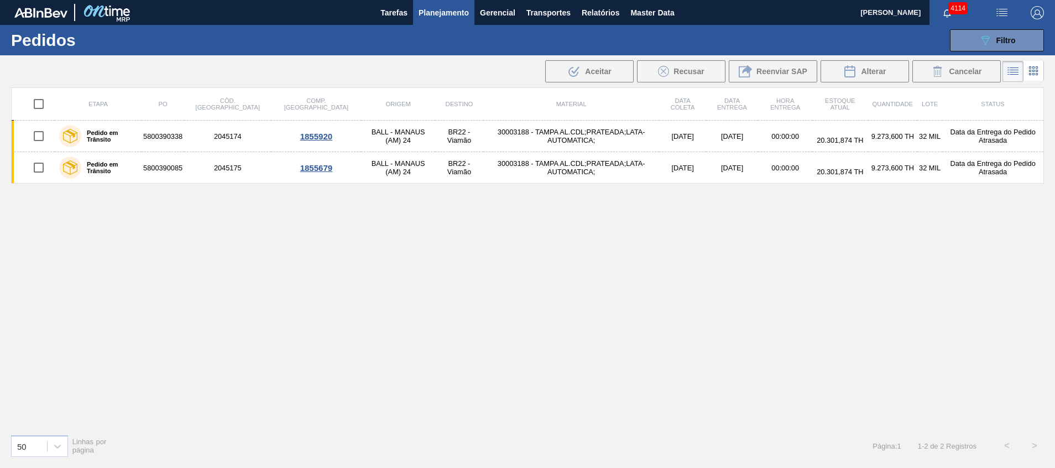
click at [460, 12] on span "Planejamento" at bounding box center [443, 12] width 50 height 13
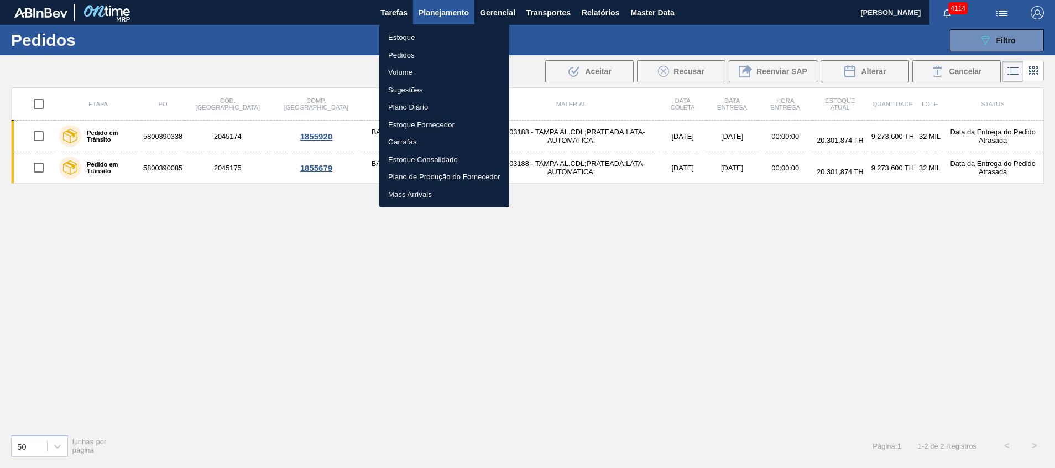
click at [447, 35] on li "Estoque" at bounding box center [444, 38] width 130 height 18
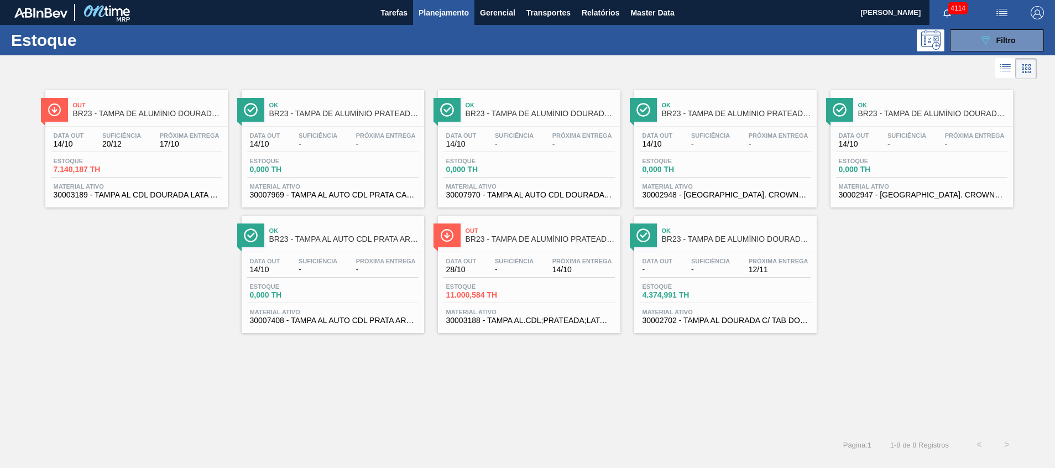
click at [146, 195] on span "30003189 - TAMPA AL CDL DOURADA LATA AUTOMATICA" at bounding box center [137, 195] width 166 height 8
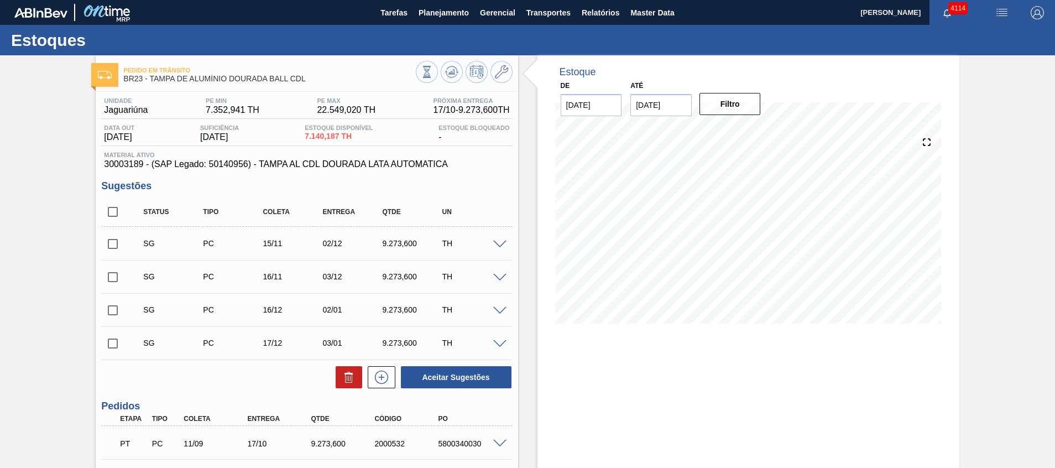
click at [499, 240] on span at bounding box center [499, 244] width 13 height 8
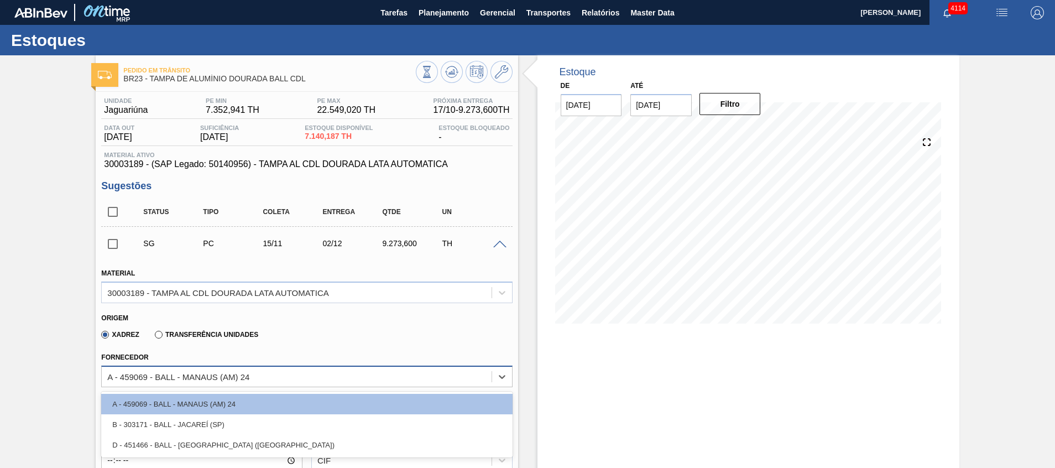
click at [342, 373] on div "A - 459069 - BALL - MANAUS (AM) 24" at bounding box center [296, 376] width 389 height 16
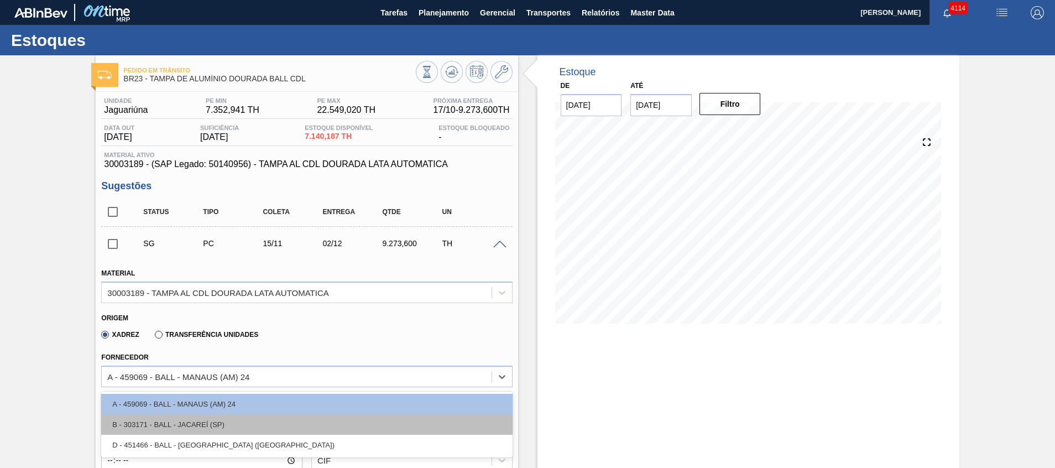
click at [255, 420] on div "B - 303171 - BALL - JACAREÍ (SP)" at bounding box center [306, 424] width 411 height 20
type input "17/11/2025"
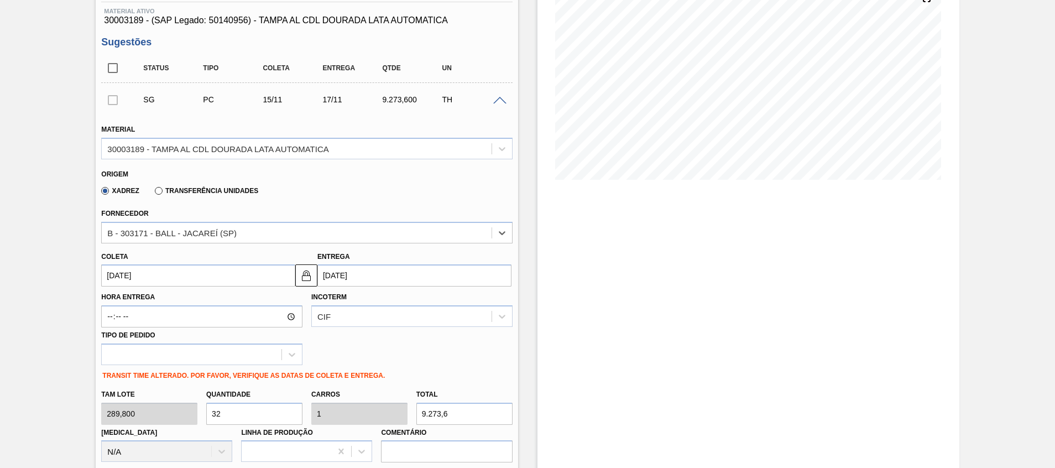
scroll to position [166, 0]
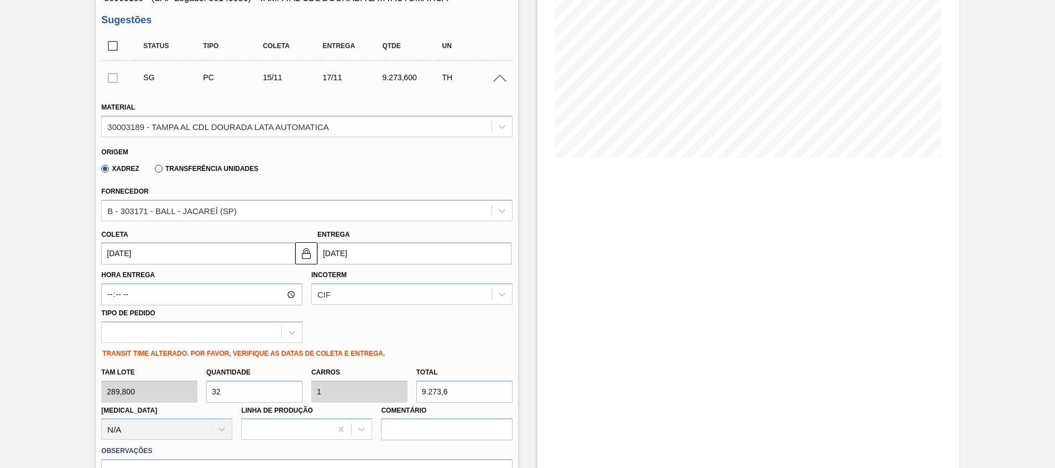
drag, startPoint x: 265, startPoint y: 392, endPoint x: 236, endPoint y: 392, distance: 28.8
click at [237, 392] on input "32" at bounding box center [254, 391] width 96 height 22
click at [191, 388] on div "Tam lote 289,800 Quantidade 32 Carros 1 Total 9.273,6 Doca N/A Linha de Produçã…" at bounding box center [307, 401] width 420 height 79
type input "1"
type input "0,031"
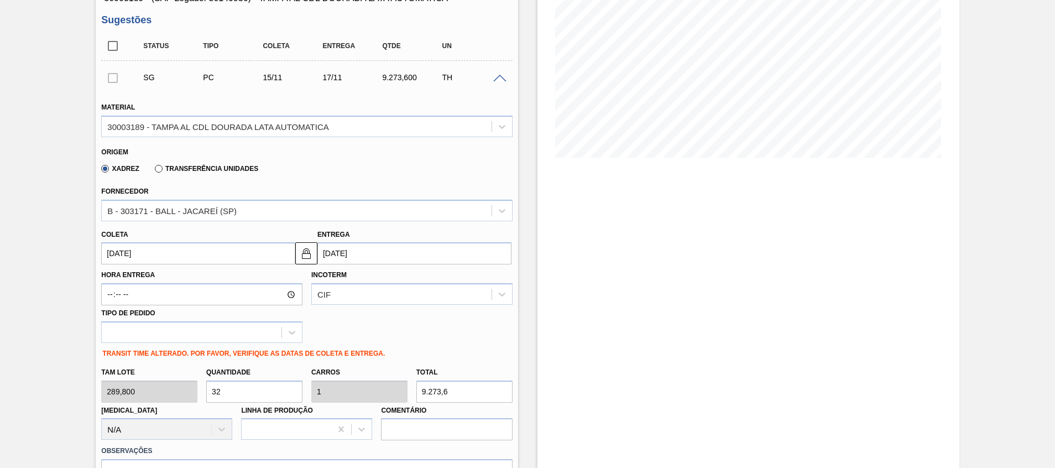
type input "289,8"
type input "15"
type input "0,469"
type input "4.347"
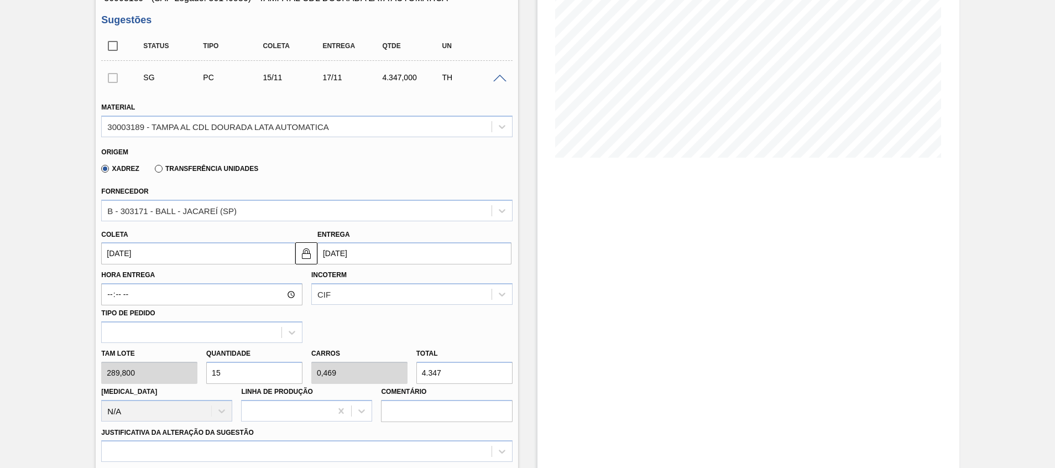
type input "15"
click at [273, 436] on div "Justificativa da Alteração da Sugestão" at bounding box center [306, 444] width 411 height 38
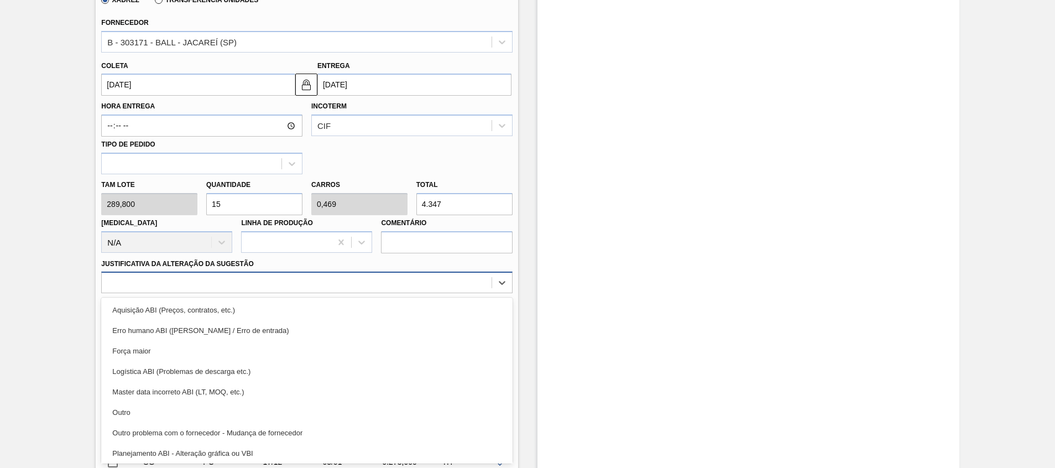
click at [270, 293] on div "option Outro problema com o fornecedor - Mudança de fornecedor focused, 7 of 18…" at bounding box center [306, 282] width 411 height 22
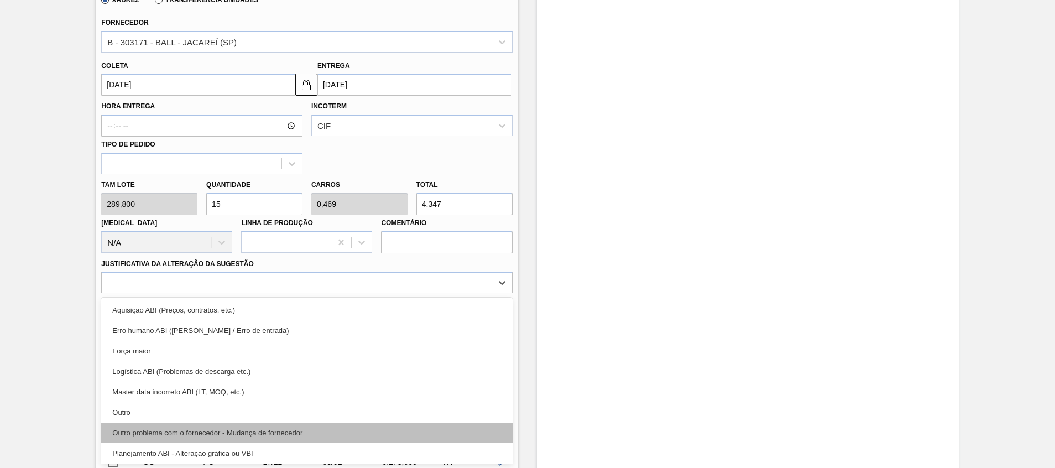
drag, startPoint x: 273, startPoint y: 412, endPoint x: 278, endPoint y: 442, distance: 29.7
click at [278, 442] on div "Aquisição ABI (Preços, contratos, etc.) Erro humano ABI (Cálculo / Erro de entr…" at bounding box center [306, 380] width 411 height 166
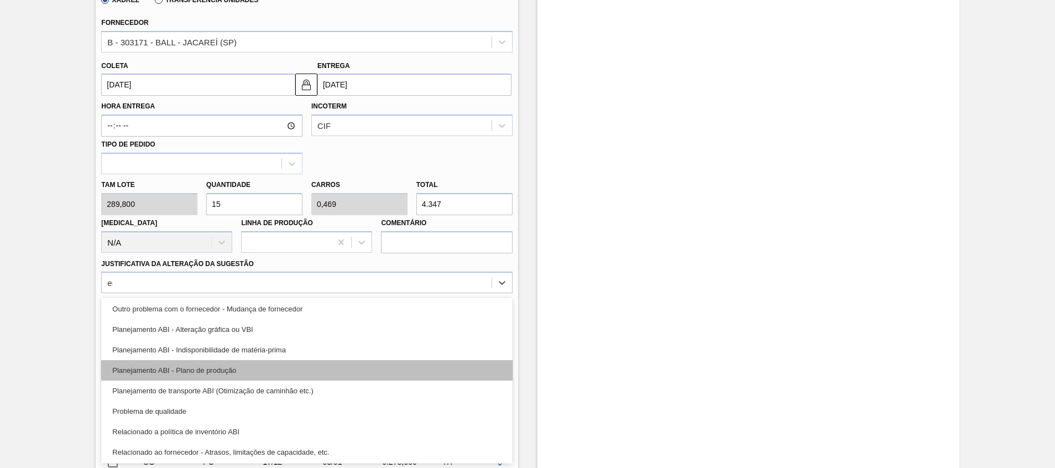
scroll to position [2, 0]
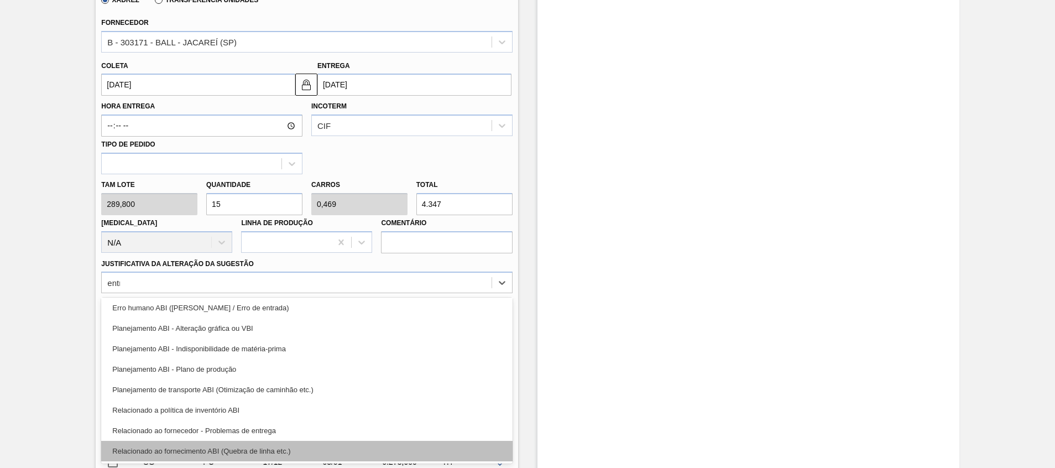
type Sugestão "entre"
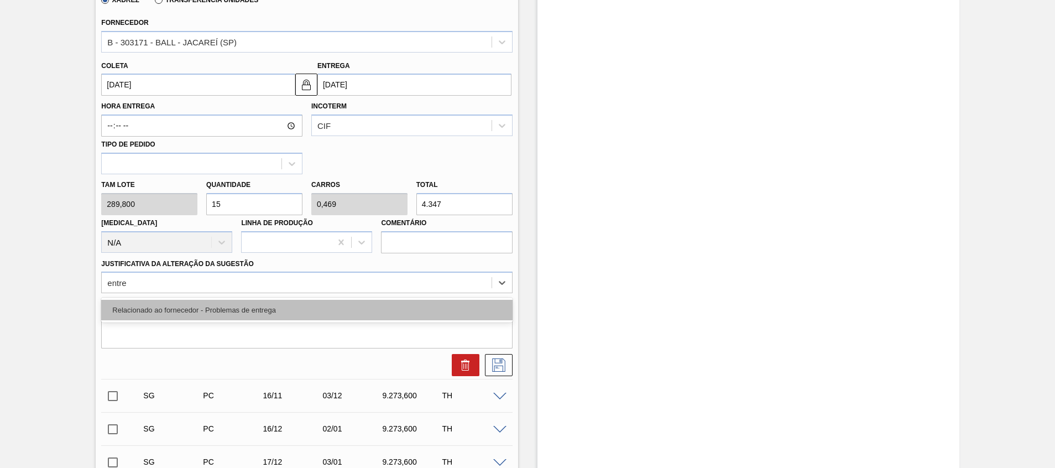
click at [290, 310] on div "Relacionado ao fornecedor - Problemas de entrega" at bounding box center [306, 310] width 411 height 20
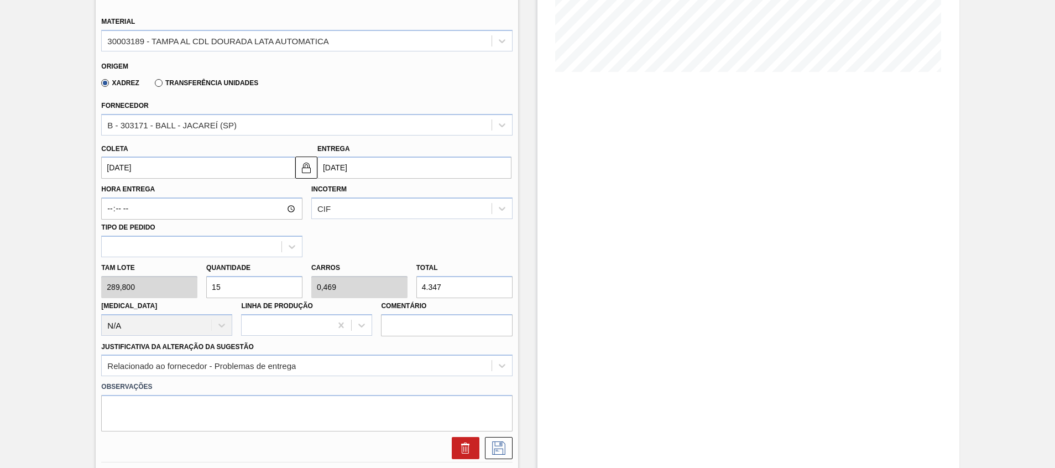
click at [607, 356] on div "Estoque De 14/10/2025 Até 31/12/2025 Filtro 27/10 Projeção de Estoque 13,601.67…" at bounding box center [748, 327] width 422 height 1047
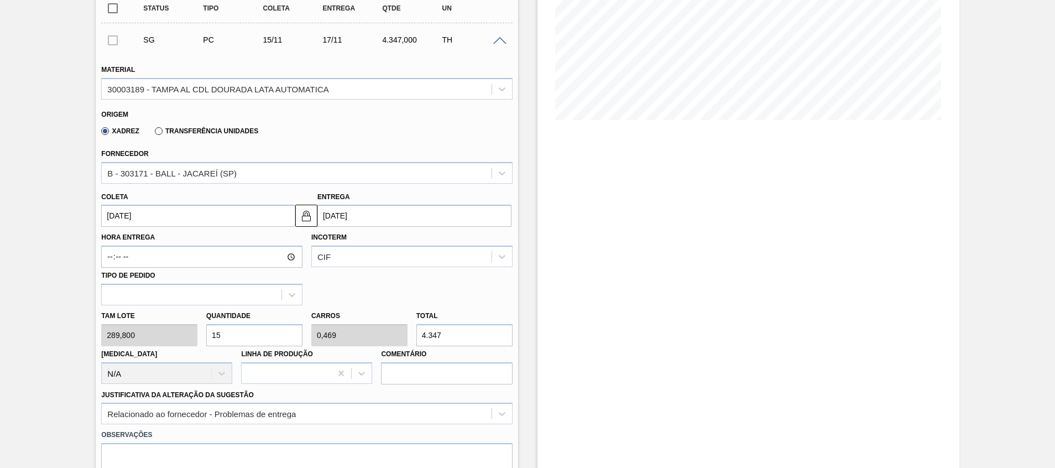
scroll to position [169, 0]
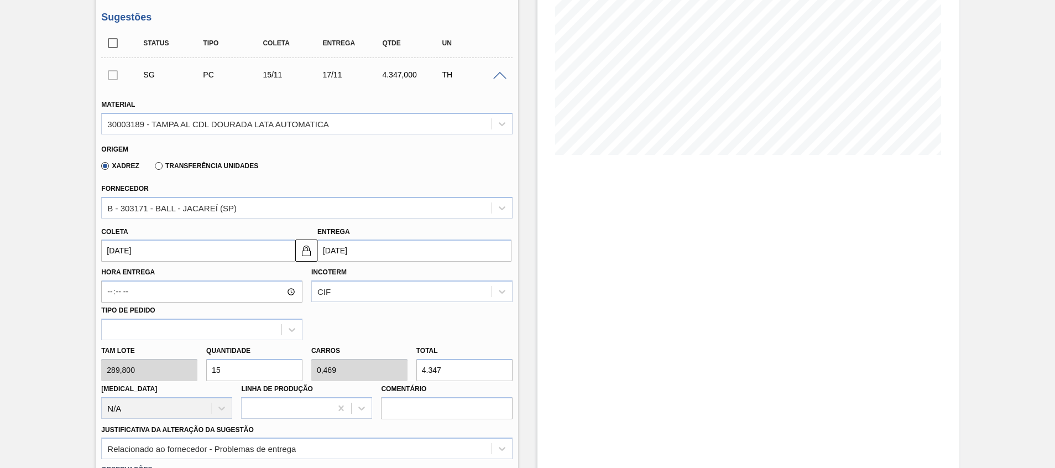
click at [275, 241] on input "15/11/2025" at bounding box center [198, 250] width 194 height 22
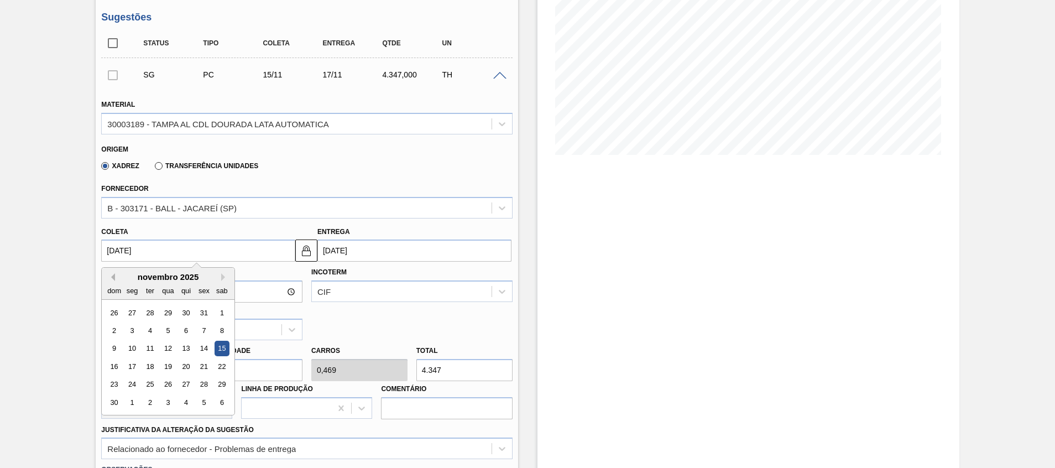
click at [111, 278] on button "Previous Month" at bounding box center [111, 277] width 8 height 8
click at [164, 349] on div "15" at bounding box center [168, 348] width 15 height 15
type input "15/10/2025"
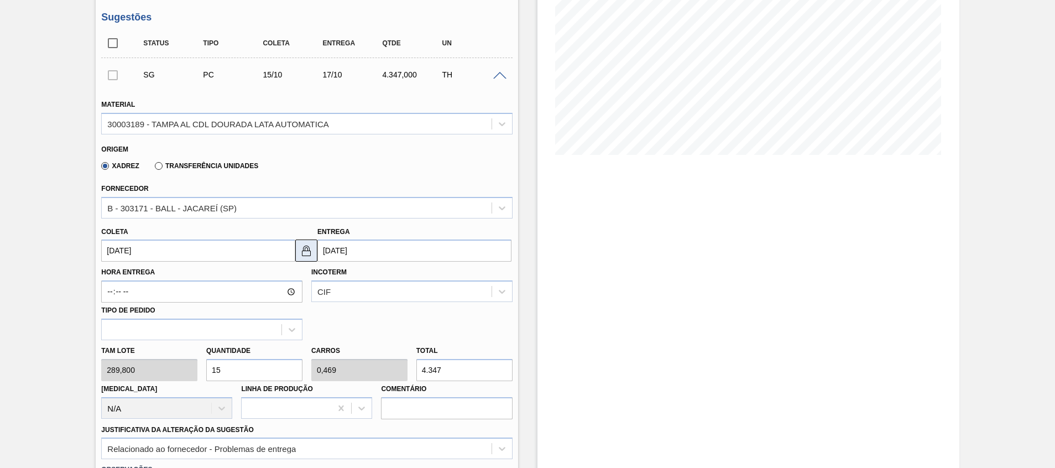
click at [304, 253] on img at bounding box center [306, 250] width 13 height 13
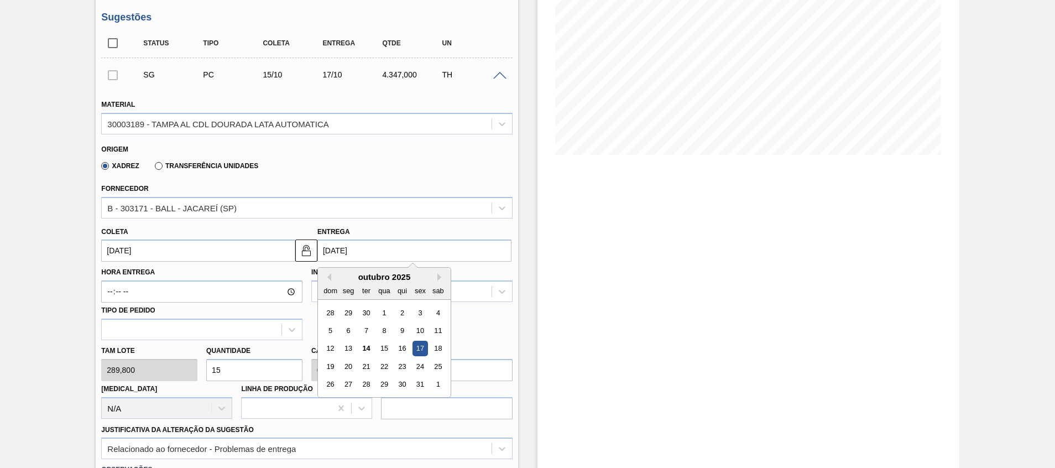
click at [343, 254] on input "17/10/2025" at bounding box center [414, 250] width 194 height 22
click at [401, 347] on div "16" at bounding box center [402, 348] width 15 height 15
type input "16/10/2025"
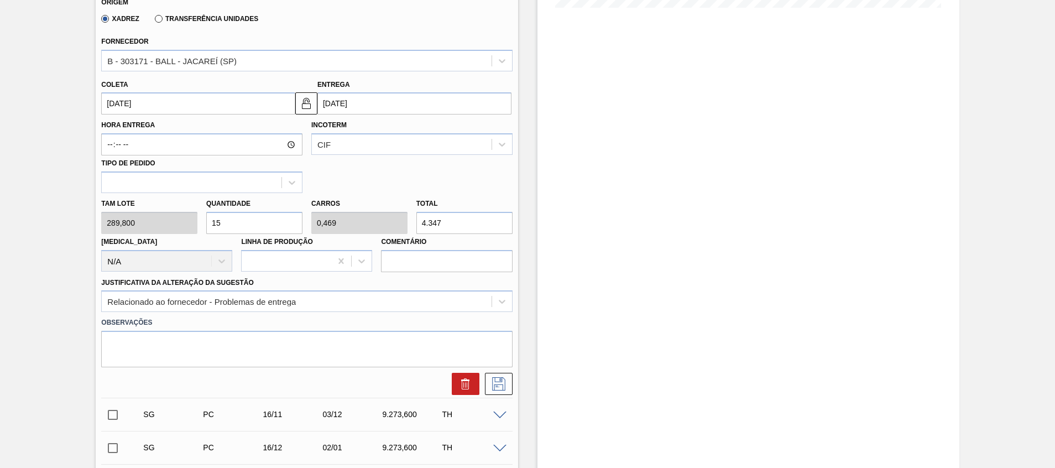
scroll to position [417, 0]
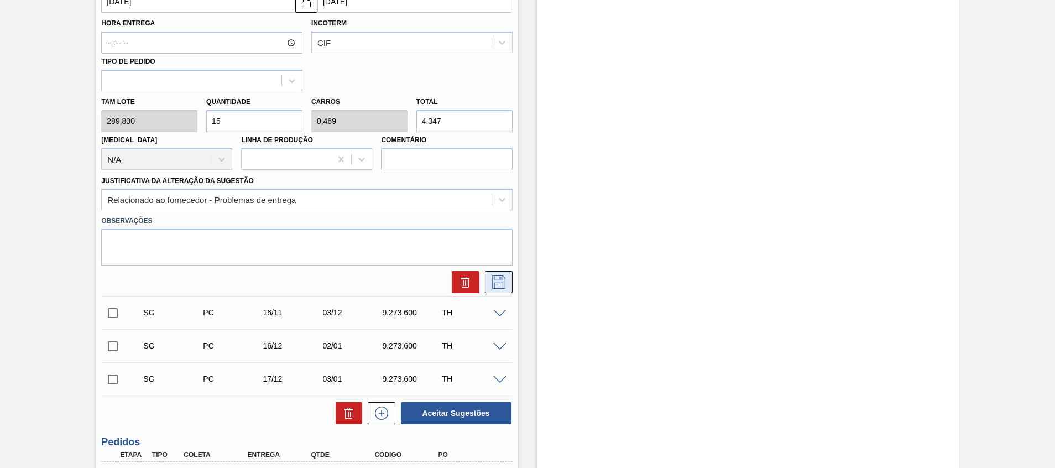
click at [486, 286] on button at bounding box center [499, 282] width 28 height 22
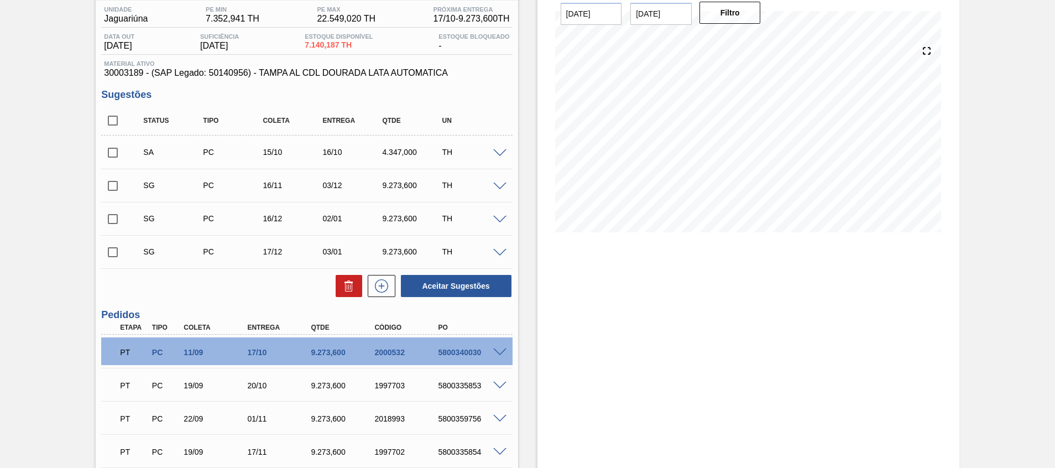
scroll to position [0, 0]
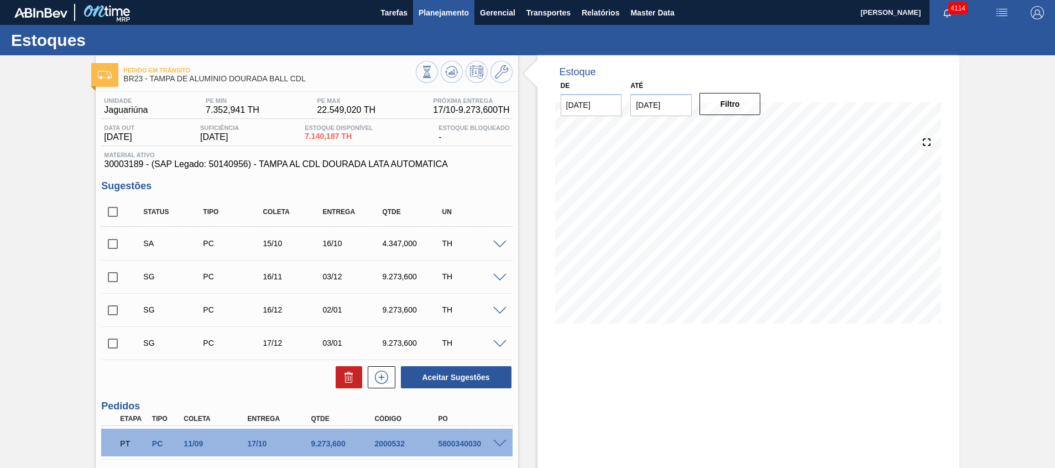
click at [431, 18] on span "Planejamento" at bounding box center [443, 12] width 50 height 13
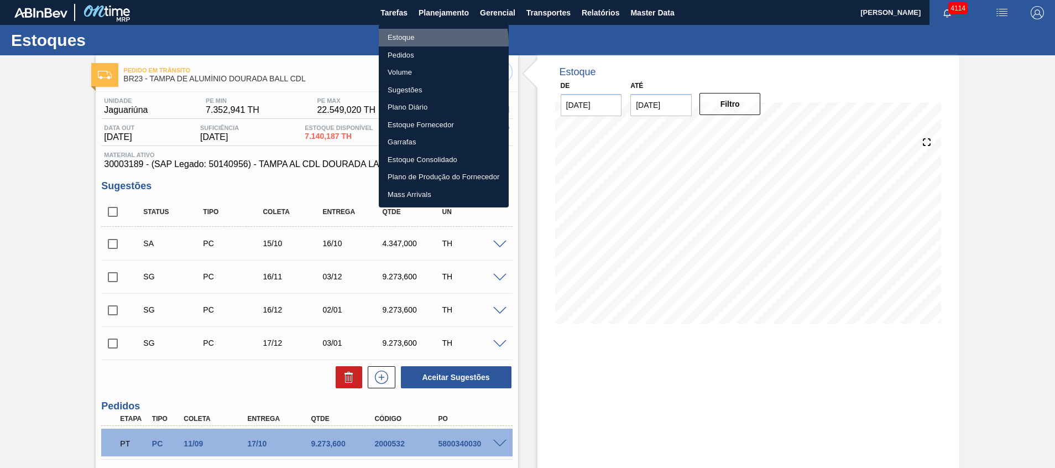
click at [436, 42] on li "Estoque" at bounding box center [444, 38] width 130 height 18
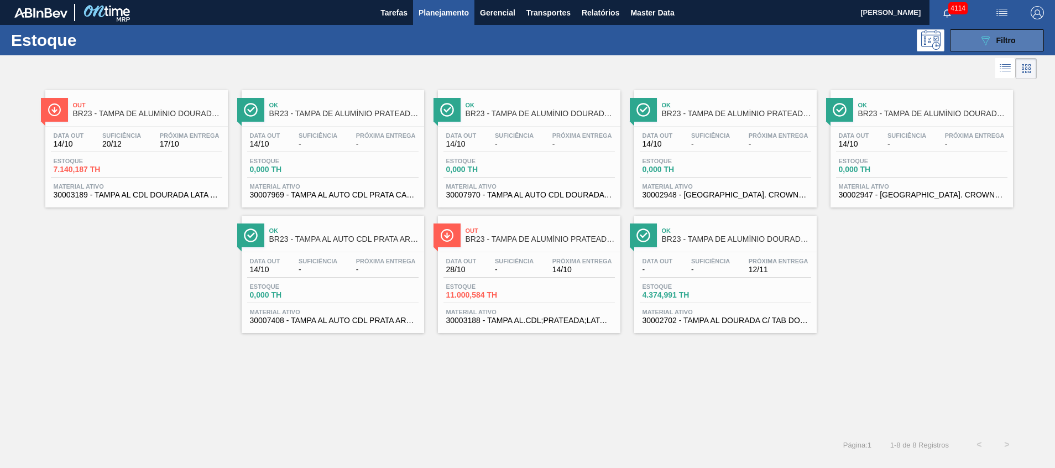
click at [980, 48] on button "089F7B8B-B2A5-4AFE-B5C0-19BA573D28AC Filtro" at bounding box center [997, 40] width 94 height 22
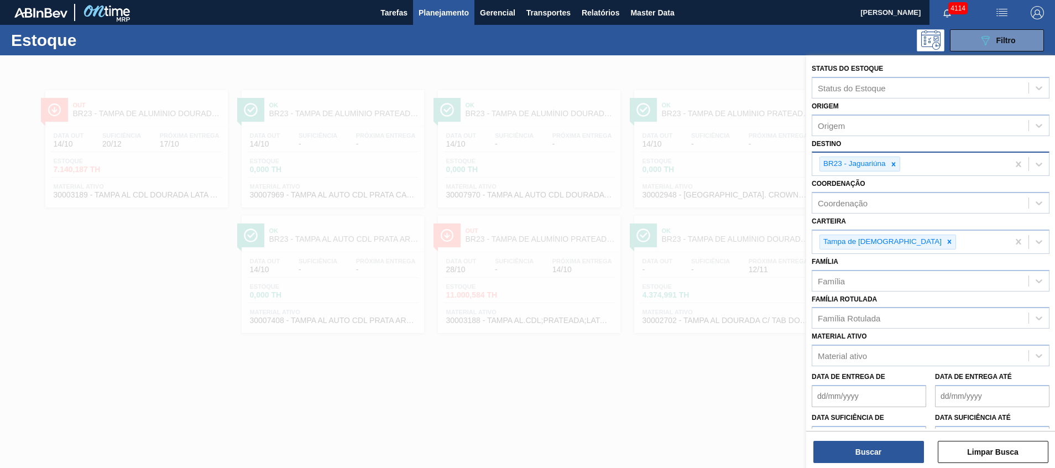
click at [890, 165] on icon at bounding box center [893, 164] width 8 height 8
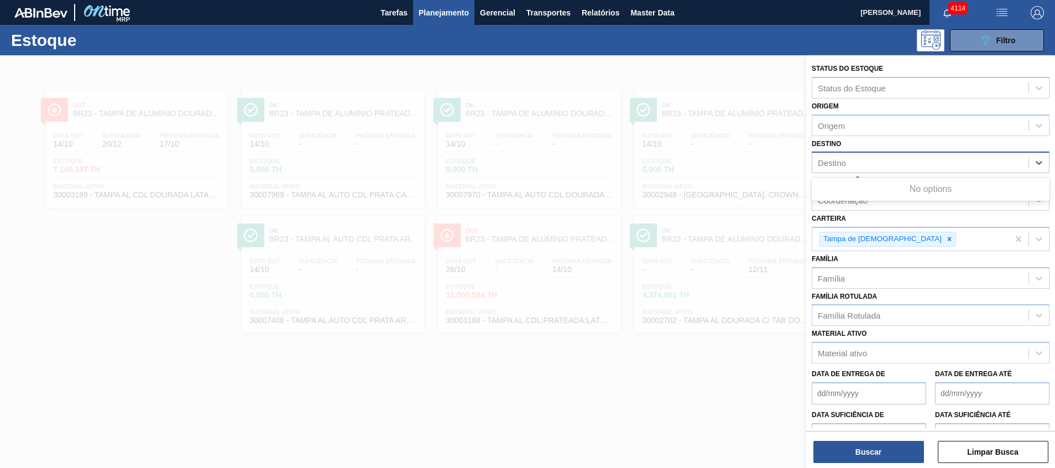
click at [890, 165] on div "Destino" at bounding box center [920, 163] width 216 height 16
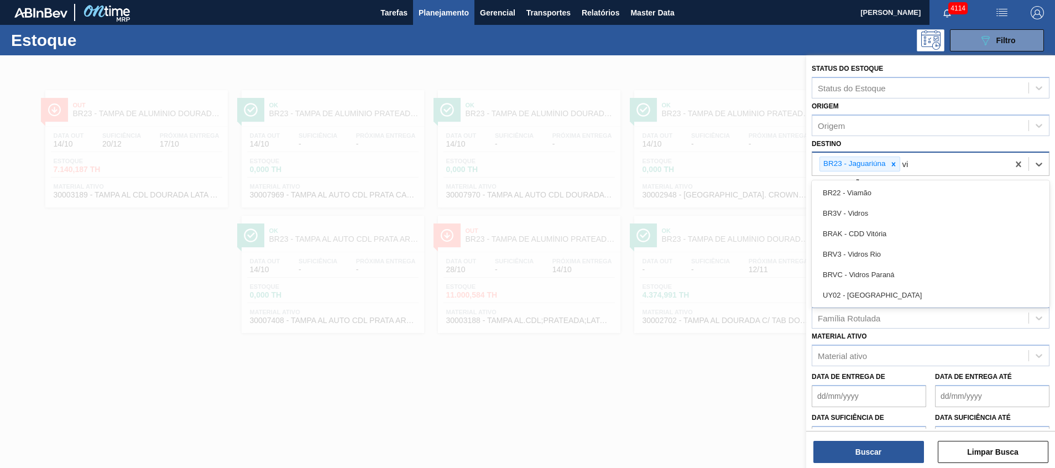
type input "via"
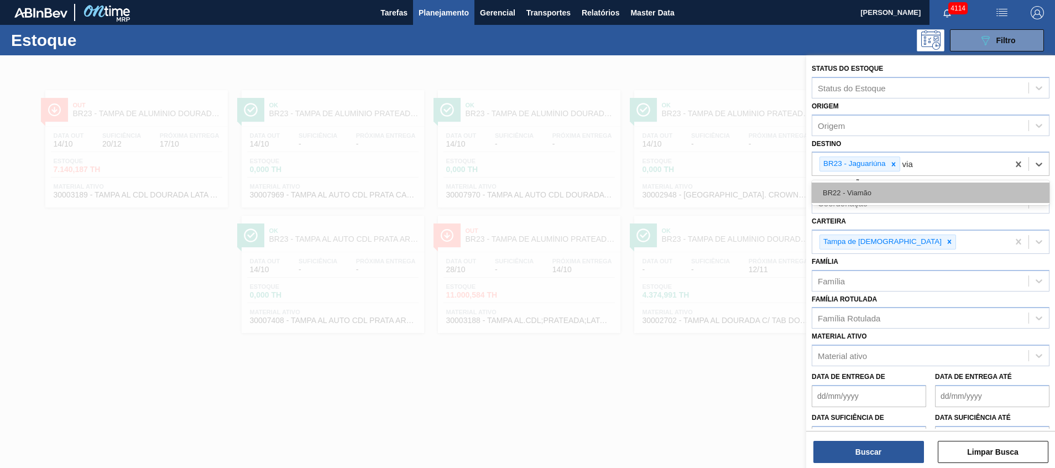
click at [894, 184] on div "BR22 - Viamão" at bounding box center [931, 192] width 238 height 20
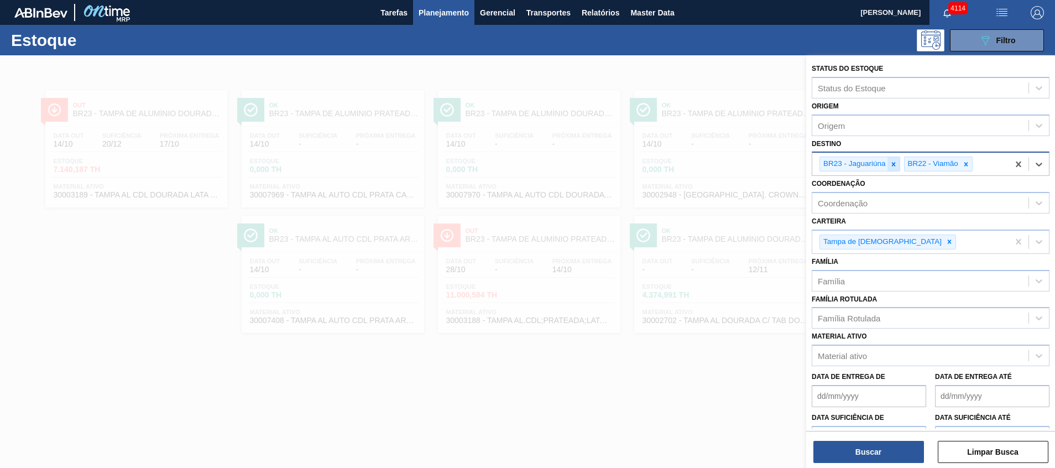
click at [893, 170] on div at bounding box center [893, 164] width 12 height 14
click at [883, 446] on button "Buscar" at bounding box center [868, 452] width 111 height 22
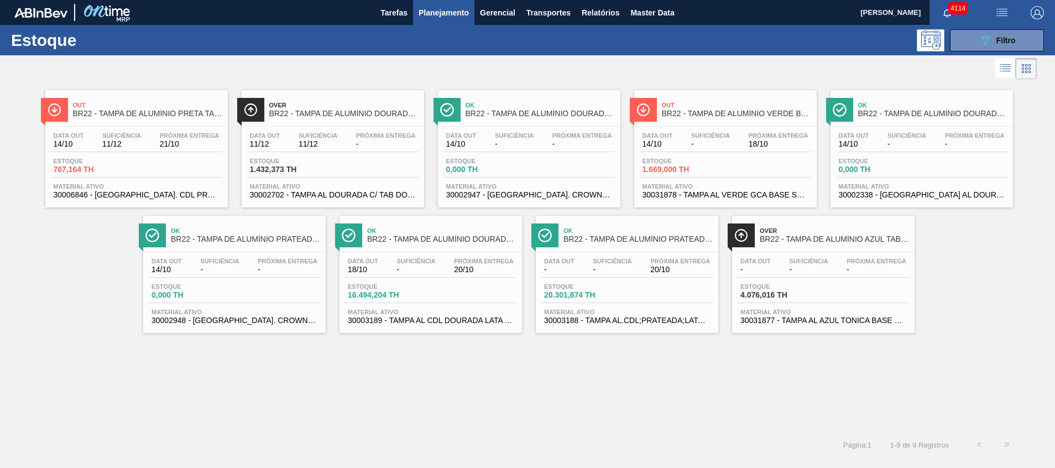
drag, startPoint x: 478, startPoint y: 324, endPoint x: 406, endPoint y: 351, distance: 77.3
click at [405, 354] on div "Out BR22 - TAMPA DE ALUMÍNIO PRETA TAB PRETO S/ GRAVAÇÃO Data out 14/10 Suficiê…" at bounding box center [527, 256] width 1055 height 349
click at [172, 178] on div "Data out 14/10 Suficiência 11/12 Próxima Entrega 21/10 Estoque 767,164 TH Mater…" at bounding box center [136, 164] width 182 height 75
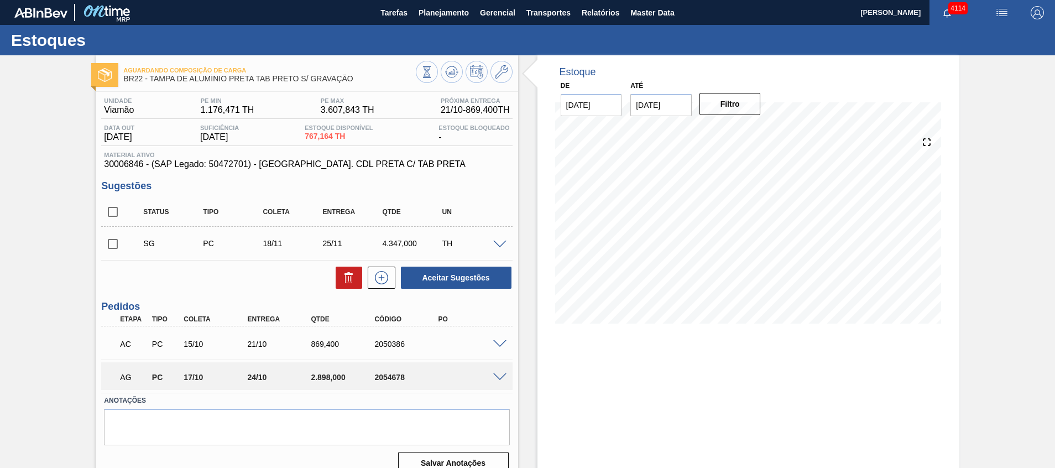
click at [499, 342] on span at bounding box center [499, 344] width 13 height 8
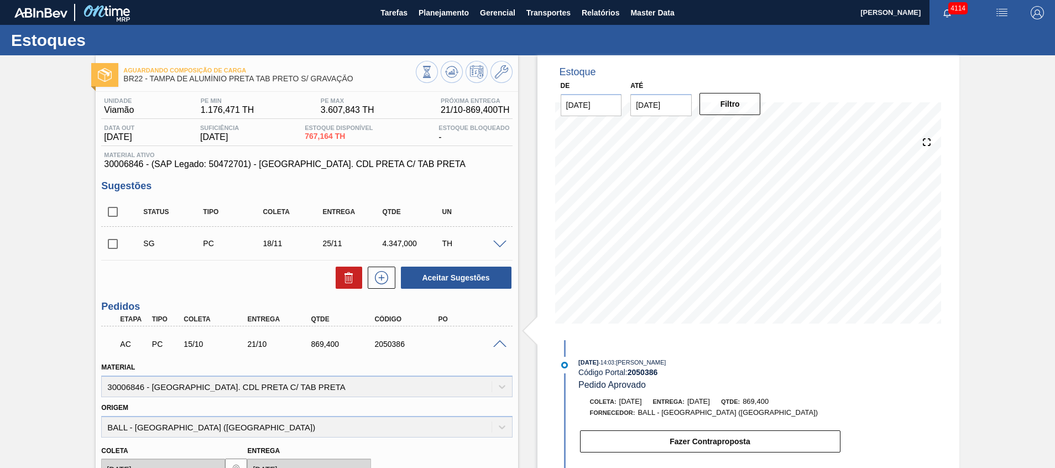
click at [499, 343] on span at bounding box center [499, 344] width 13 height 8
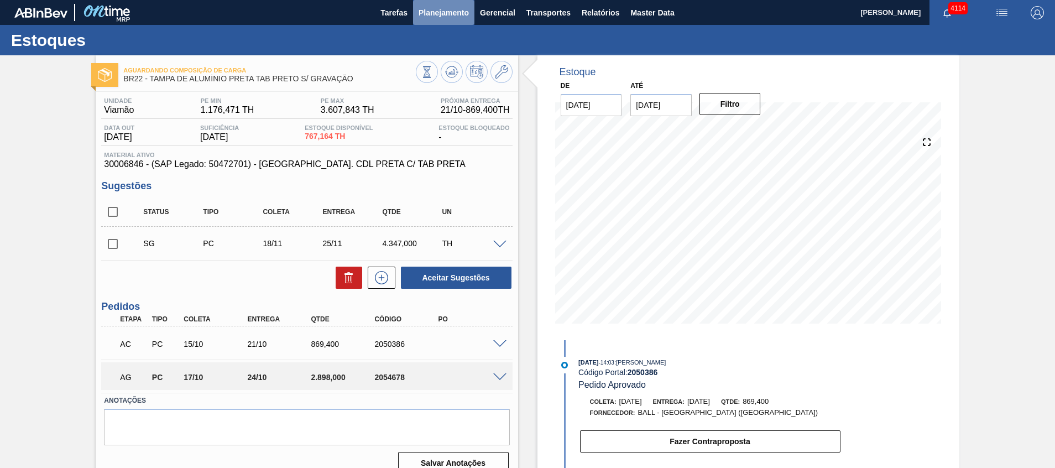
click at [457, 10] on span "Planejamento" at bounding box center [443, 12] width 50 height 13
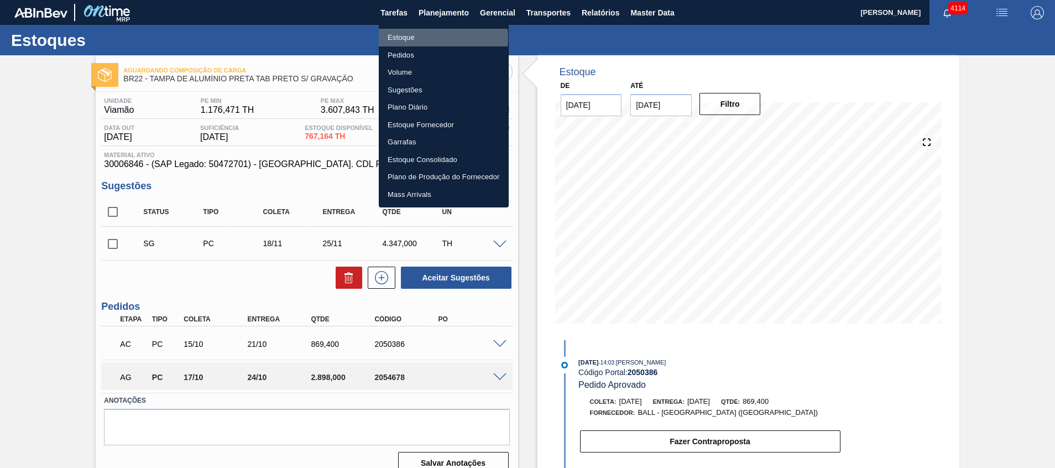
click at [434, 37] on li "Estoque" at bounding box center [444, 38] width 130 height 18
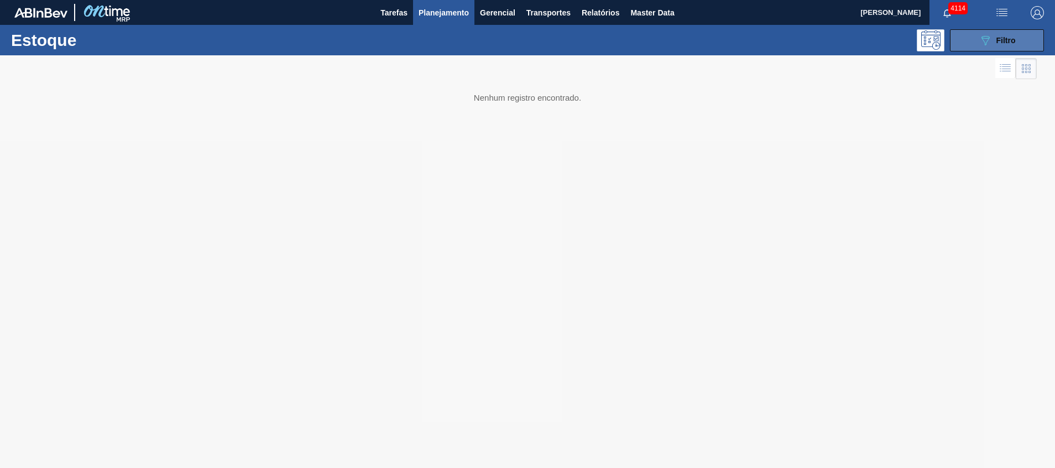
click at [1013, 34] on div "089F7B8B-B2A5-4AFE-B5C0-19BA573D28AC Filtro" at bounding box center [996, 40] width 37 height 13
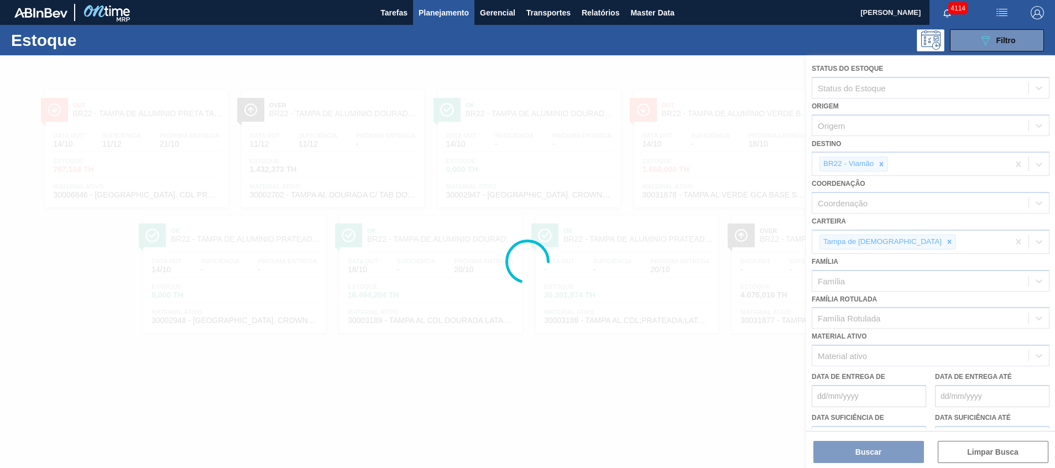
click at [882, 165] on div at bounding box center [527, 261] width 1055 height 412
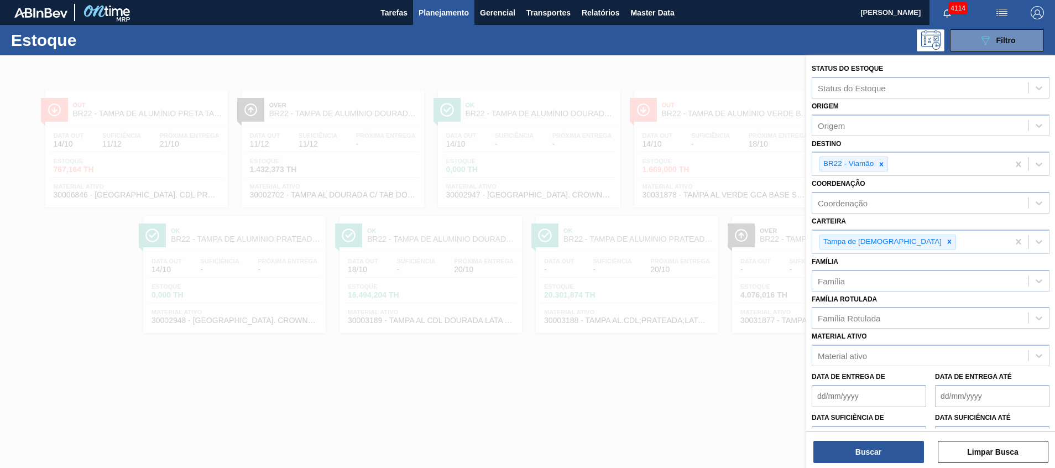
click at [882, 165] on icon at bounding box center [881, 164] width 8 height 8
type input "novami"
click at [926, 159] on div "BR22 - Viamão" at bounding box center [910, 164] width 196 height 23
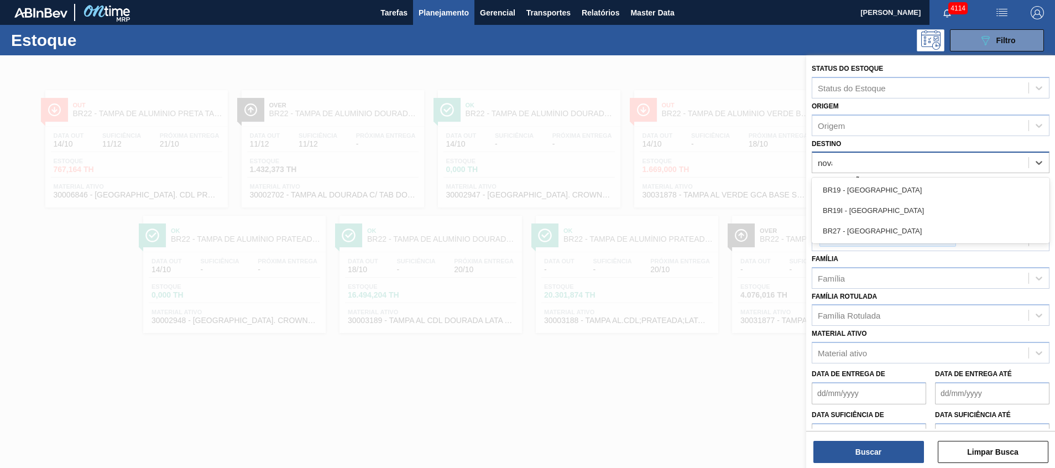
type input "nova m"
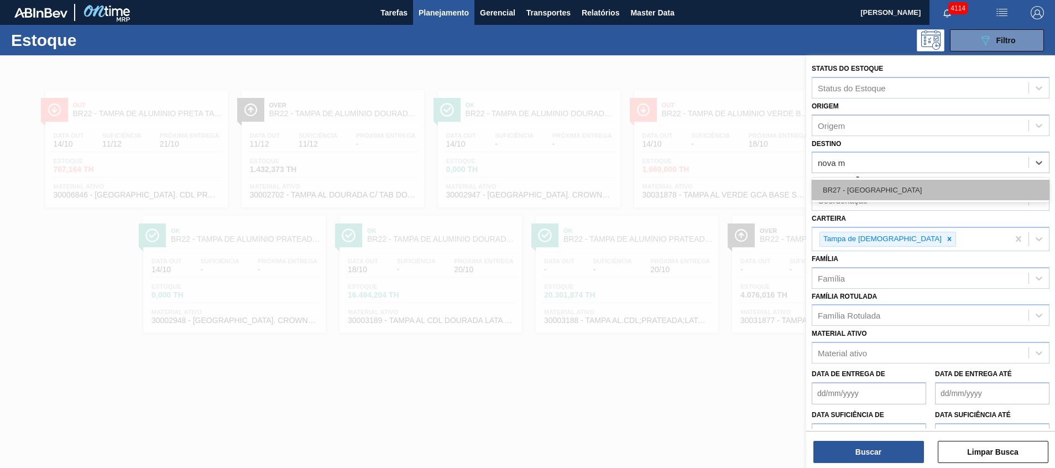
click at [905, 191] on div "BR27 - Nova Minas" at bounding box center [931, 190] width 238 height 20
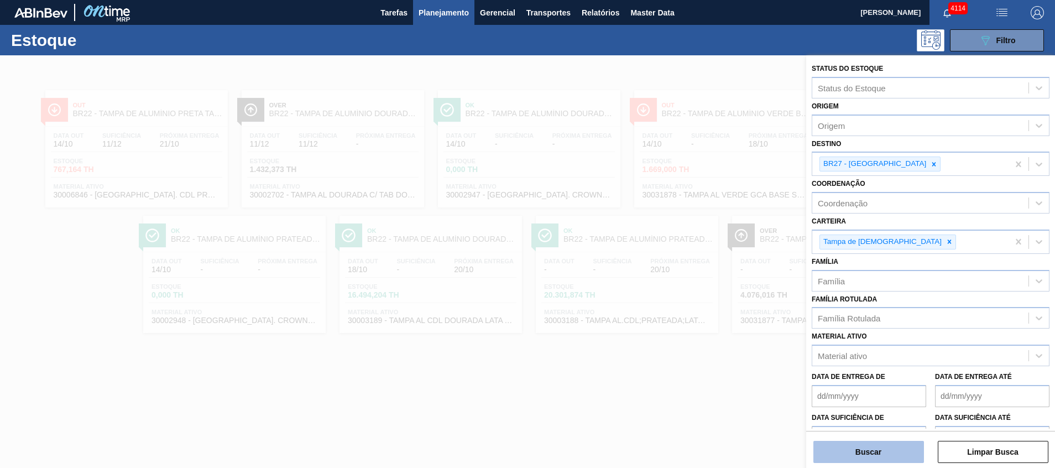
click at [877, 459] on button "Buscar" at bounding box center [868, 452] width 111 height 22
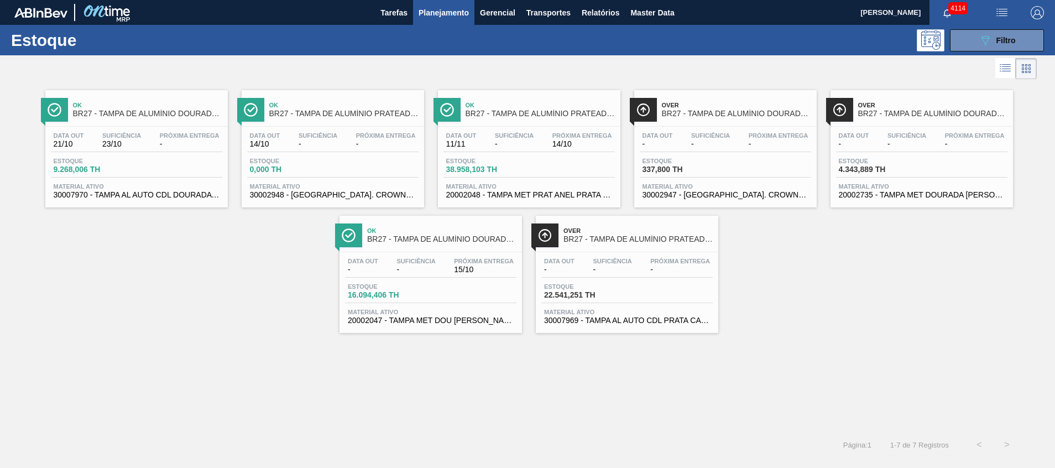
click at [485, 323] on span "20002047 - TAMPA MET DOU ANEL PRATA CERVEJA CX600" at bounding box center [431, 320] width 166 height 8
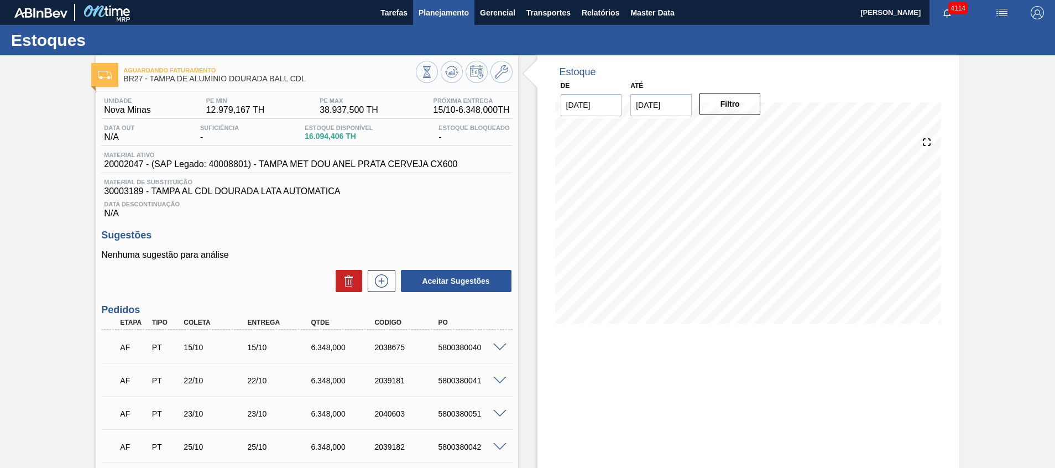
click at [421, 7] on span "Planejamento" at bounding box center [443, 12] width 50 height 13
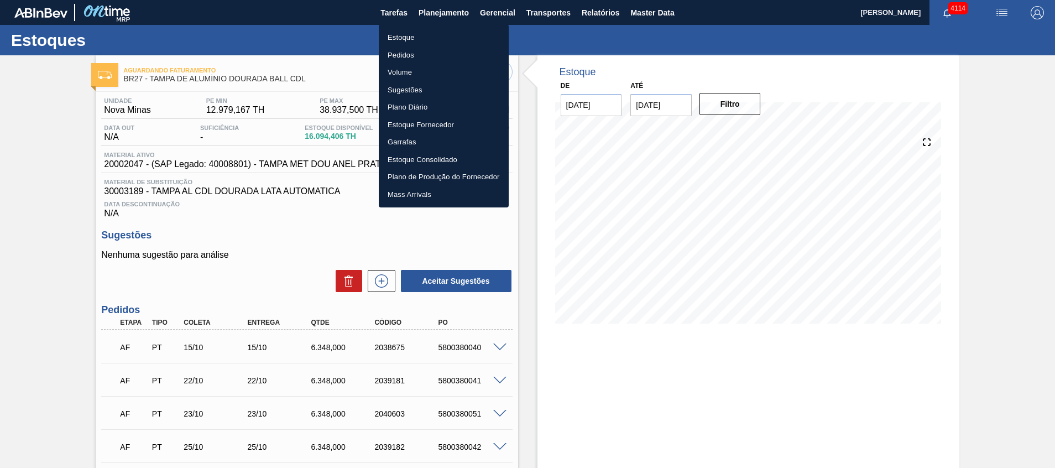
click at [406, 32] on li "Estoque" at bounding box center [444, 38] width 130 height 18
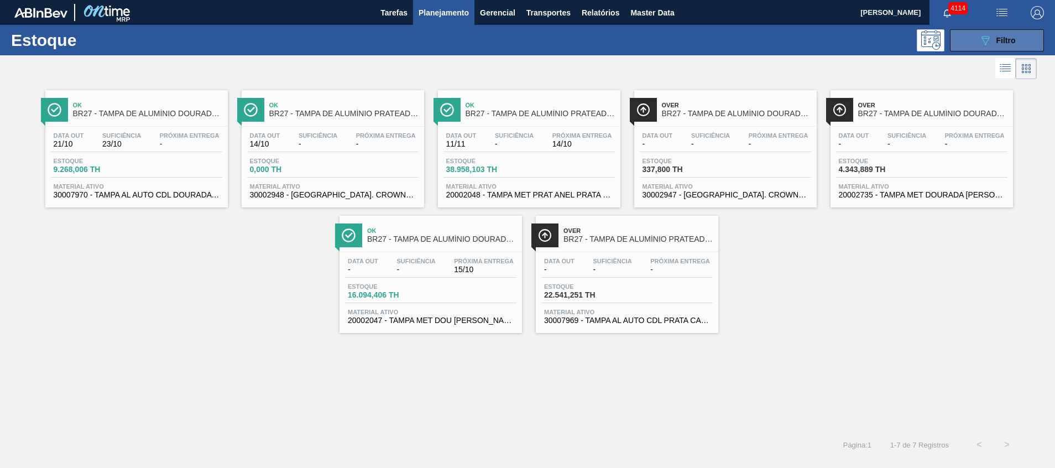
click at [1002, 42] on span "Filtro" at bounding box center [1005, 40] width 19 height 9
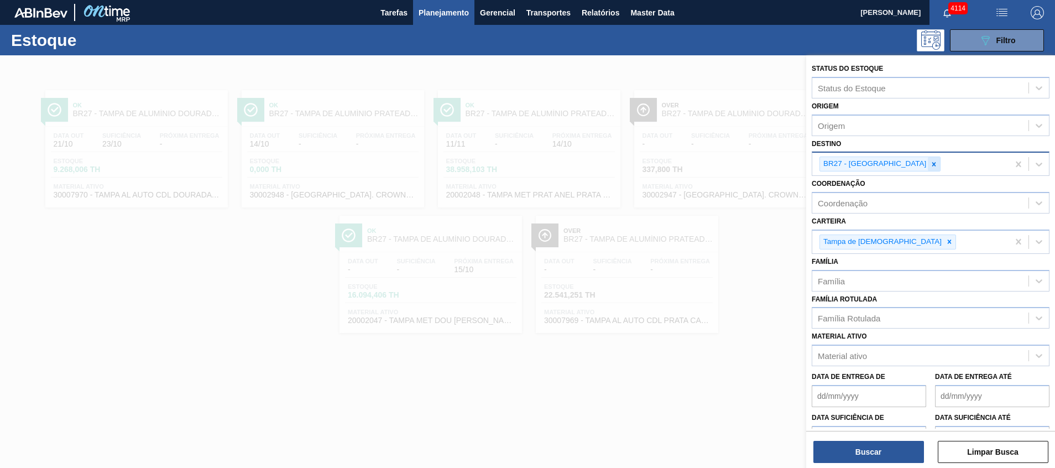
click at [930, 164] on icon at bounding box center [934, 164] width 8 height 8
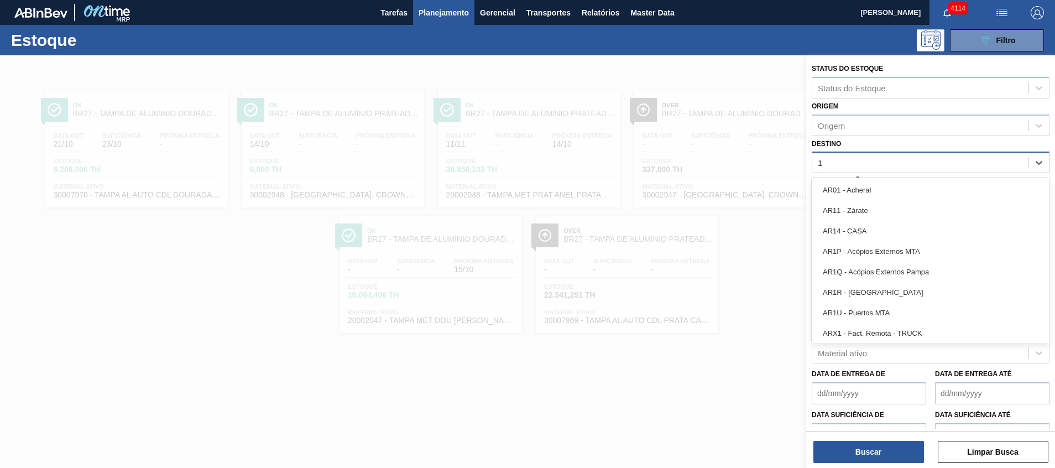
type input "19"
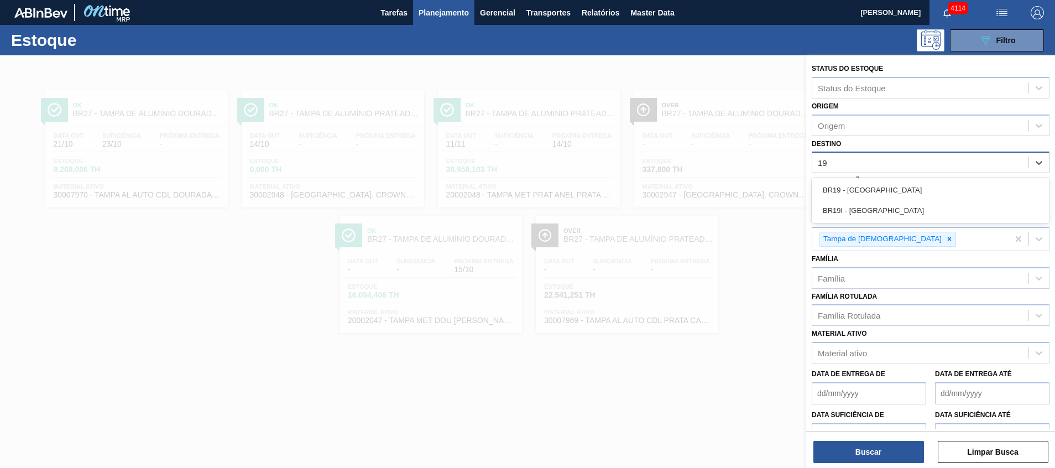
click at [897, 195] on div "BR19 - Nova Rio" at bounding box center [931, 190] width 238 height 20
click at [897, 195] on div "Coordenação" at bounding box center [920, 200] width 216 height 16
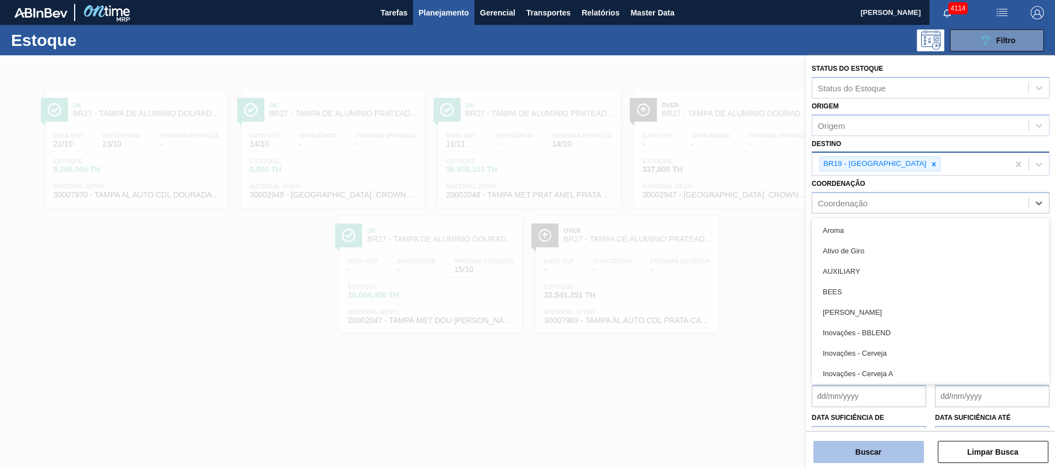
click at [851, 448] on button "Buscar" at bounding box center [868, 452] width 111 height 22
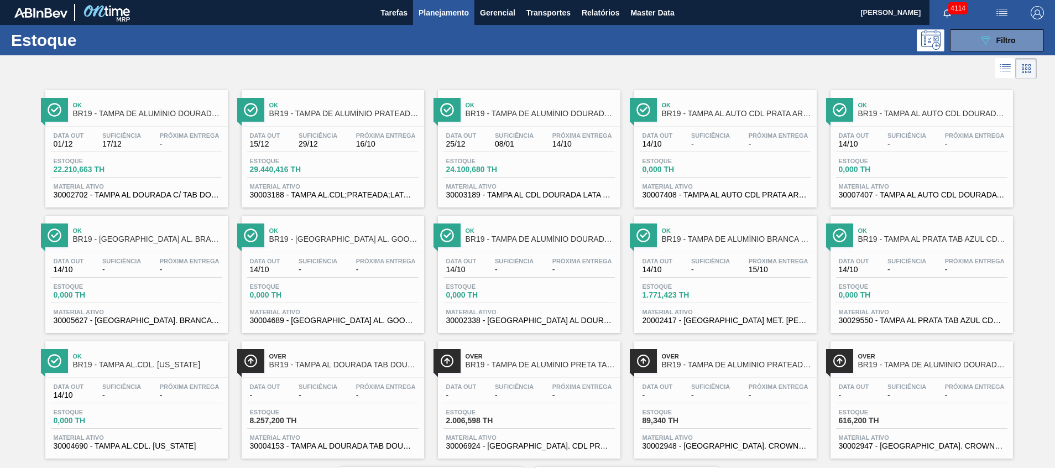
click at [131, 175] on div "Estoque 22.210,663 TH" at bounding box center [136, 168] width 171 height 20
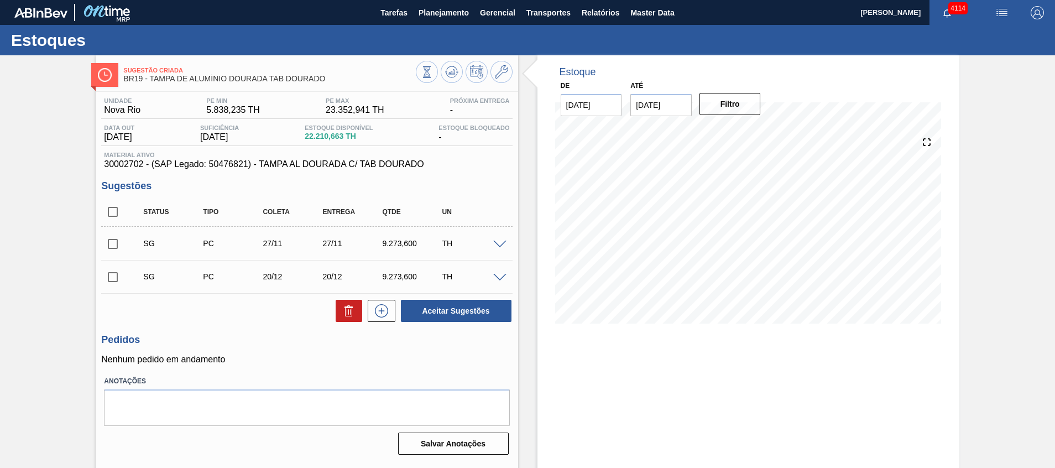
click at [312, 138] on span "22.210,663 TH" at bounding box center [339, 136] width 68 height 8
drag, startPoint x: 309, startPoint y: 138, endPoint x: 348, endPoint y: 138, distance: 39.2
click at [348, 138] on div "Estoque Disponível 22.210,663 TH" at bounding box center [339, 133] width 74 height 18
click at [446, 15] on span "Planejamento" at bounding box center [443, 12] width 50 height 13
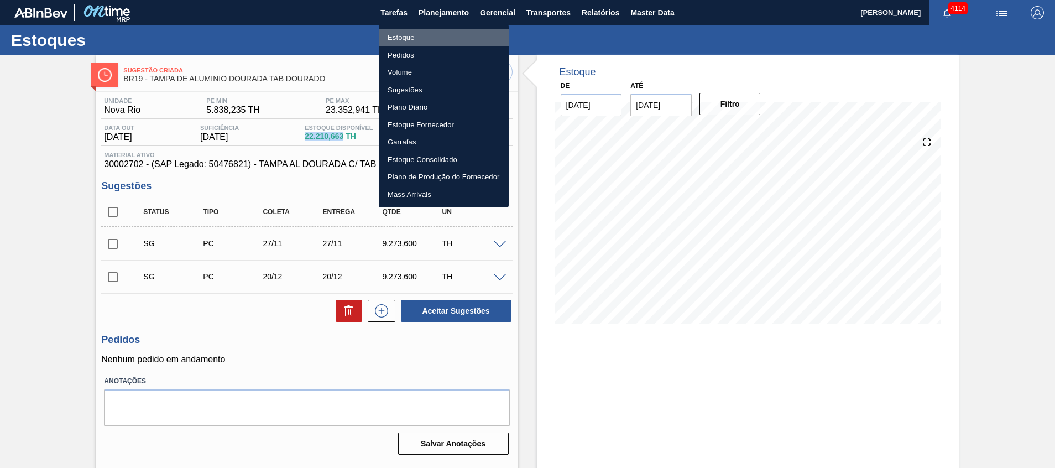
click at [449, 38] on li "Estoque" at bounding box center [444, 38] width 130 height 18
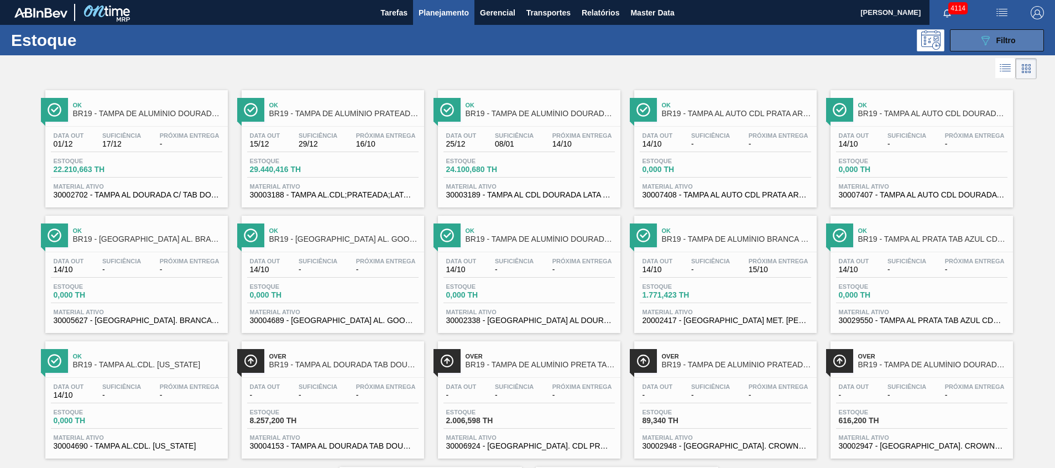
click at [982, 40] on icon "089F7B8B-B2A5-4AFE-B5C0-19BA573D28AC" at bounding box center [984, 40] width 13 height 13
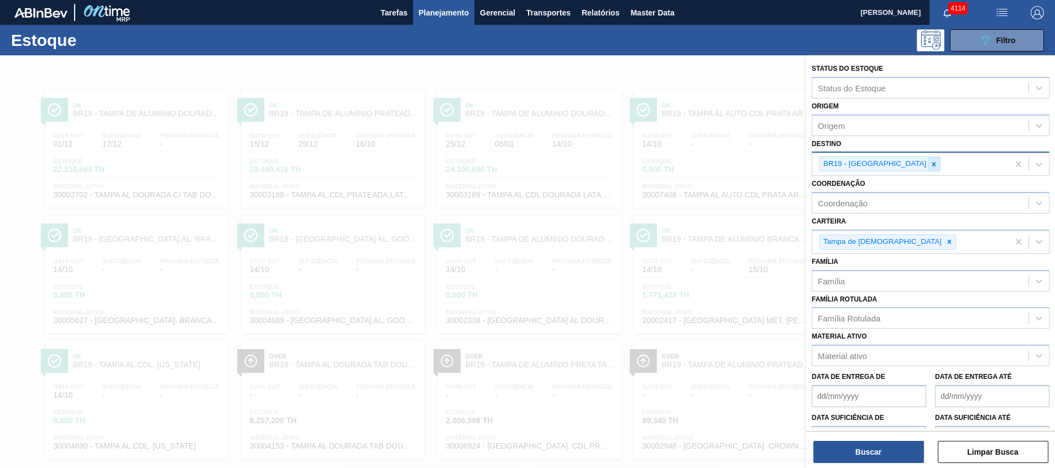
click at [930, 163] on icon at bounding box center [934, 164] width 8 height 8
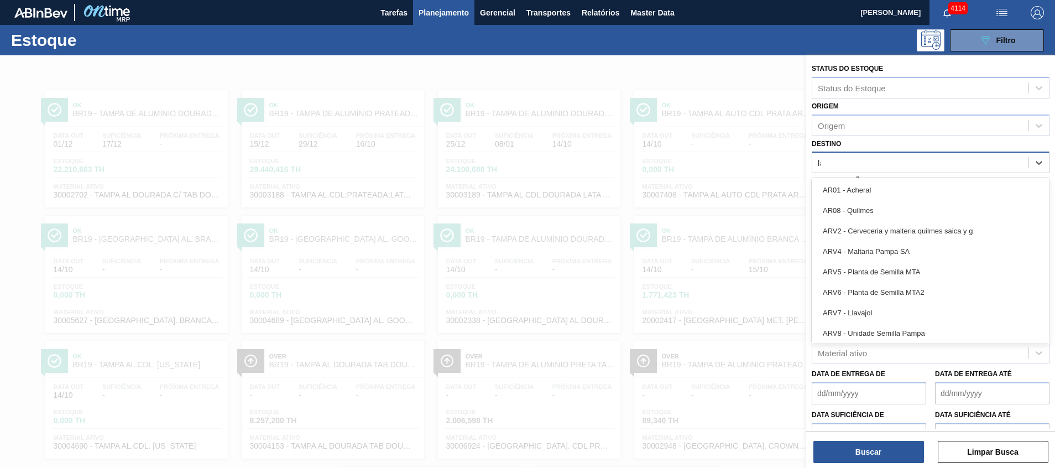
type input "l"
type input "jagu"
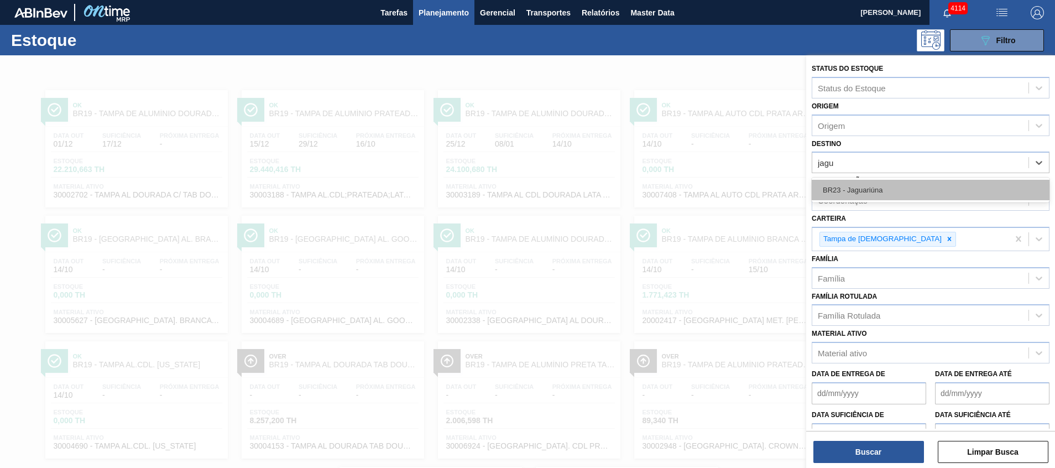
click at [888, 188] on div "BR23 - Jaguariúna" at bounding box center [931, 190] width 238 height 20
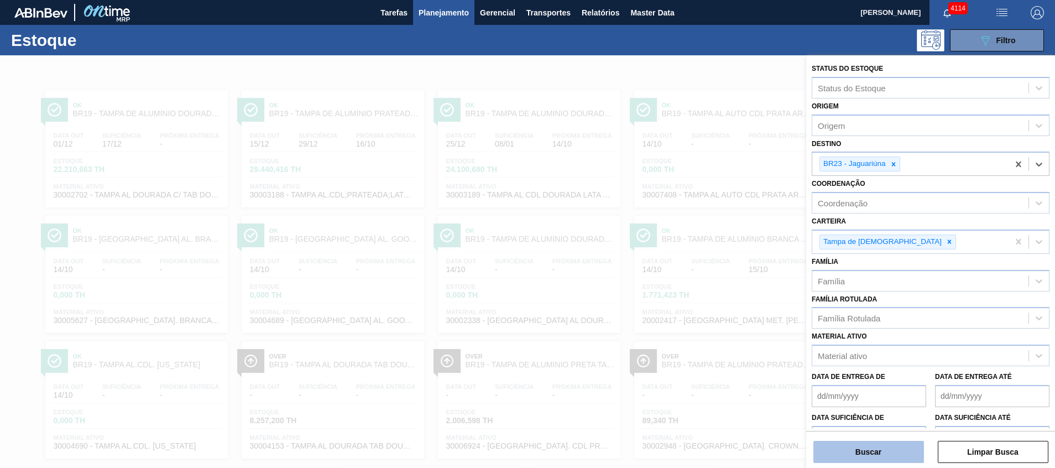
click at [858, 448] on button "Buscar" at bounding box center [868, 452] width 111 height 22
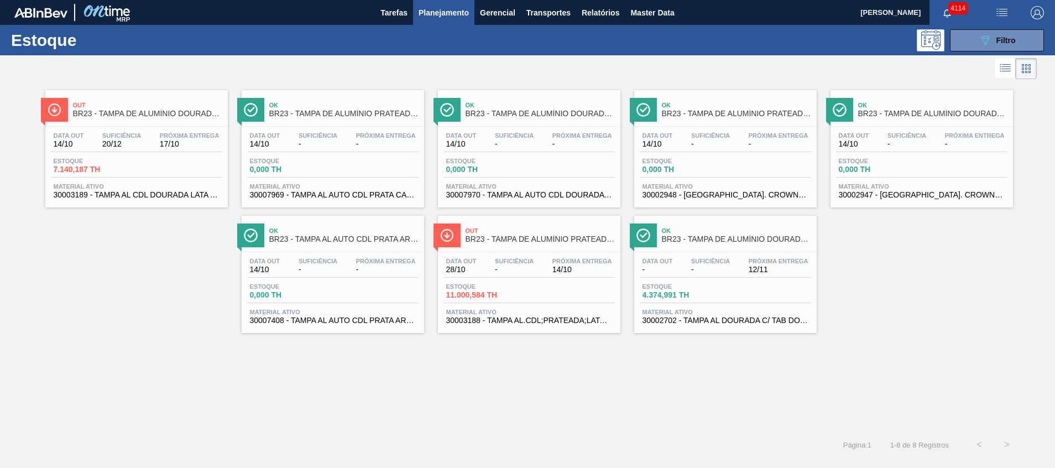
click at [95, 189] on span "Material ativo" at bounding box center [137, 186] width 166 height 7
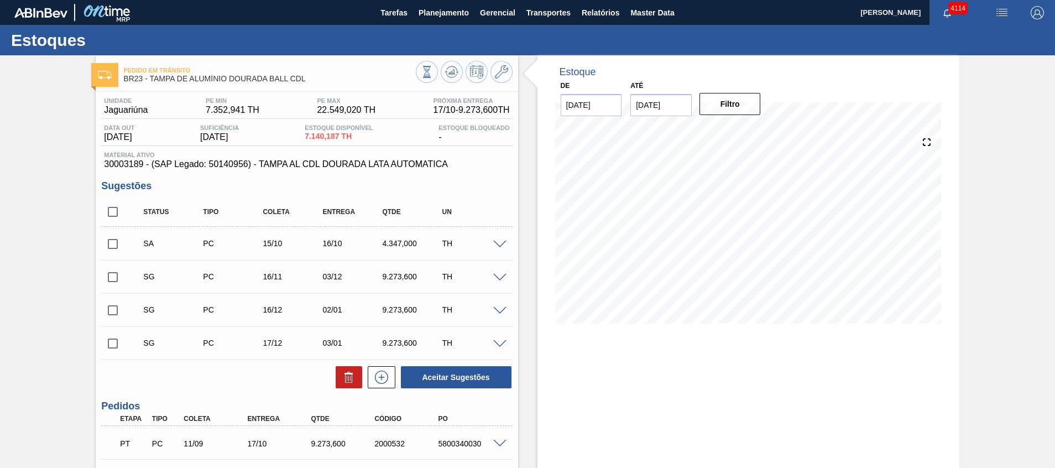
click at [501, 242] on span at bounding box center [499, 244] width 13 height 8
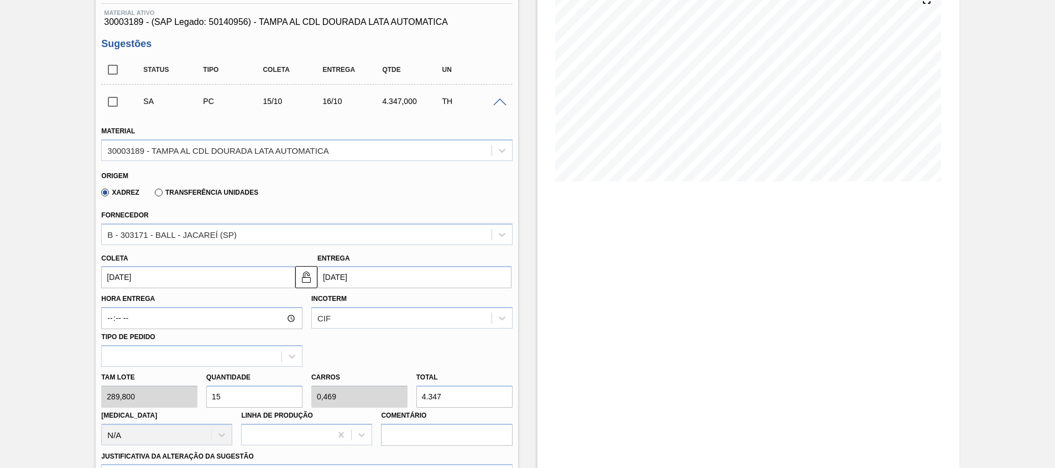
scroll to position [166, 0]
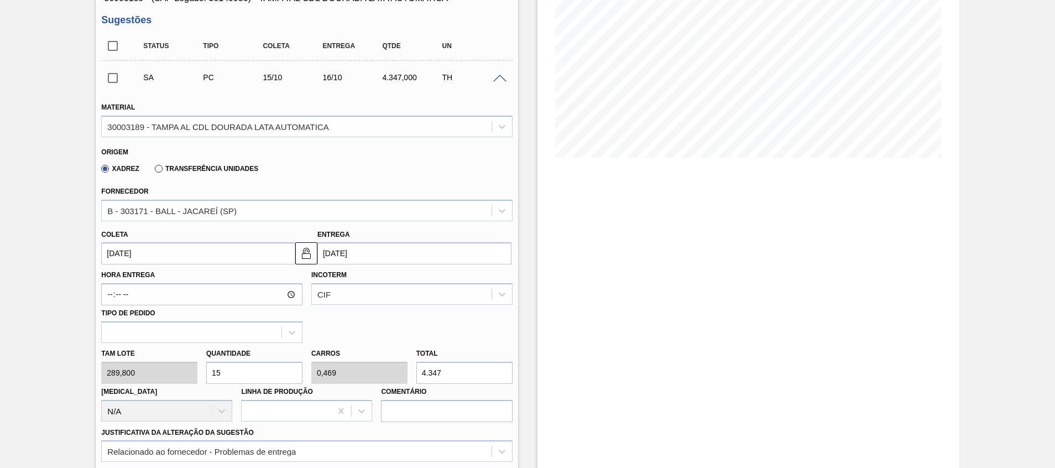
drag, startPoint x: 239, startPoint y: 377, endPoint x: 205, endPoint y: 376, distance: 34.8
click at [205, 376] on div "Quantidade 15" at bounding box center [254, 364] width 105 height 38
type input "3"
type input "0,094"
type input "869,4"
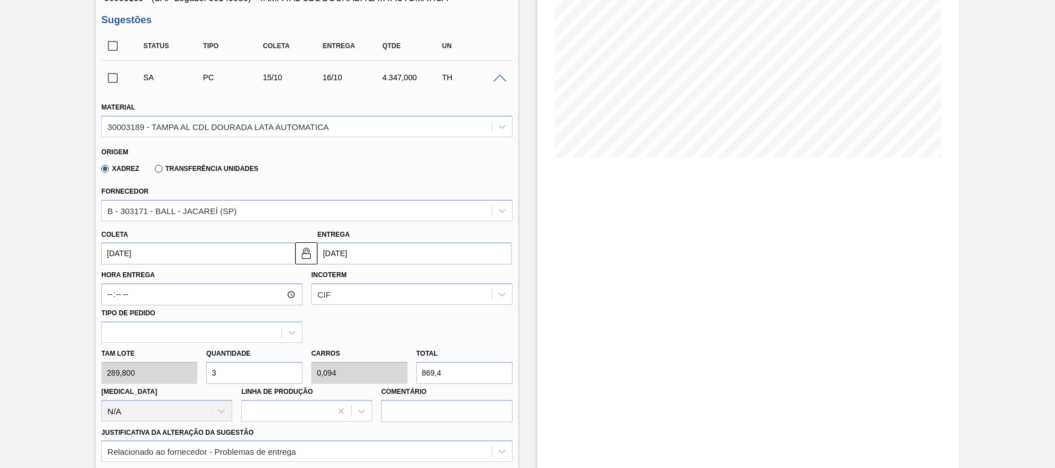
type input "30"
type input "0,938"
type input "8.694"
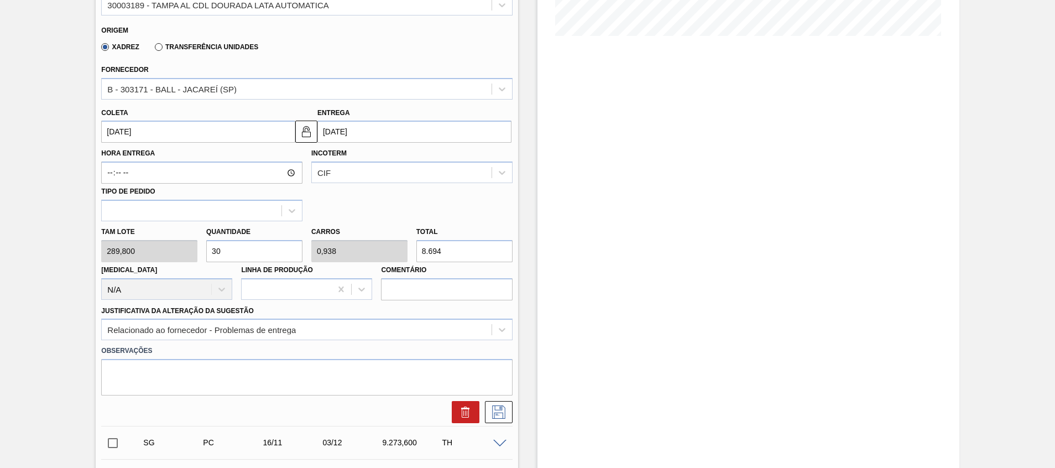
scroll to position [332, 0]
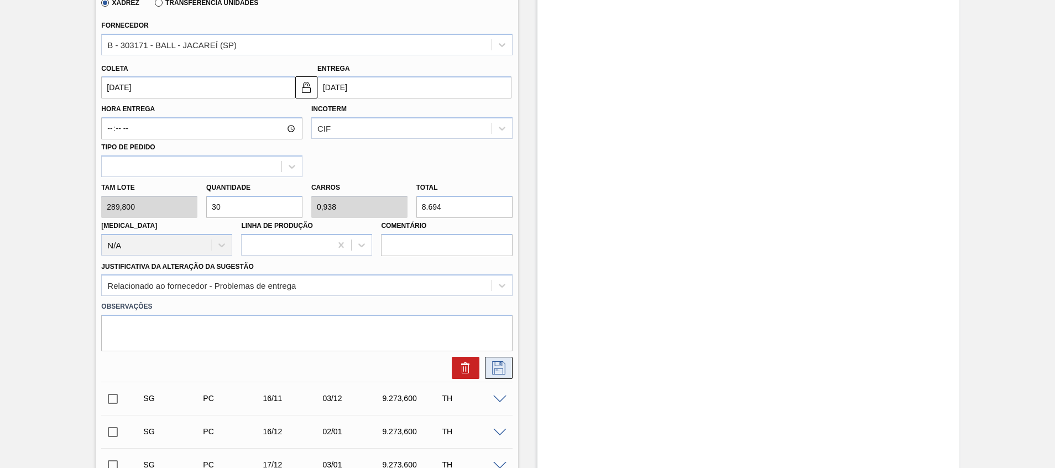
type input "30"
click at [498, 365] on icon at bounding box center [499, 367] width 18 height 13
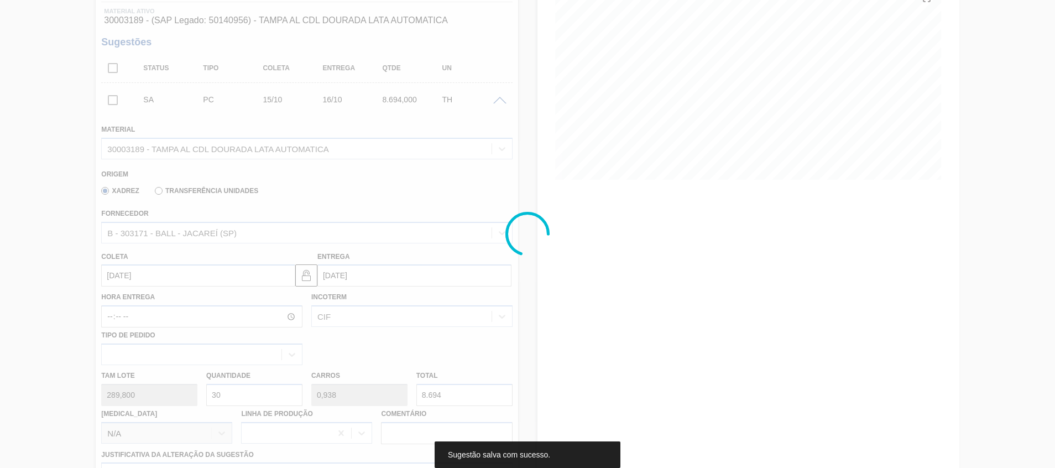
scroll to position [91, 0]
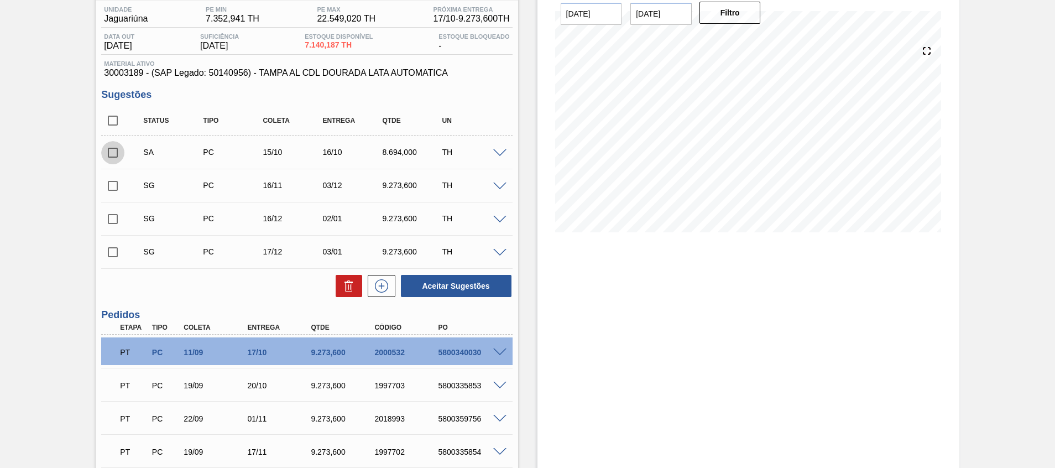
click at [119, 149] on input "checkbox" at bounding box center [112, 152] width 23 height 23
click at [459, 288] on button "Aceitar Sugestões" at bounding box center [456, 286] width 111 height 22
checkbox input "false"
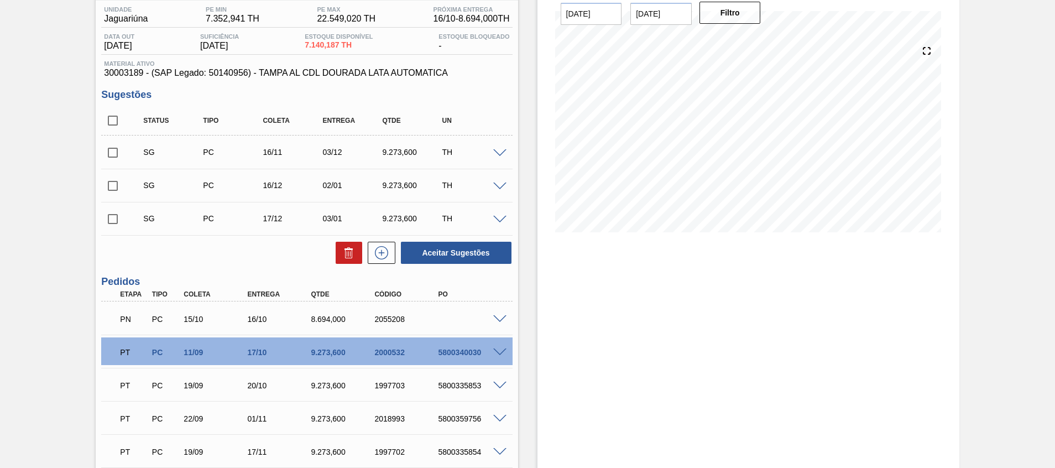
click at [499, 317] on span at bounding box center [499, 319] width 13 height 8
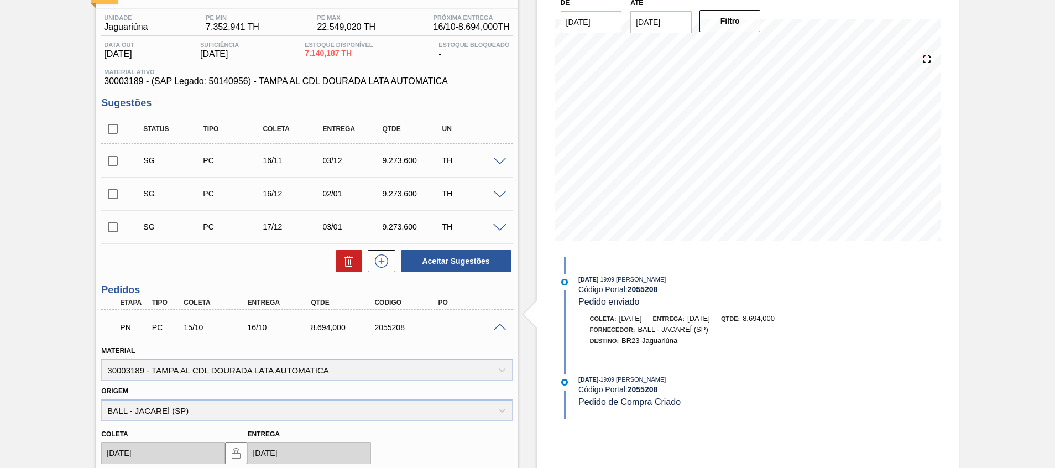
scroll to position [166, 0]
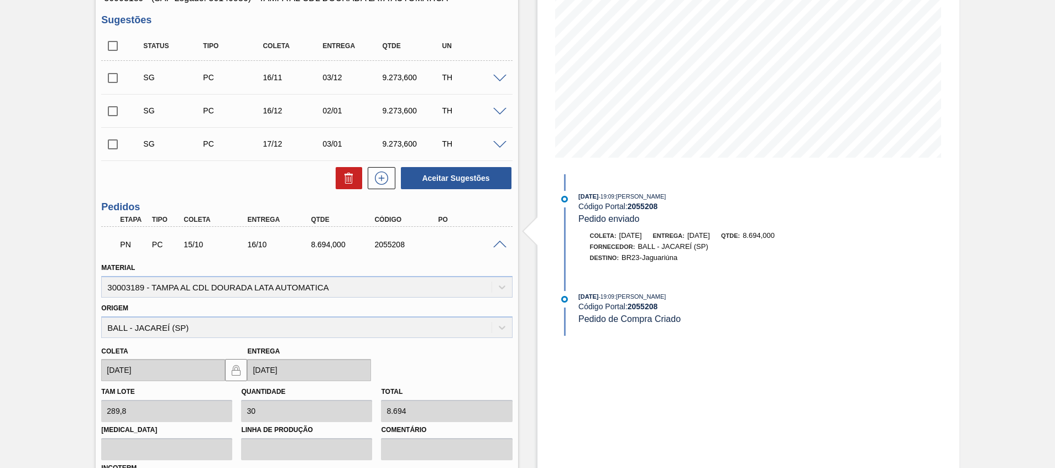
click at [498, 245] on span at bounding box center [499, 244] width 13 height 8
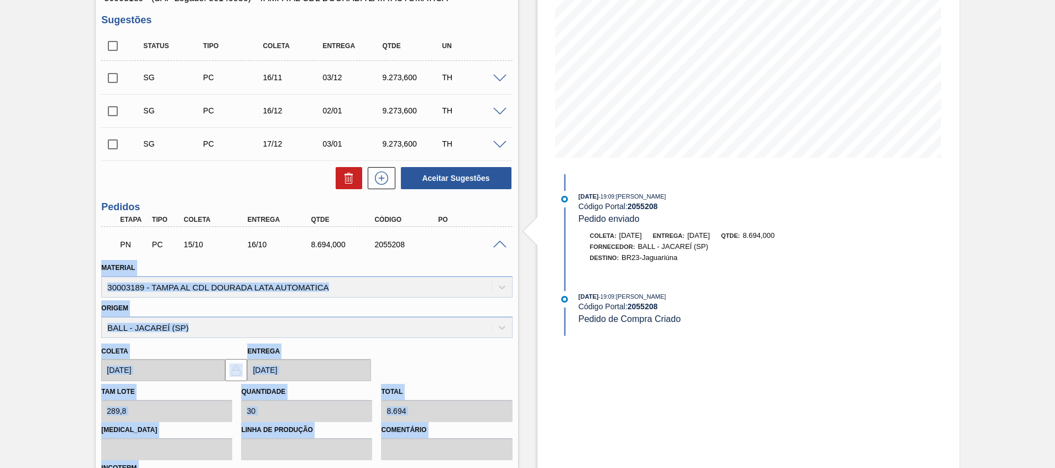
click at [498, 245] on span at bounding box center [499, 244] width 13 height 8
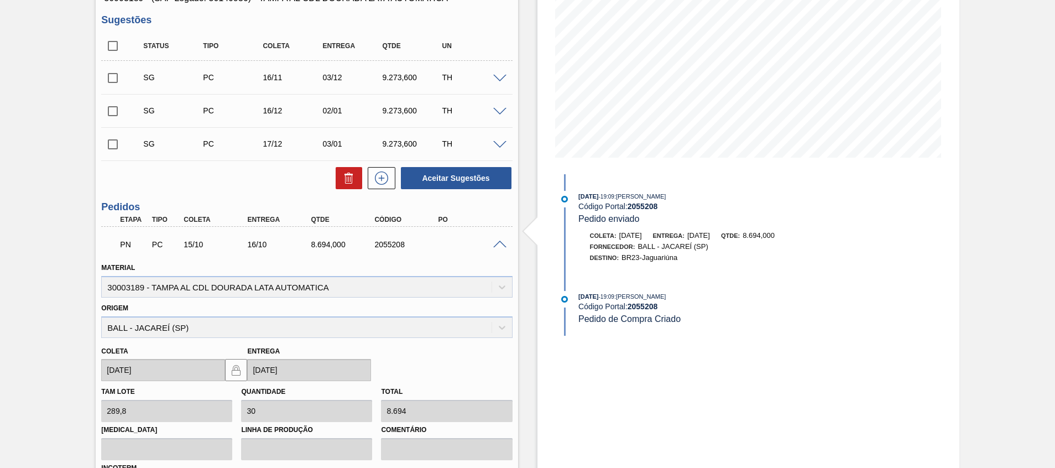
click at [382, 248] on div "2055208" at bounding box center [406, 244] width 71 height 9
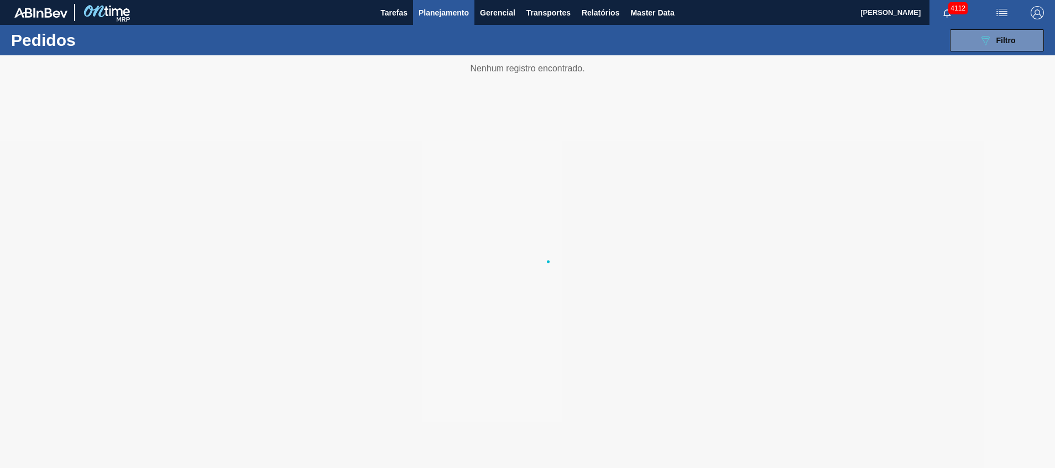
click at [460, 10] on span "Planejamento" at bounding box center [443, 12] width 50 height 13
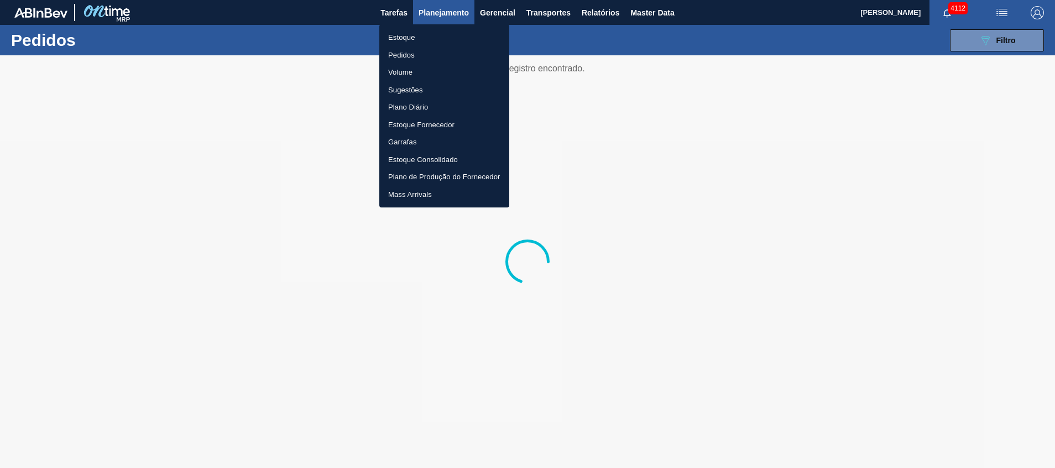
click at [429, 54] on li "Pedidos" at bounding box center [444, 55] width 130 height 18
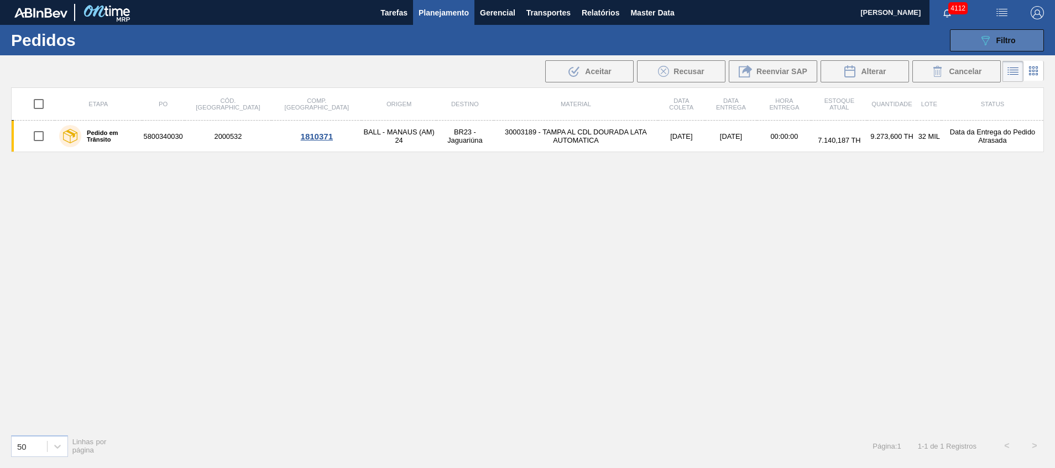
click at [992, 39] on div "089F7B8B-B2A5-4AFE-B5C0-19BA573D28AC Filtro" at bounding box center [996, 40] width 37 height 13
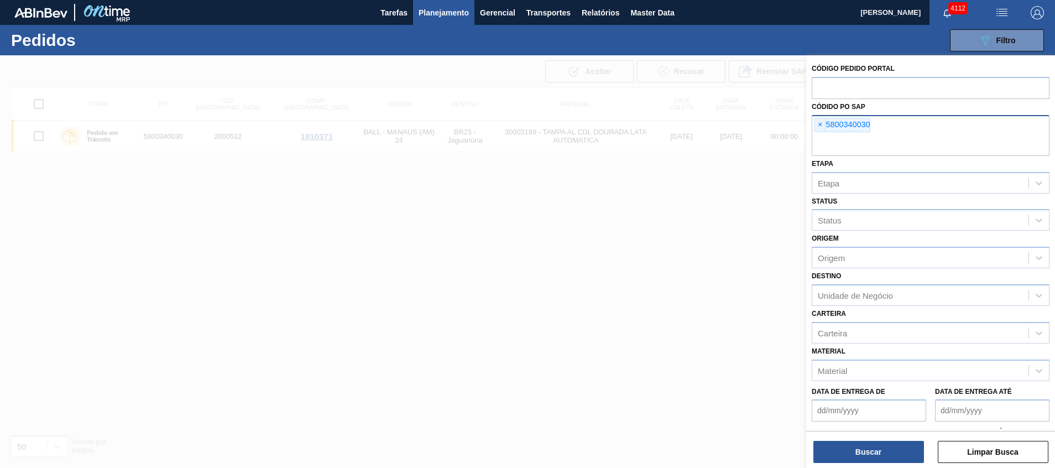
click at [936, 130] on div "× 5800340030" at bounding box center [931, 135] width 238 height 41
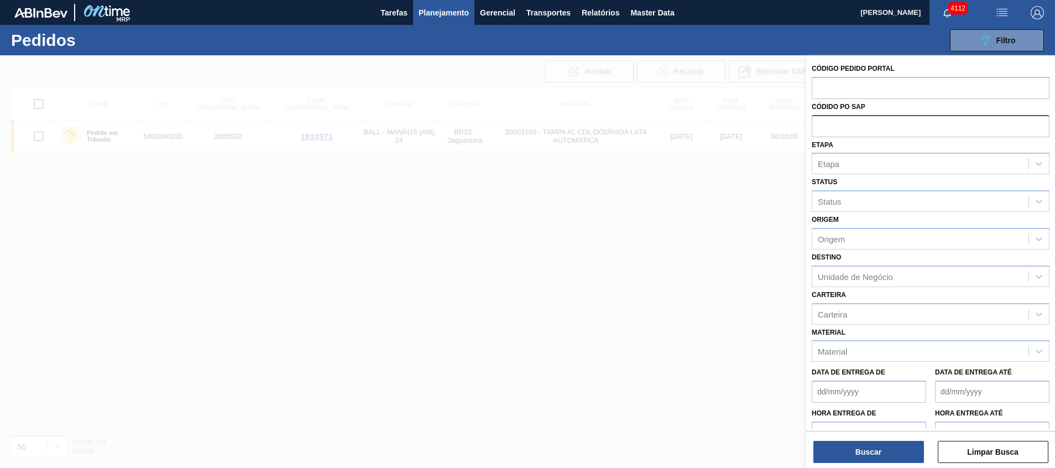
paste input "5800334488"
type input "5800334488"
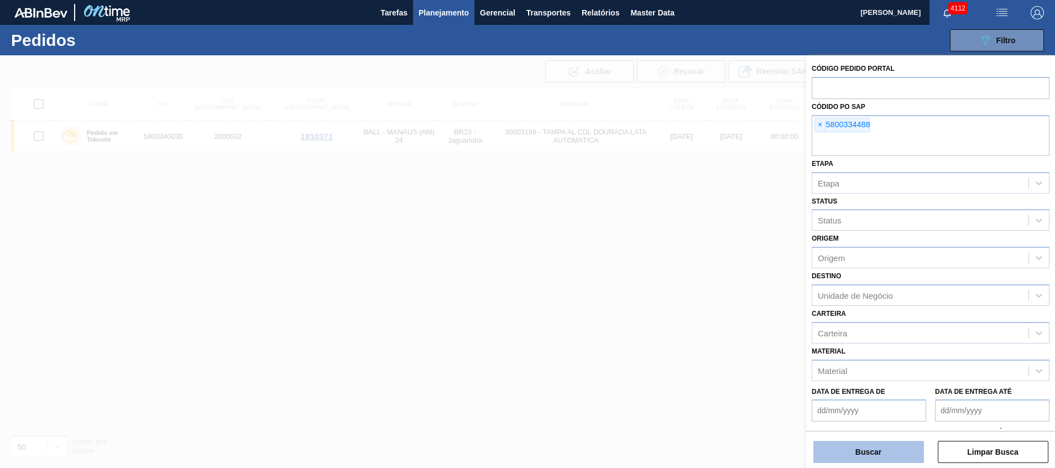
click at [873, 458] on button "Buscar" at bounding box center [868, 452] width 111 height 22
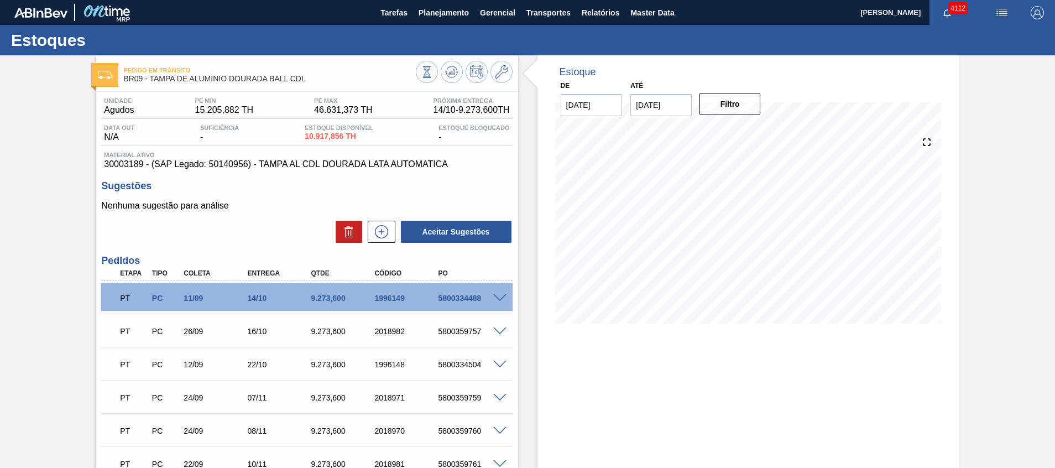
scroll to position [83, 0]
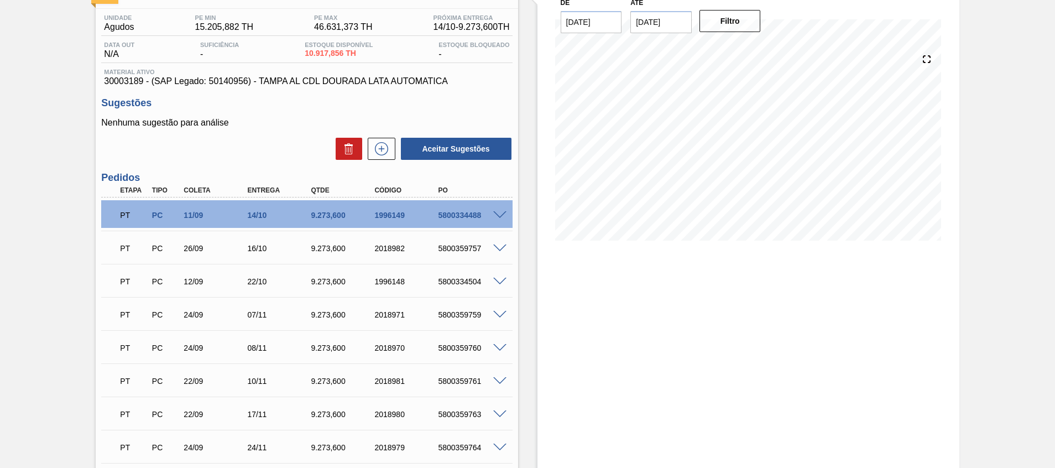
click at [472, 215] on div "5800334488" at bounding box center [470, 215] width 71 height 9
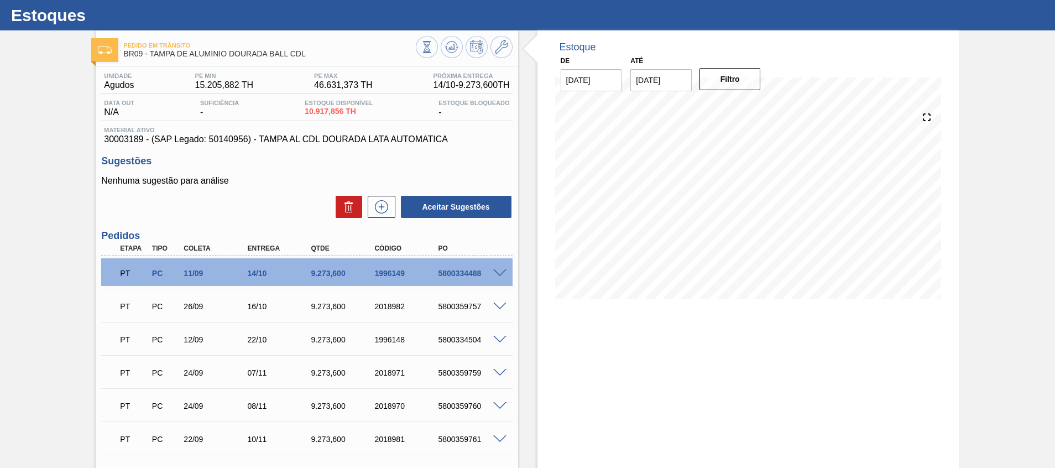
scroll to position [0, 0]
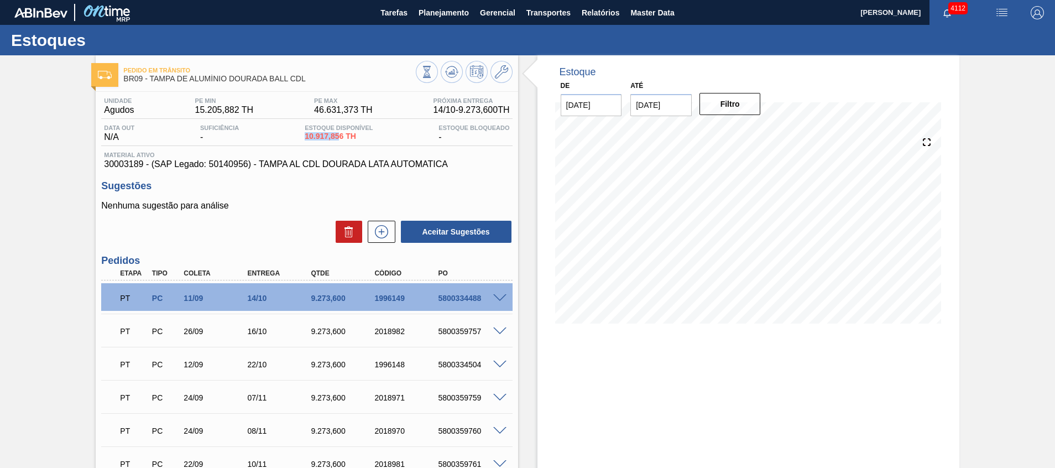
drag, startPoint x: 305, startPoint y: 134, endPoint x: 344, endPoint y: 135, distance: 39.8
click at [344, 135] on span "10.917,856 TH" at bounding box center [339, 136] width 68 height 8
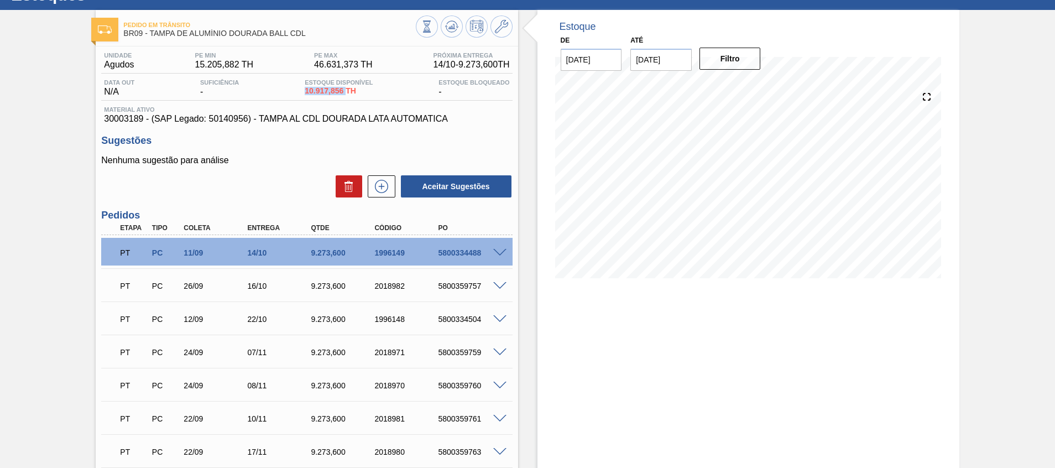
scroll to position [83, 0]
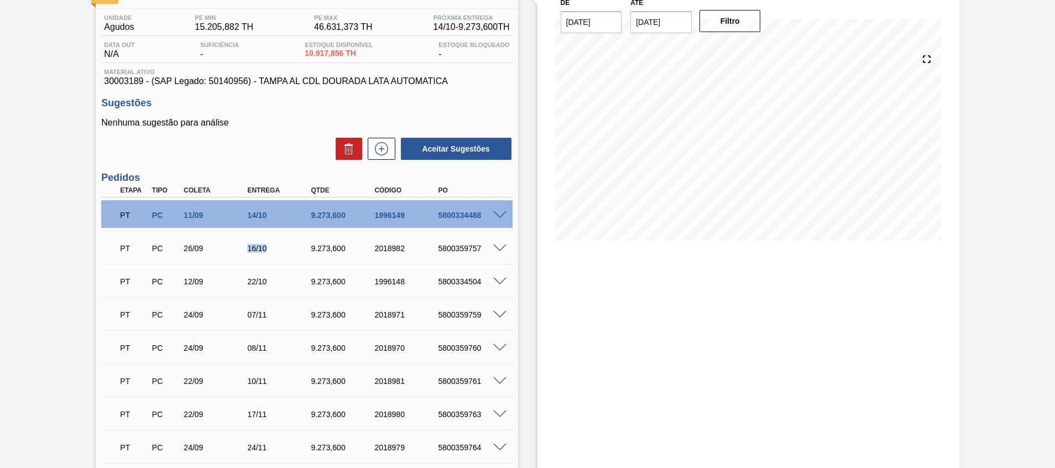
drag, startPoint x: 249, startPoint y: 245, endPoint x: 298, endPoint y: 248, distance: 49.3
click at [283, 248] on div "16/10" at bounding box center [279, 248] width 71 height 9
click at [447, 244] on div "5800359757" at bounding box center [470, 248] width 71 height 9
copy div "5800359757"
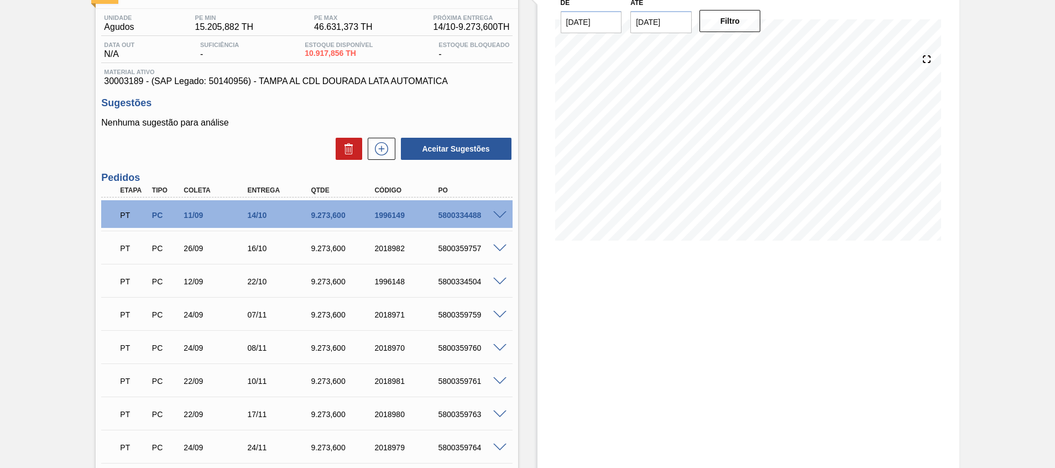
click at [499, 216] on span at bounding box center [499, 215] width 13 height 8
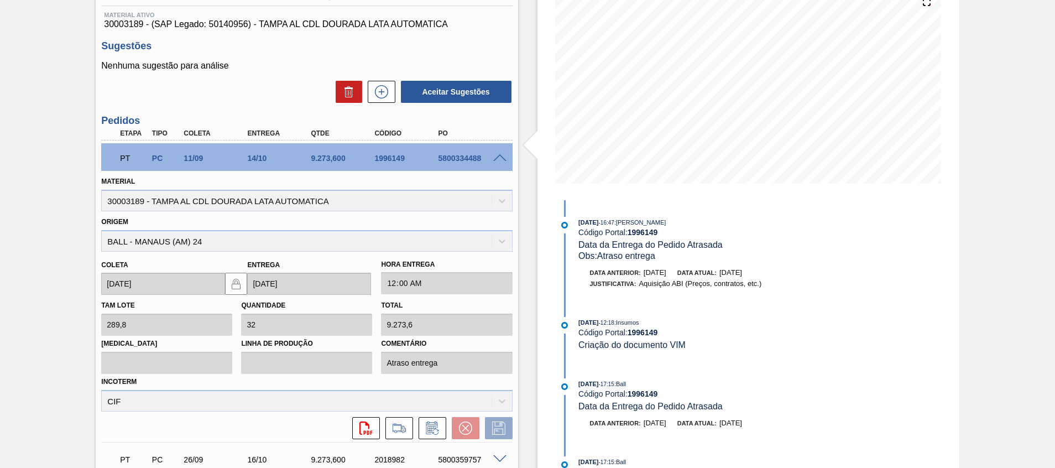
scroll to position [166, 0]
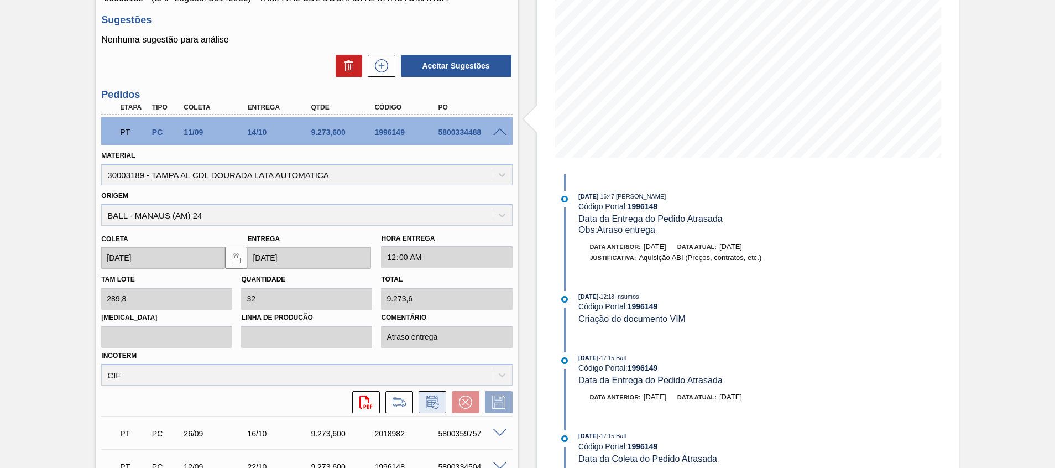
click at [437, 400] on icon at bounding box center [432, 401] width 18 height 13
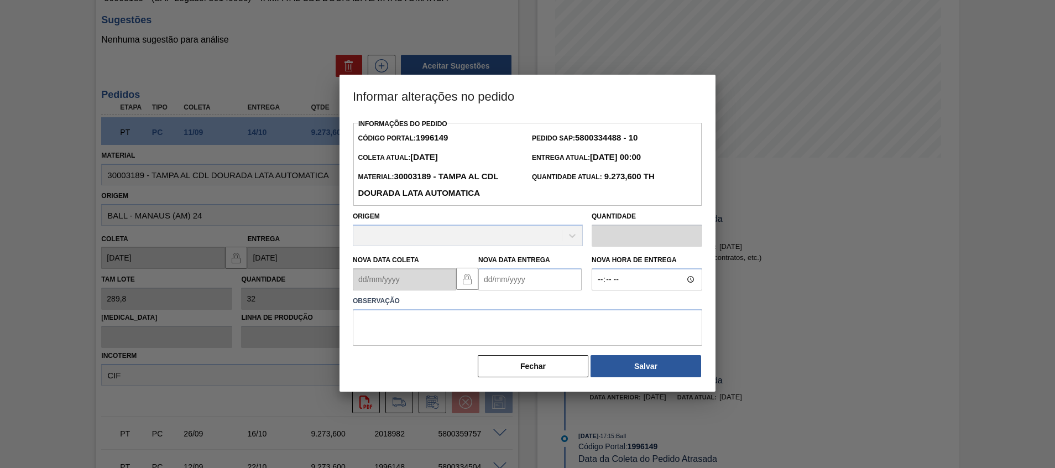
click at [504, 282] on Entrega1996149 "Nova Data Entrega" at bounding box center [529, 279] width 103 height 22
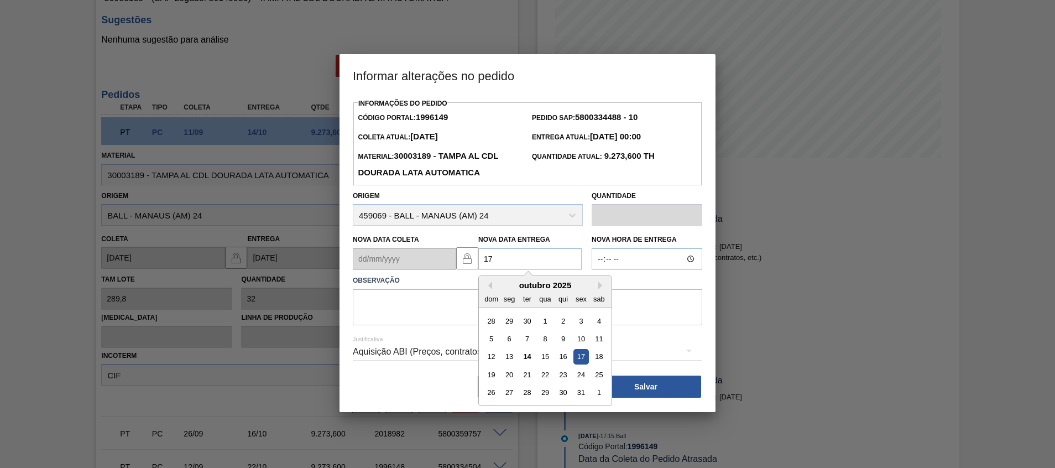
click at [579, 361] on div "17" at bounding box center [580, 356] width 15 height 15
type Entrega1996149 "[DATE]"
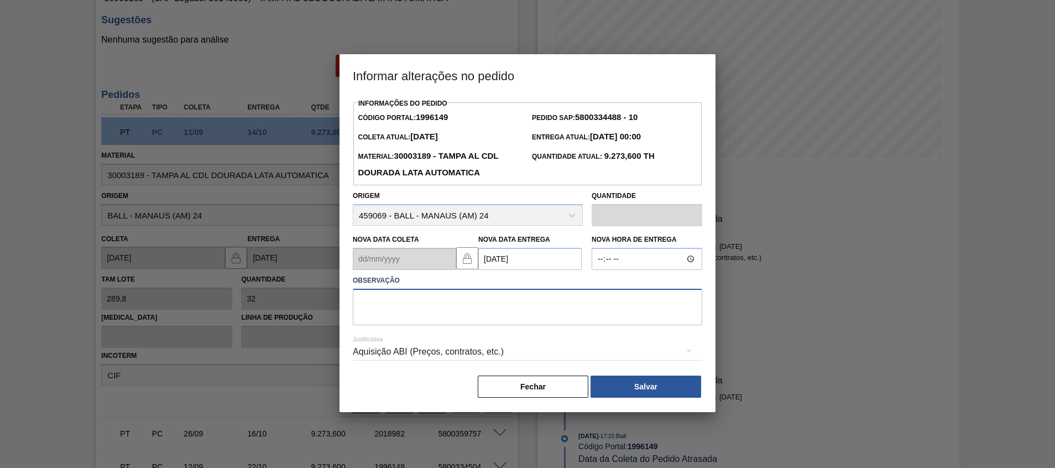
click at [572, 321] on textarea at bounding box center [527, 307] width 349 height 36
type textarea "Atraso entrega"
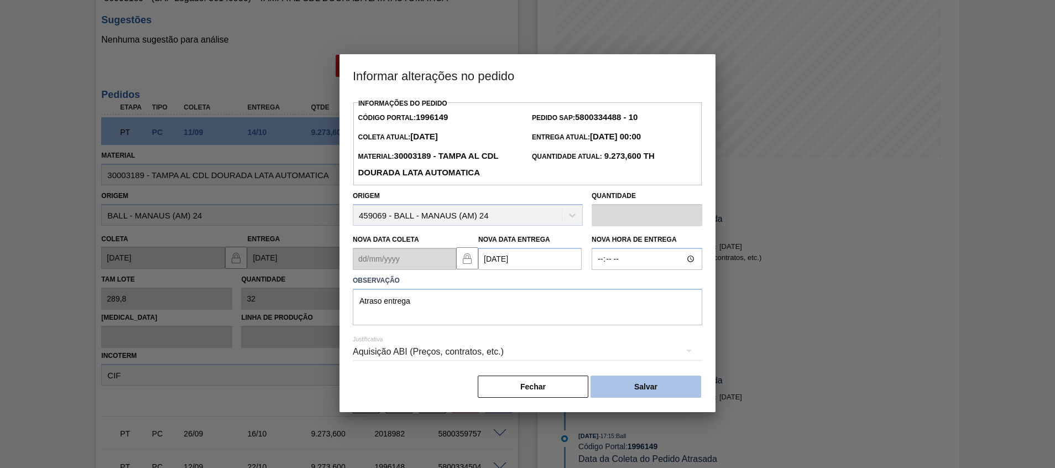
click at [638, 391] on button "Salvar" at bounding box center [645, 386] width 111 height 22
click at [656, 388] on button "Salvar" at bounding box center [645, 386] width 111 height 22
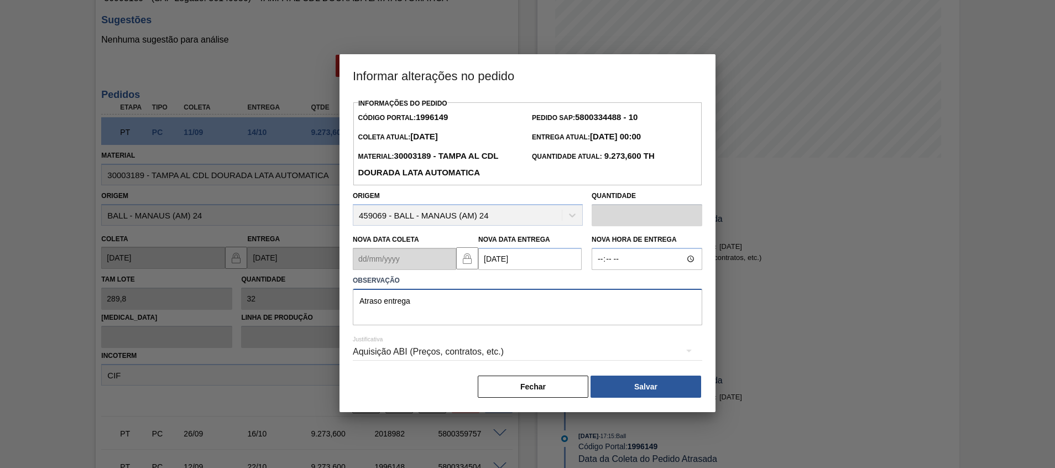
click at [662, 305] on textarea "Atraso entrega" at bounding box center [527, 307] width 349 height 36
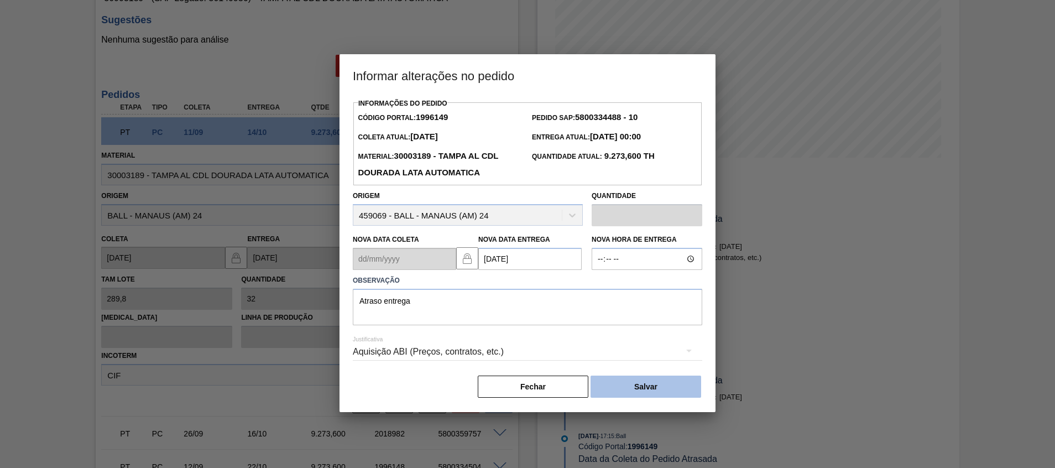
click at [605, 382] on button "Salvar" at bounding box center [645, 386] width 111 height 22
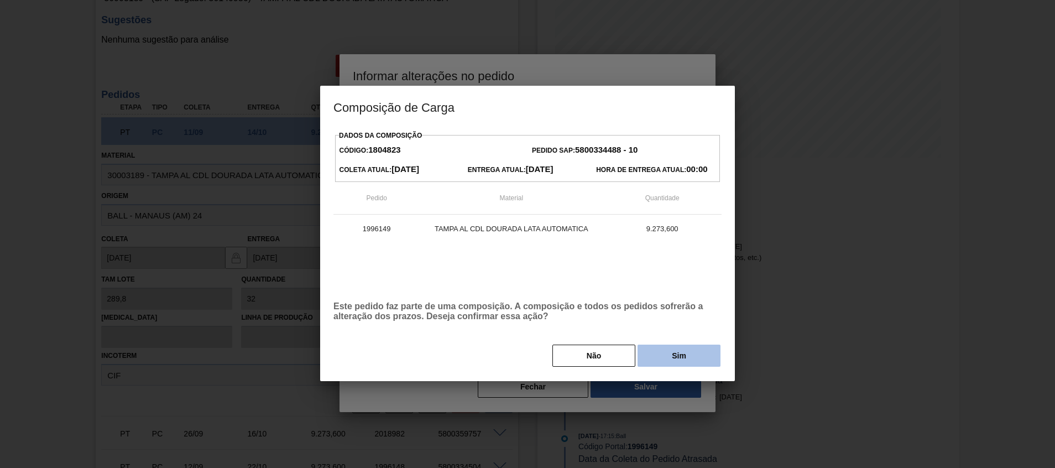
click at [656, 353] on button "Sim" at bounding box center [678, 355] width 83 height 22
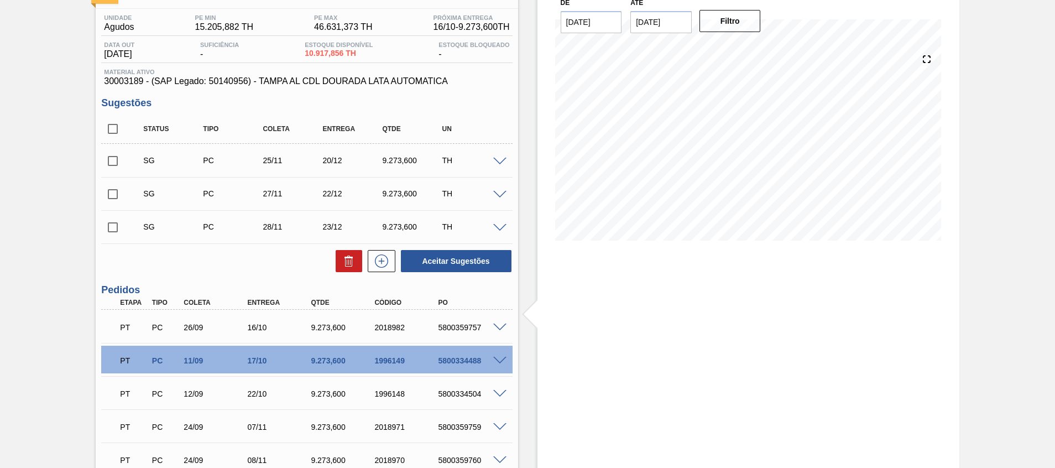
scroll to position [0, 0]
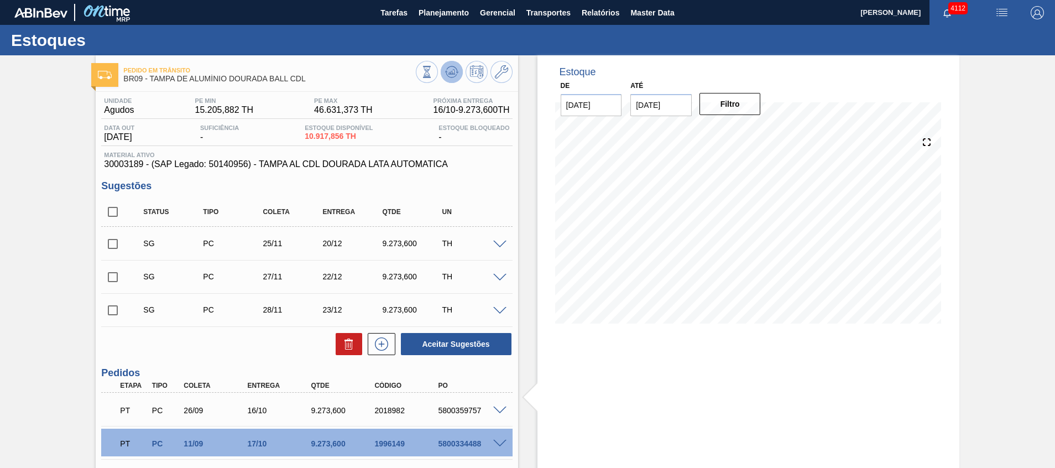
click at [445, 76] on icon at bounding box center [451, 71] width 13 height 13
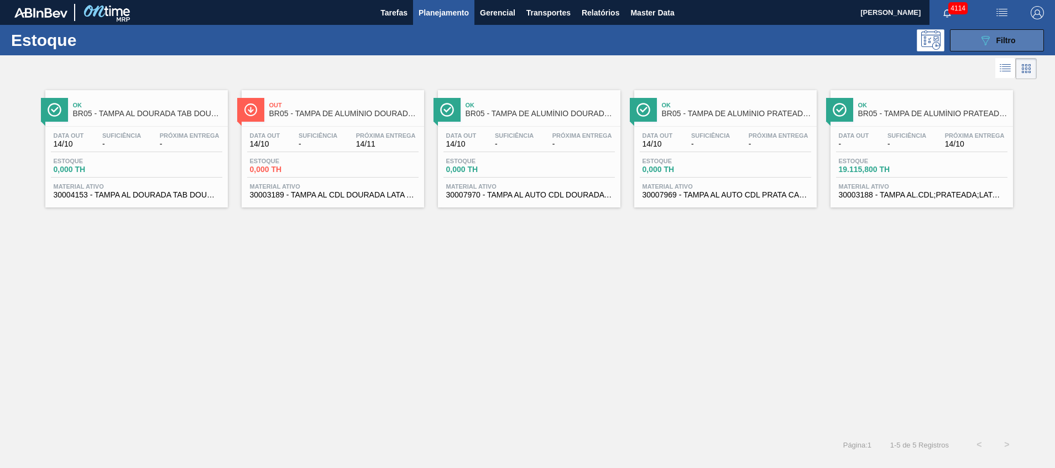
click at [980, 36] on icon "089F7B8B-B2A5-4AFE-B5C0-19BA573D28AC" at bounding box center [984, 40] width 13 height 13
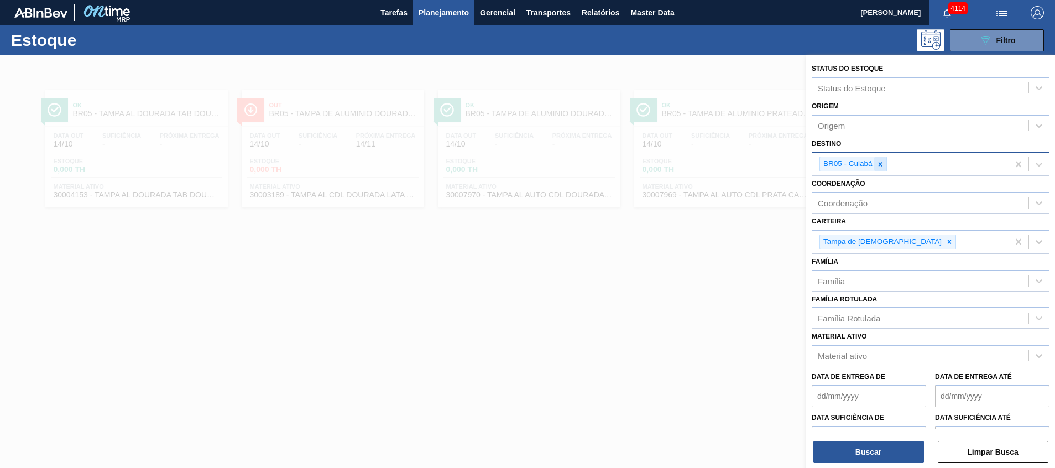
click at [884, 169] on div at bounding box center [880, 164] width 12 height 14
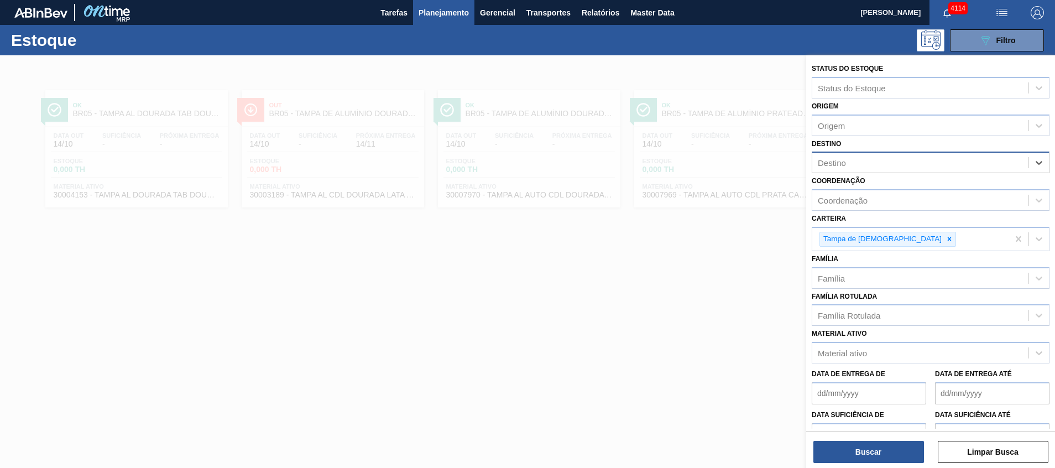
type input "a"
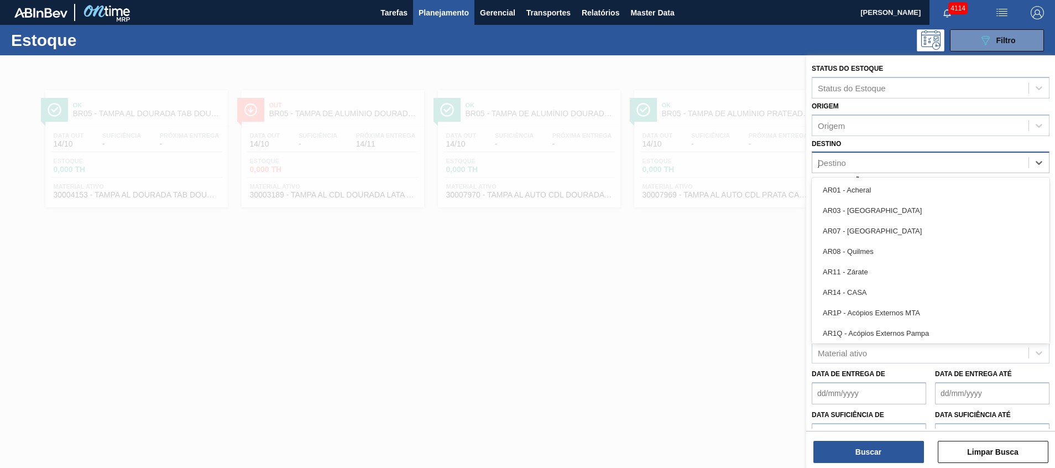
type input "ja"
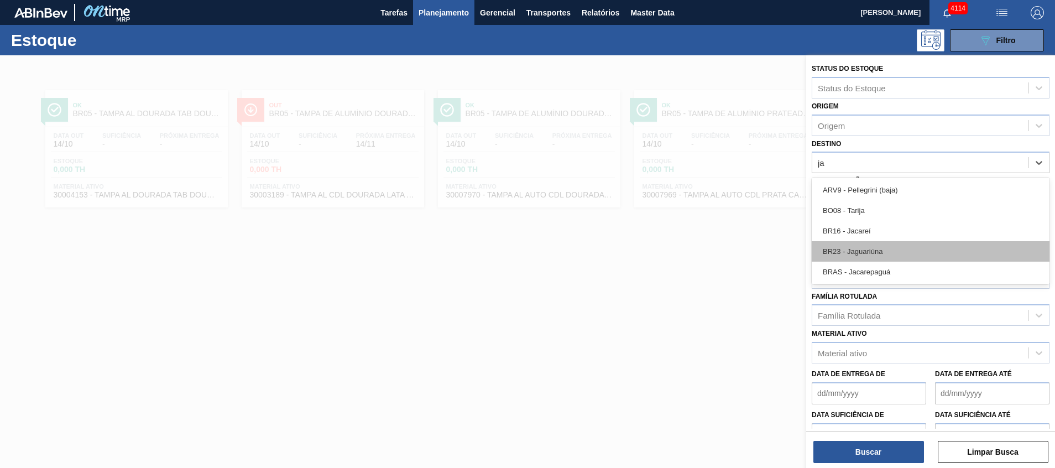
click at [878, 248] on div "BR23 - Jaguariúna" at bounding box center [931, 251] width 238 height 20
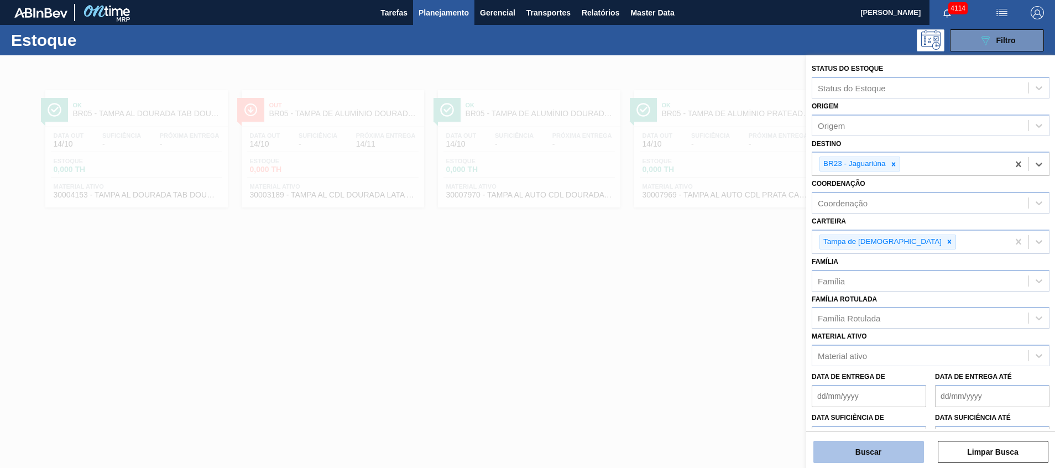
click at [891, 442] on button "Buscar" at bounding box center [868, 452] width 111 height 22
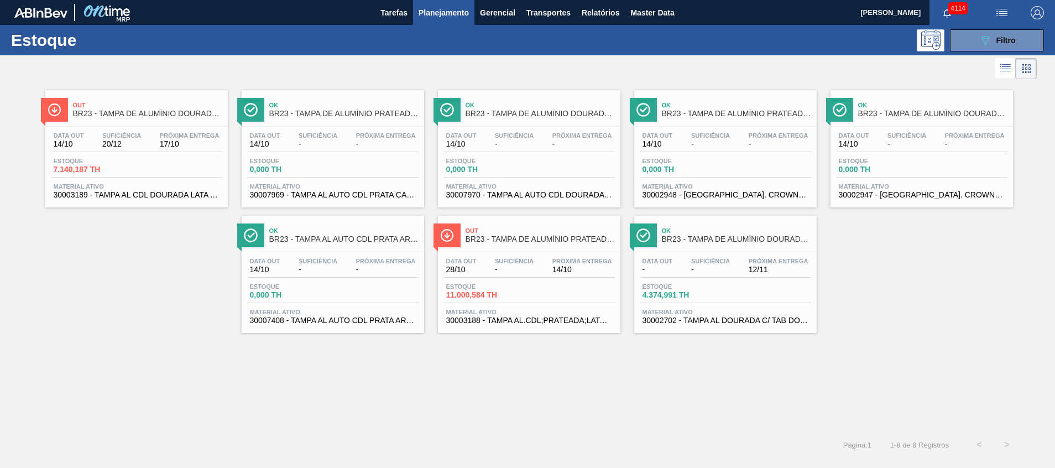
drag, startPoint x: 197, startPoint y: 201, endPoint x: 130, endPoint y: 252, distance: 84.4
click at [130, 252] on div "Out BR23 - TAMPA DE ALUMÍNIO DOURADA BALL CDL Data out 14/10 Suficiência 20/12 …" at bounding box center [527, 207] width 1055 height 251
click at [510, 8] on span "Gerencial" at bounding box center [497, 12] width 35 height 13
click at [545, 12] on div at bounding box center [527, 234] width 1055 height 468
click at [559, 23] on button "Transportes" at bounding box center [548, 12] width 55 height 25
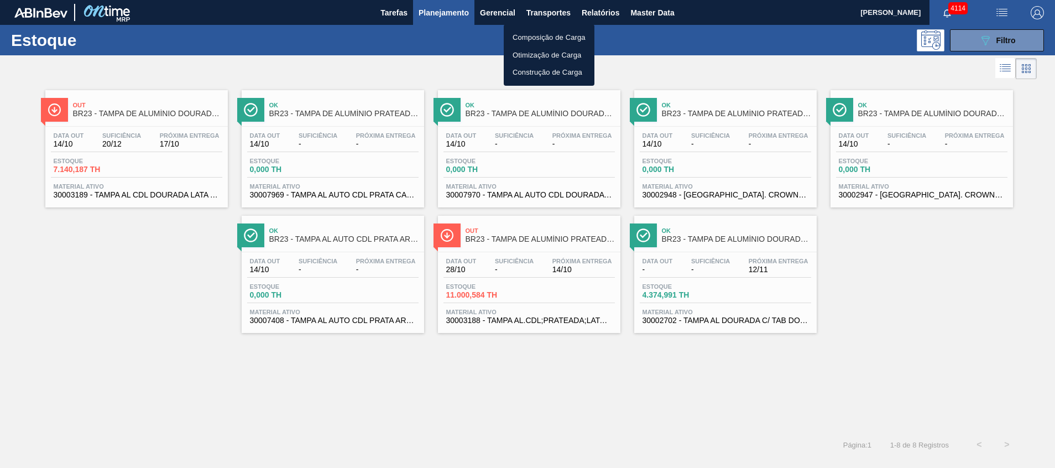
click at [461, 19] on div at bounding box center [527, 234] width 1055 height 468
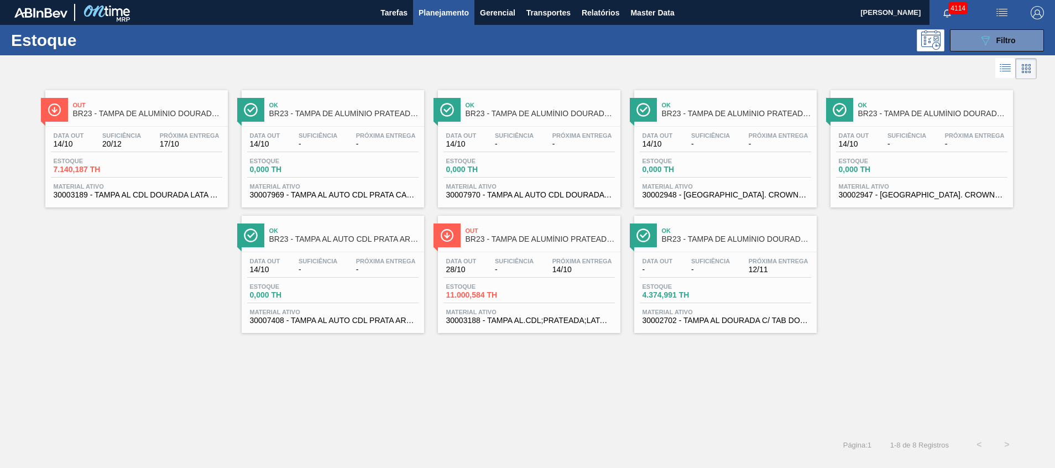
drag, startPoint x: 444, startPoint y: 11, endPoint x: 451, endPoint y: 14, distance: 7.4
click at [444, 0] on body "Tarefas Planejamento Gerencial Transportes Relatórios Master Data Beatriz Marce…" at bounding box center [527, 0] width 1055 height 0
click at [452, 18] on span "Planejamento" at bounding box center [443, 12] width 50 height 13
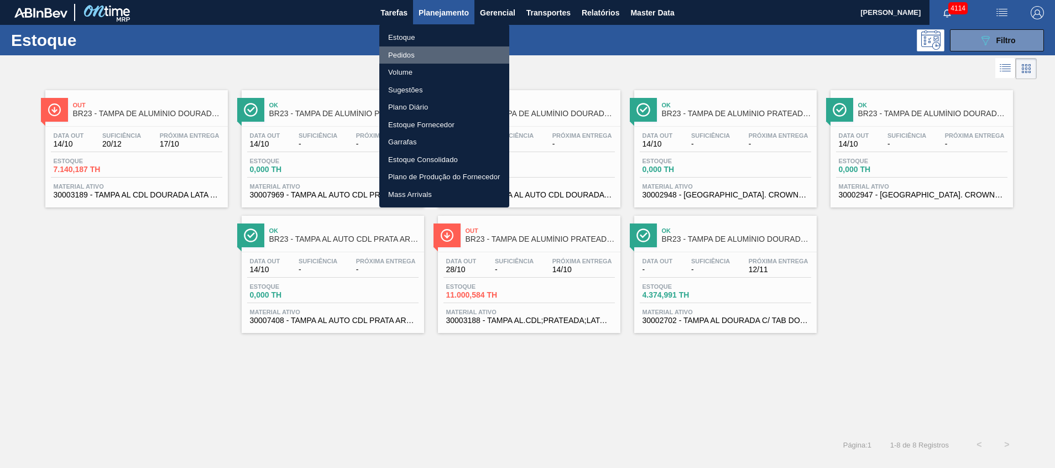
click at [451, 55] on li "Pedidos" at bounding box center [444, 55] width 130 height 18
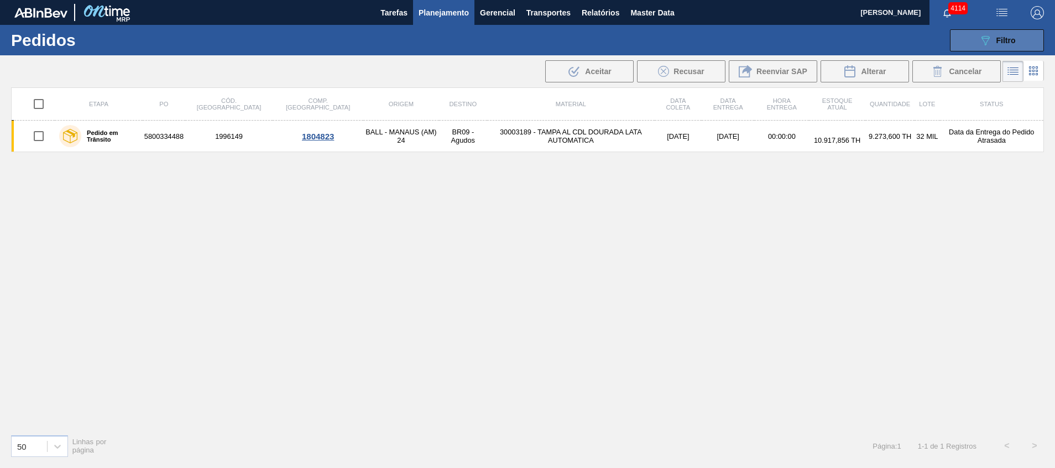
click at [982, 39] on icon at bounding box center [985, 40] width 8 height 9
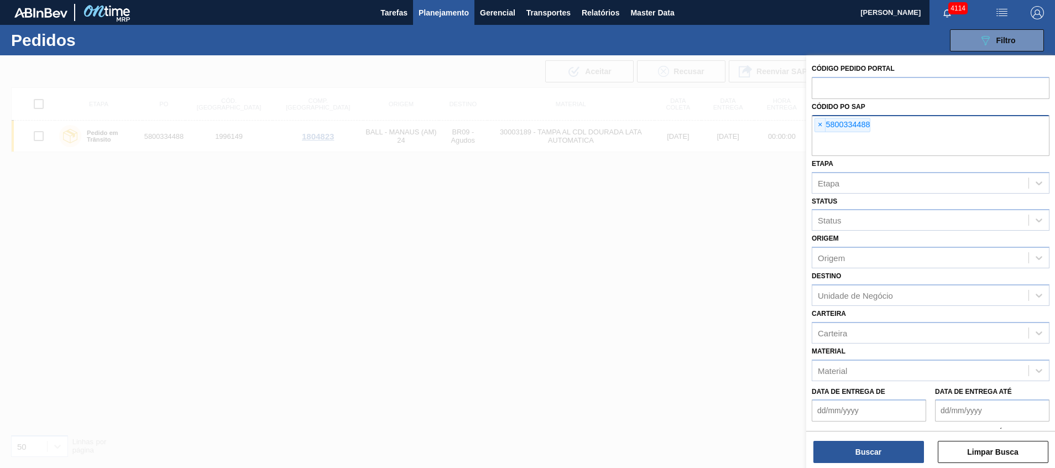
click at [886, 150] on input "text" at bounding box center [931, 145] width 238 height 21
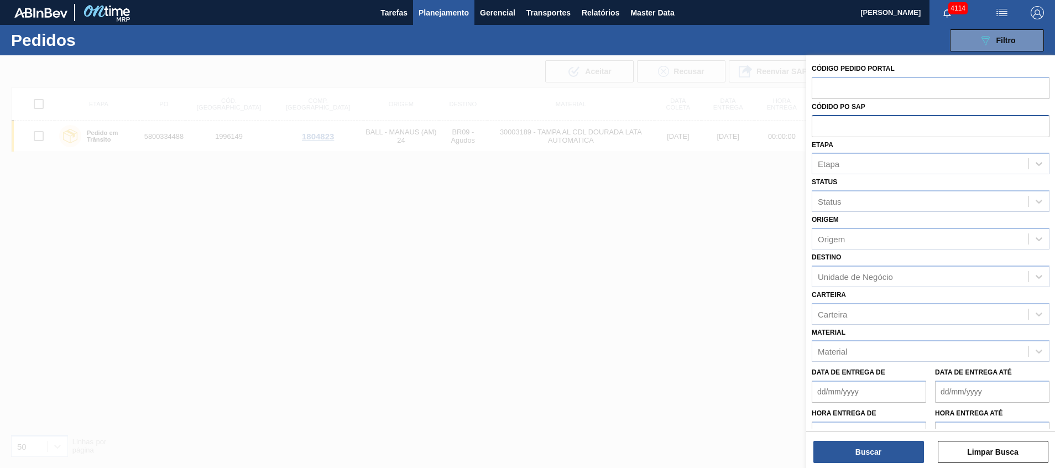
paste input "5800339931"
type input "5800339931"
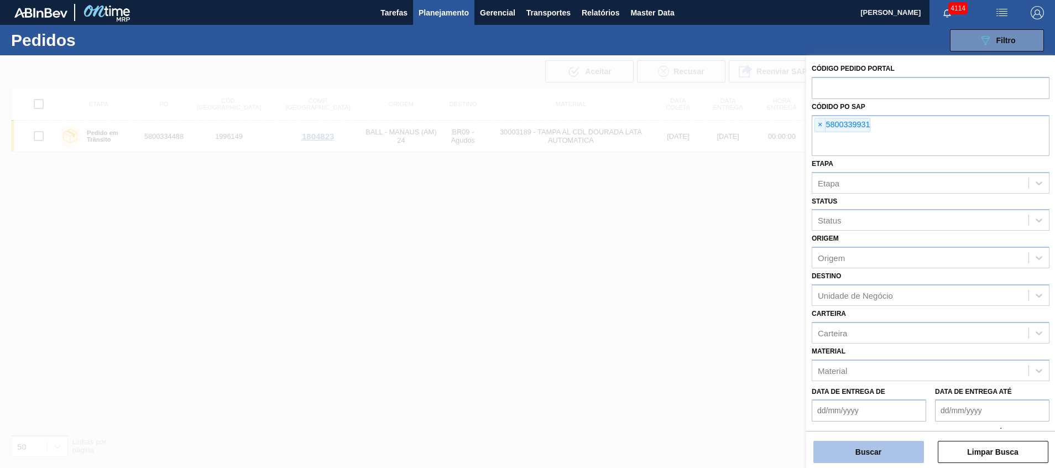
click at [846, 449] on button "Buscar" at bounding box center [868, 452] width 111 height 22
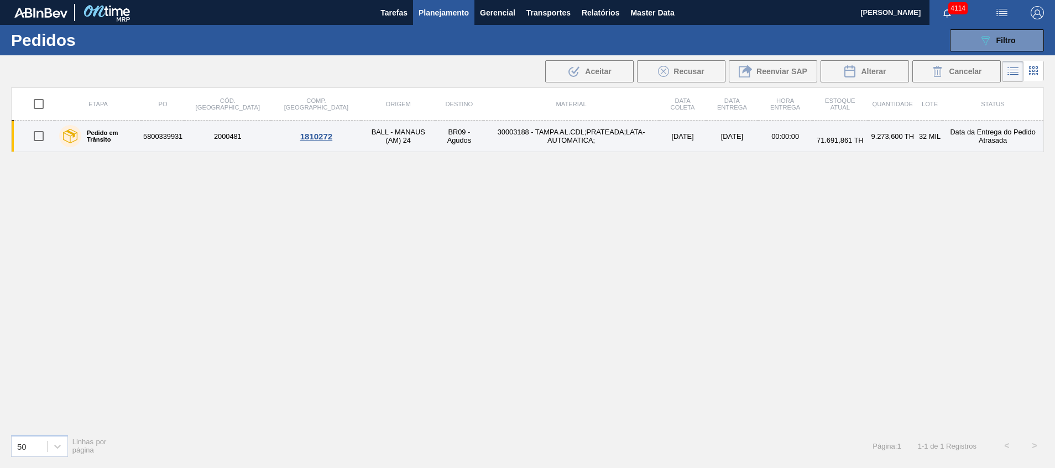
click at [538, 127] on td "30003188 - TAMPA AL.CDL;PRATEADA;LATA-AUTOMATICA;" at bounding box center [571, 137] width 176 height 32
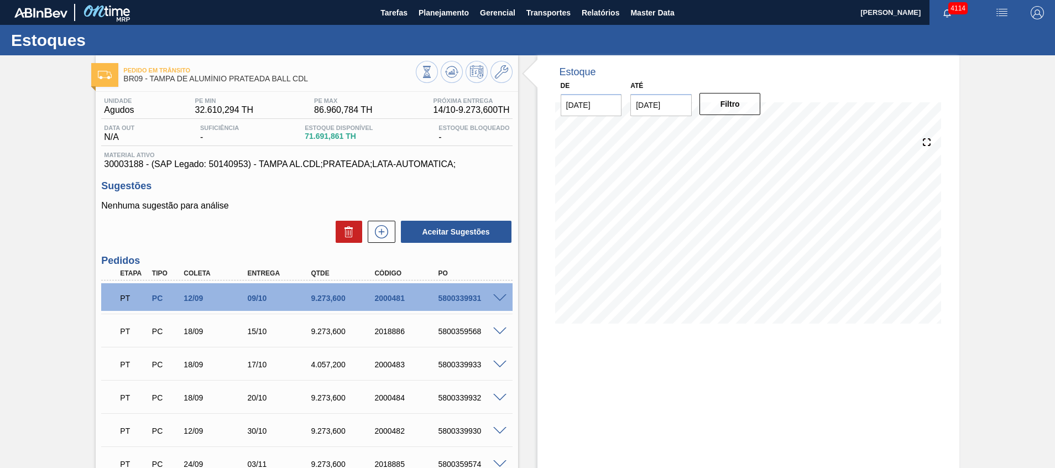
scroll to position [83, 0]
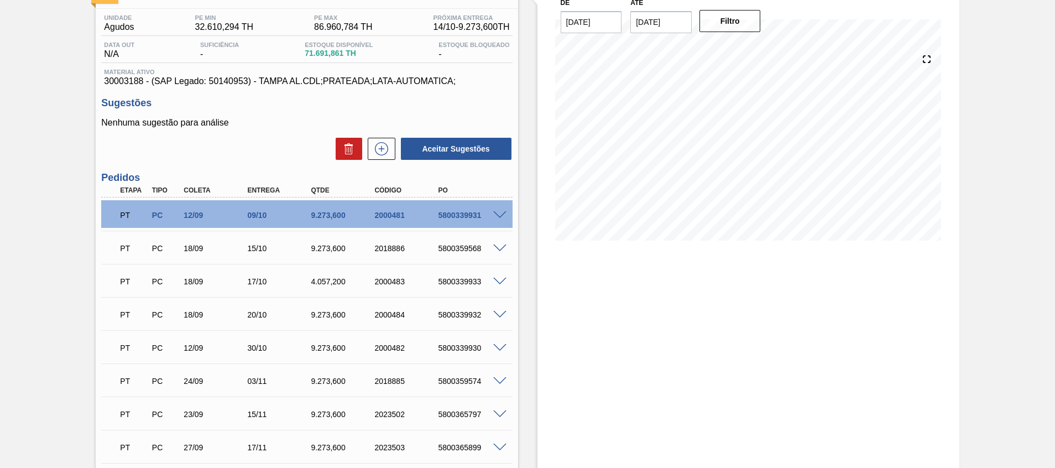
click at [499, 213] on span at bounding box center [499, 215] width 13 height 8
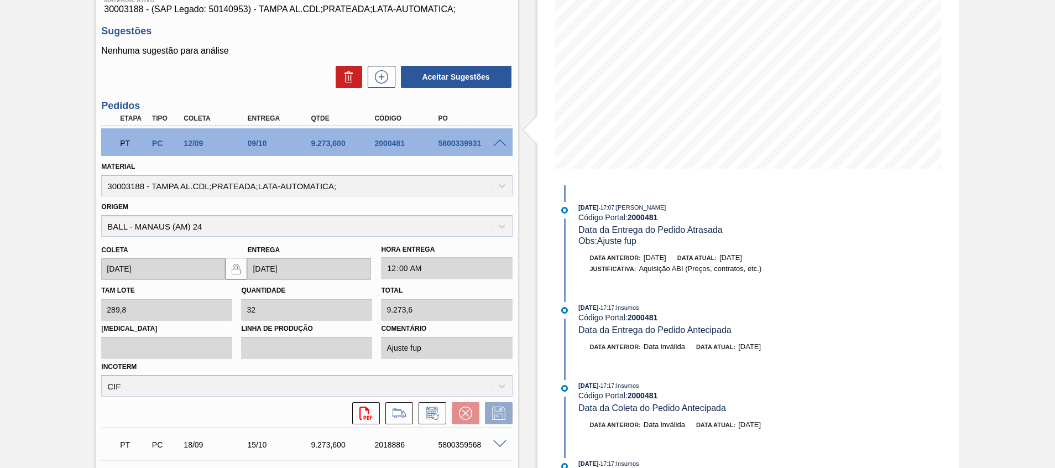
scroll to position [249, 0]
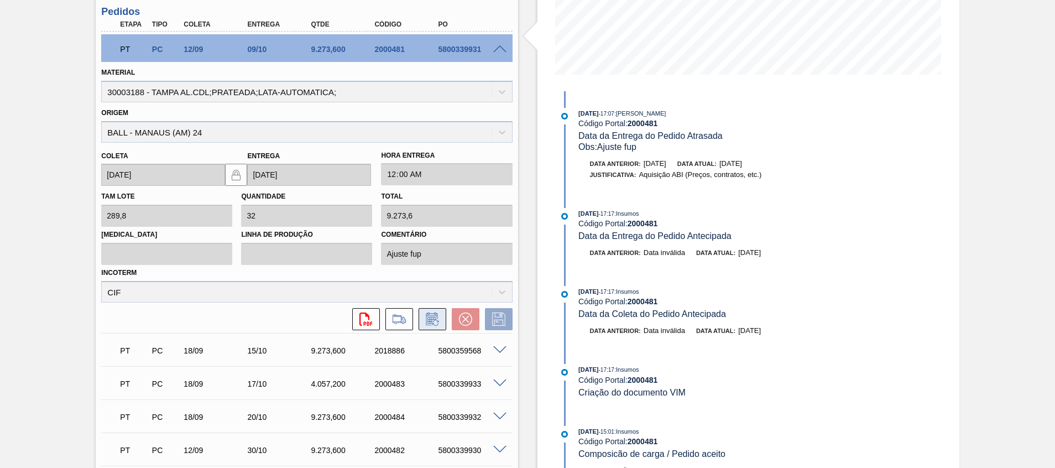
click at [434, 319] on icon at bounding box center [431, 320] width 8 height 7
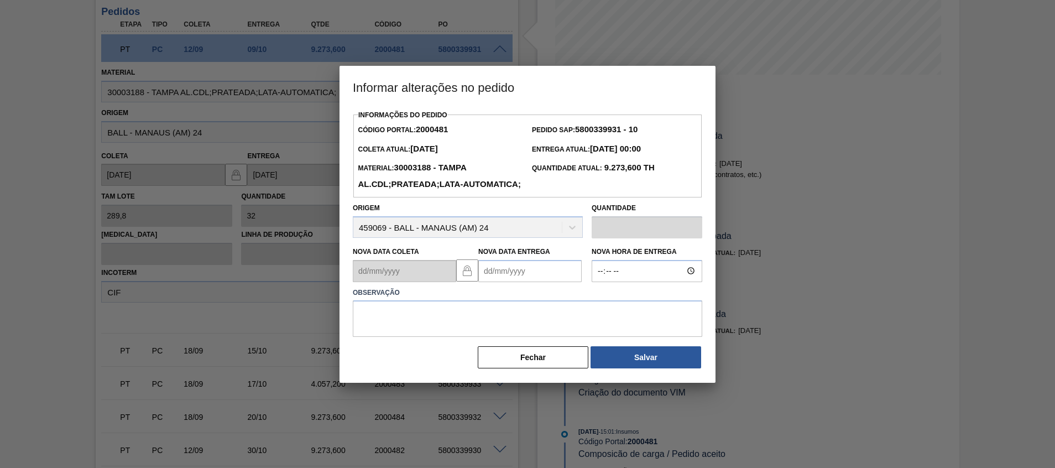
click at [512, 282] on Entrega2000481 "Nova Data Entrega" at bounding box center [529, 271] width 103 height 22
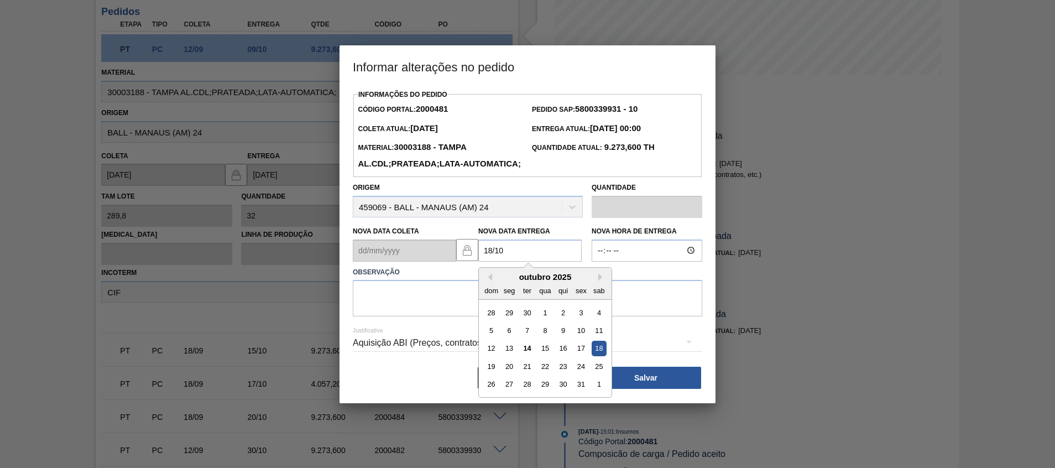
click at [595, 355] on div "18" at bounding box center [598, 348] width 15 height 15
type Entrega2000481 "[DATE]"
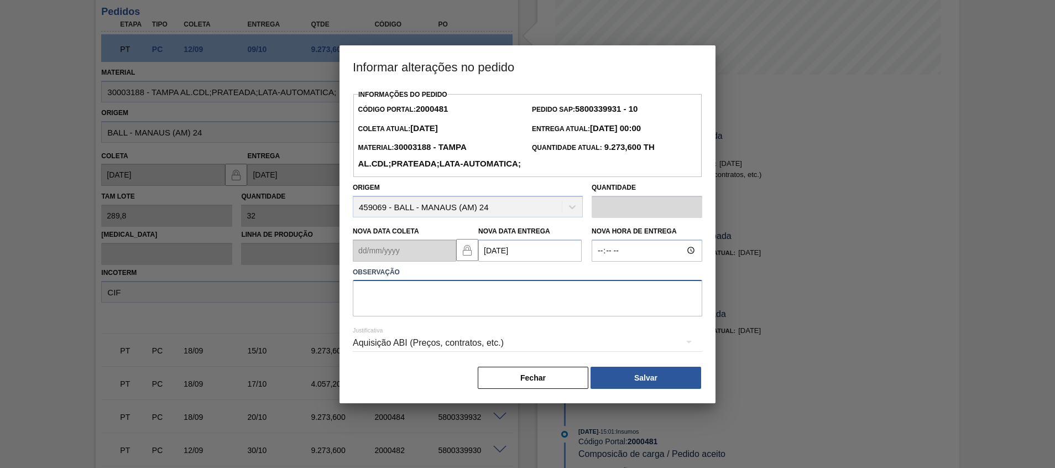
click at [578, 316] on textarea at bounding box center [527, 298] width 349 height 36
type textarea "Atraso entrega"
click at [626, 389] on button "Salvar" at bounding box center [645, 378] width 111 height 22
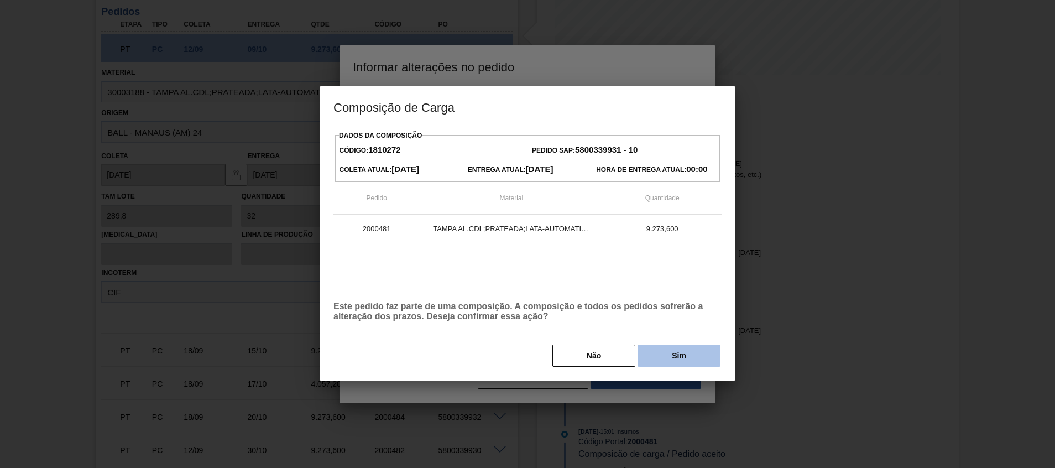
click at [698, 358] on button "Sim" at bounding box center [678, 355] width 83 height 22
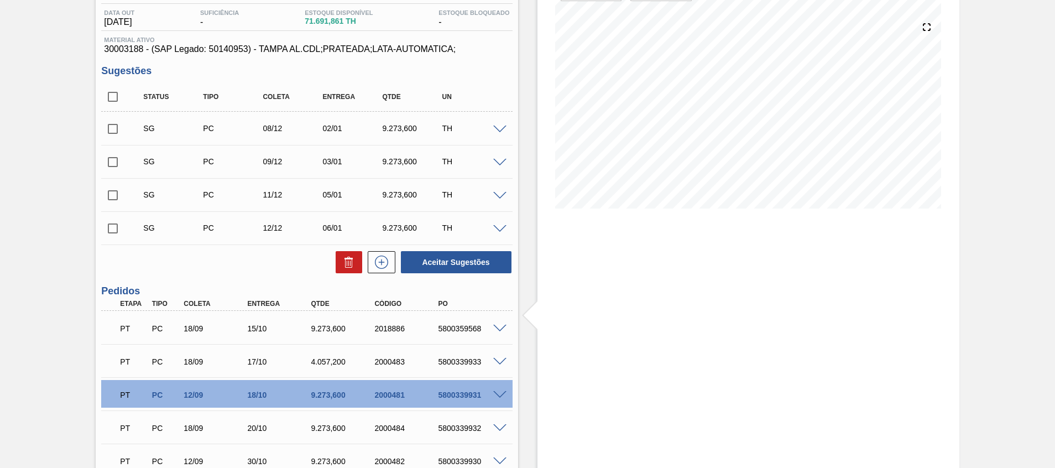
scroll to position [141, 0]
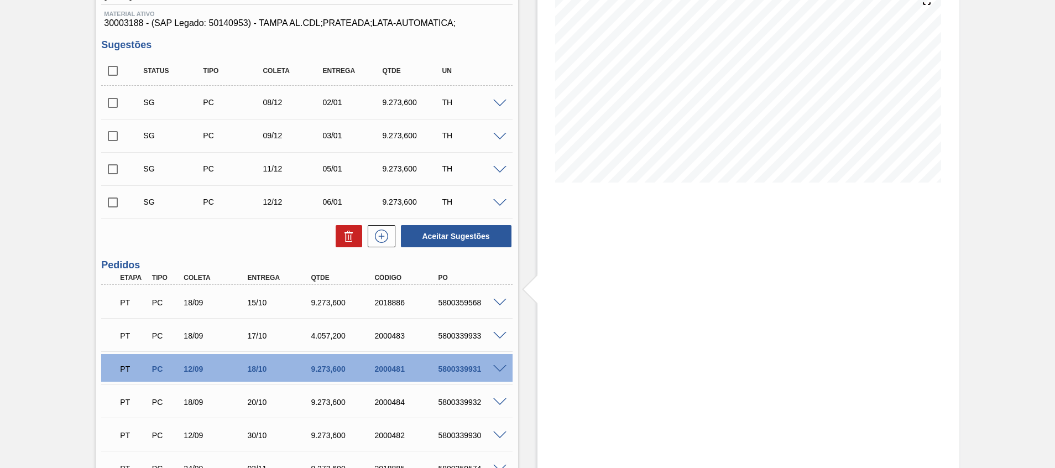
click at [495, 333] on span at bounding box center [499, 336] width 13 height 8
type input "Ajuste fup"
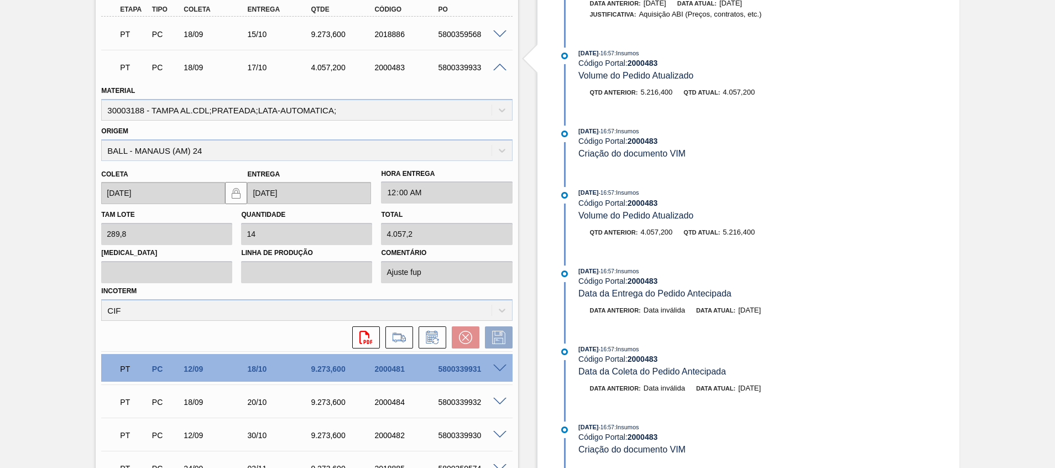
click at [501, 367] on span at bounding box center [499, 368] width 13 height 8
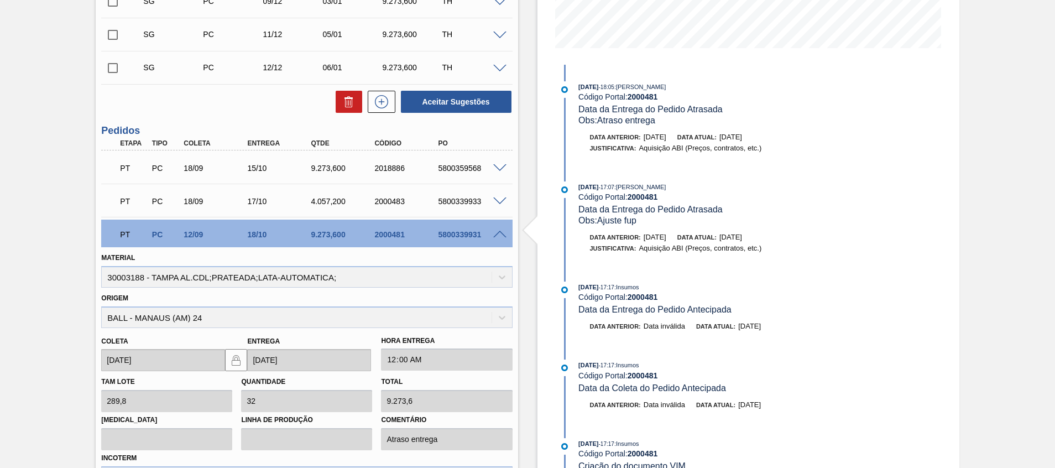
scroll to position [358, 0]
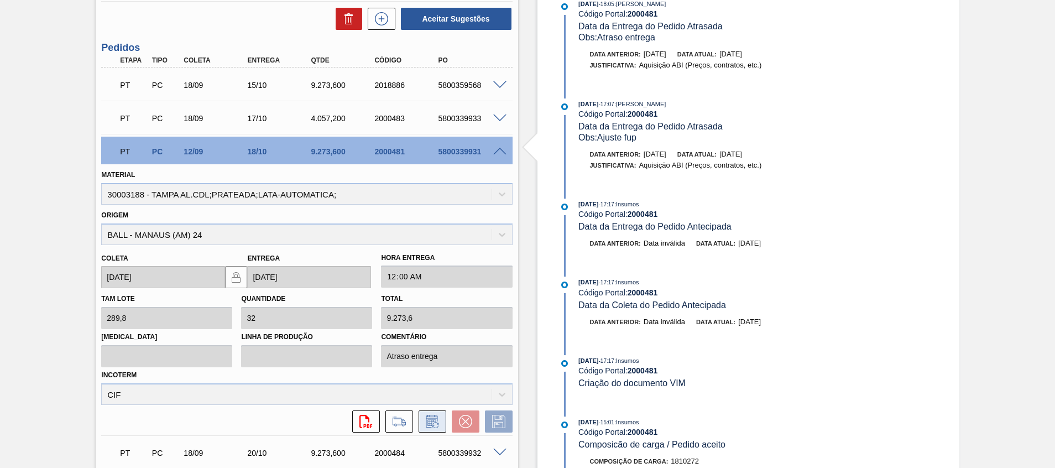
click at [431, 418] on icon at bounding box center [432, 421] width 18 height 13
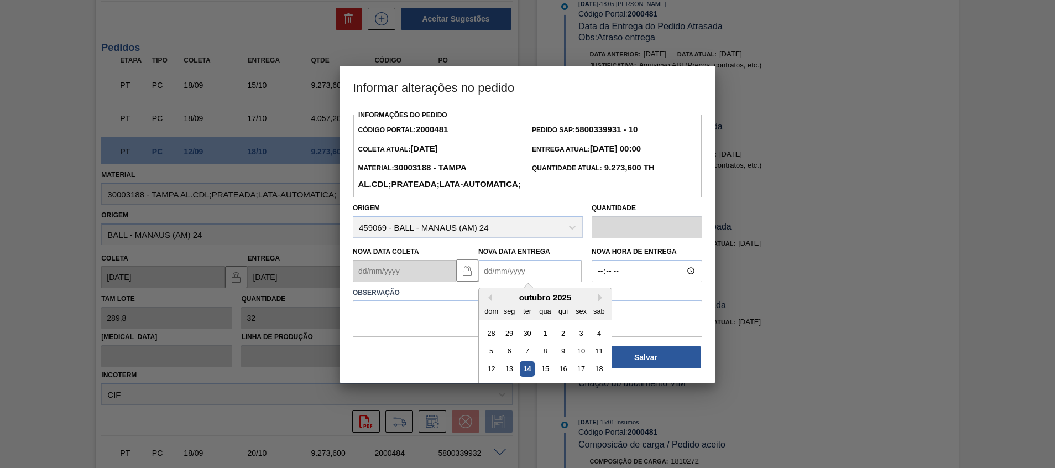
click at [546, 282] on Entrega2000481 "Nova Data Entrega" at bounding box center [529, 271] width 103 height 22
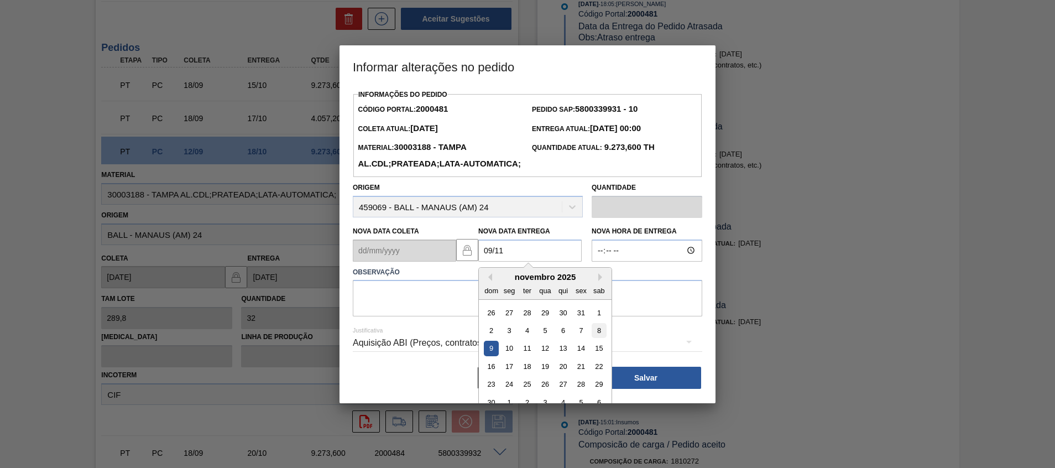
click at [595, 338] on div "8" at bounding box center [598, 330] width 15 height 15
type Entrega2000481 "08/11/2025"
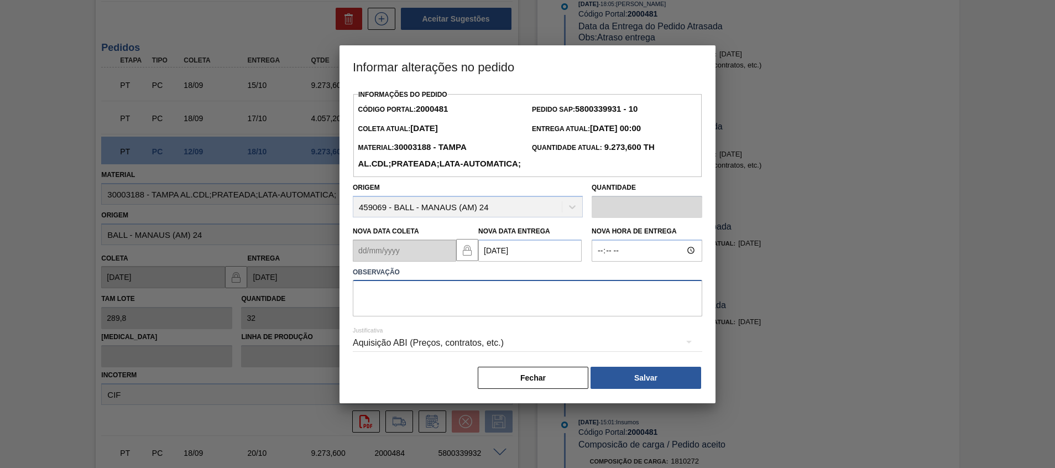
click at [596, 316] on textarea at bounding box center [527, 298] width 349 height 36
type textarea "Atraso entrega"
click at [624, 389] on button "Salvar" at bounding box center [645, 378] width 111 height 22
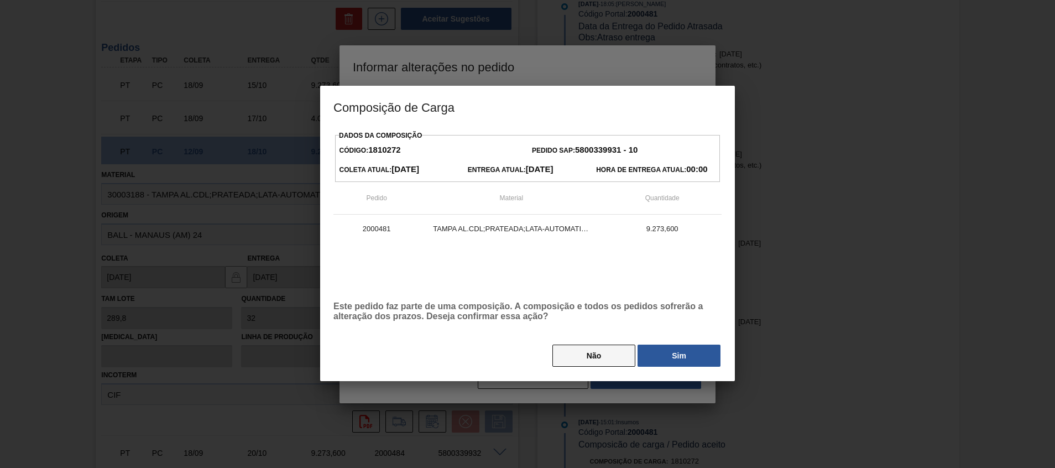
click at [613, 354] on button "Não" at bounding box center [593, 355] width 83 height 22
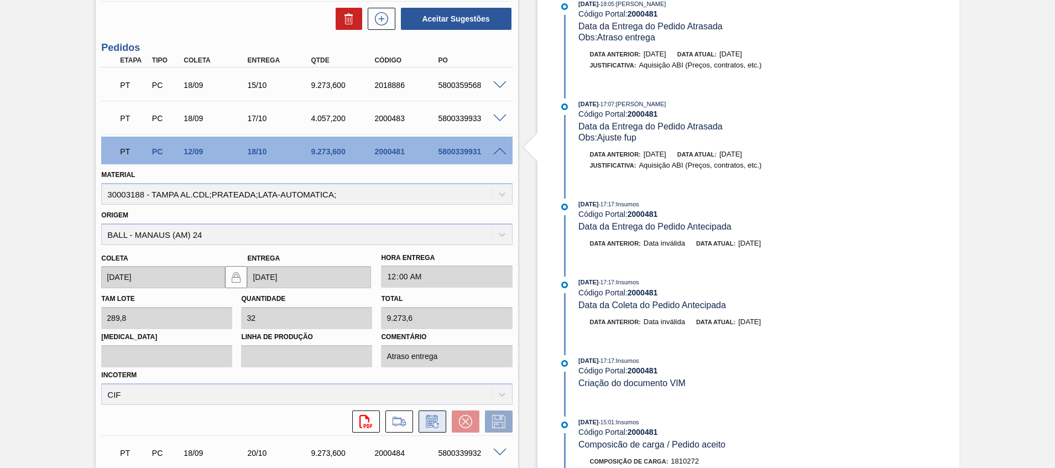
click at [434, 422] on icon at bounding box center [432, 421] width 18 height 13
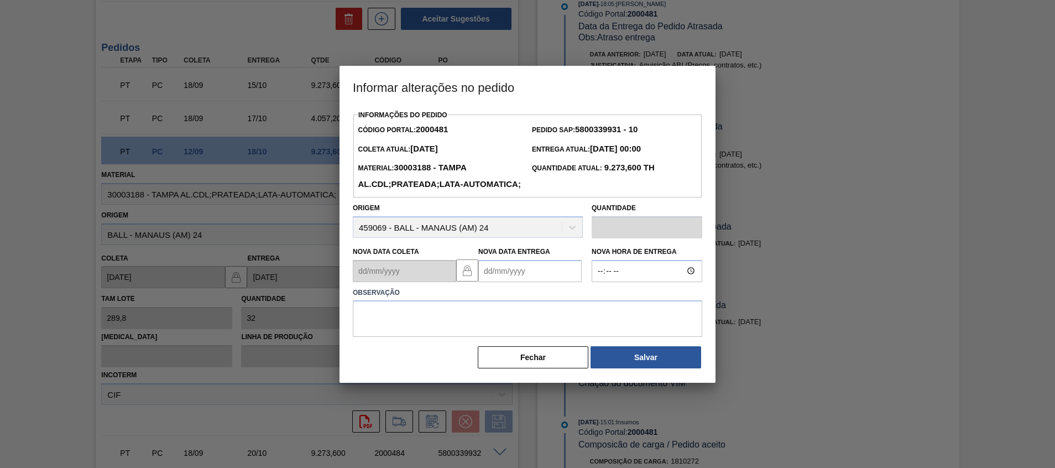
click at [556, 282] on Entrega2000481 "Nova Data Entrega" at bounding box center [529, 271] width 103 height 22
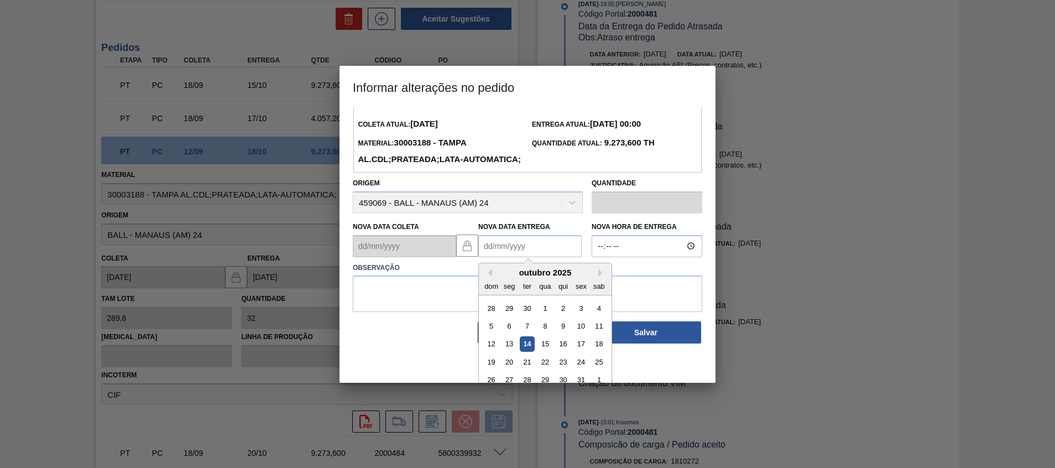
scroll to position [37, 0]
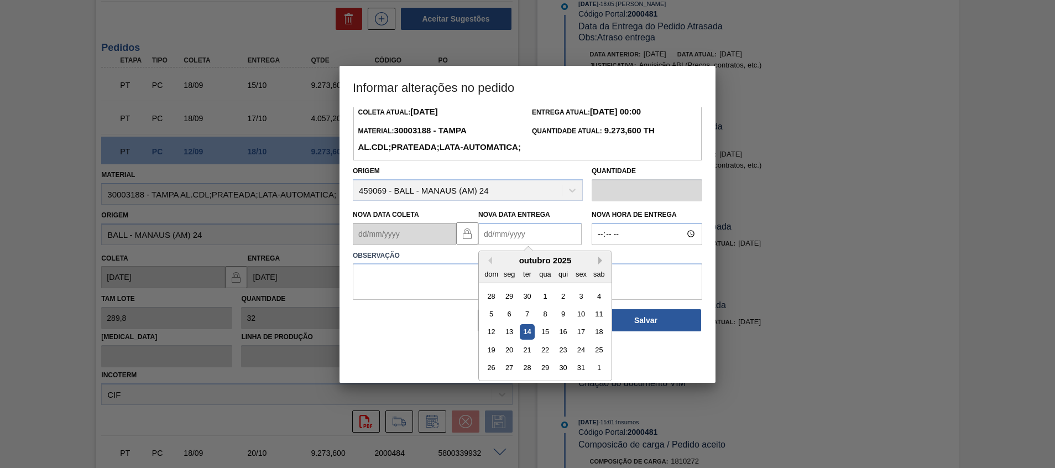
click at [602, 274] on div "outubro 2025 dom seg ter qua qui sex sab" at bounding box center [545, 267] width 133 height 32
click at [600, 264] on button "Next Month" at bounding box center [602, 260] width 8 height 8
click at [597, 321] on div "8" at bounding box center [598, 313] width 15 height 15
type Entrega2000481 "08/11/2025"
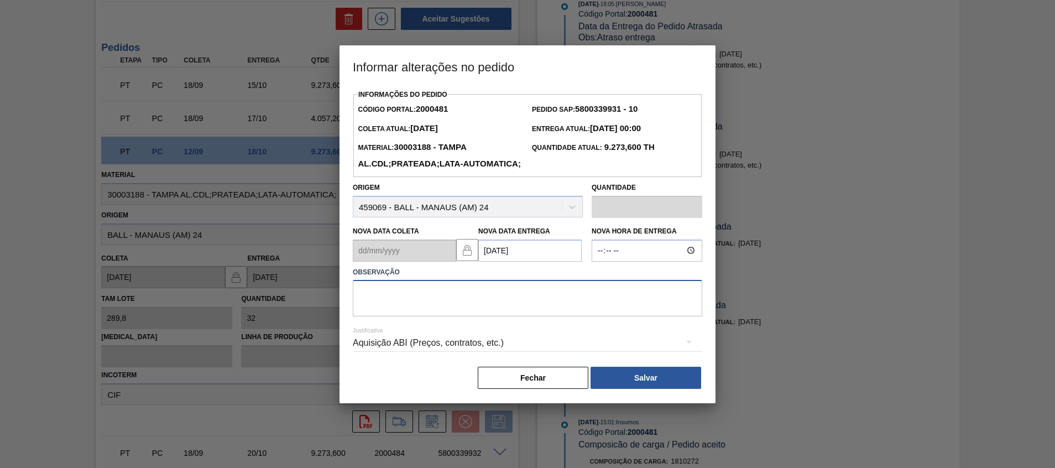
click at [490, 307] on textarea at bounding box center [527, 298] width 349 height 36
type textarea "Atraso entrega, linearização de grade"
click at [647, 389] on button "Salvar" at bounding box center [645, 378] width 111 height 22
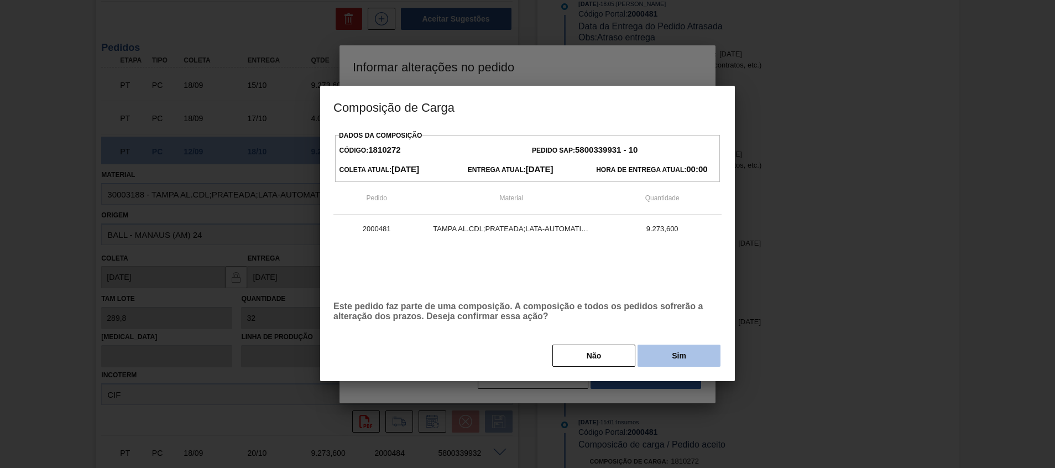
drag, startPoint x: 666, startPoint y: 343, endPoint x: 667, endPoint y: 350, distance: 7.3
click at [667, 349] on div "Dados da Composição Código: 1810272 Pedido SAP: 5800339931 - 10 Coleta Atual: 1…" at bounding box center [527, 248] width 388 height 240
click at [668, 358] on button "Sim" at bounding box center [678, 355] width 83 height 22
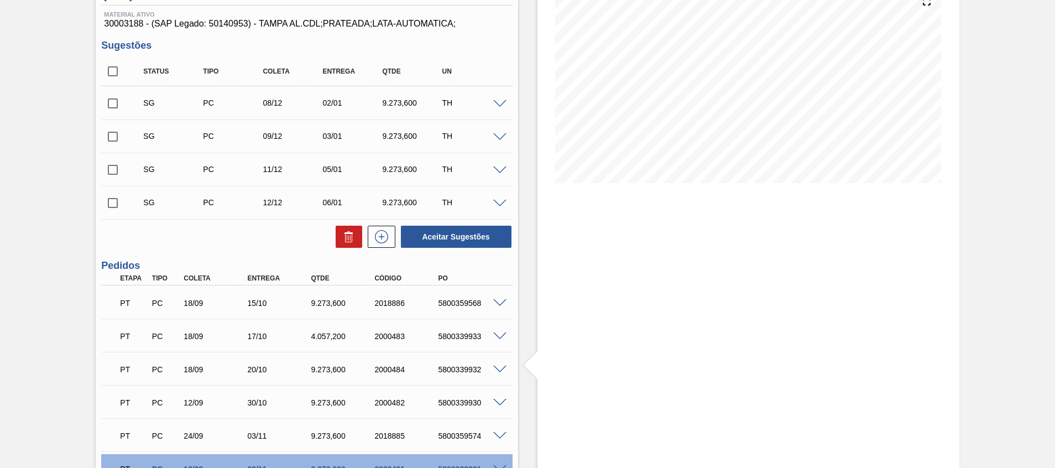
scroll to position [223, 0]
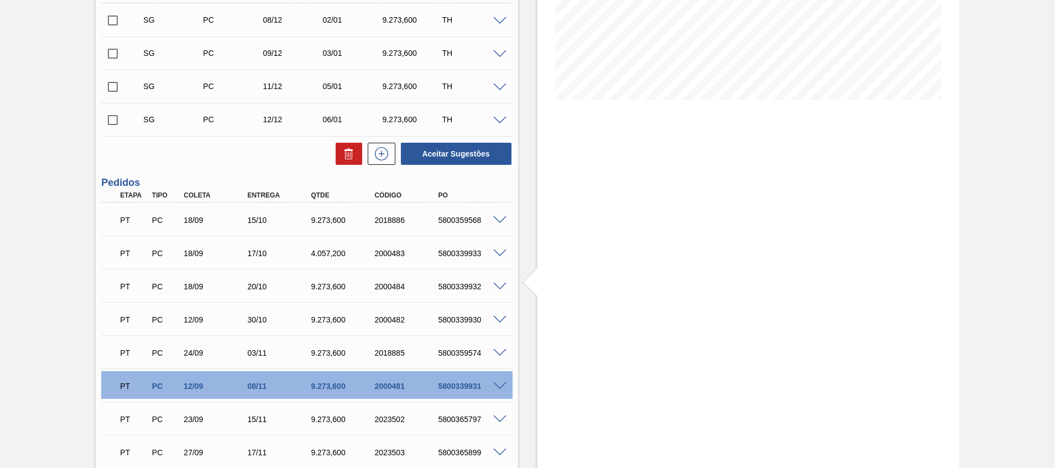
click at [462, 381] on div "PT PC 12/09 08/11 9.273,600 2000481 5800339931" at bounding box center [303, 385] width 381 height 22
copy div "5800339931"
click at [468, 386] on div "5800339931" at bounding box center [470, 385] width 71 height 9
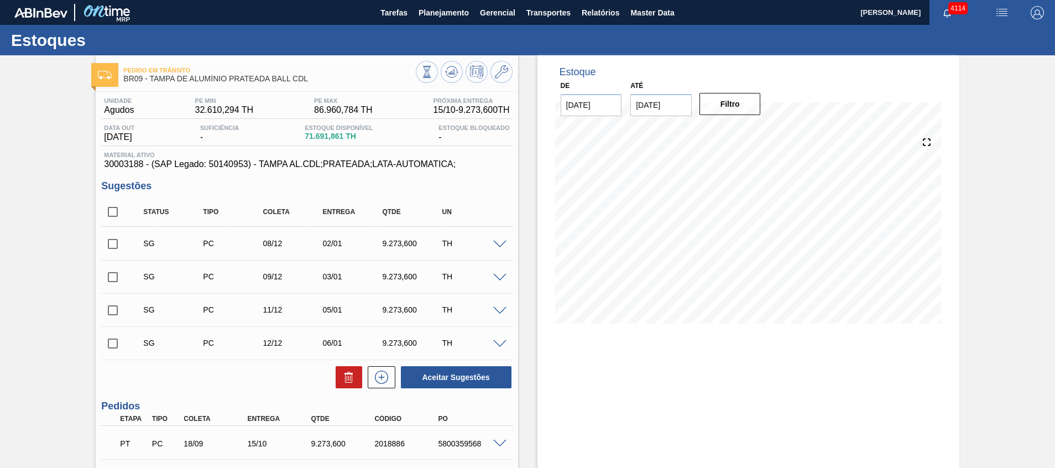
scroll to position [166, 0]
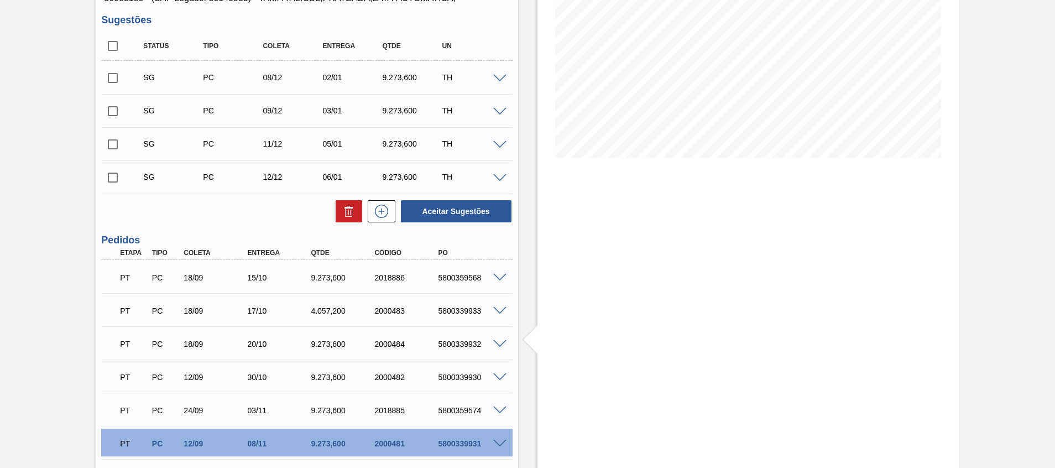
click at [494, 309] on span at bounding box center [499, 311] width 13 height 8
type input "Ajuste fup"
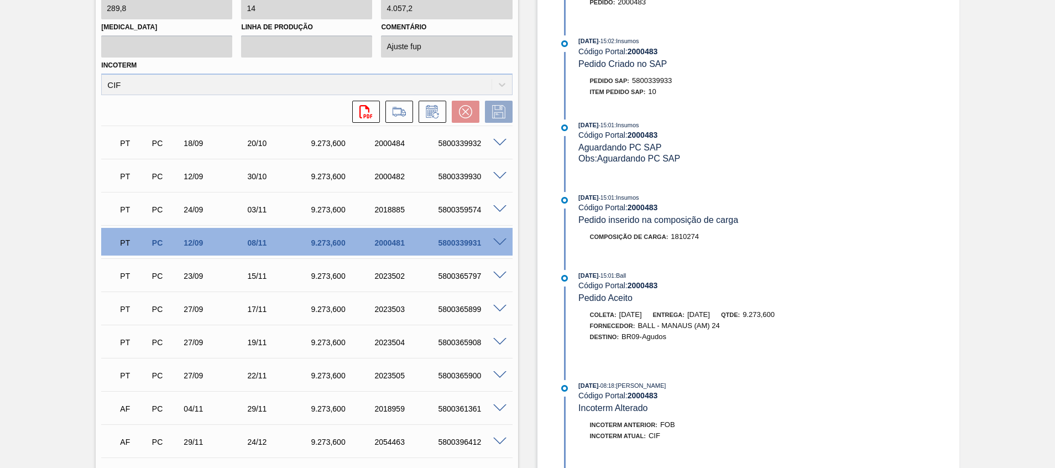
scroll to position [781, 0]
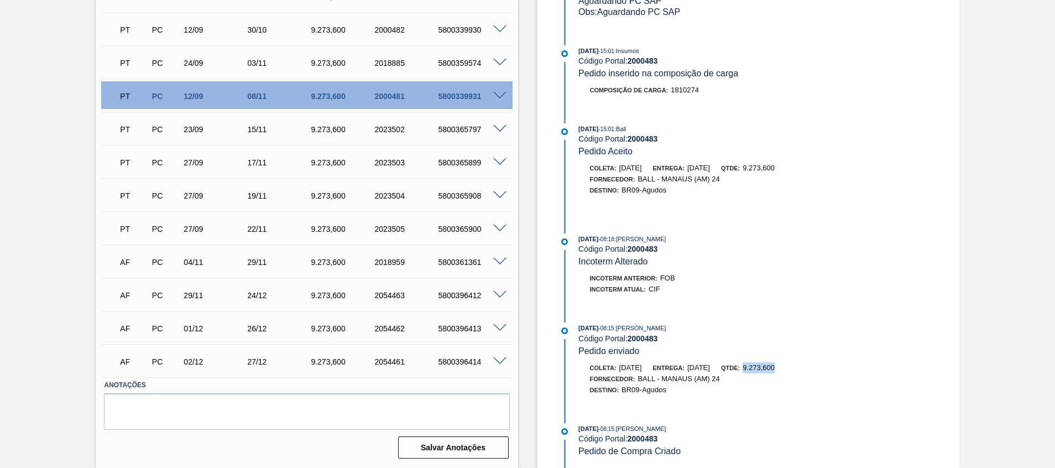
drag, startPoint x: 767, startPoint y: 365, endPoint x: 803, endPoint y: 367, distance: 36.5
click at [803, 367] on div "Coleta: 27/09/2025 Entrega: 22/10/2025 Qtde: 9.273,600" at bounding box center [710, 367] width 263 height 11
copy span "9.273,600"
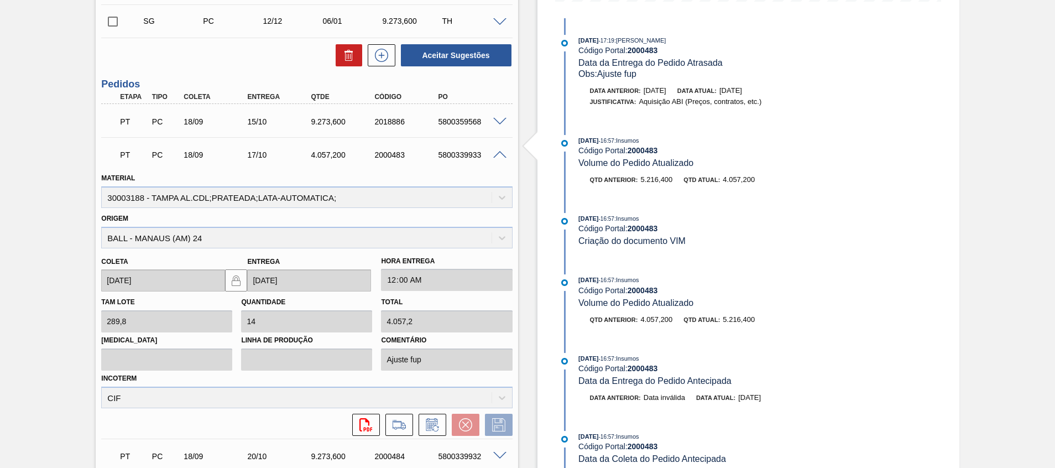
scroll to position [284, 0]
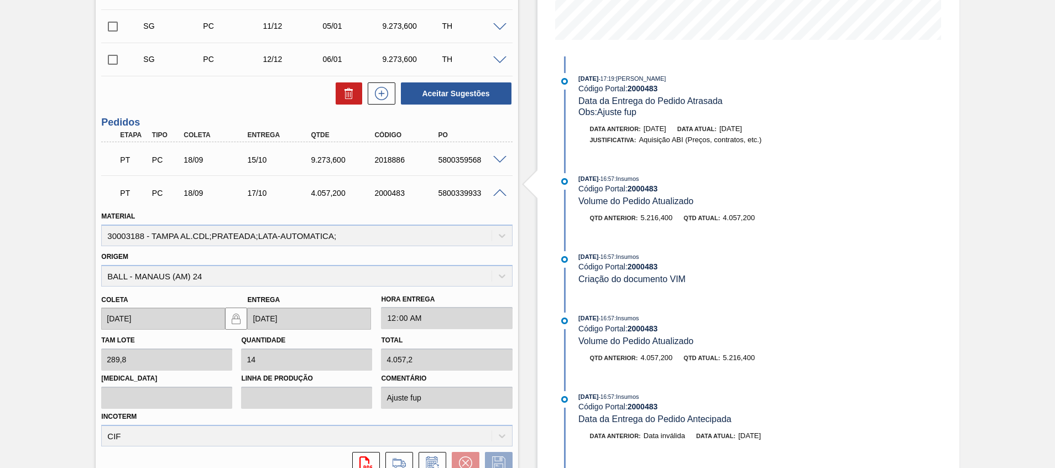
click at [464, 193] on div "5800339933" at bounding box center [470, 193] width 71 height 9
copy div "5800339933"
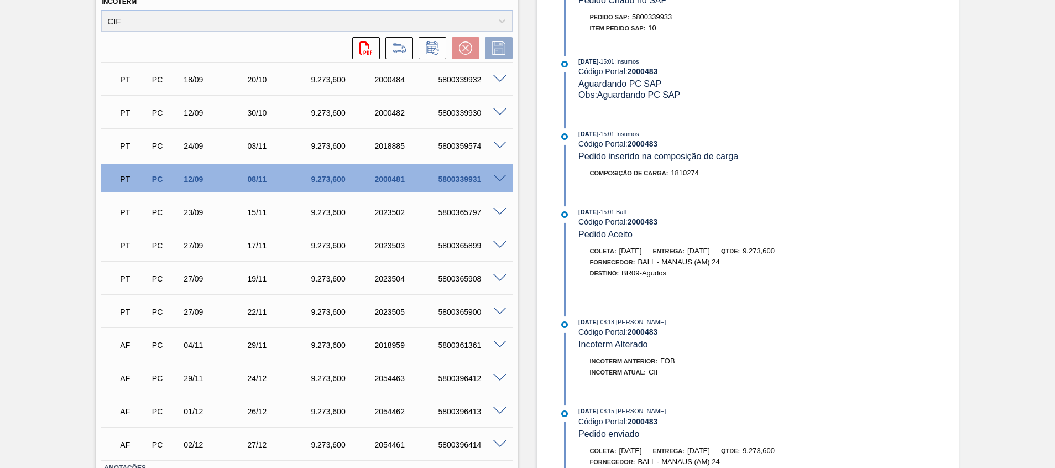
scroll to position [781, 0]
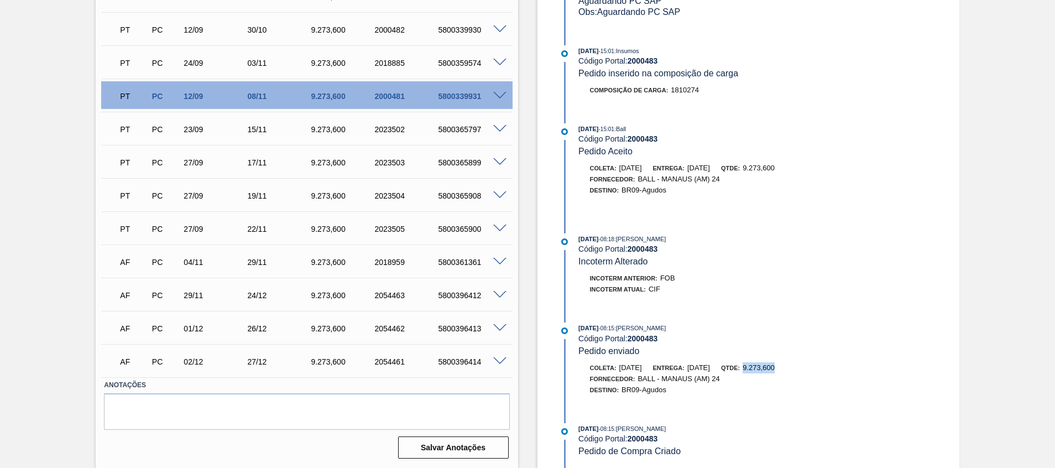
drag, startPoint x: 779, startPoint y: 369, endPoint x: 802, endPoint y: 372, distance: 22.8
click at [802, 372] on div "Coleta: 27/09/2025 Entrega: 22/10/2025 Qtde: 9.273,600" at bounding box center [710, 367] width 263 height 11
copy span "9.273,600"
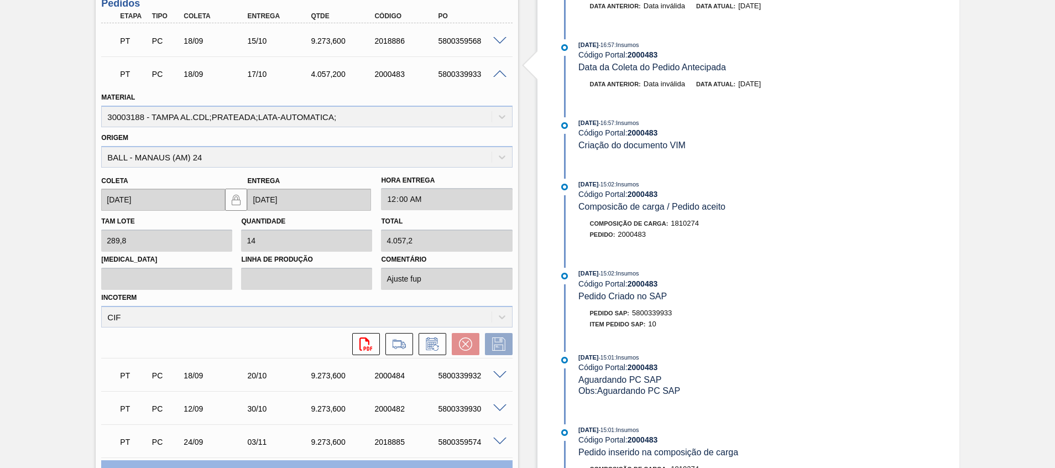
scroll to position [367, 0]
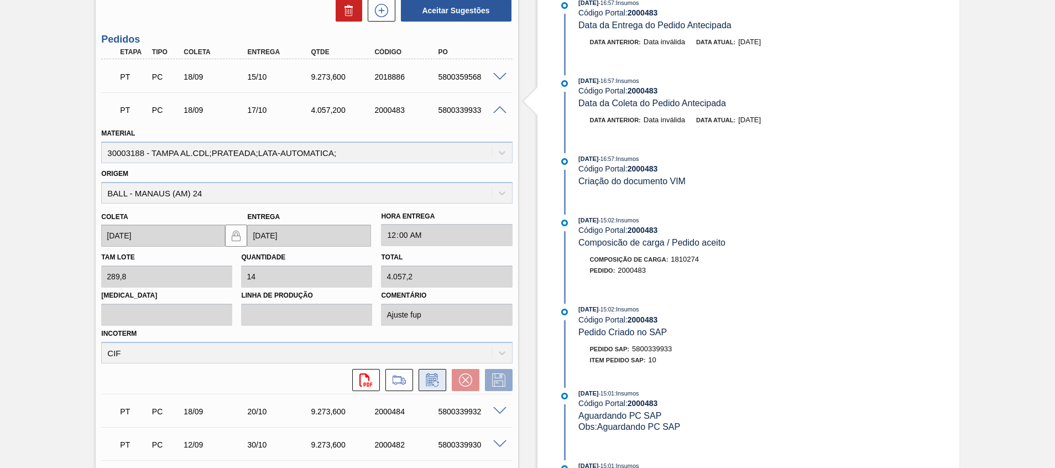
click at [431, 375] on icon at bounding box center [432, 379] width 18 height 13
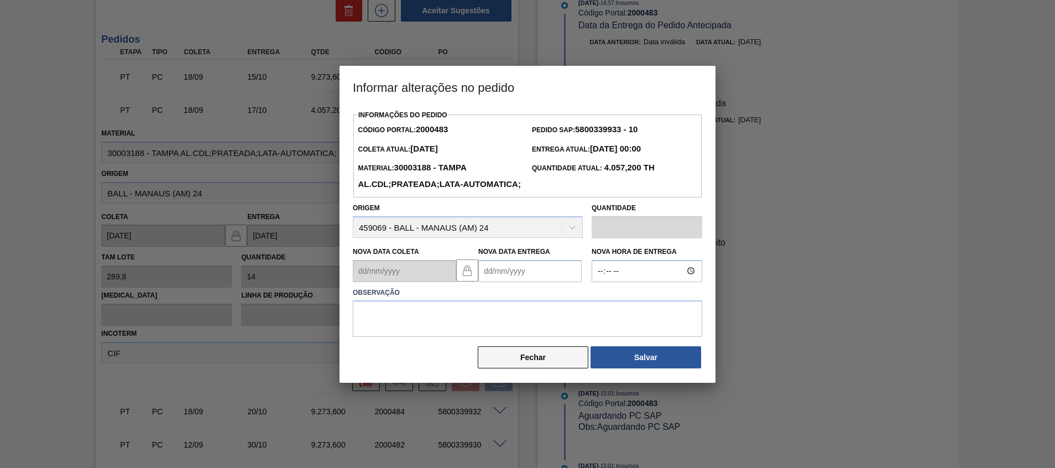
click at [522, 368] on button "Fechar" at bounding box center [533, 357] width 111 height 22
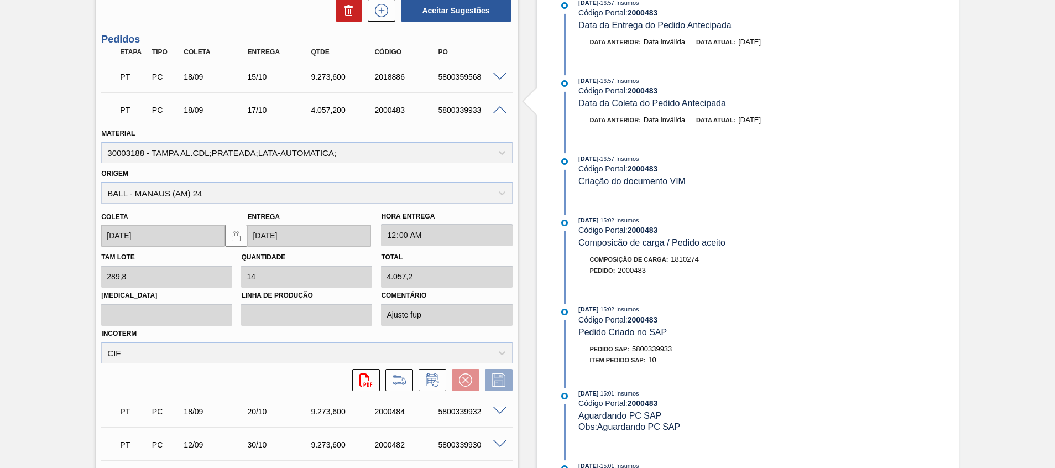
click at [464, 109] on div "5800339933" at bounding box center [470, 110] width 71 height 9
copy div "5800339933"
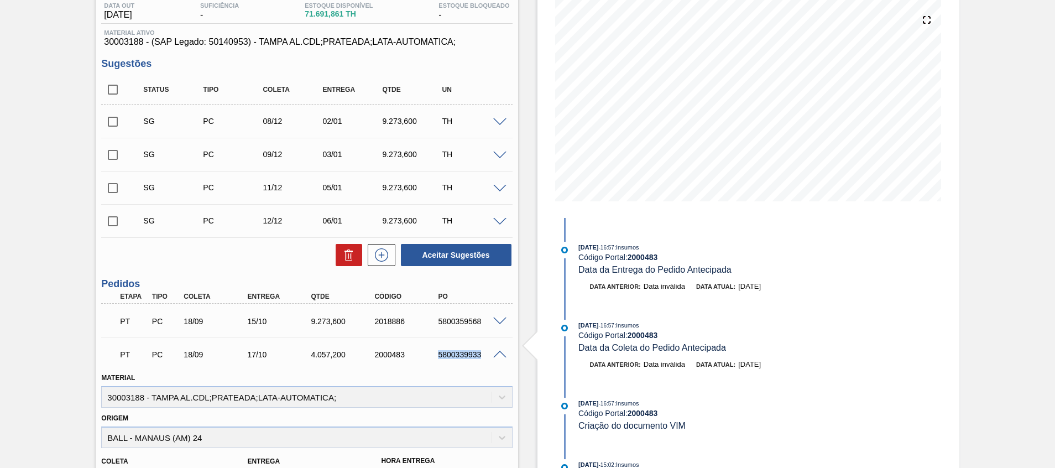
scroll to position [0, 0]
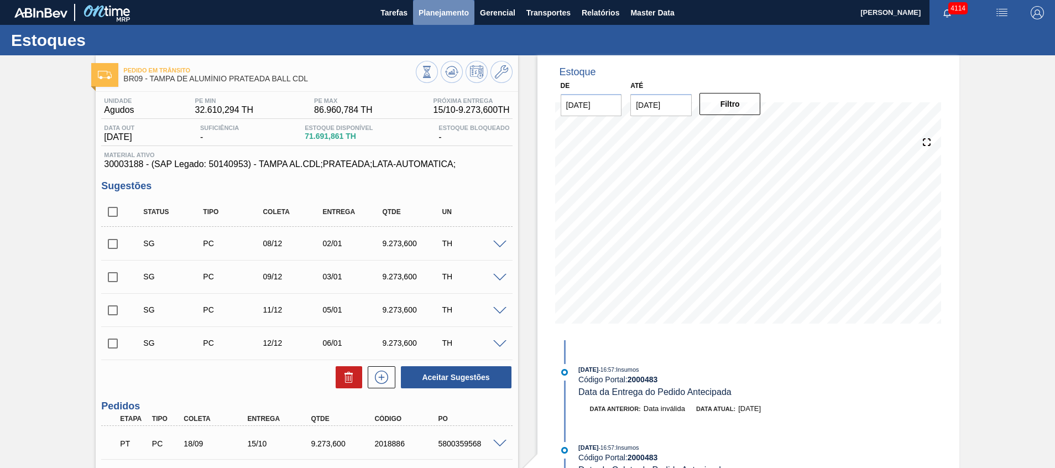
click at [444, 15] on span "Planejamento" at bounding box center [443, 12] width 50 height 13
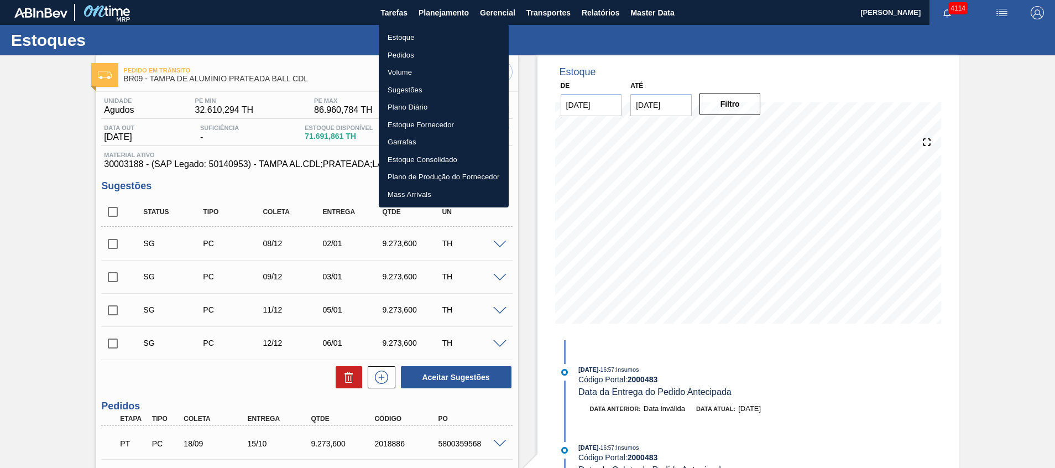
drag, startPoint x: 420, startPoint y: 59, endPoint x: 373, endPoint y: 106, distance: 65.7
click at [420, 59] on li "Pedidos" at bounding box center [444, 55] width 130 height 18
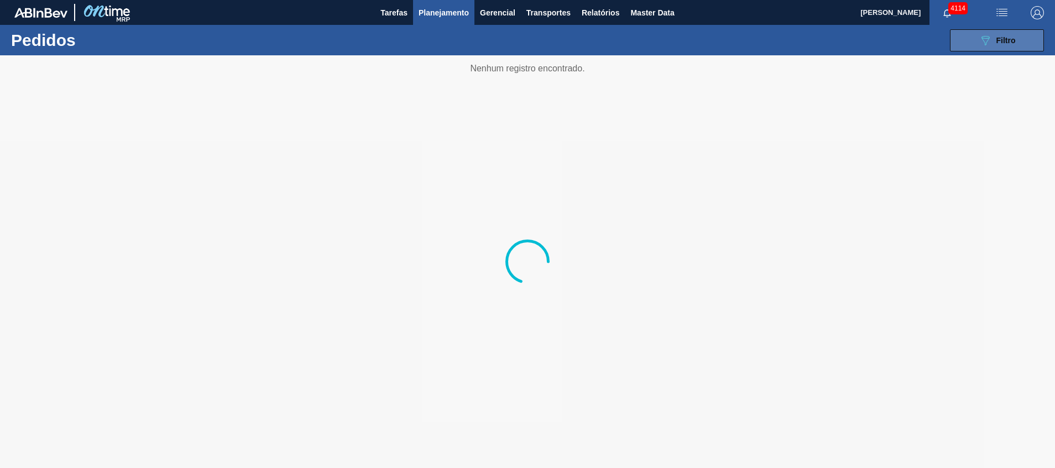
click at [959, 41] on button "089F7B8B-B2A5-4AFE-B5C0-19BA573D28AC Filtro" at bounding box center [997, 40] width 94 height 22
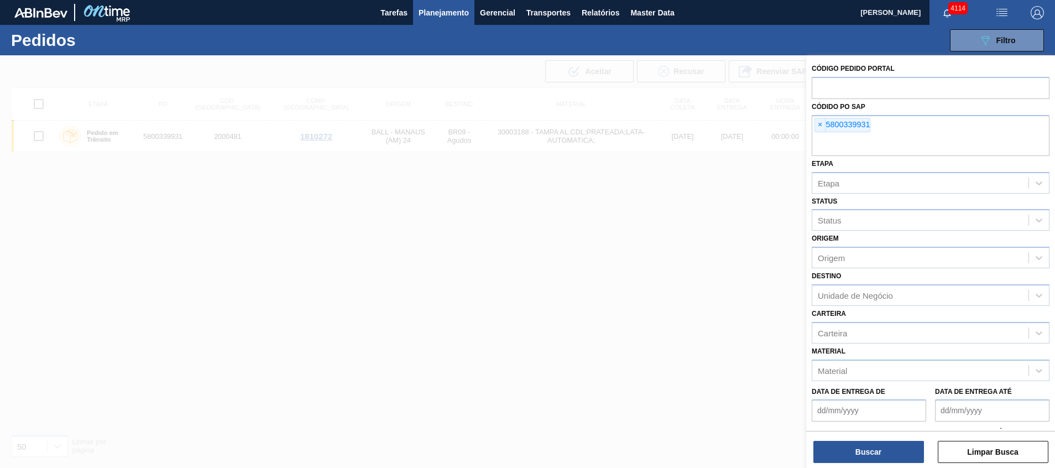
click at [889, 139] on input "text" at bounding box center [931, 145] width 238 height 21
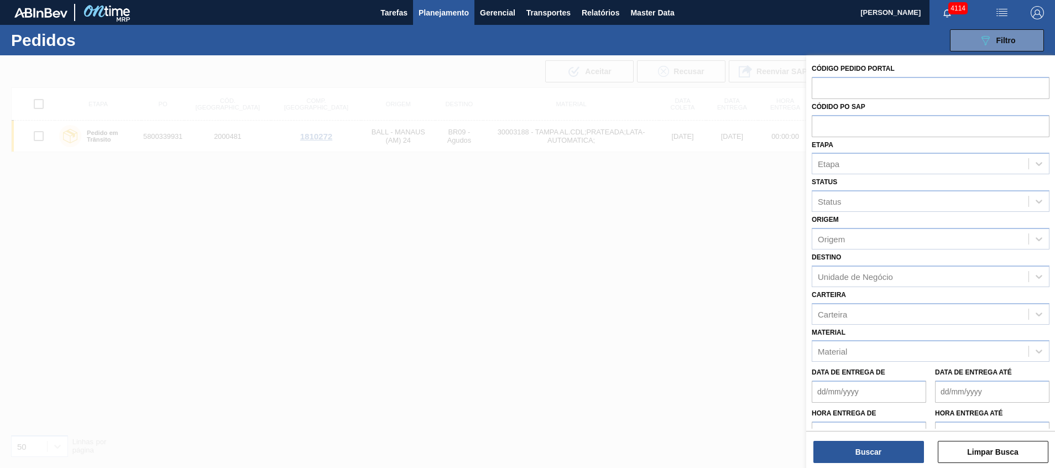
paste input "5800339933"
type input "5800339933"
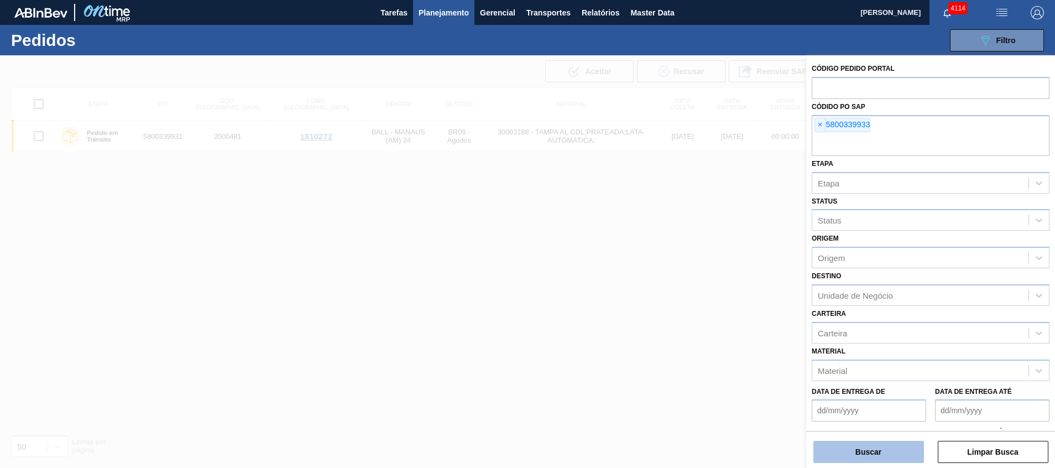
click at [855, 451] on button "Buscar" at bounding box center [868, 452] width 111 height 22
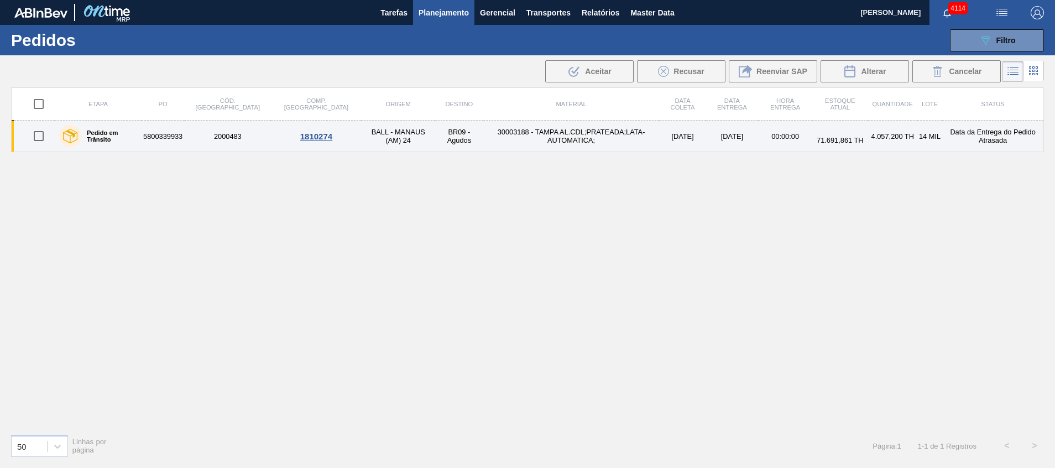
click at [35, 135] on input "checkbox" at bounding box center [38, 135] width 23 height 23
checkbox input "true"
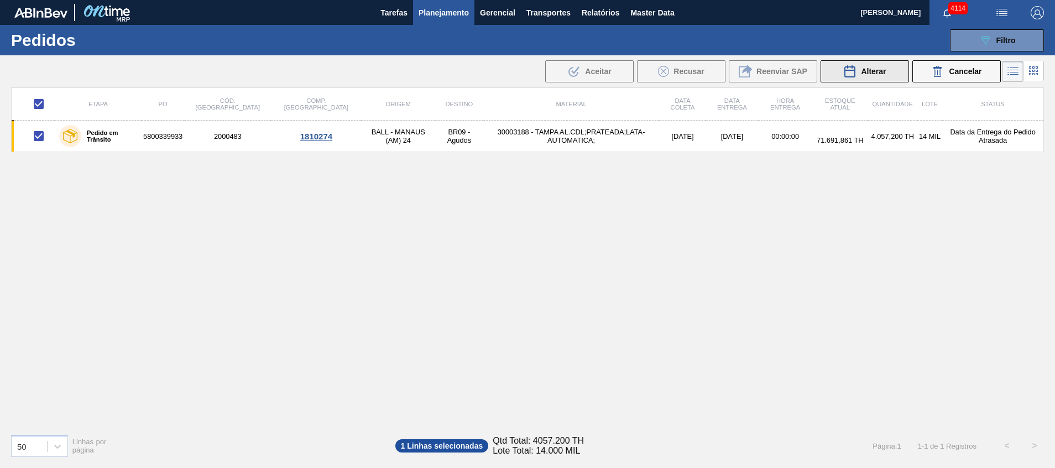
click at [888, 67] on button "Alterar" at bounding box center [864, 71] width 88 height 22
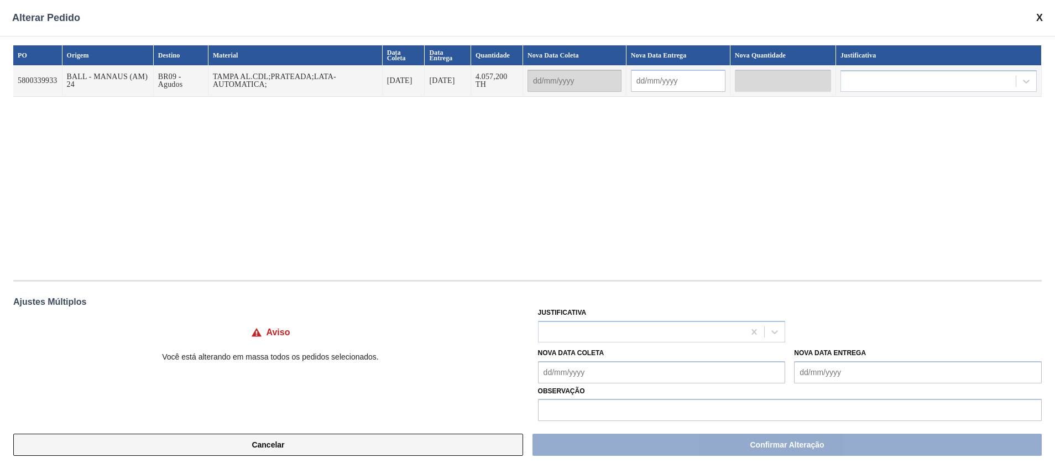
click at [344, 451] on button "Cancelar" at bounding box center [268, 444] width 510 height 22
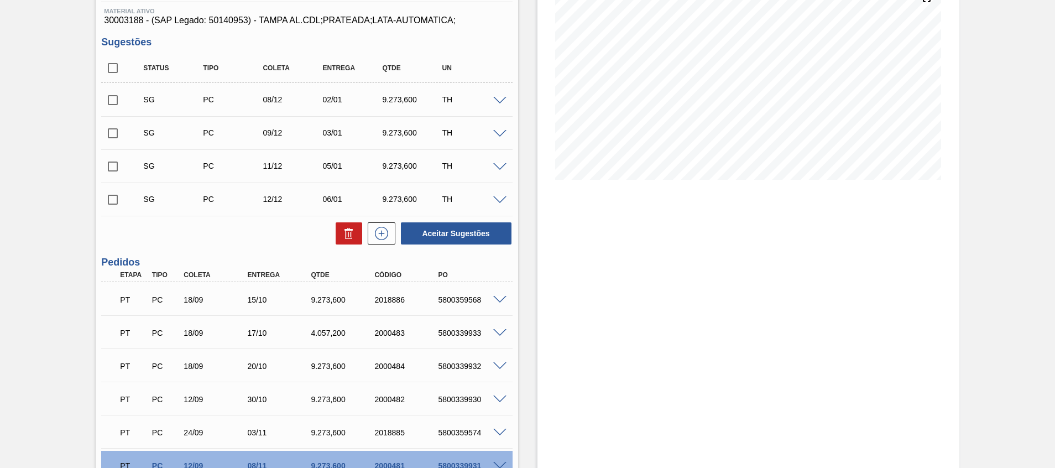
scroll to position [166, 0]
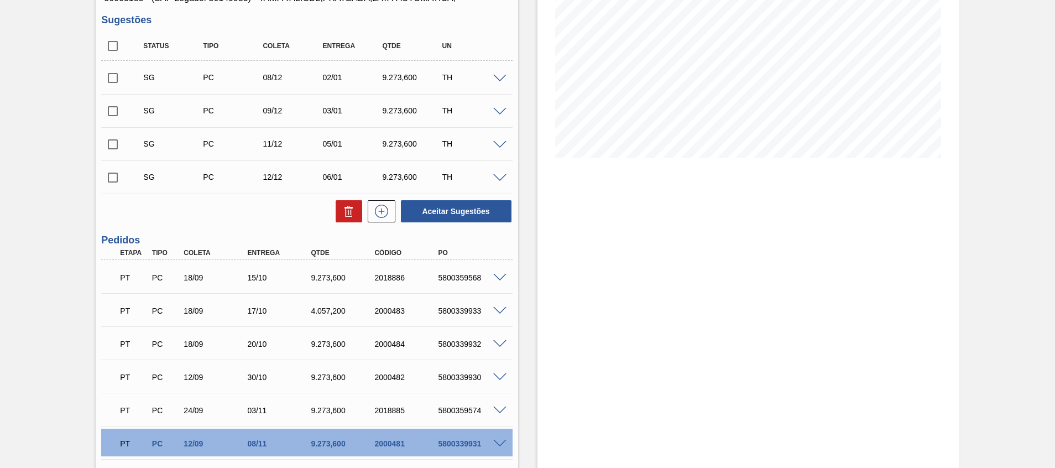
click at [498, 311] on span at bounding box center [499, 311] width 13 height 8
type input "Ajuste fup"
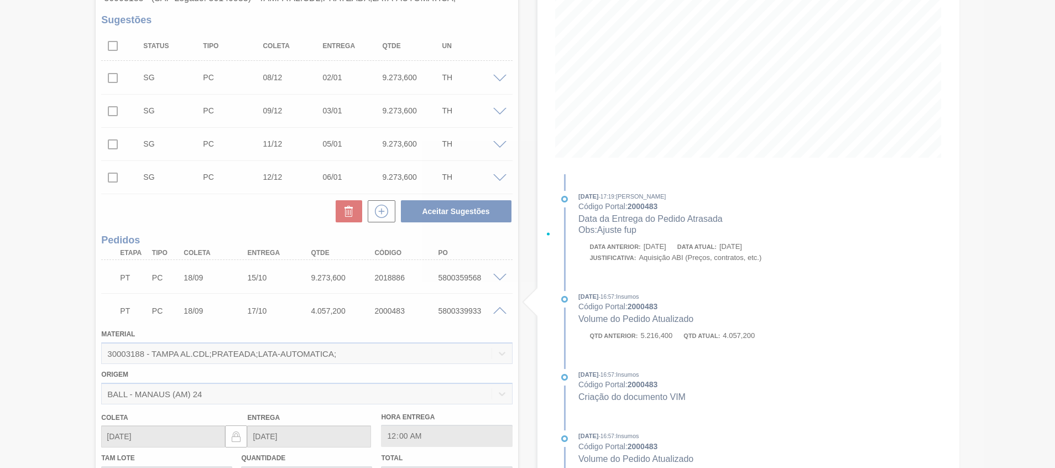
click at [497, 312] on div at bounding box center [527, 234] width 1055 height 468
click at [500, 309] on div at bounding box center [527, 234] width 1055 height 468
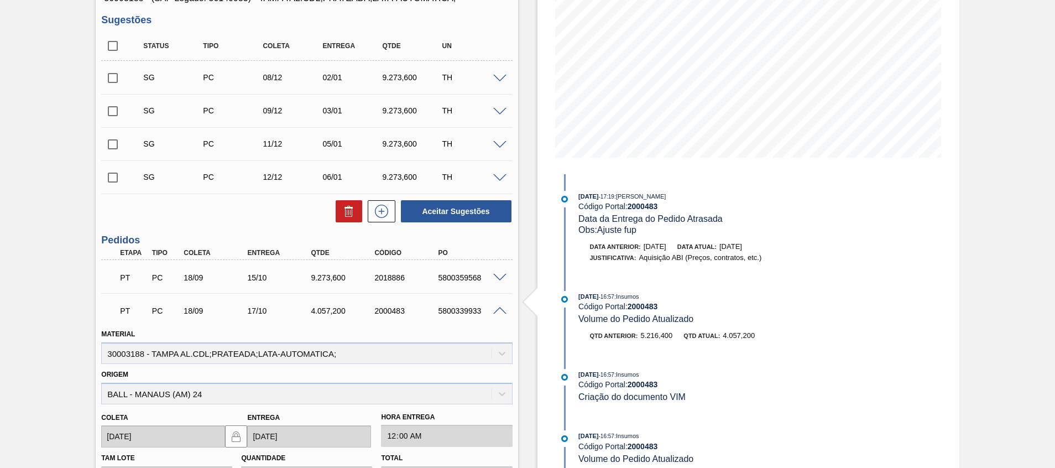
click at [501, 313] on span at bounding box center [499, 311] width 13 height 8
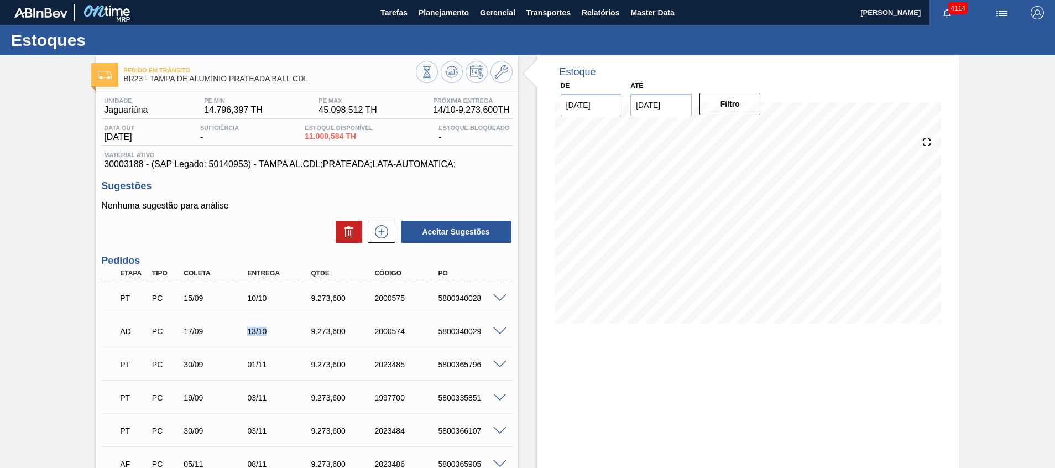
drag, startPoint x: 244, startPoint y: 333, endPoint x: 274, endPoint y: 333, distance: 29.3
click at [274, 333] on div "13/10" at bounding box center [272, 331] width 64 height 9
click at [454, 323] on div "AD PC 17/09 13/10 9.273,[PHONE_NUMBER] 5800340029" at bounding box center [303, 330] width 381 height 22
click at [454, 326] on div "AD PC 17/09 13/10 9.273,[PHONE_NUMBER] 5800340029" at bounding box center [303, 330] width 381 height 22
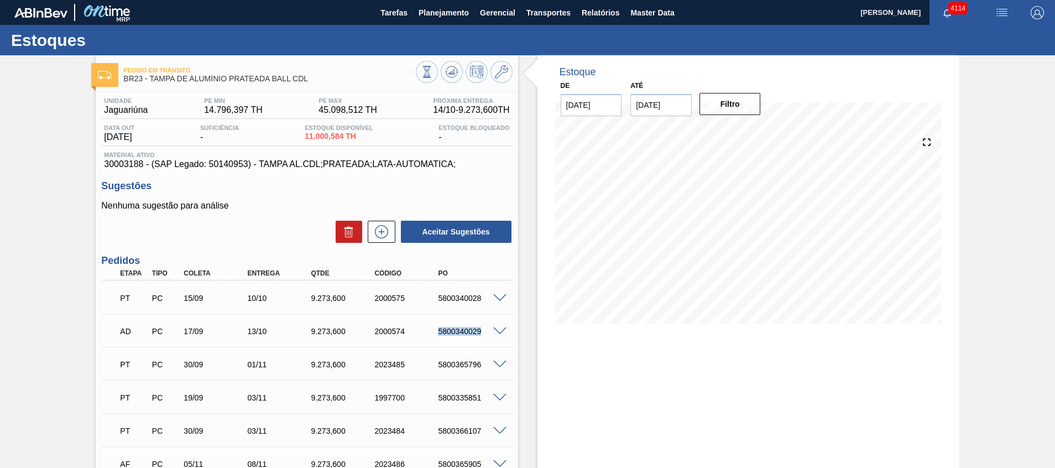
click at [454, 326] on div "AD PC 17/09 13/10 9.273,[PHONE_NUMBER] 5800340029" at bounding box center [303, 330] width 381 height 22
copy div "5800340029"
click at [496, 299] on span at bounding box center [499, 298] width 13 height 8
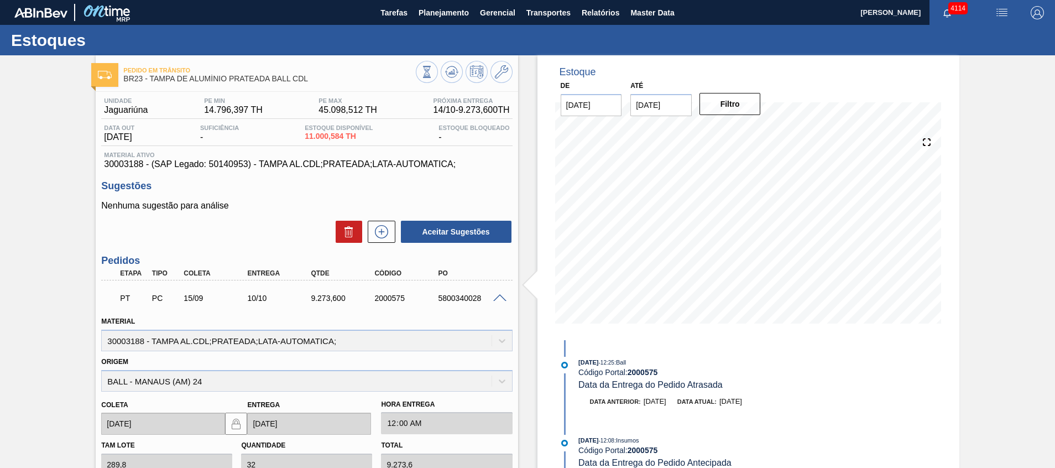
scroll to position [166, 0]
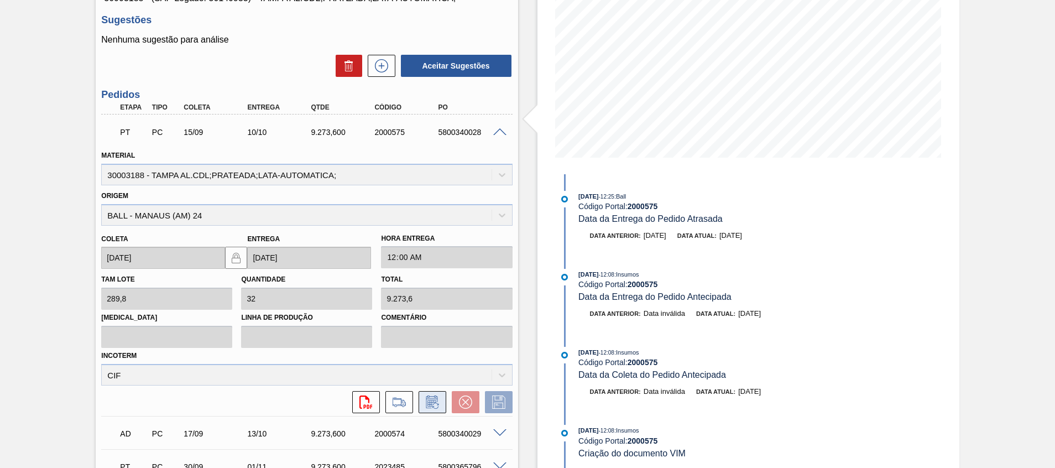
click at [437, 399] on icon at bounding box center [432, 401] width 18 height 13
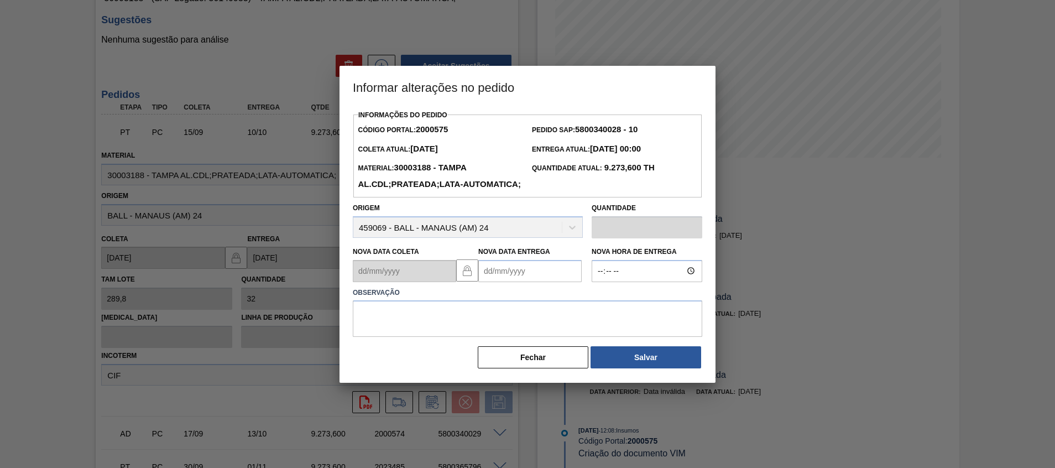
click at [537, 282] on Entrega2000575 "Nova Data Entrega" at bounding box center [529, 271] width 103 height 22
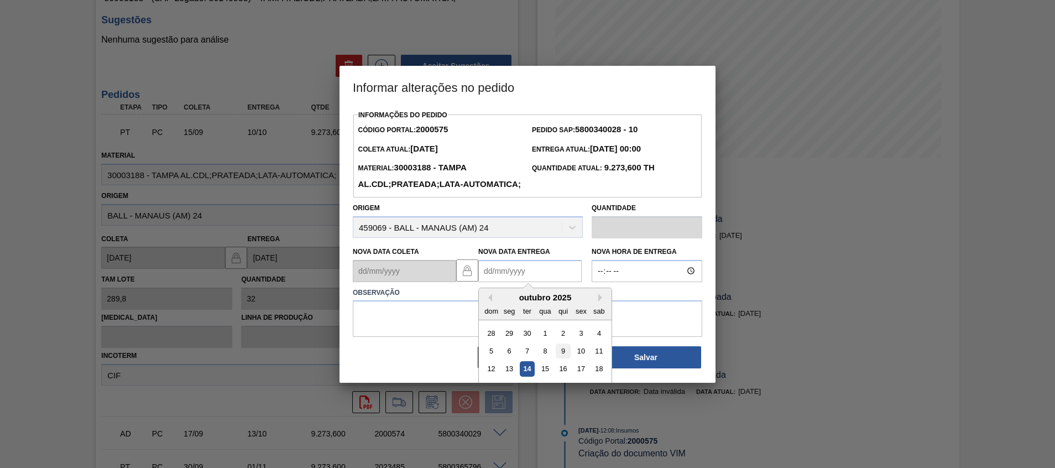
scroll to position [37, 0]
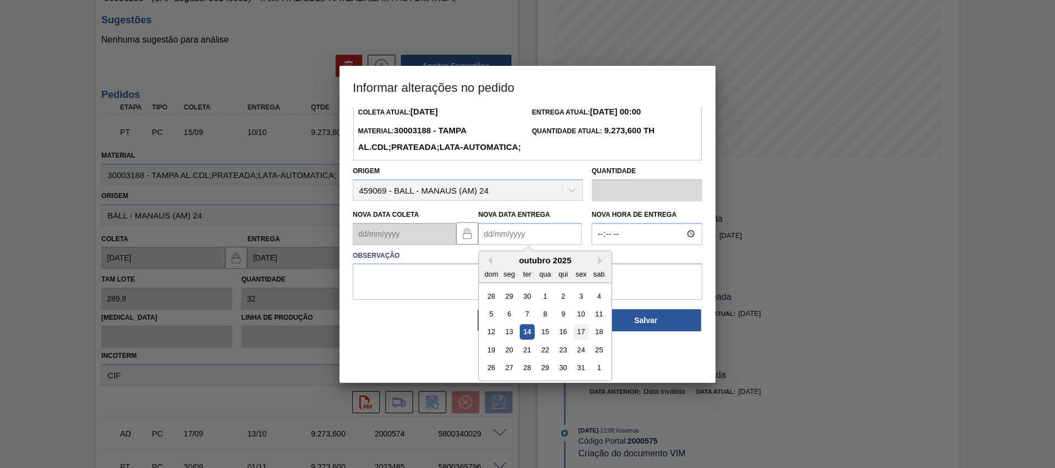
click at [582, 339] on div "17" at bounding box center [580, 331] width 15 height 15
type Entrega2000575 "[DATE]"
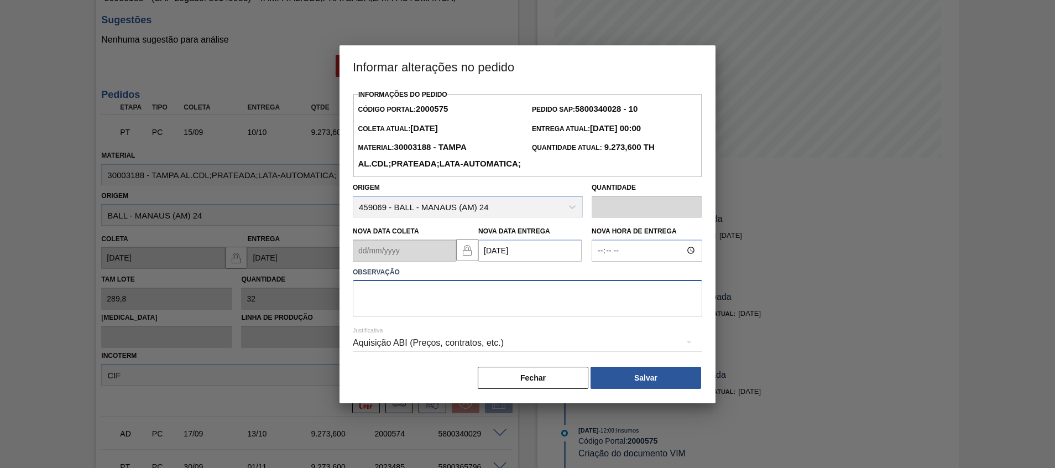
click at [558, 310] on textarea at bounding box center [527, 298] width 349 height 36
type textarea "Atraso entrega"
click at [673, 389] on button "Salvar" at bounding box center [645, 378] width 111 height 22
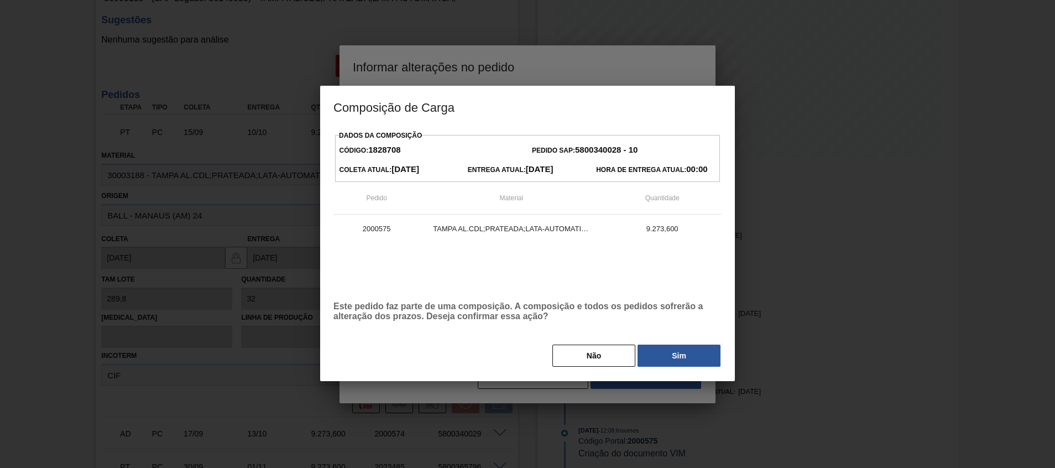
click at [673, 350] on button "Sim" at bounding box center [678, 355] width 83 height 22
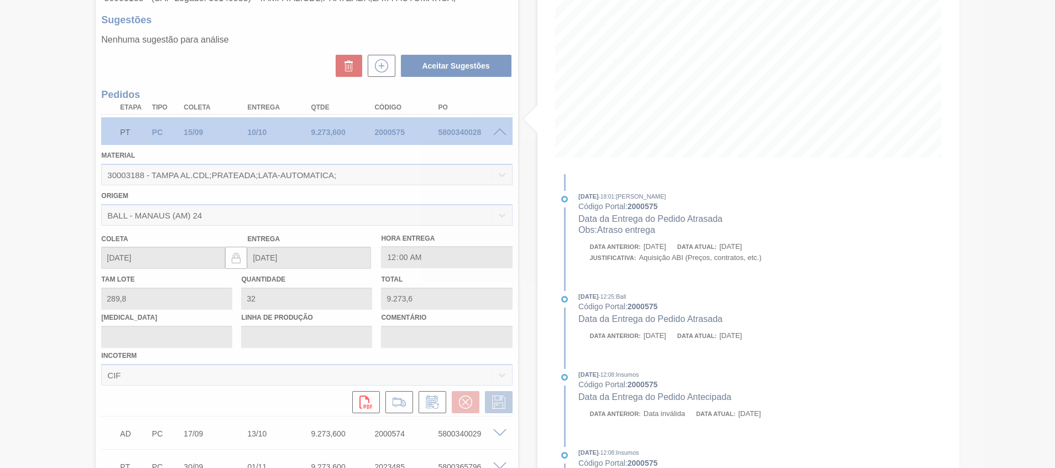
click at [543, 217] on icon at bounding box center [527, 234] width 44 height 44
type input "Atraso entrega"
type input "17/10/2025"
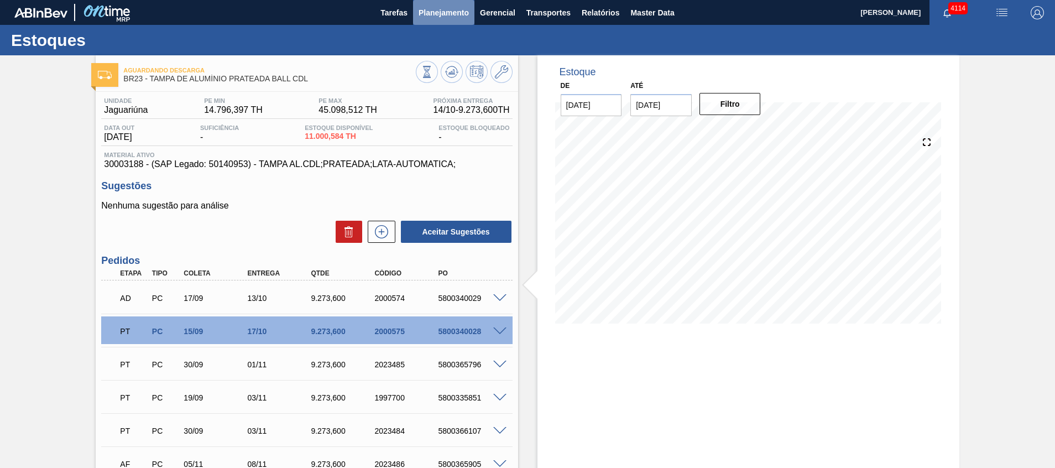
click at [427, 12] on span "Planejamento" at bounding box center [443, 12] width 50 height 13
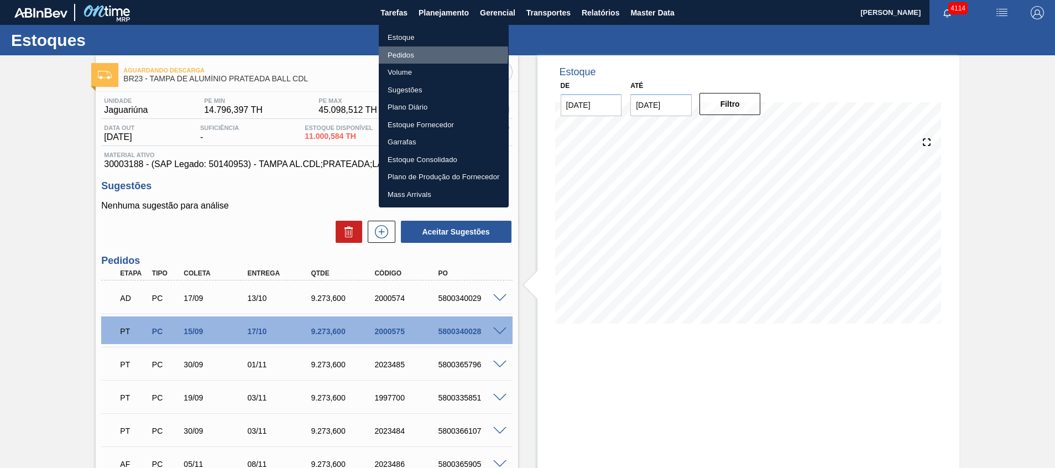
click at [421, 53] on li "Pedidos" at bounding box center [444, 55] width 130 height 18
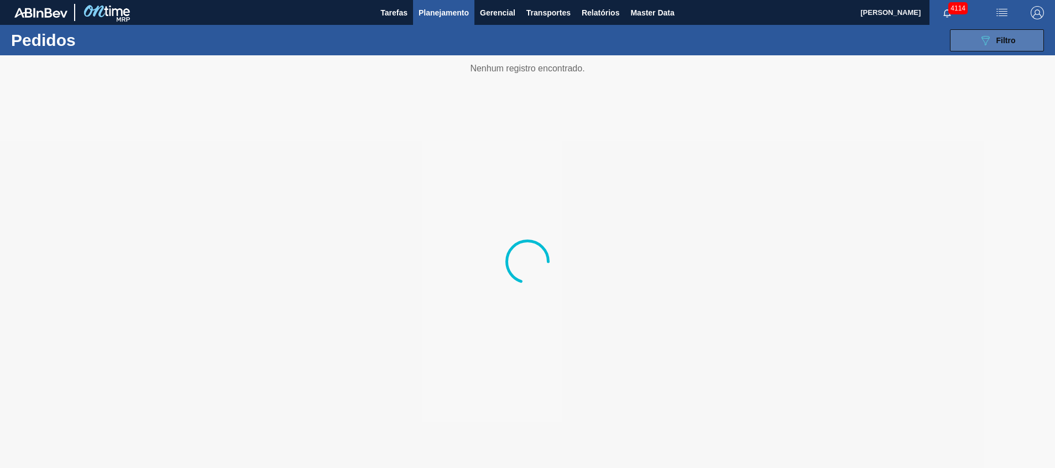
click at [983, 42] on icon "089F7B8B-B2A5-4AFE-B5C0-19BA573D28AC" at bounding box center [984, 40] width 13 height 13
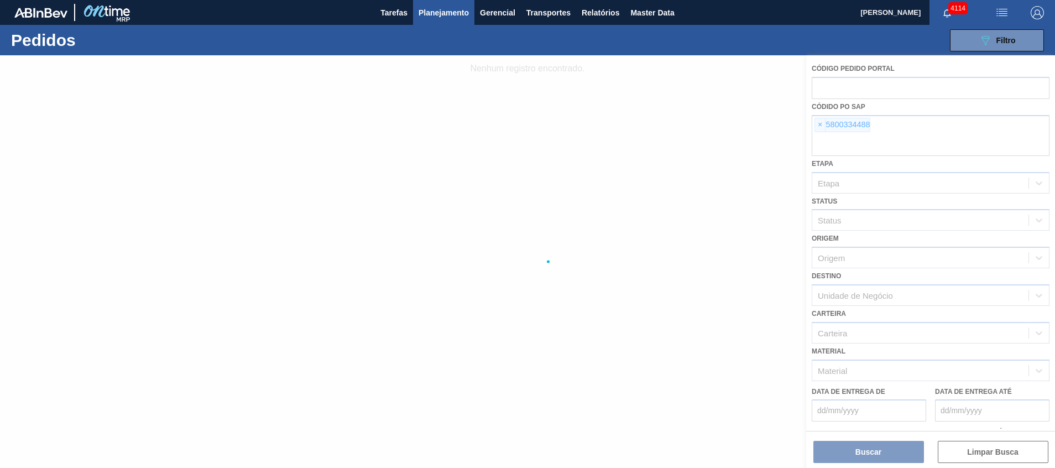
click at [883, 146] on div at bounding box center [527, 261] width 1055 height 412
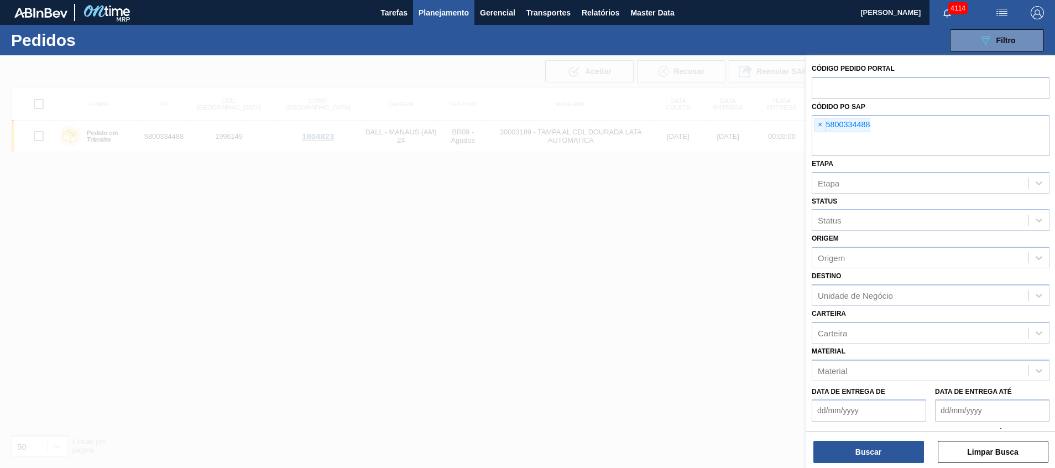
click at [883, 146] on input "text" at bounding box center [931, 145] width 238 height 21
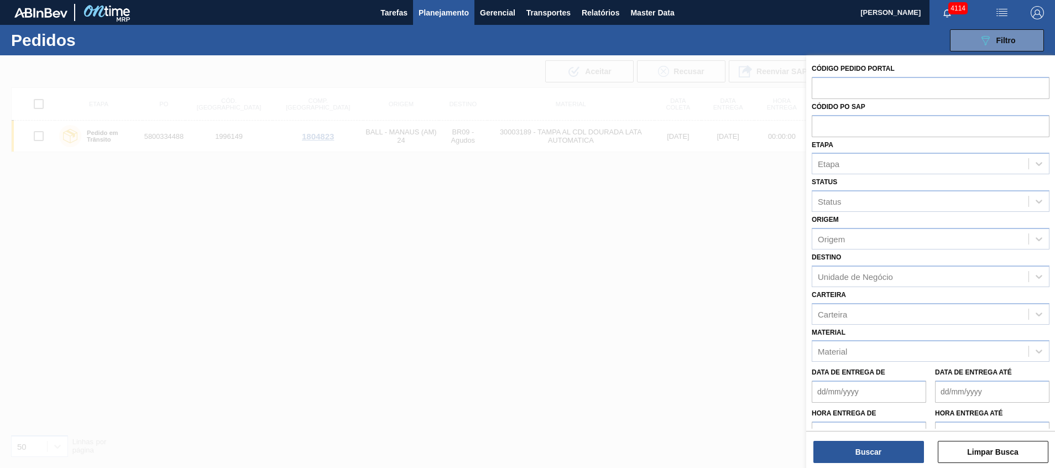
paste input "5800339931"
type input "5800339931"
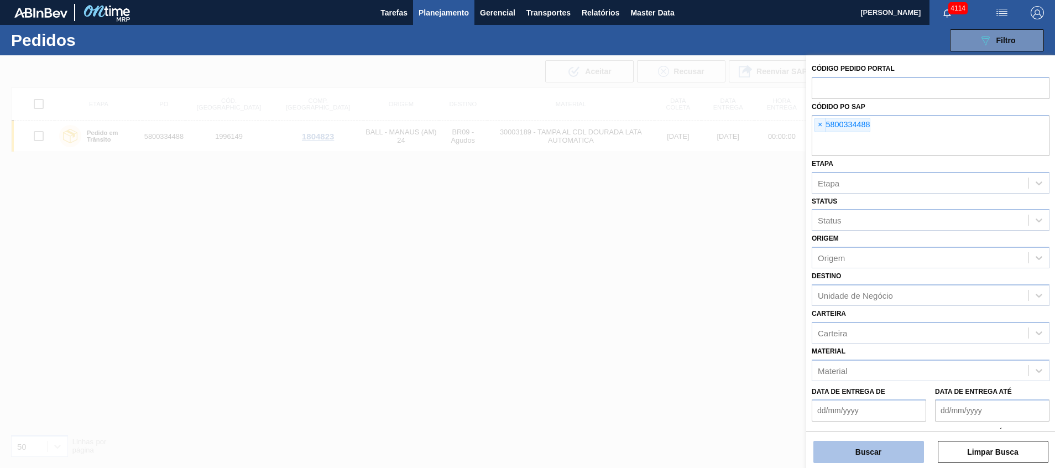
click at [856, 452] on button "Buscar" at bounding box center [868, 452] width 111 height 22
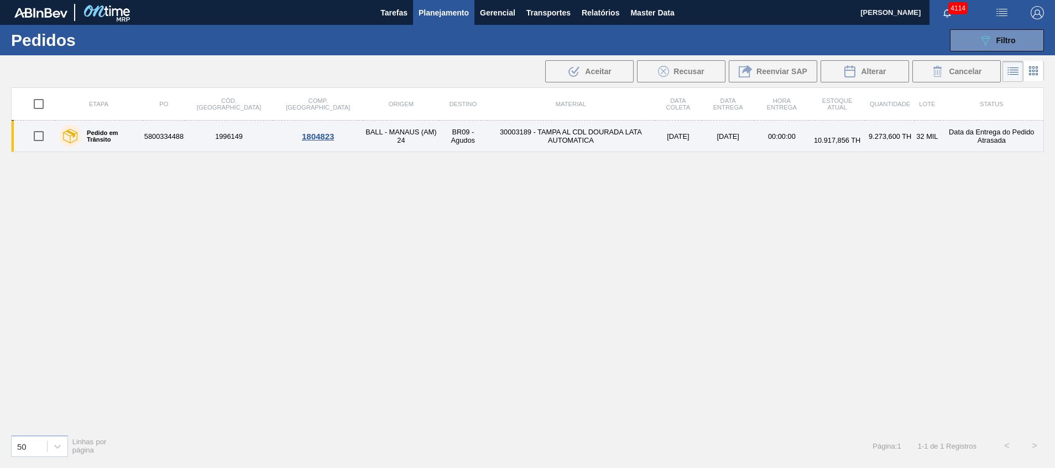
click at [530, 136] on td "30003189 - TAMPA AL CDL DOURADA LATA AUTOMATICA" at bounding box center [570, 137] width 167 height 32
